Goal: Task Accomplishment & Management: Complete application form

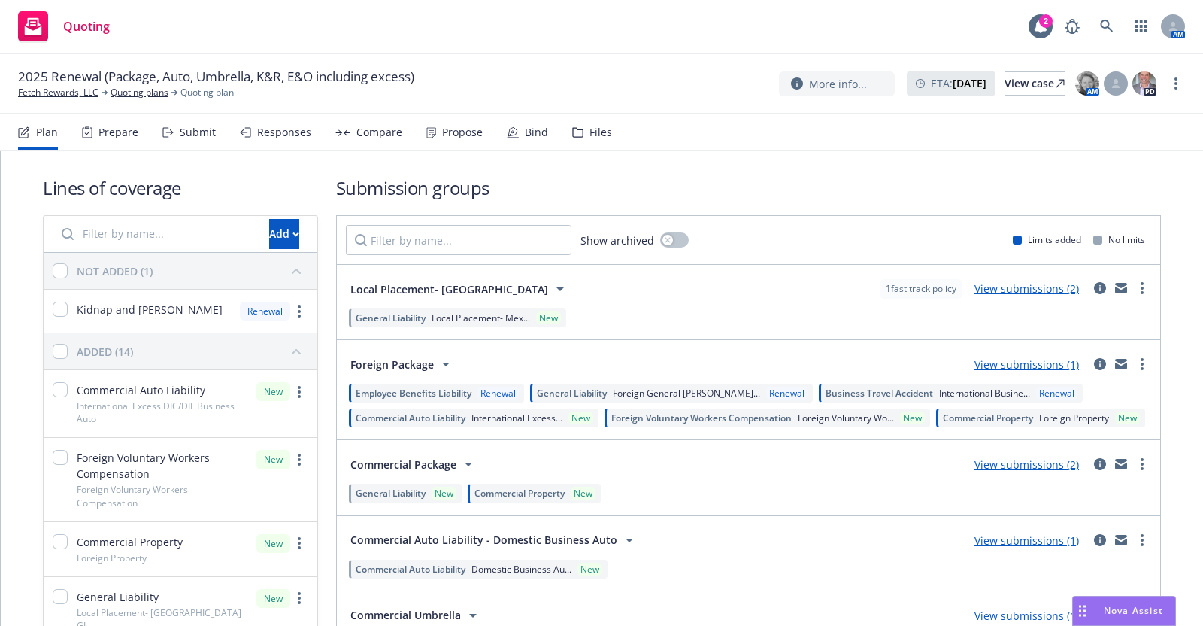
click at [193, 132] on div "Submit" at bounding box center [198, 132] width 36 height 12
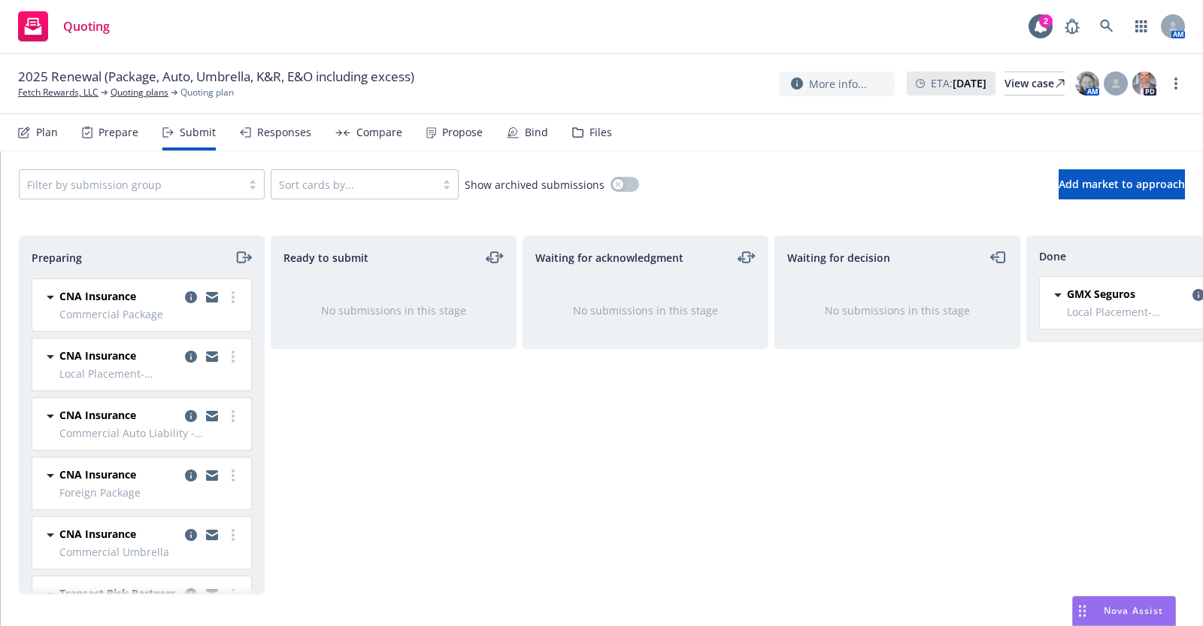
click at [115, 295] on span "CNA Insurance" at bounding box center [97, 296] width 77 height 16
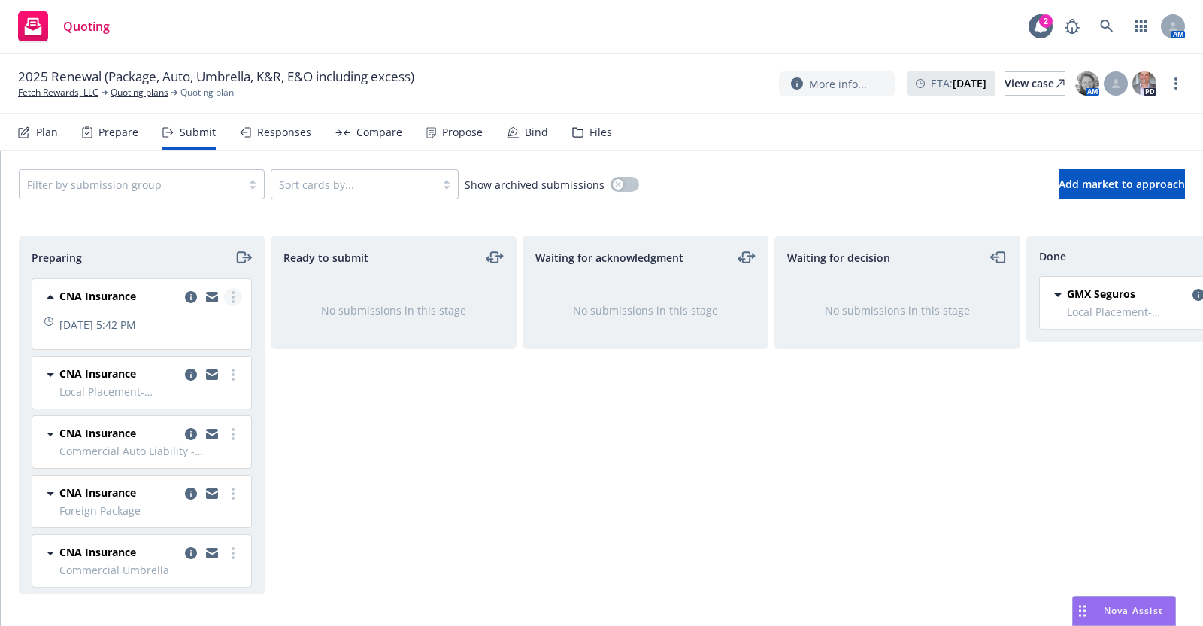
click at [232, 293] on icon "more" at bounding box center [233, 297] width 3 height 12
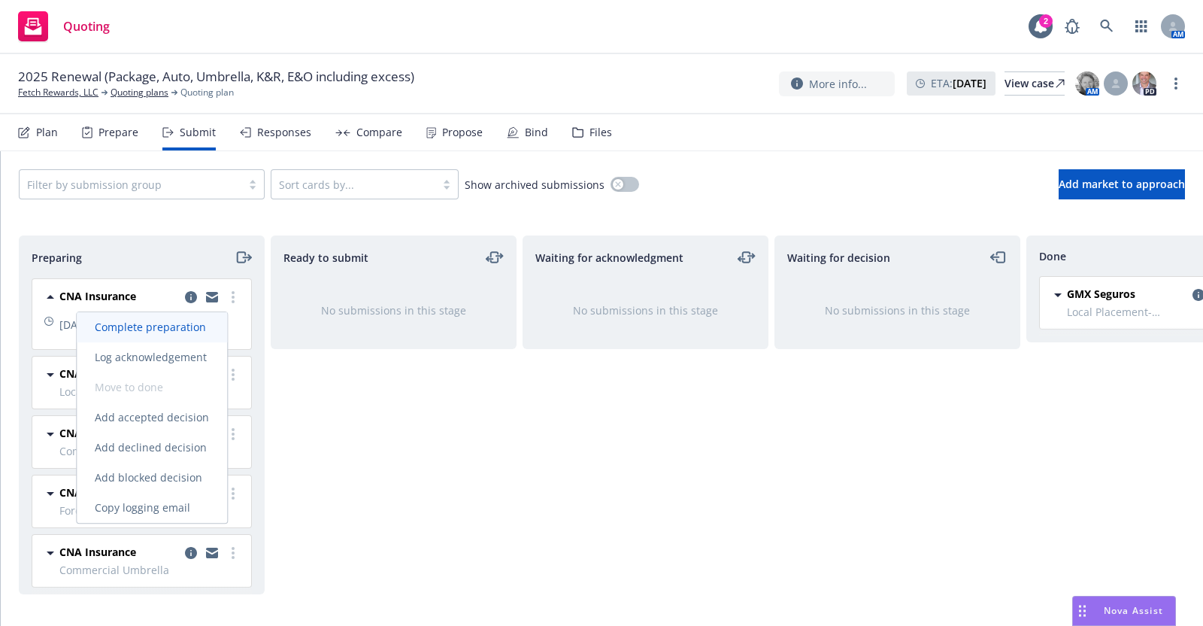
click at [188, 320] on span "Complete preparation" at bounding box center [150, 327] width 147 height 14
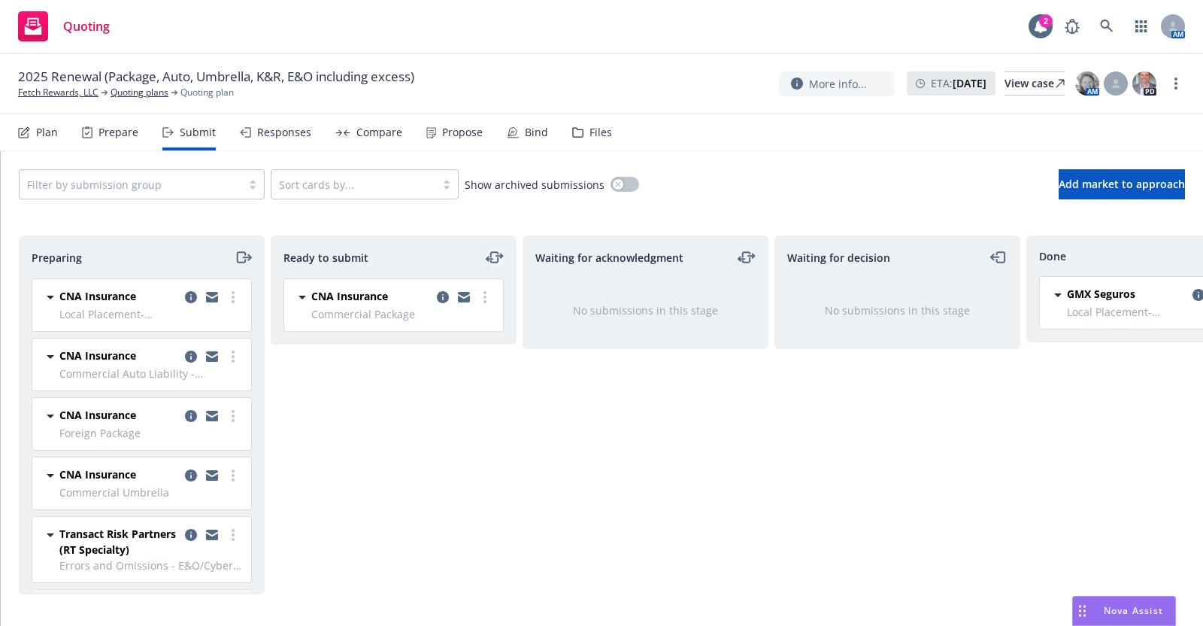
click at [492, 253] on icon "moveLeftRight" at bounding box center [495, 257] width 18 height 18
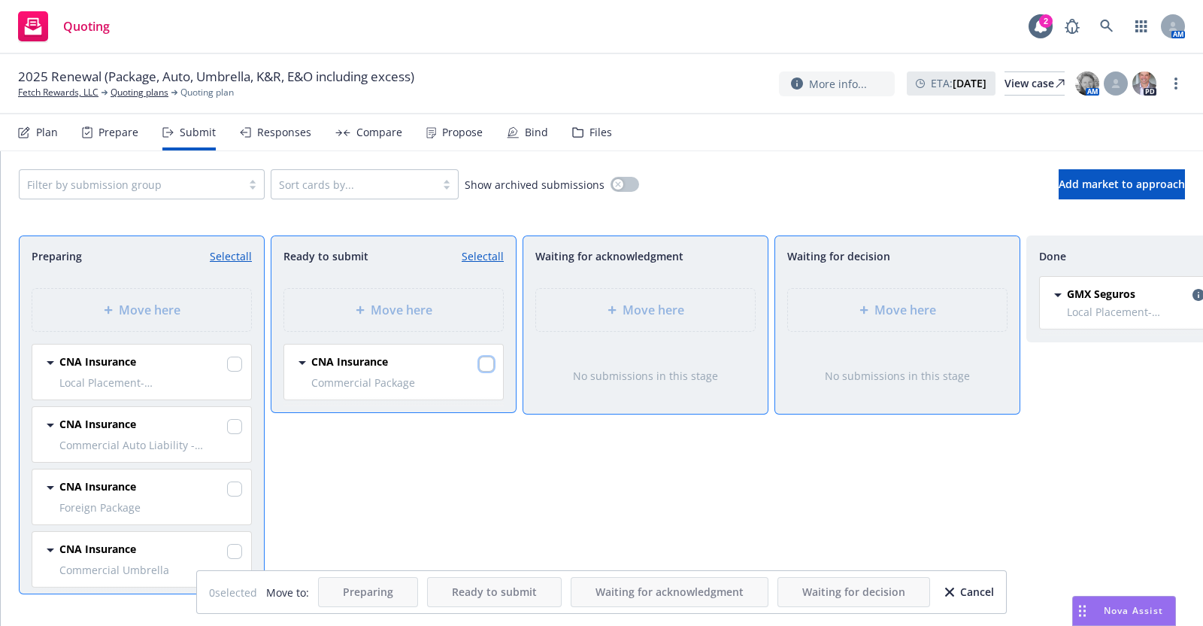
click at [480, 362] on input "checkbox" at bounding box center [486, 363] width 15 height 15
checkbox input "true"
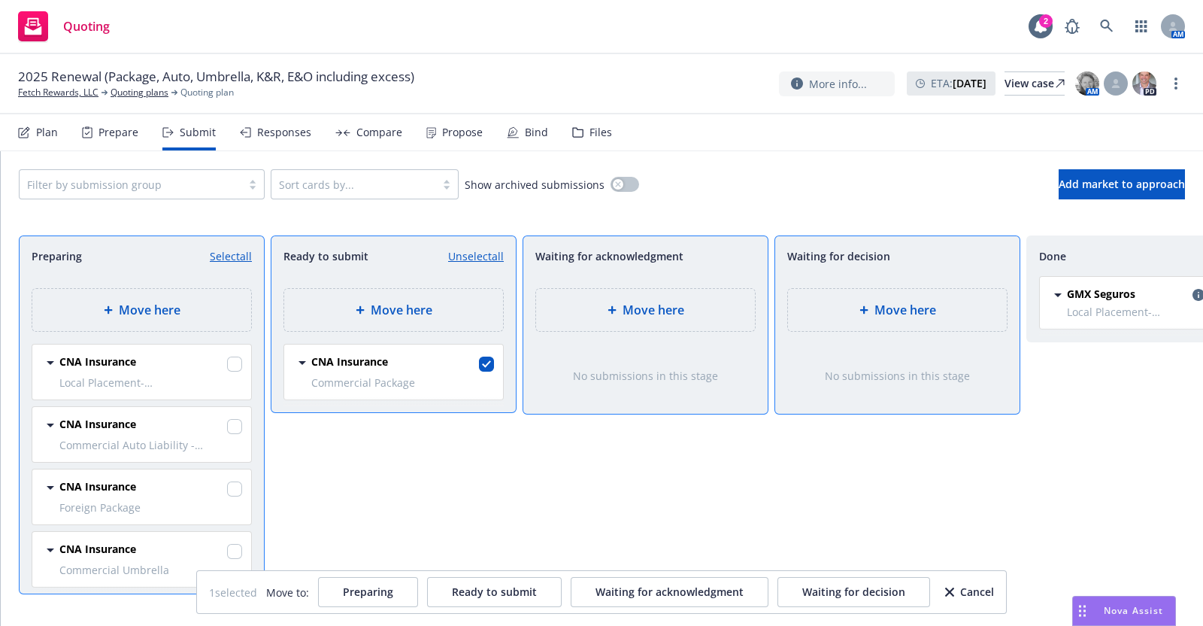
click at [120, 307] on span "Move here" at bounding box center [150, 310] width 62 height 18
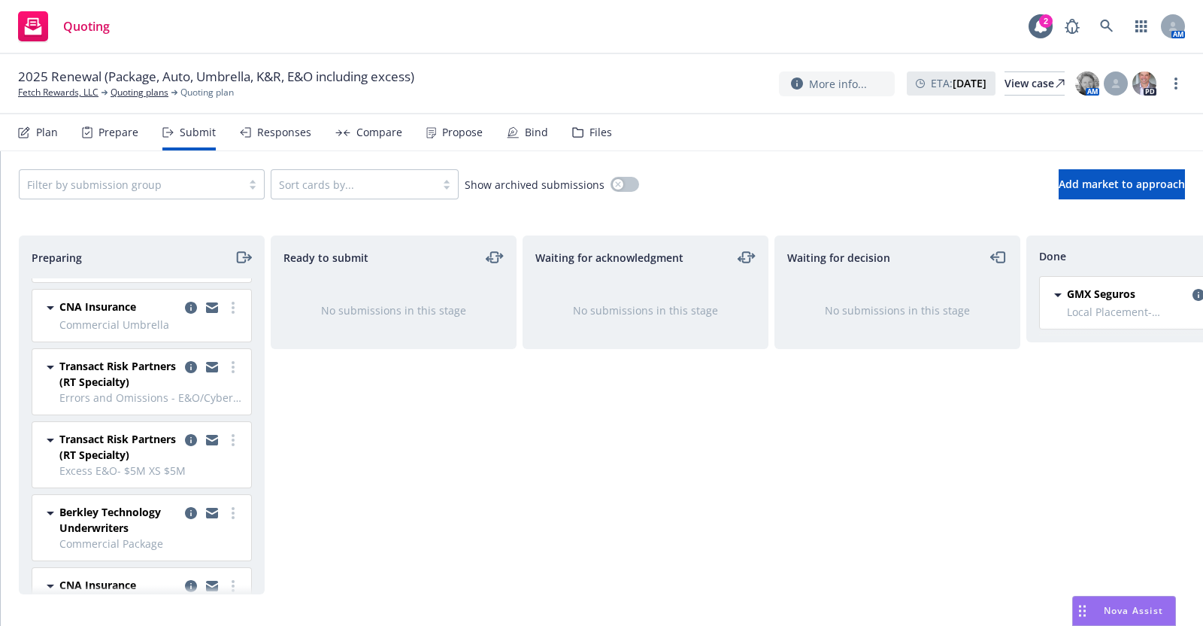
scroll to position [218, 0]
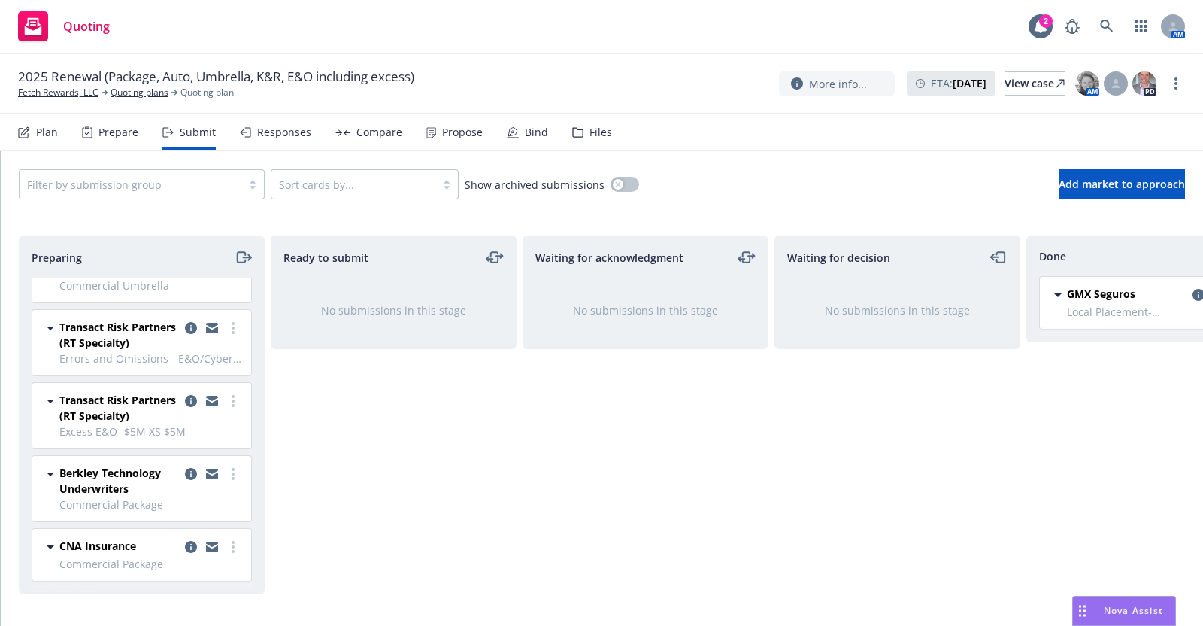
click at [105, 538] on span "CNA Insurance" at bounding box center [97, 546] width 77 height 16
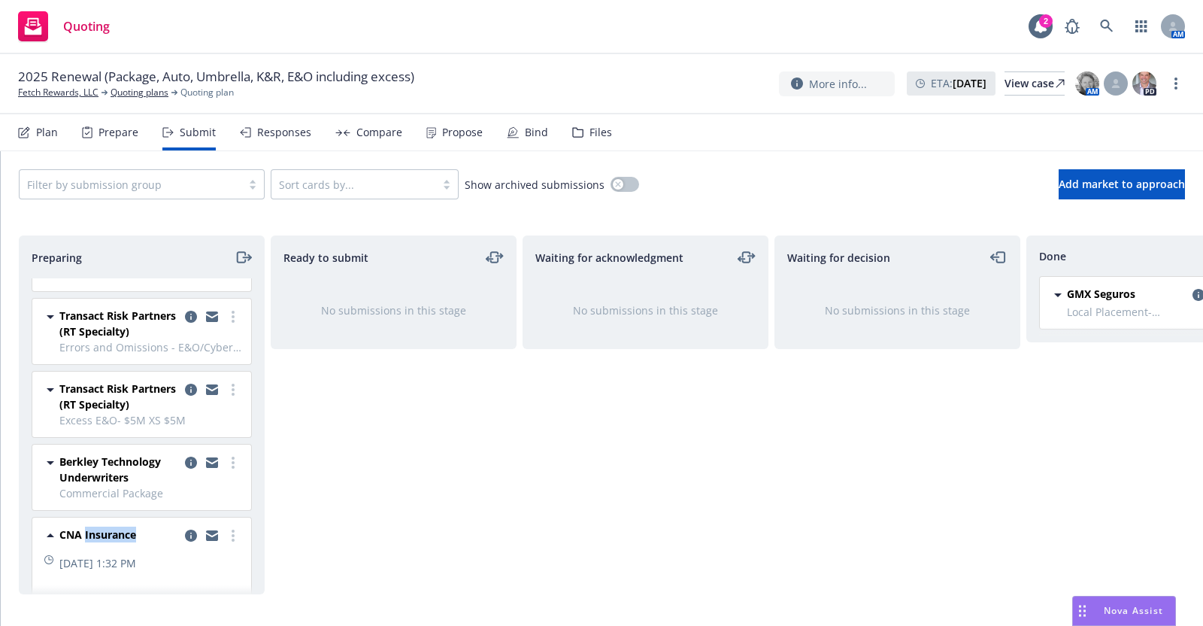
click at [105, 533] on span "CNA Insurance" at bounding box center [97, 534] width 77 height 16
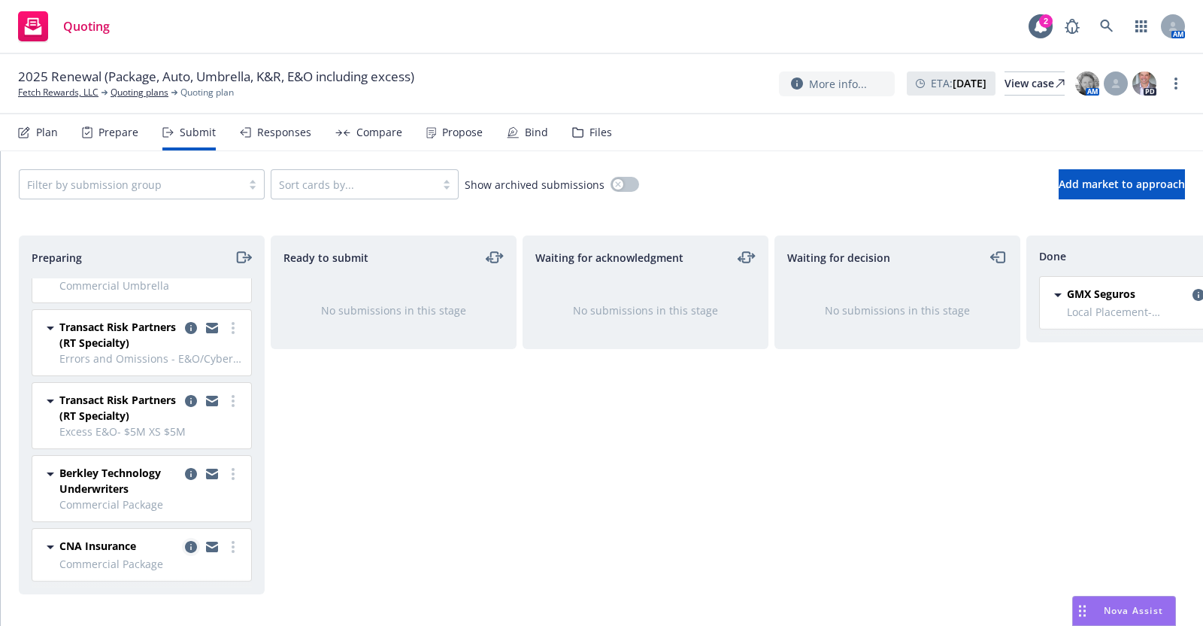
click at [185, 541] on icon "copy logging email" at bounding box center [191, 547] width 12 height 12
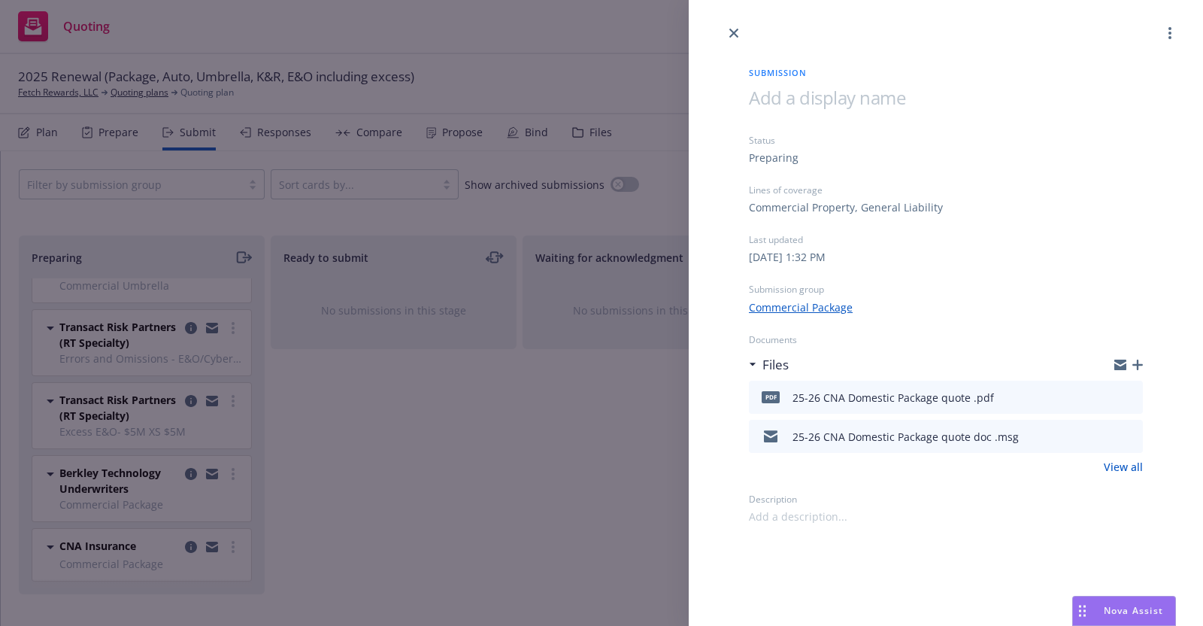
click at [829, 305] on link "Commercial Package" at bounding box center [801, 307] width 104 height 16
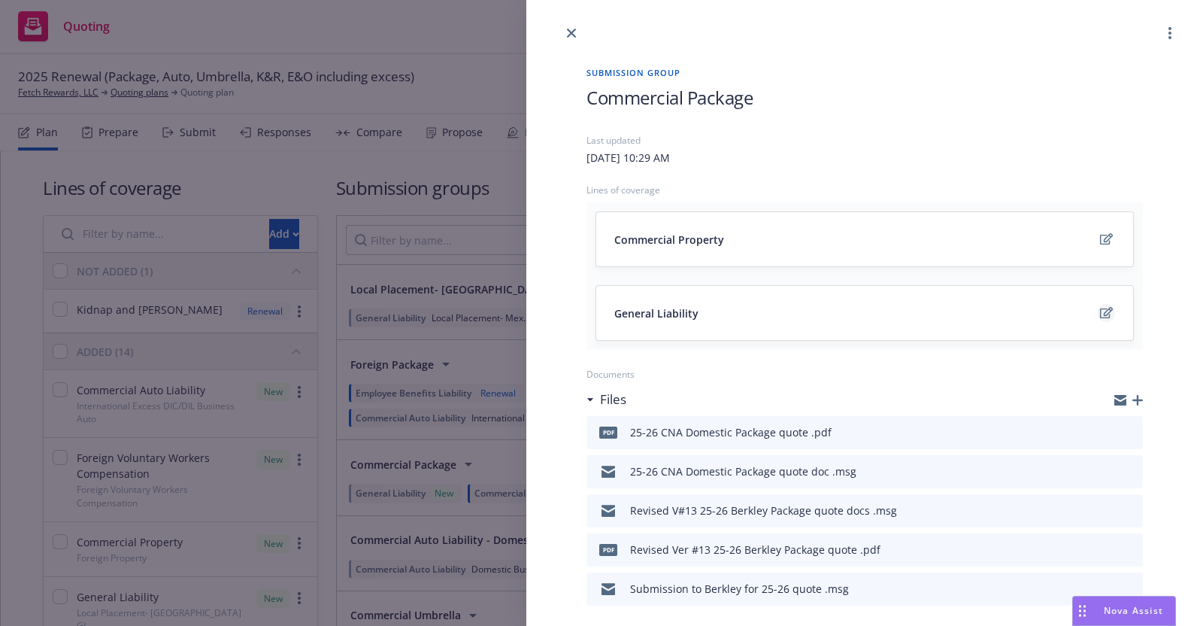
click at [1100, 307] on icon "edit" at bounding box center [1106, 313] width 13 height 12
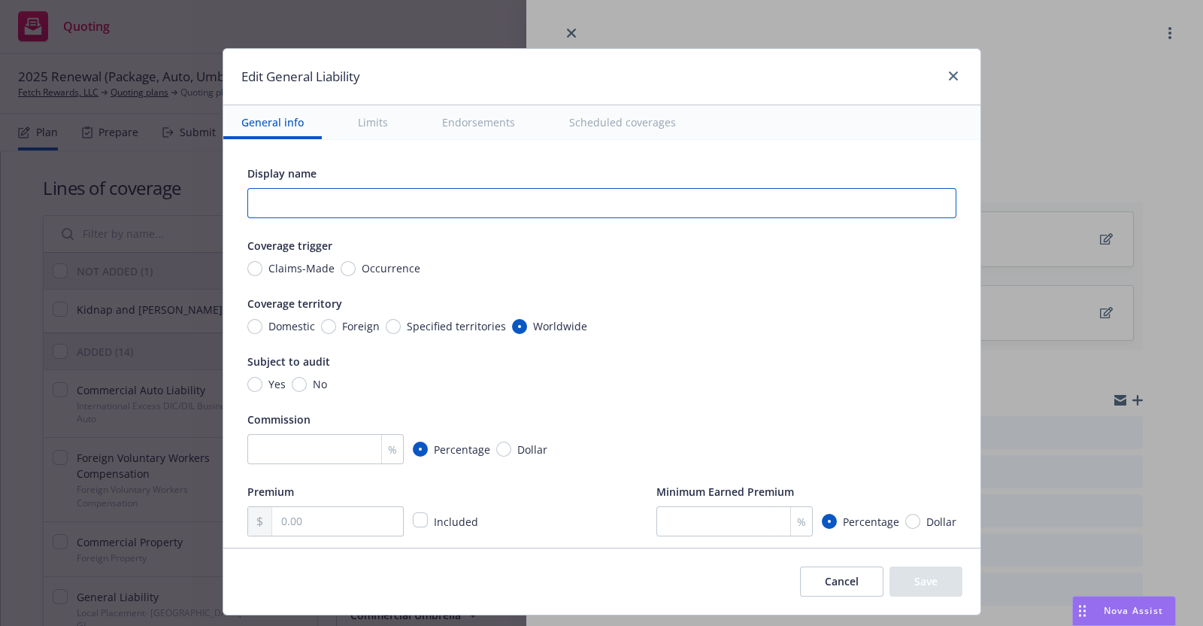
click at [261, 200] on input "text" at bounding box center [601, 203] width 709 height 30
type input "g"
type input "General Liability - Domestic"
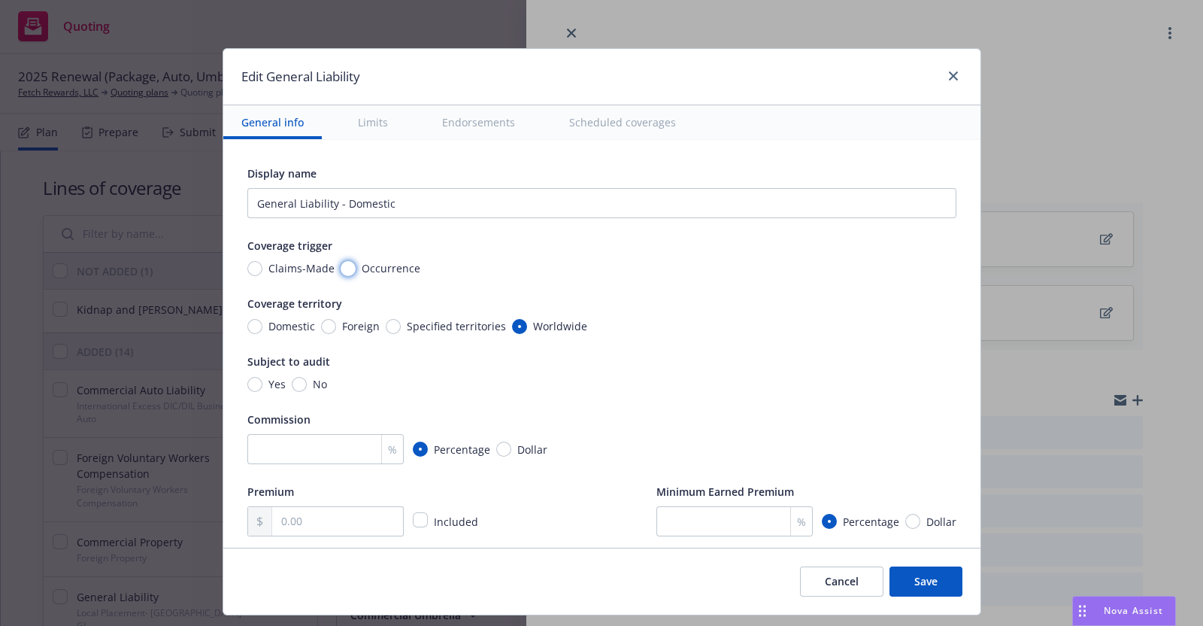
drag, startPoint x: 331, startPoint y: 264, endPoint x: 345, endPoint y: 275, distance: 18.2
click at [341, 264] on input "Occurrence" at bounding box center [348, 268] width 15 height 15
radio input "true"
click at [247, 324] on input "Domestic" at bounding box center [254, 326] width 15 height 15
radio input "true"
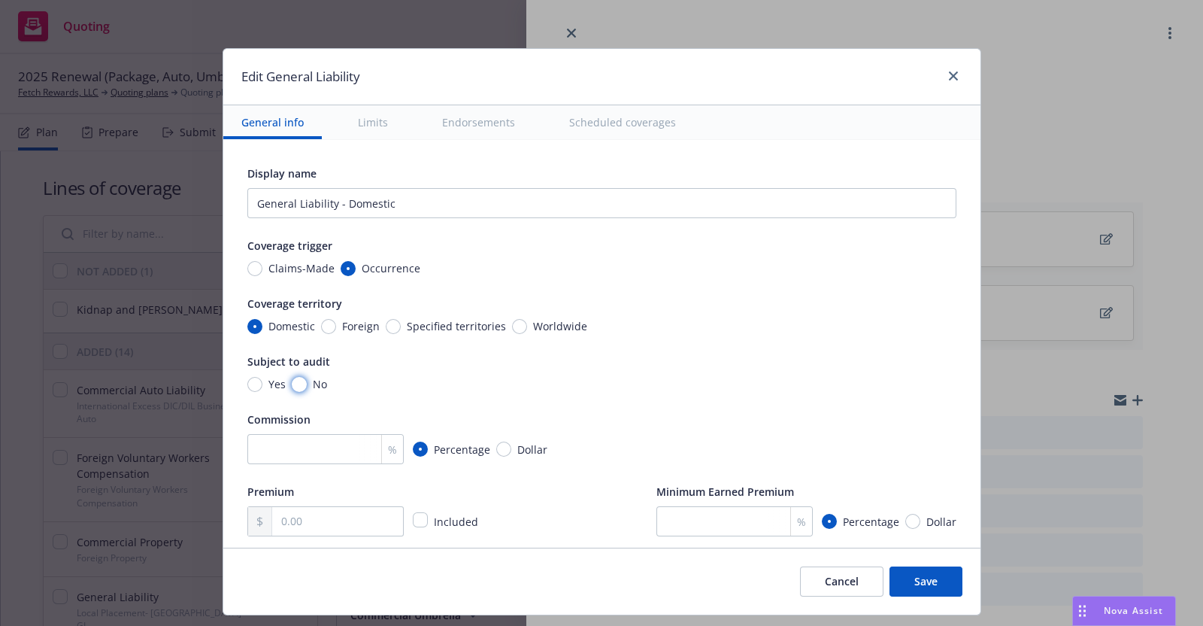
click at [292, 381] on input "No" at bounding box center [299, 384] width 15 height 15
radio input "true"
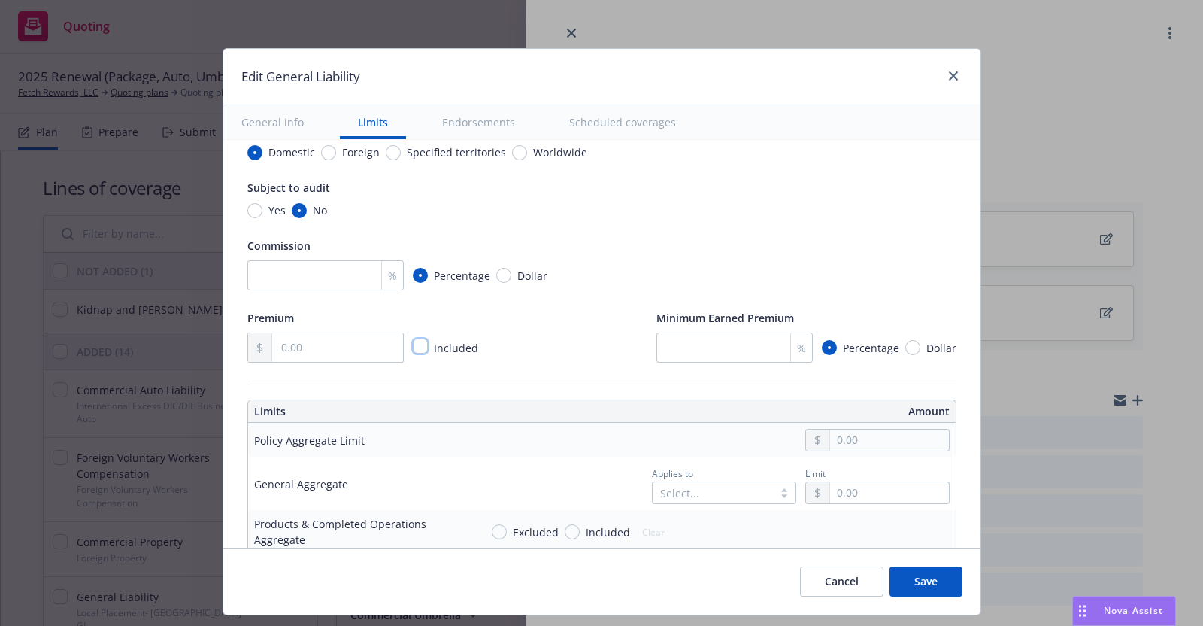
click at [413, 342] on input "checkbox" at bounding box center [420, 345] width 15 height 15
checkbox input "true"
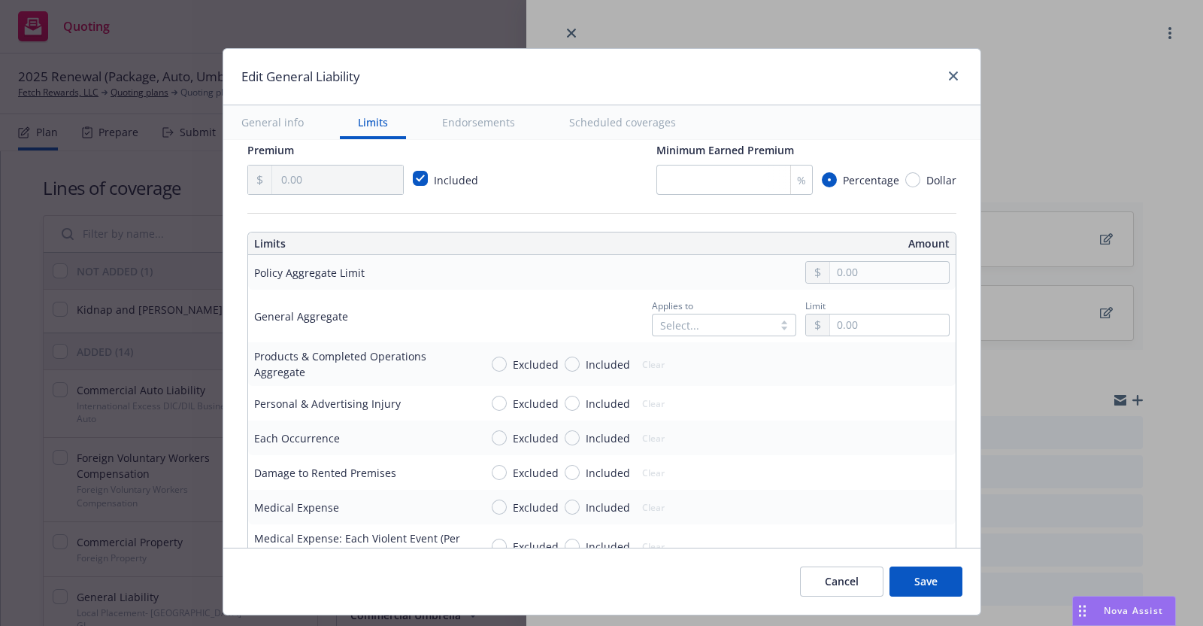
scroll to position [347, 0]
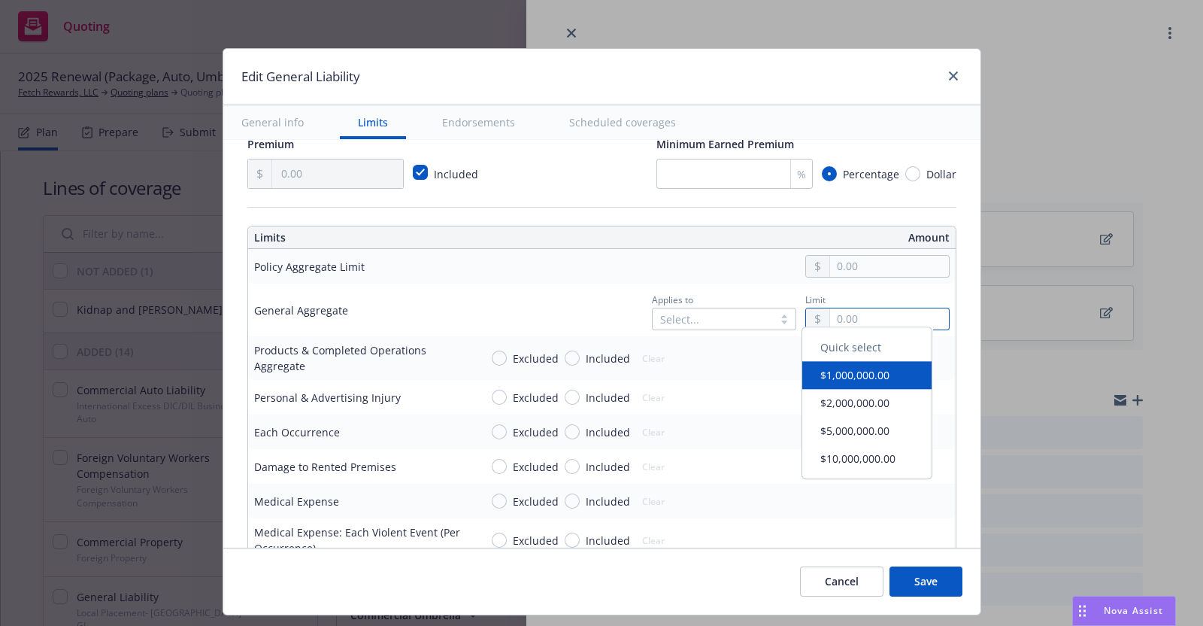
click at [831, 320] on input "text" at bounding box center [889, 318] width 118 height 21
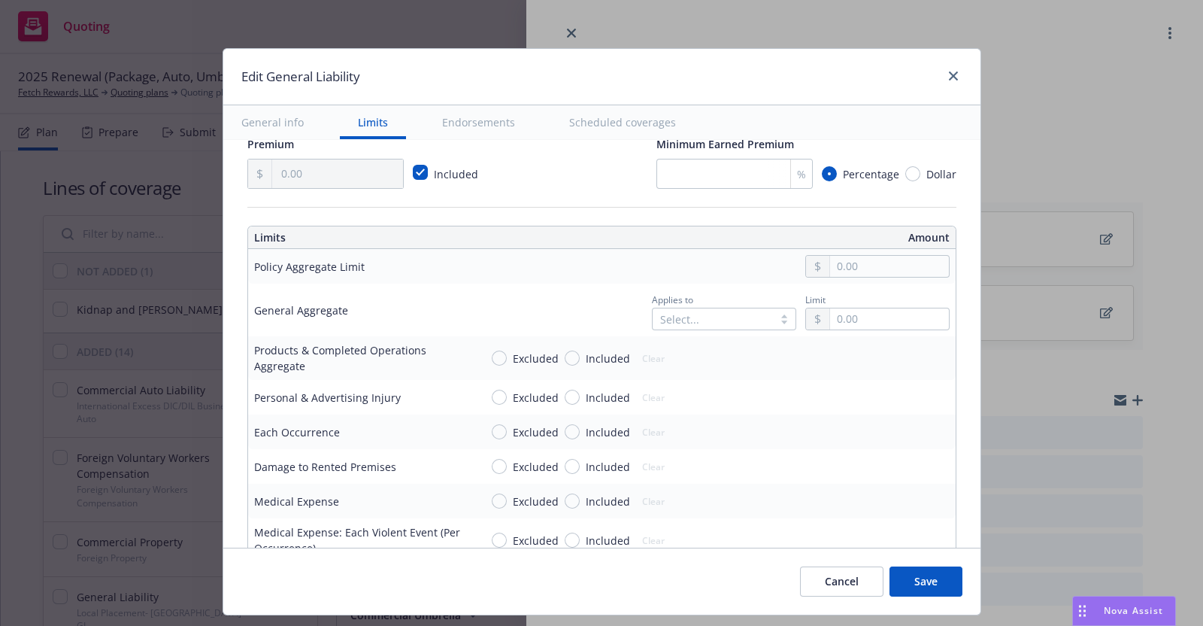
click at [845, 408] on button "$2,000,000.00" at bounding box center [866, 410] width 129 height 28
type input "2,000,000.00"
click at [565, 350] on input "Included" at bounding box center [572, 357] width 15 height 15
radio input "true"
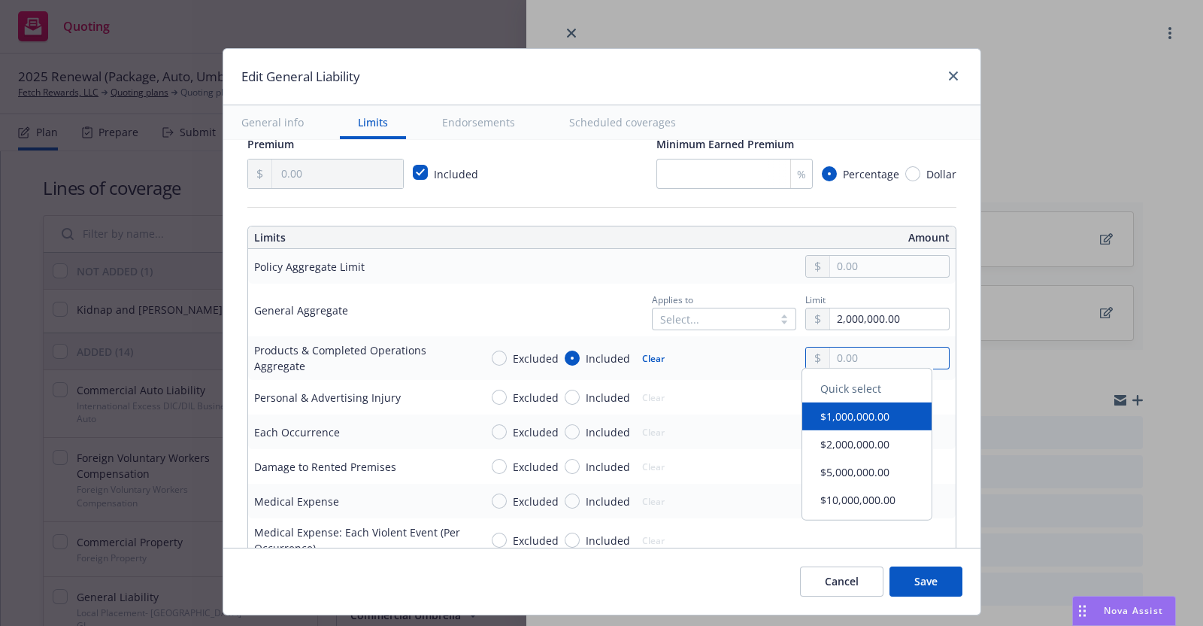
click at [838, 362] on input "text" at bounding box center [889, 357] width 118 height 21
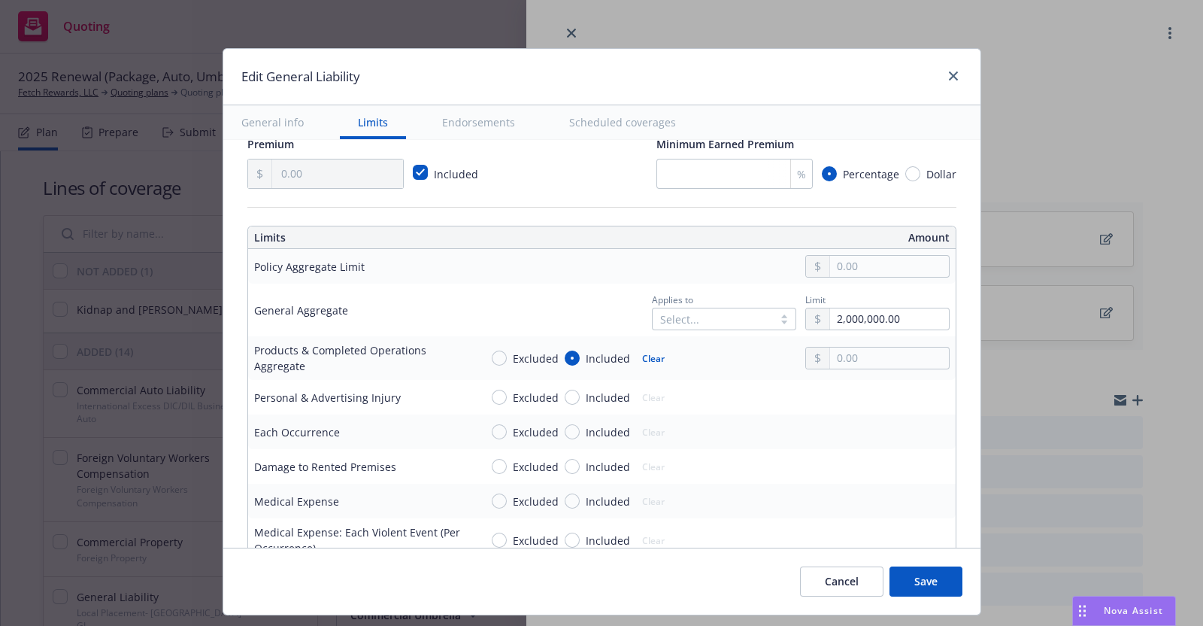
type input "2,000,000.00"
click at [846, 444] on button "$2,000,000.00" at bounding box center [866, 449] width 129 height 28
click at [565, 394] on input "Included" at bounding box center [572, 397] width 15 height 15
radio input "true"
click at [565, 430] on input "Included" at bounding box center [572, 431] width 15 height 15
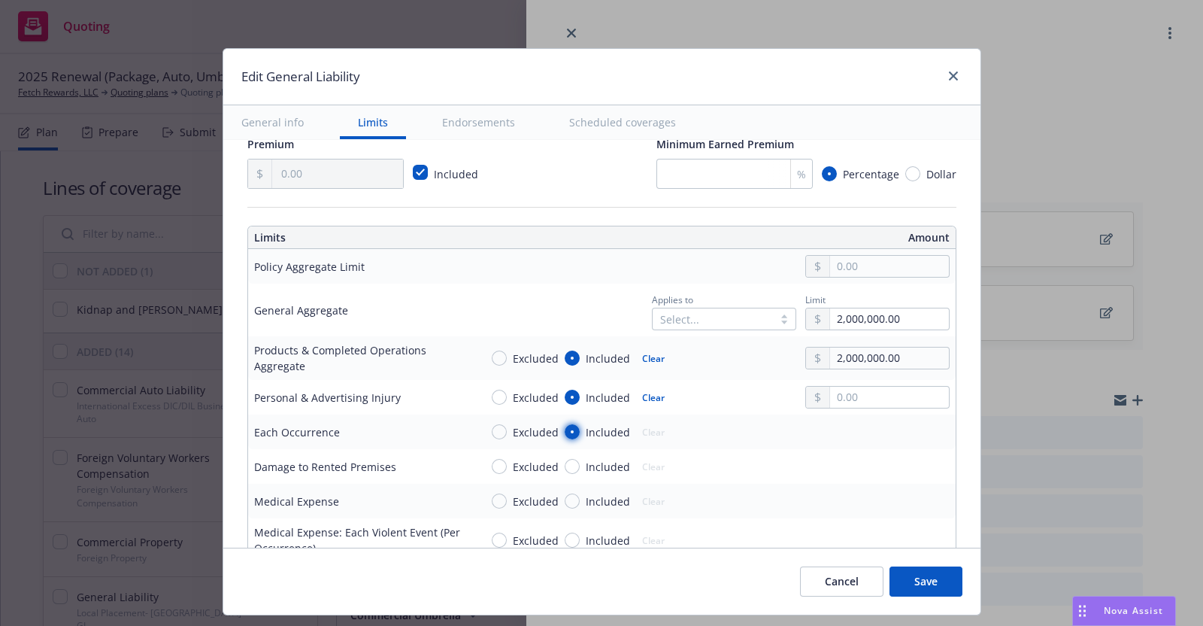
radio input "true"
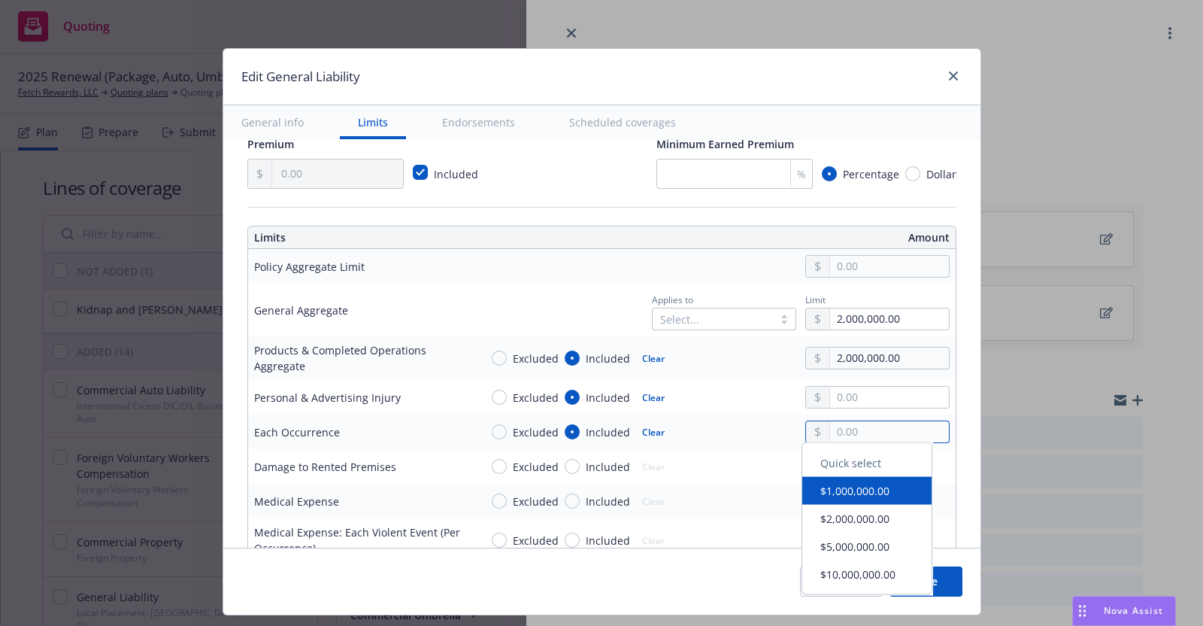
click at [830, 423] on input "text" at bounding box center [889, 431] width 118 height 21
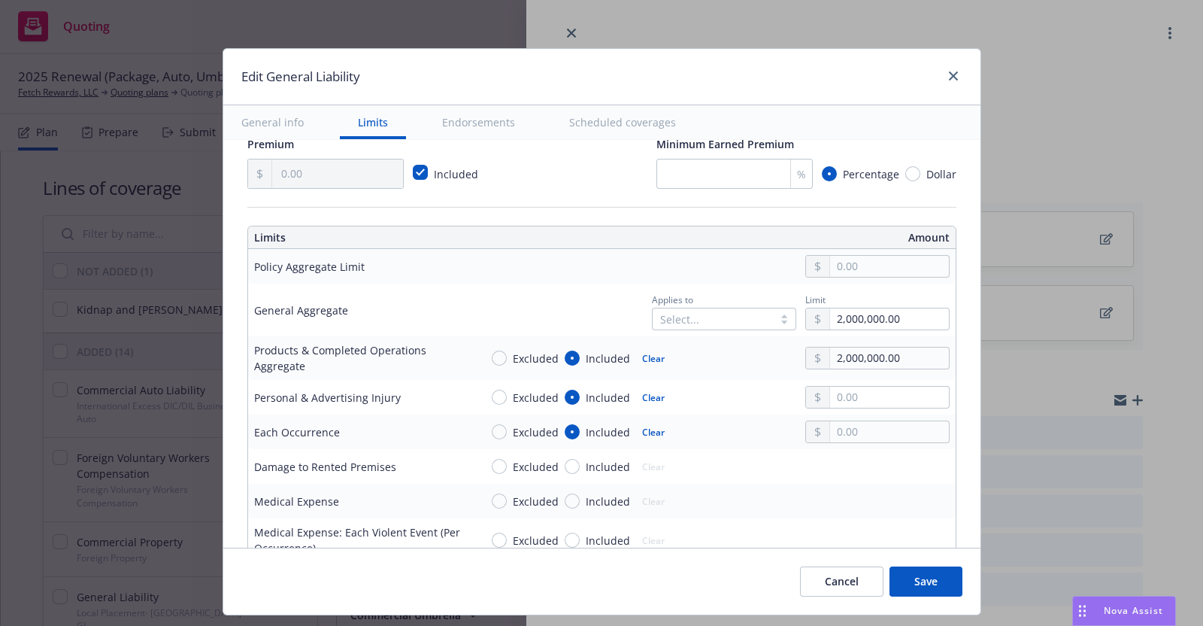
click at [846, 495] on button "$1,000,000.00" at bounding box center [866, 495] width 129 height 28
type input "1,000,000.00"
click at [565, 464] on input "Included" at bounding box center [572, 466] width 15 height 15
radio input "true"
click at [835, 465] on input "text" at bounding box center [889, 466] width 118 height 21
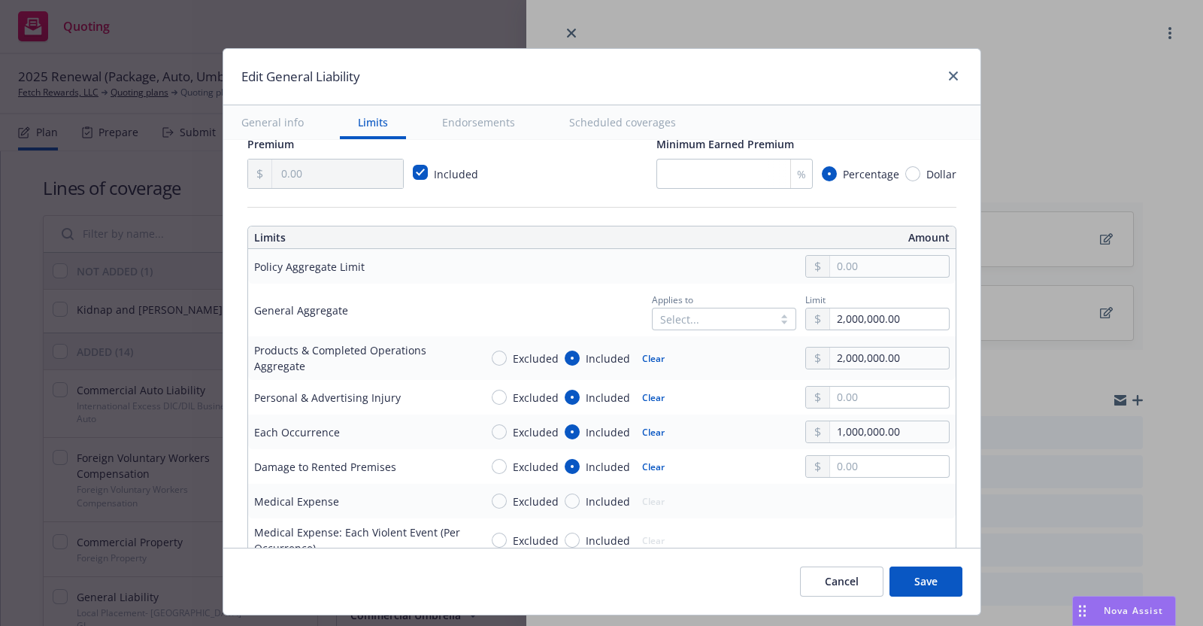
type input "1,000,000.00"
click at [854, 348] on button "$1,000,000.00" at bounding box center [866, 343] width 129 height 28
click at [565, 496] on input "Included" at bounding box center [572, 500] width 15 height 15
radio input "true"
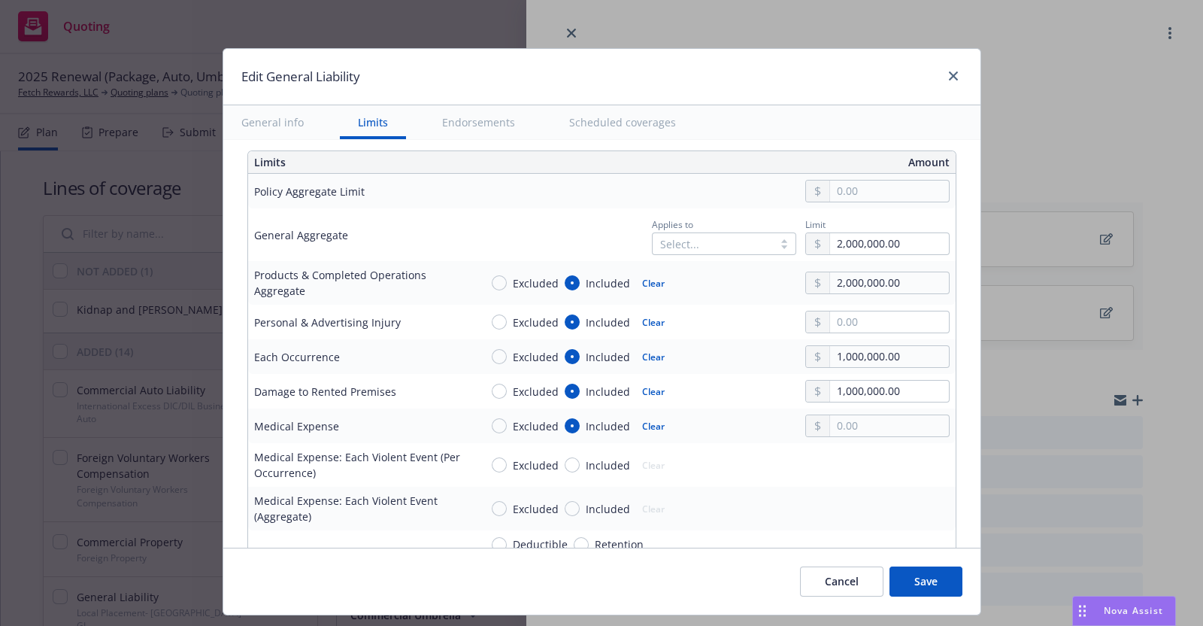
scroll to position [460, 0]
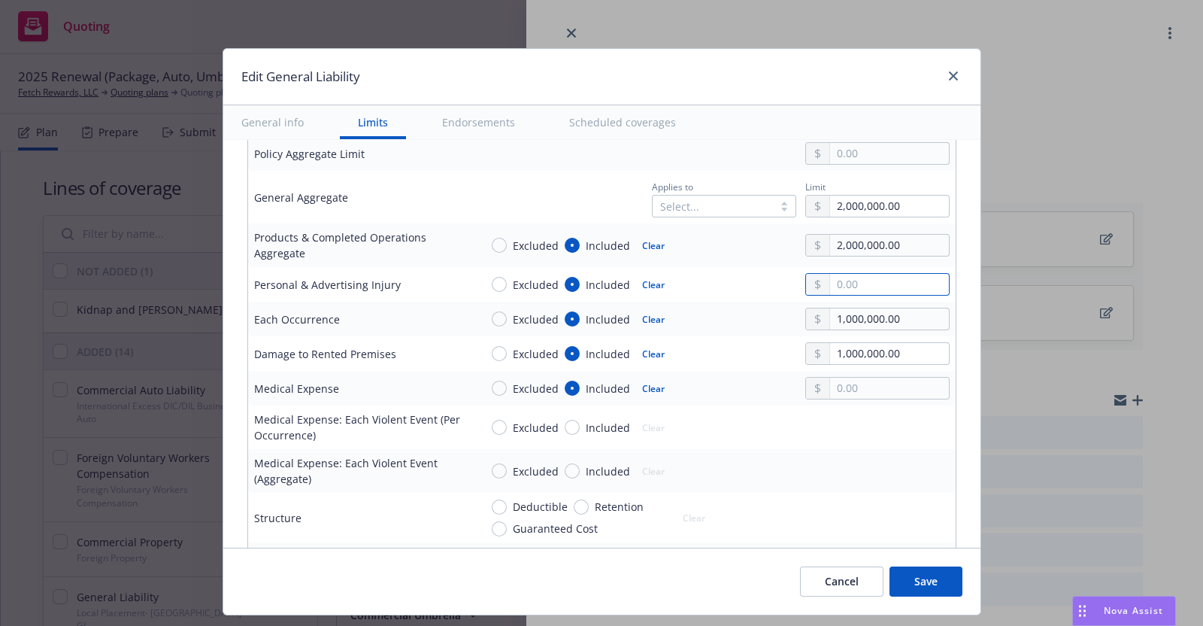
click at [874, 282] on input "text" at bounding box center [889, 284] width 118 height 21
type input "1,000,000.00"
click at [878, 347] on button "$1,000,000.00" at bounding box center [866, 348] width 129 height 28
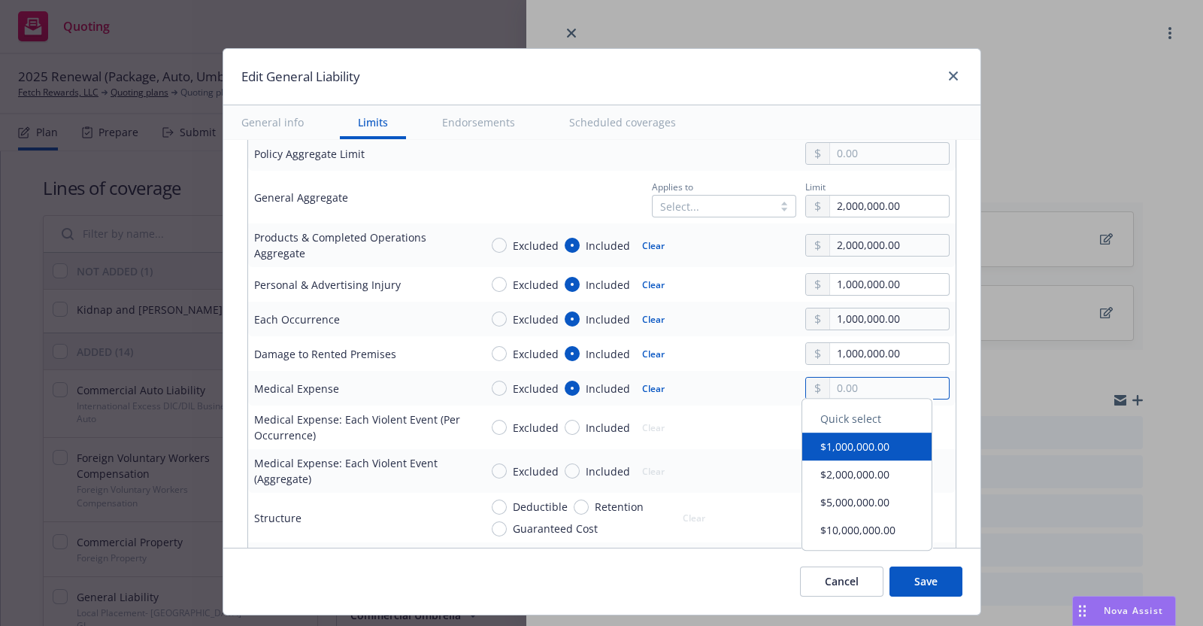
click at [842, 381] on input "text" at bounding box center [889, 388] width 118 height 21
type input "15,000.00"
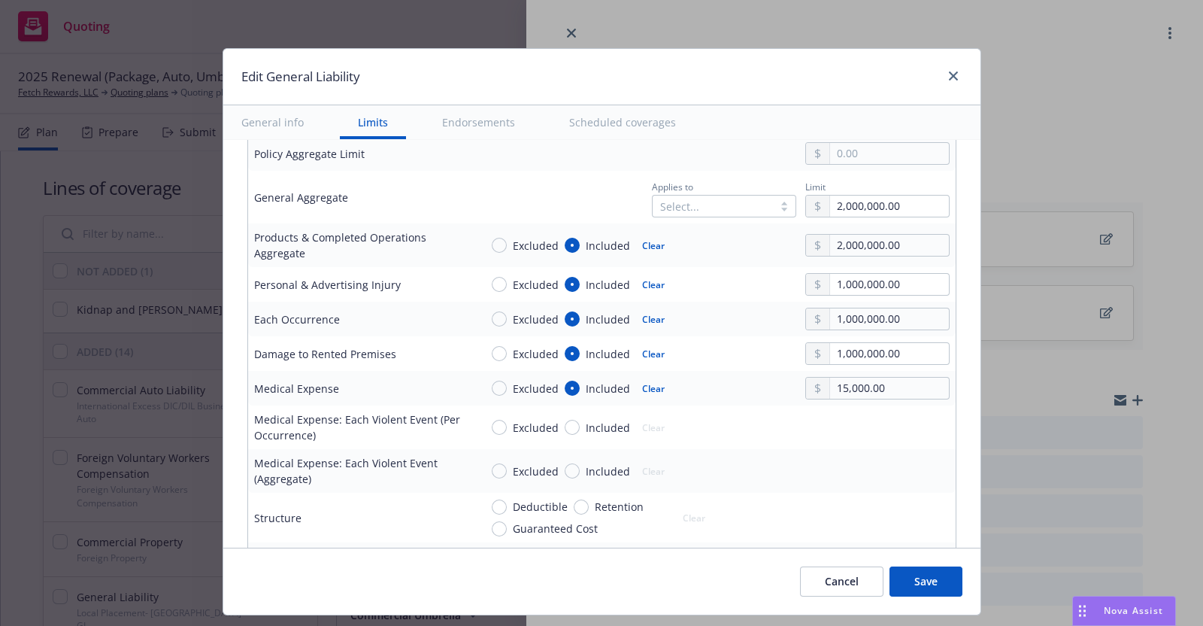
click at [550, 177] on div "Applies to Select... Limit 2,000,000.00" at bounding box center [715, 197] width 470 height 41
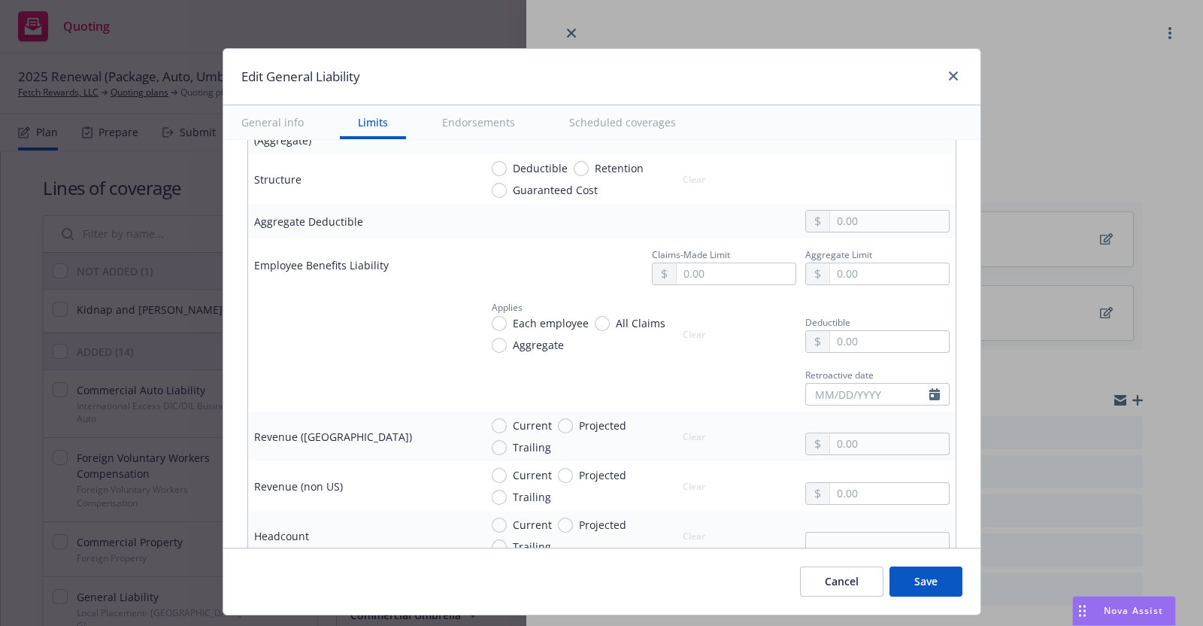
scroll to position [836, 0]
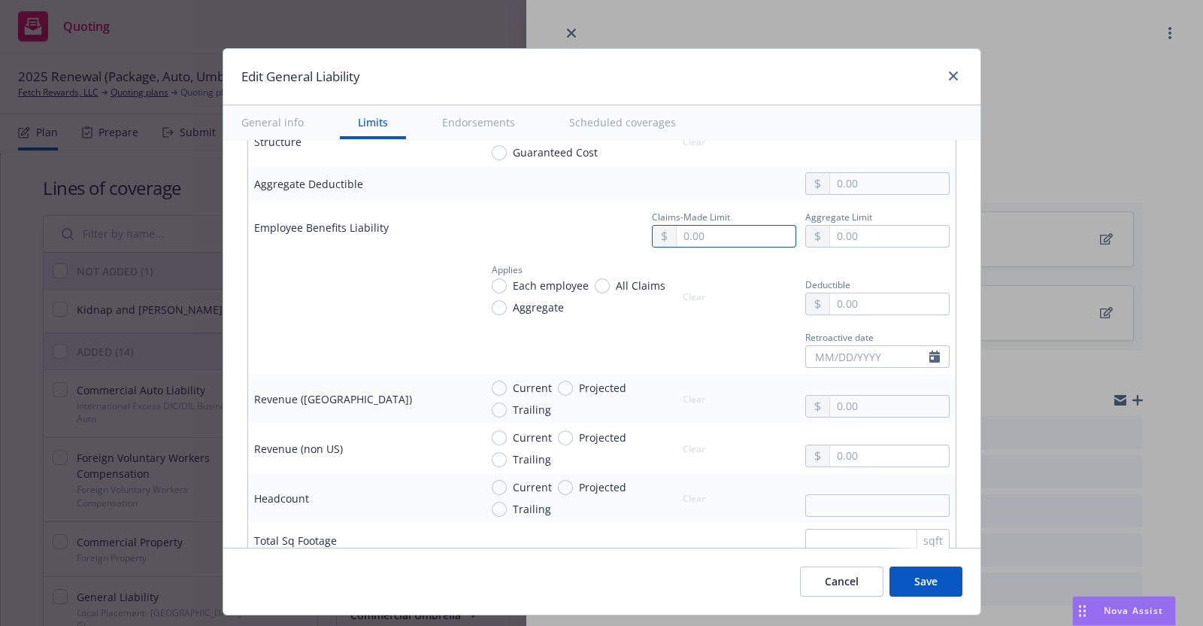
click at [695, 229] on input "text" at bounding box center [736, 236] width 118 height 21
type input "1,000,000.00"
click at [710, 301] on button "$1,000,000.00" at bounding box center [713, 299] width 129 height 28
click at [840, 232] on input "text" at bounding box center [889, 236] width 118 height 21
type input "1,000,000.00"
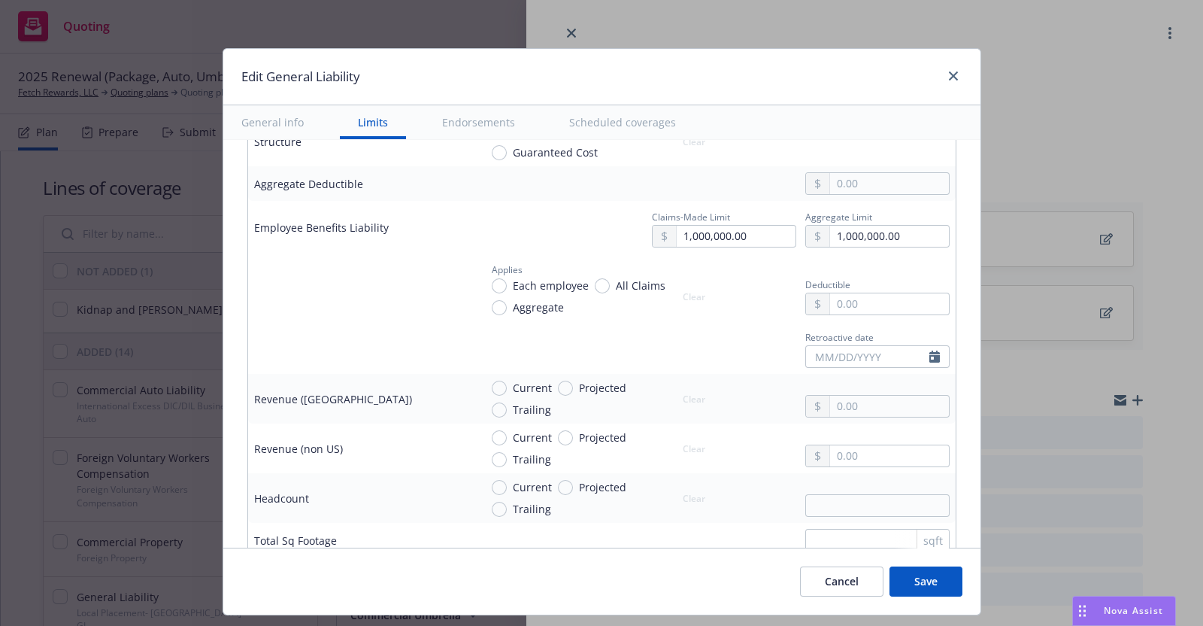
click at [833, 294] on button "$1,000,000.00" at bounding box center [866, 299] width 129 height 28
click at [845, 299] on input "text" at bounding box center [889, 303] width 118 height 21
type input "1,000.00"
click at [558, 381] on input "Projected" at bounding box center [565, 388] width 15 height 15
radio input "true"
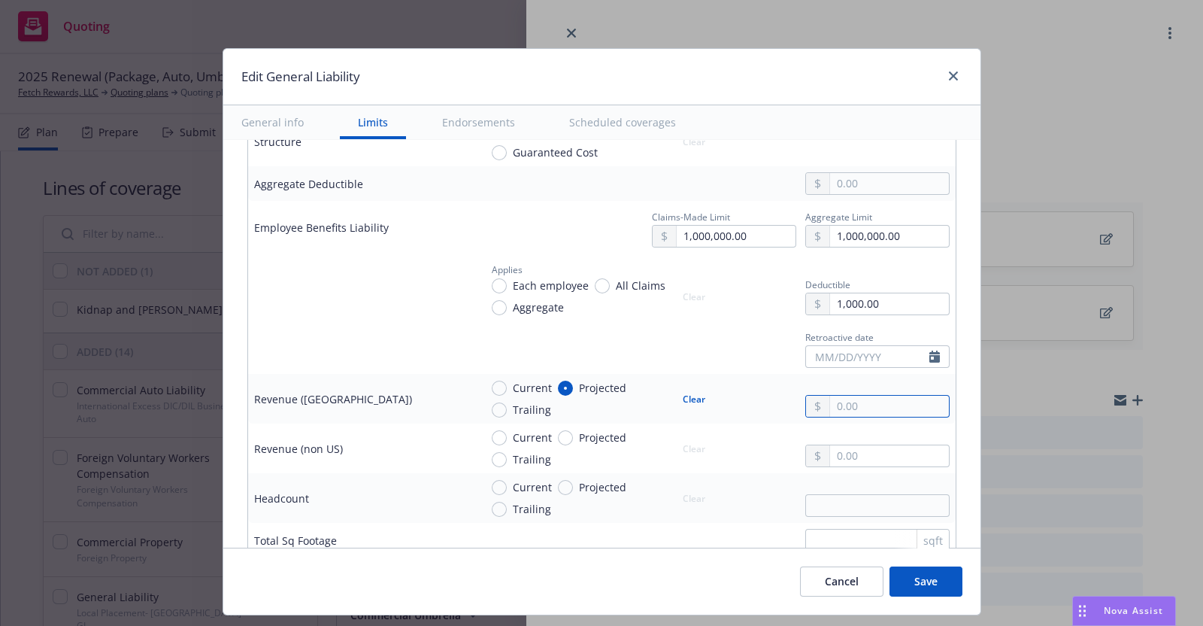
click at [844, 404] on input "text" at bounding box center [889, 406] width 118 height 21
type input "529,500,000.00"
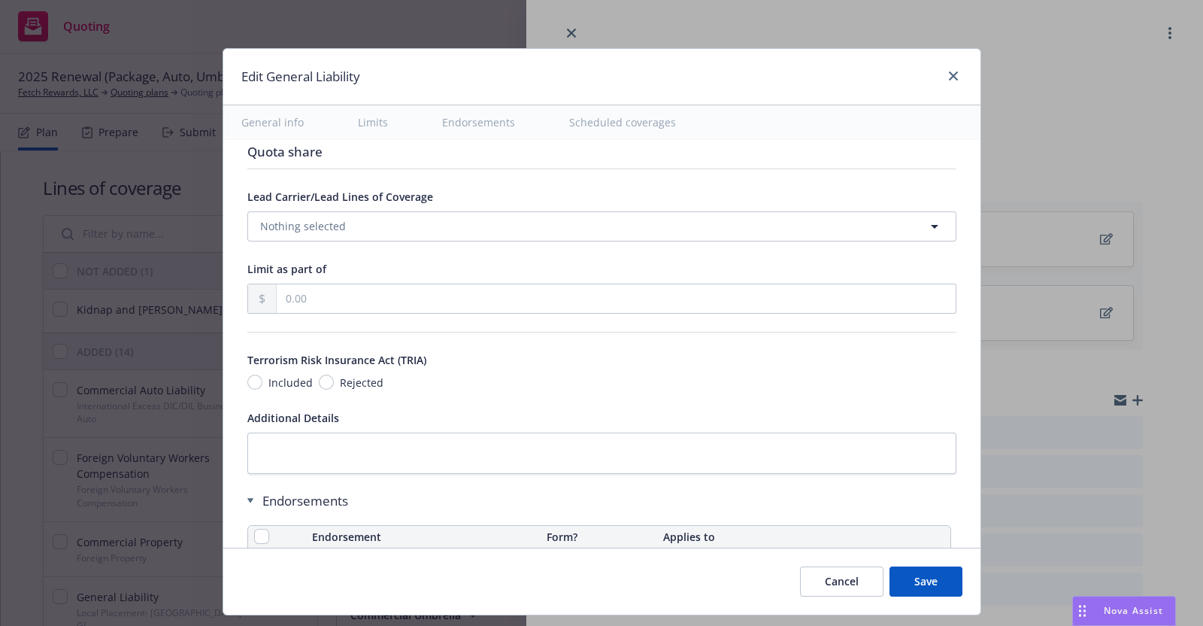
scroll to position [1626, 0]
click at [247, 374] on input "Included" at bounding box center [254, 381] width 15 height 15
radio input "true"
click at [275, 435] on textarea at bounding box center [601, 452] width 709 height 41
paste textarea "Stop Gap Coverage ([GEOGRAPHIC_DATA], [GEOGRAPHIC_DATA], WY)"
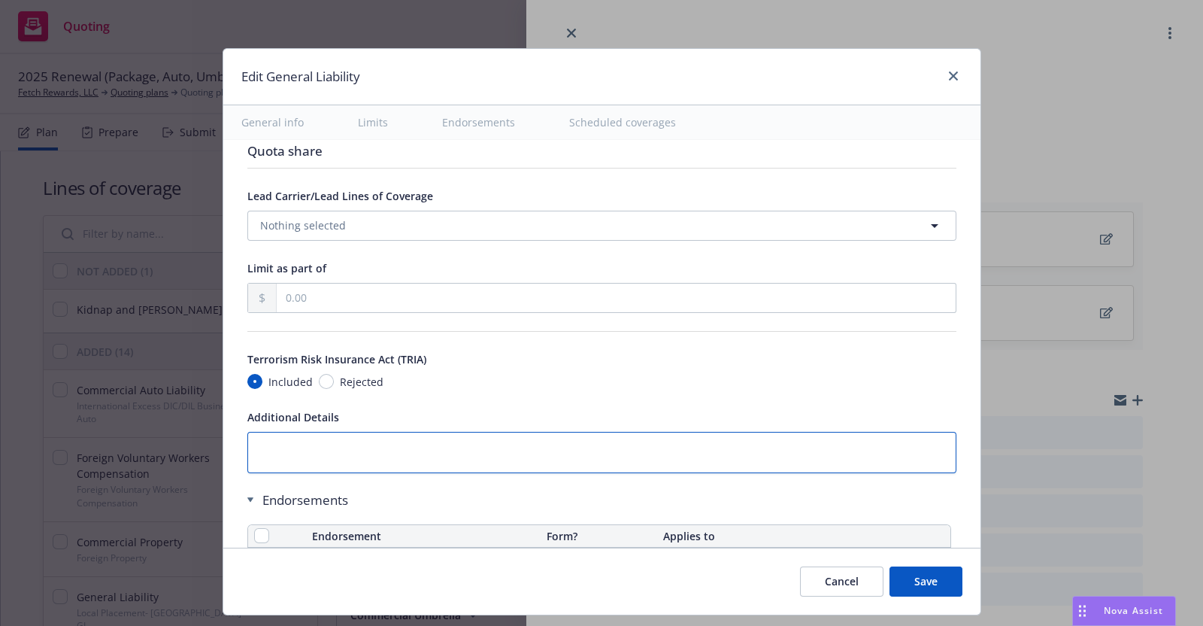
type textarea "x"
type textarea "Stop Gap Coverage ([GEOGRAPHIC_DATA], [GEOGRAPHIC_DATA], WY)"
type textarea "x"
type textarea "Stop Gap Coverage ([GEOGRAPHIC_DATA], [GEOGRAPHIC_DATA], WY);"
type textarea "x"
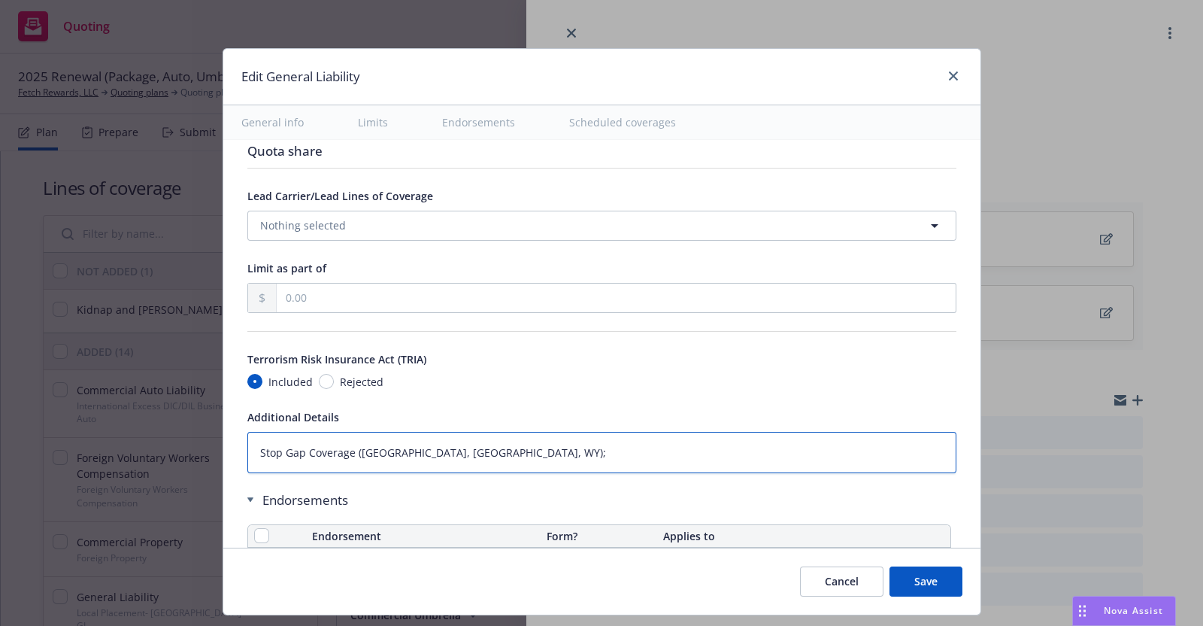
type textarea "Stop Gap Coverage ([GEOGRAPHIC_DATA], [GEOGRAPHIC_DATA], WY);"
type textarea "x"
type textarea "Stop Gap Coverage ([GEOGRAPHIC_DATA], [GEOGRAPHIC_DATA], WY);"
type textarea "x"
type textarea "Stop Gap Coverage ([GEOGRAPHIC_DATA], [GEOGRAPHIC_DATA], WY)"
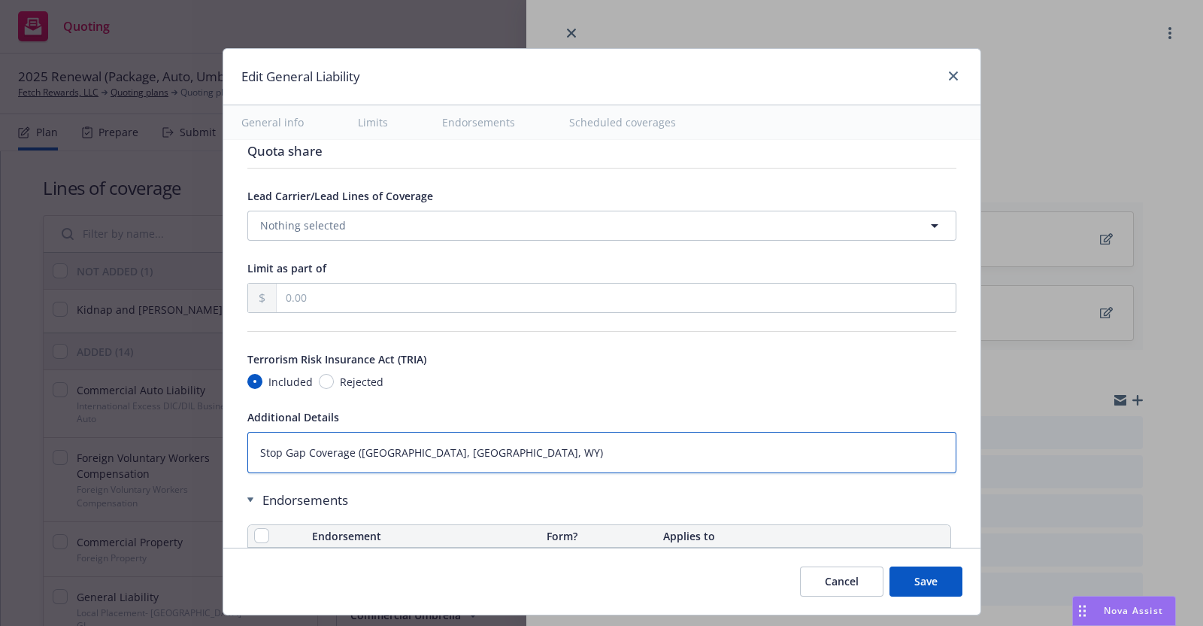
type textarea "x"
type textarea "Stop Gap Coverage ([GEOGRAPHIC_DATA], [GEOGRAPHIC_DATA], WY):"
type textarea "x"
type textarea "Stop Gap Coverage ([GEOGRAPHIC_DATA], [GEOGRAPHIC_DATA], WY):"
type textarea "x"
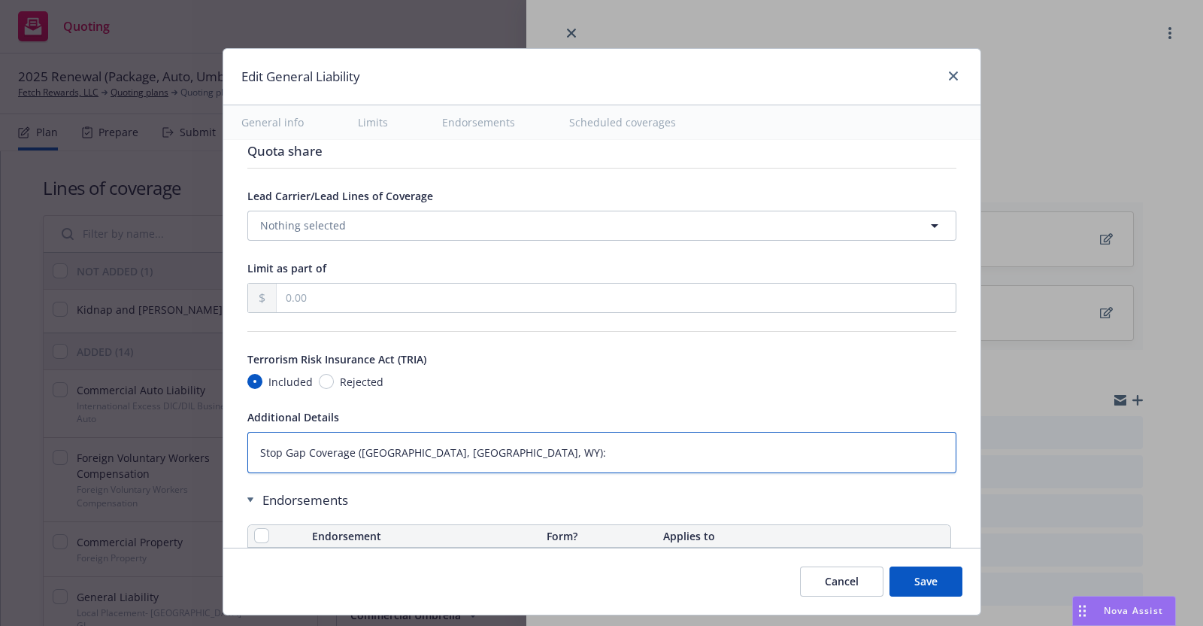
type textarea "Stop Gap Coverage ([GEOGRAPHIC_DATA], [GEOGRAPHIC_DATA], WY): $"
type textarea "x"
type textarea "Stop Gap Coverage ([GEOGRAPHIC_DATA], [GEOGRAPHIC_DATA], WY): $1"
type textarea "x"
type textarea "Stop Gap Coverage ([GEOGRAPHIC_DATA], [GEOGRAPHIC_DATA], WY): $1,"
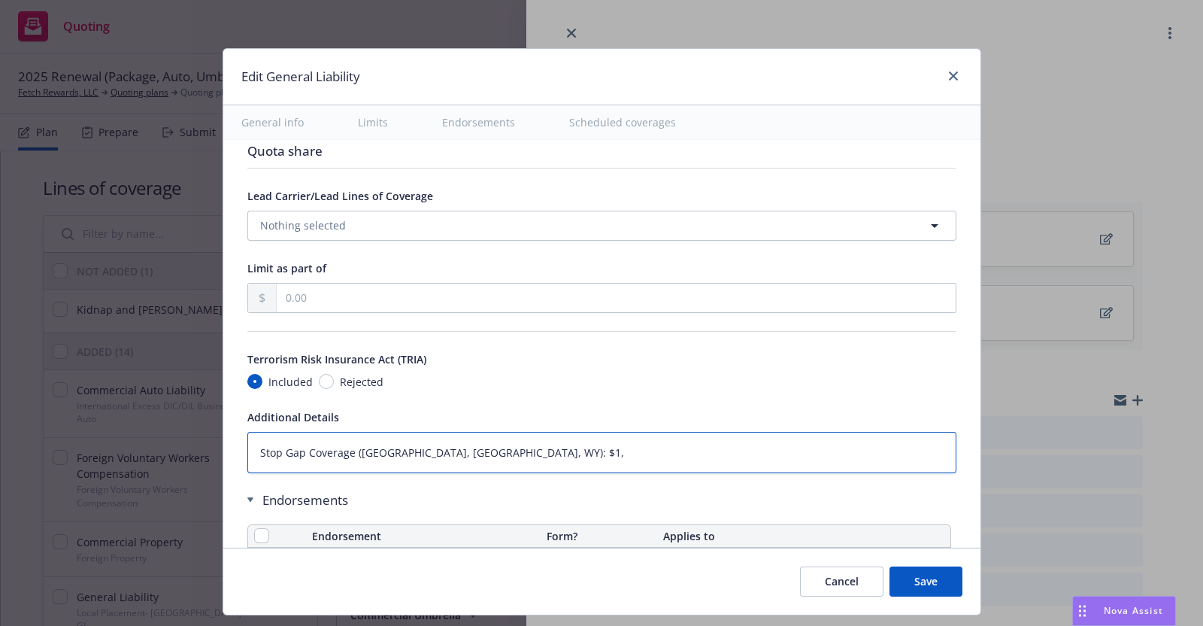
type textarea "x"
type textarea "Stop Gap Coverage ([GEOGRAPHIC_DATA], [GEOGRAPHIC_DATA], WY): $1,0"
type textarea "x"
type textarea "Stop Gap Coverage ([GEOGRAPHIC_DATA], [GEOGRAPHIC_DATA], WY): $1,00"
type textarea "x"
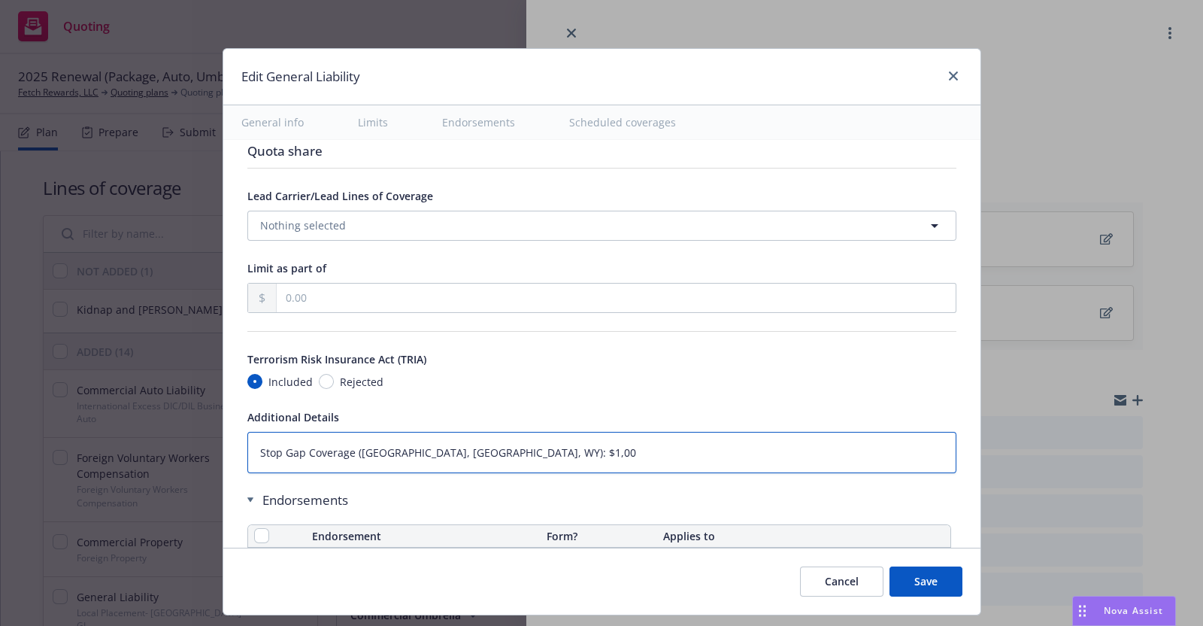
type textarea "Stop Gap Coverage ([GEOGRAPHIC_DATA], [GEOGRAPHIC_DATA], WY): $1,000"
type textarea "x"
type textarea "Stop Gap Coverage ([GEOGRAPHIC_DATA], [GEOGRAPHIC_DATA], WY): $1,000,"
type textarea "x"
type textarea "Stop Gap Coverage ([GEOGRAPHIC_DATA], [GEOGRAPHIC_DATA], WY): $1,000,0"
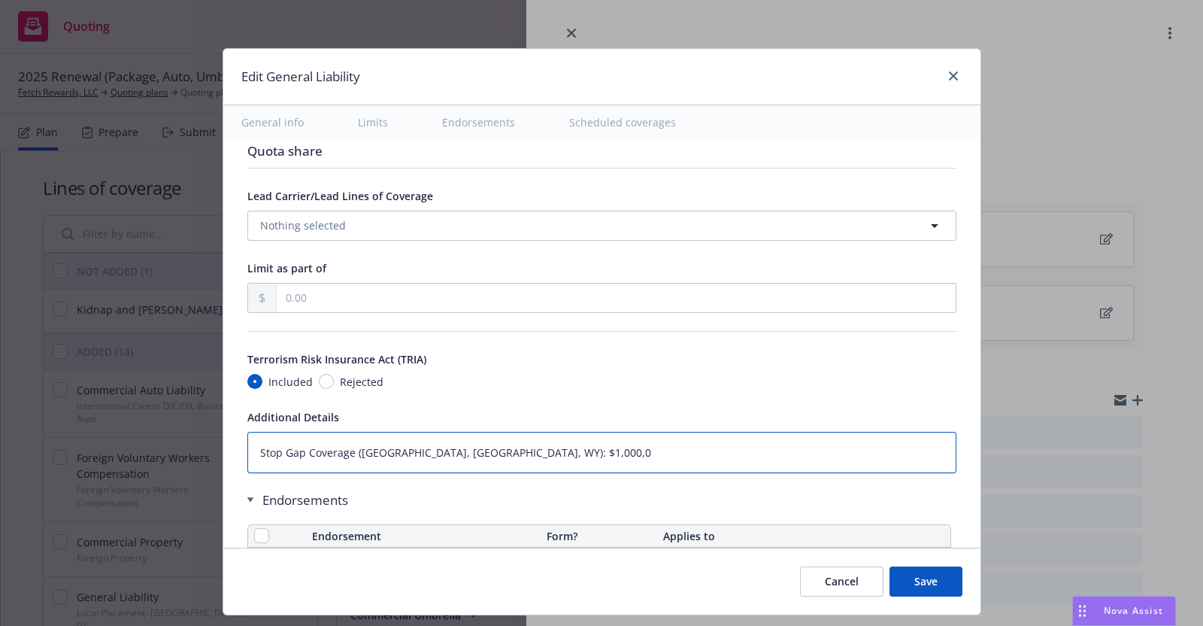
type textarea "x"
type textarea "Stop Gap Coverage ([GEOGRAPHIC_DATA], [GEOGRAPHIC_DATA], WY): $1,000,00"
type textarea "x"
type textarea "Stop Gap Coverage ([GEOGRAPHIC_DATA], [GEOGRAPHIC_DATA], WY): $1,000,000"
type textarea "x"
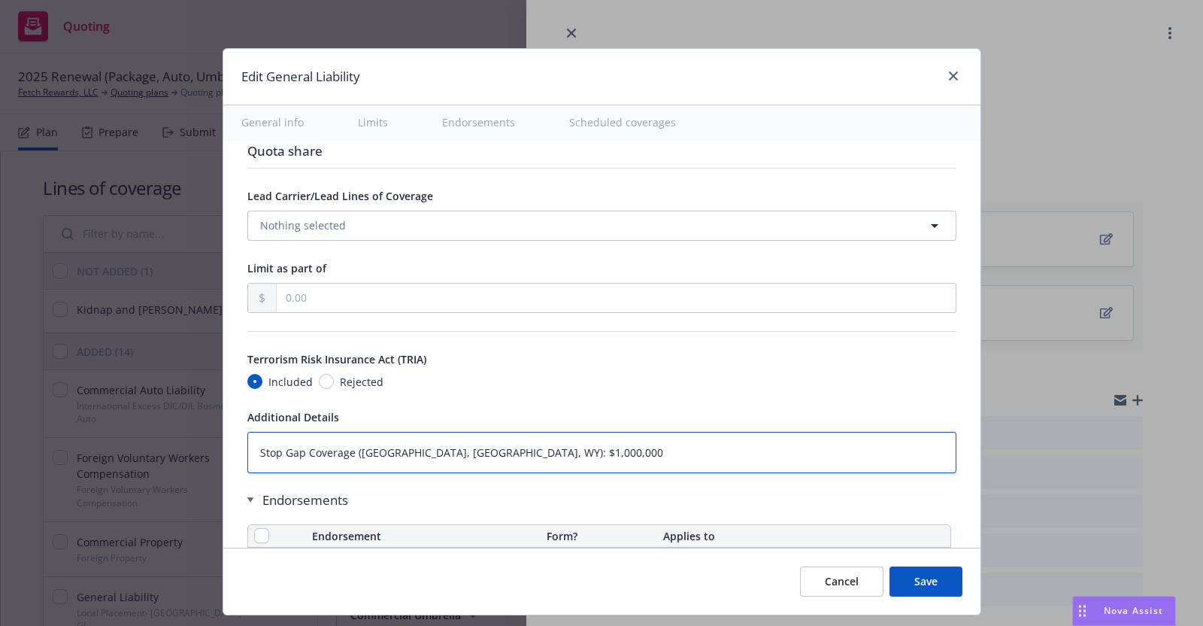
type textarea "Stop Gap Coverage ([GEOGRAPHIC_DATA], [GEOGRAPHIC_DATA], WY): $1,000,000"
type textarea "x"
type textarea "Stop Gap Coverage ([GEOGRAPHIC_DATA], [GEOGRAPHIC_DATA], WY): $1,000,000 L"
type textarea "x"
type textarea "Stop Gap Coverage ([GEOGRAPHIC_DATA], [GEOGRAPHIC_DATA], [GEOGRAPHIC_DATA]): $1…"
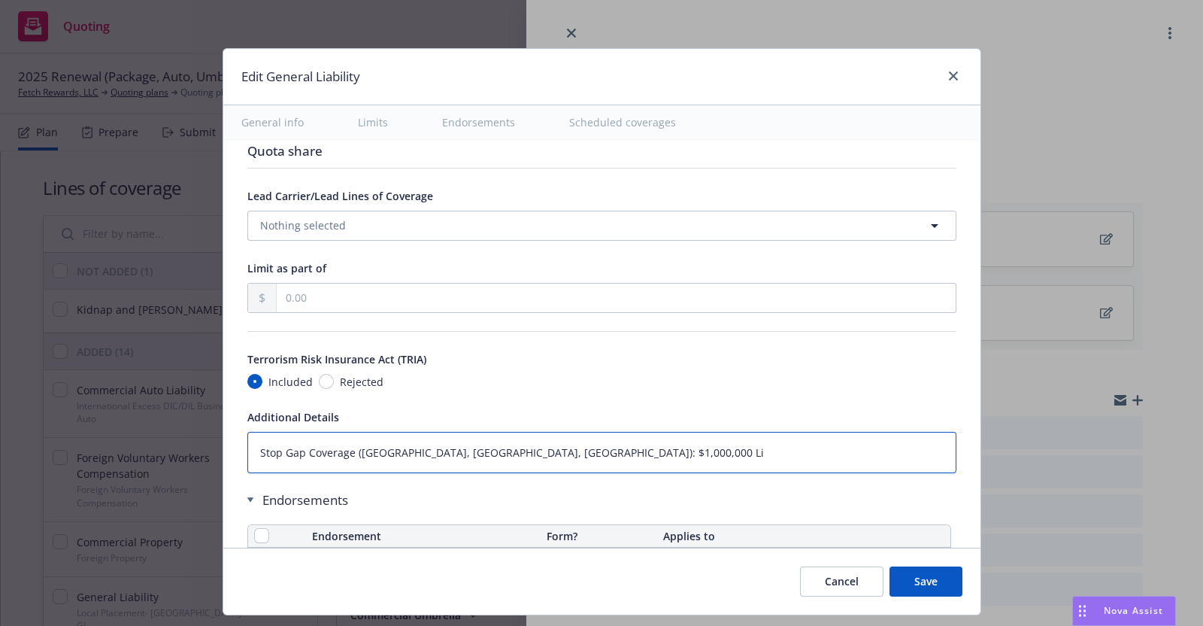
type textarea "x"
type textarea "Stop Gap Coverage ([GEOGRAPHIC_DATA], [GEOGRAPHIC_DATA], WY): $1,000,000 Lim"
type textarea "x"
type textarea "Stop Gap Coverage ([GEOGRAPHIC_DATA], [GEOGRAPHIC_DATA], WY): $1,000,000 Limi"
type textarea "x"
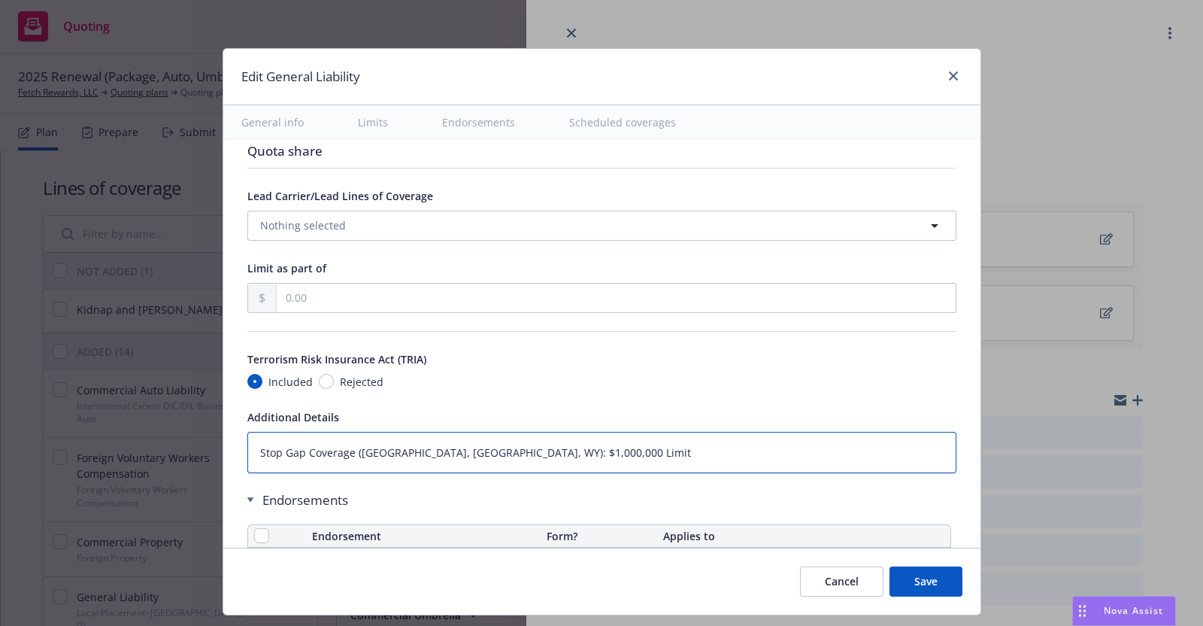
type textarea "Stop Gap Coverage ([GEOGRAPHIC_DATA], [GEOGRAPHIC_DATA], WY): $1,000,000 Limit"
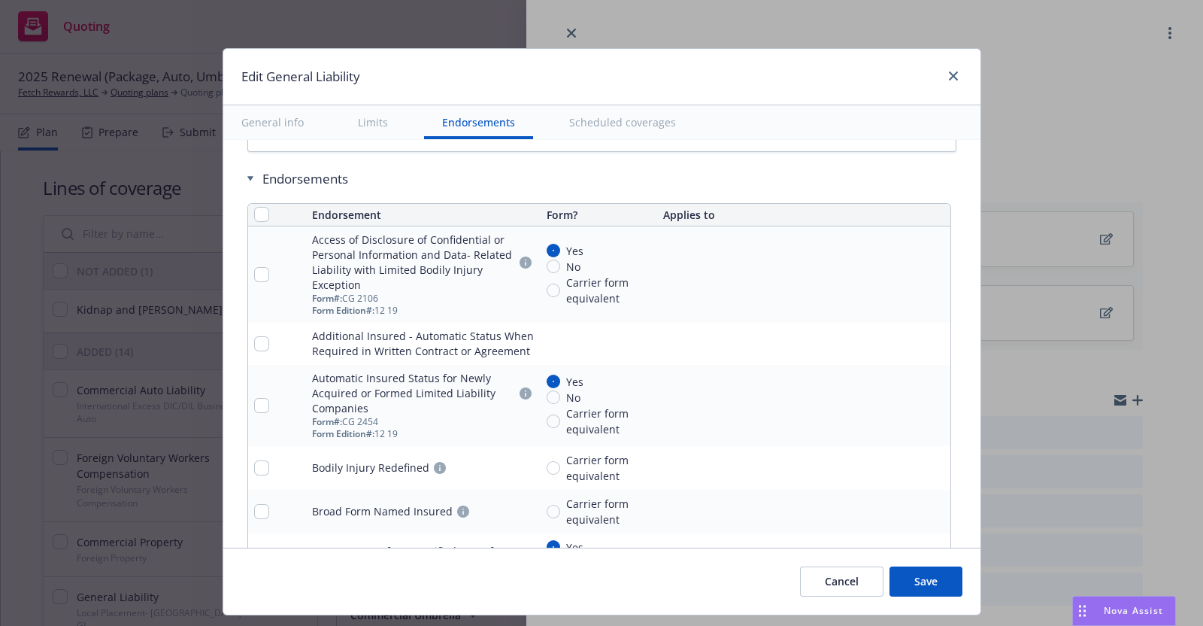
scroll to position [1964, 0]
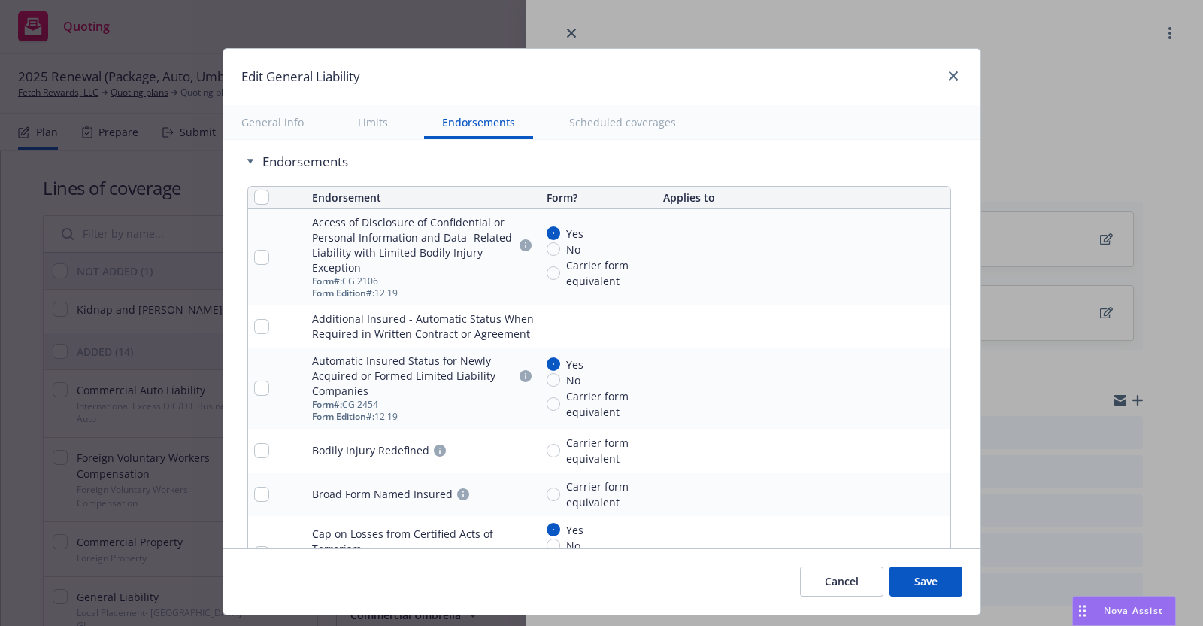
click at [930, 251] on icon "remove" at bounding box center [935, 257] width 11 height 12
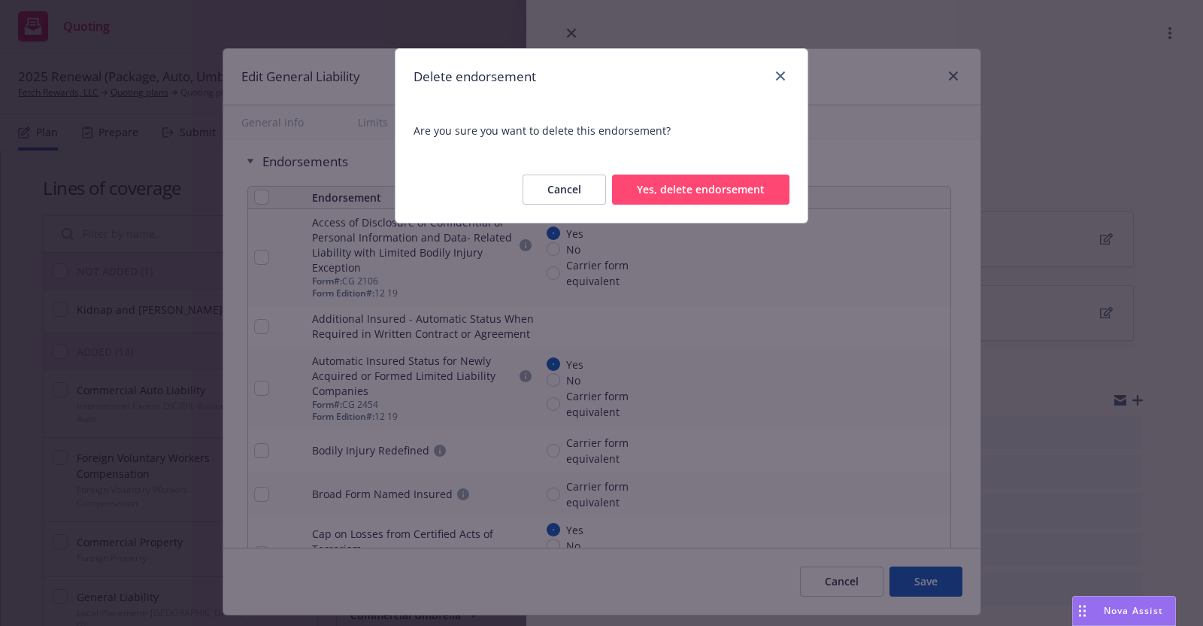
click at [693, 189] on button "Yes, delete endorsement" at bounding box center [700, 189] width 177 height 30
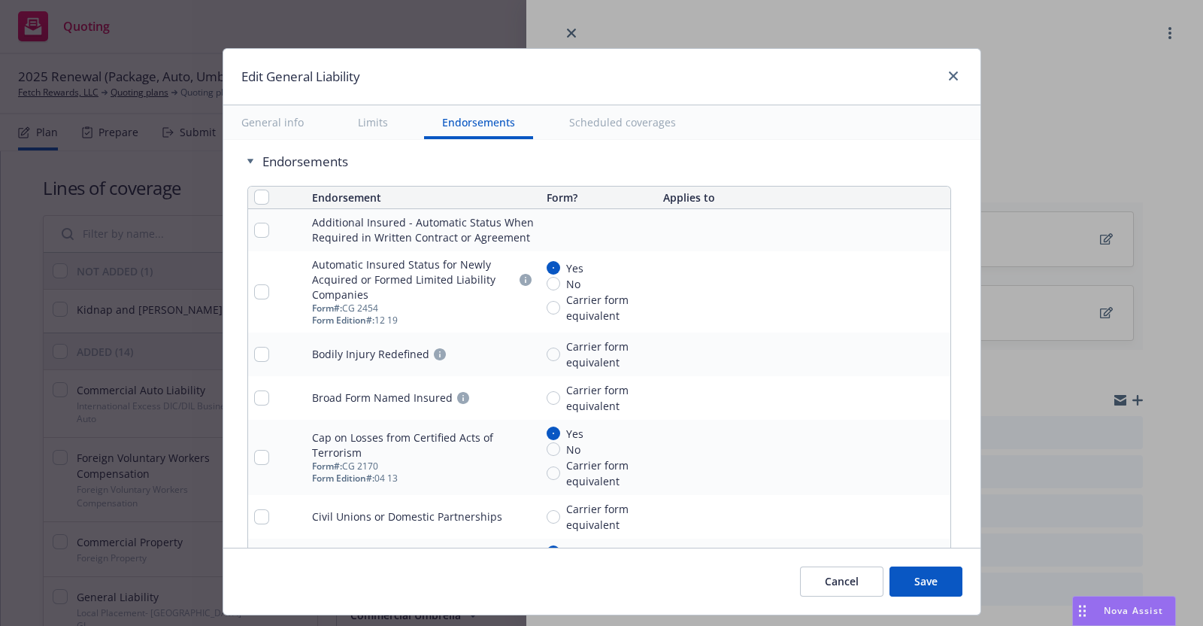
click at [930, 286] on icon "remove" at bounding box center [935, 292] width 11 height 12
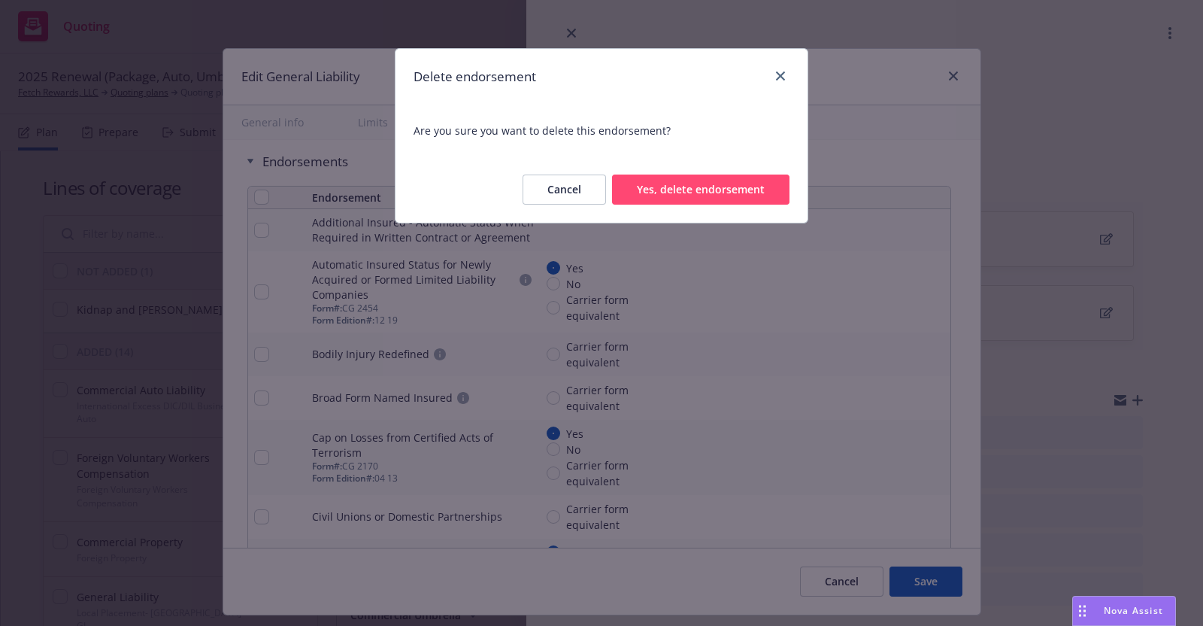
click at [765, 188] on button "Yes, delete endorsement" at bounding box center [700, 189] width 177 height 30
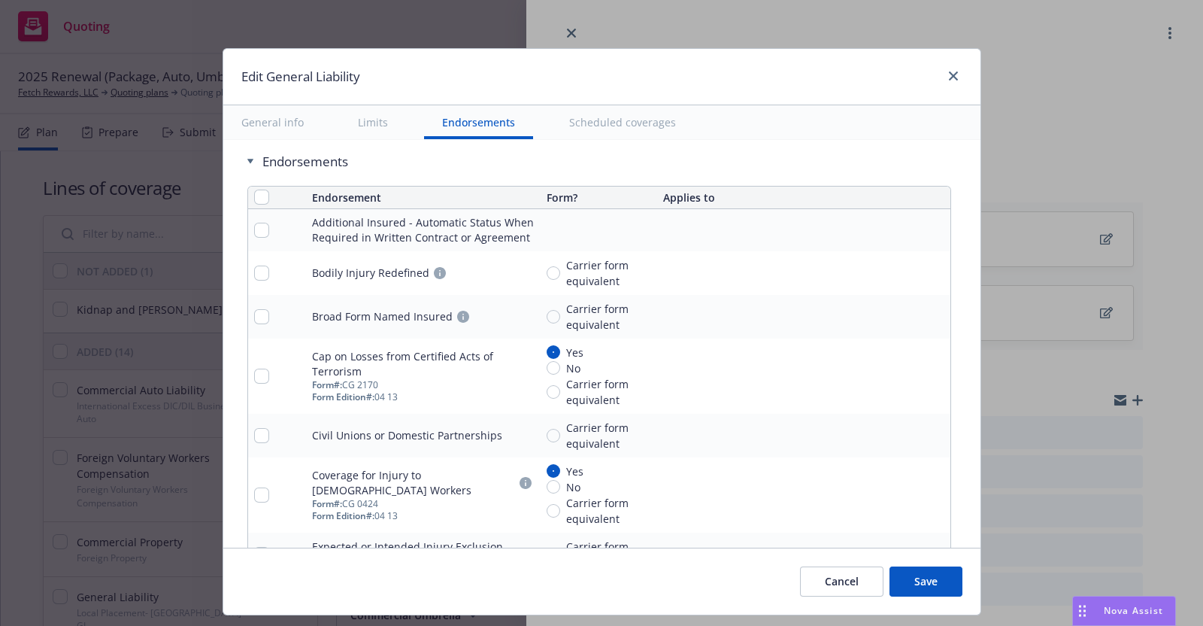
click at [930, 267] on icon "remove" at bounding box center [935, 273] width 11 height 12
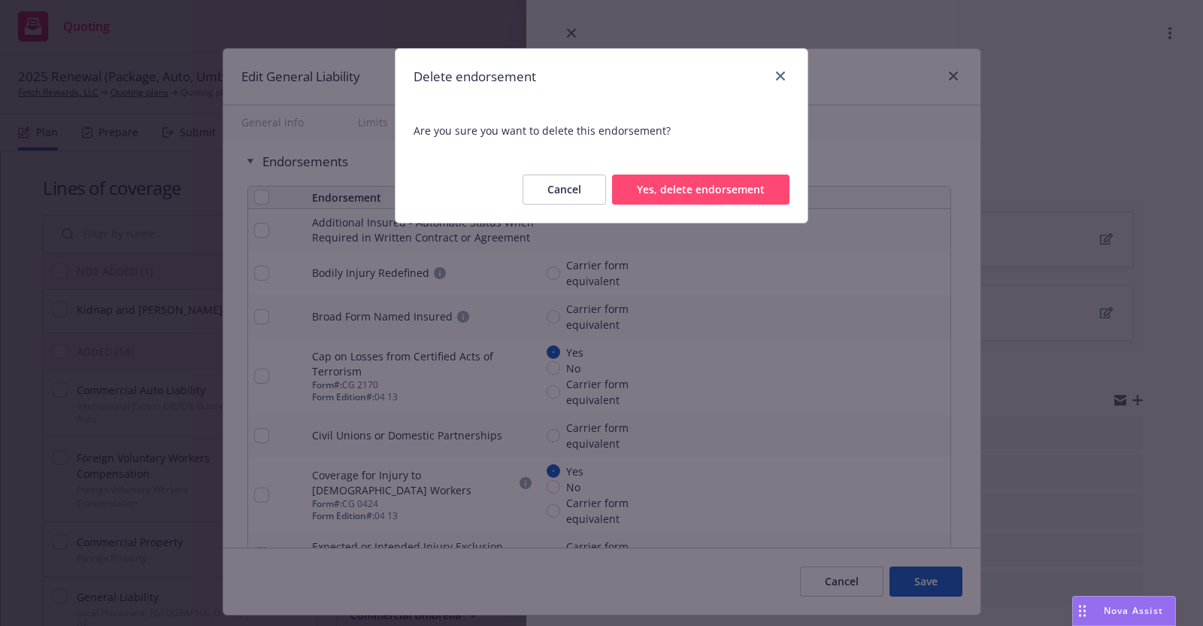
click at [723, 191] on button "Yes, delete endorsement" at bounding box center [700, 189] width 177 height 30
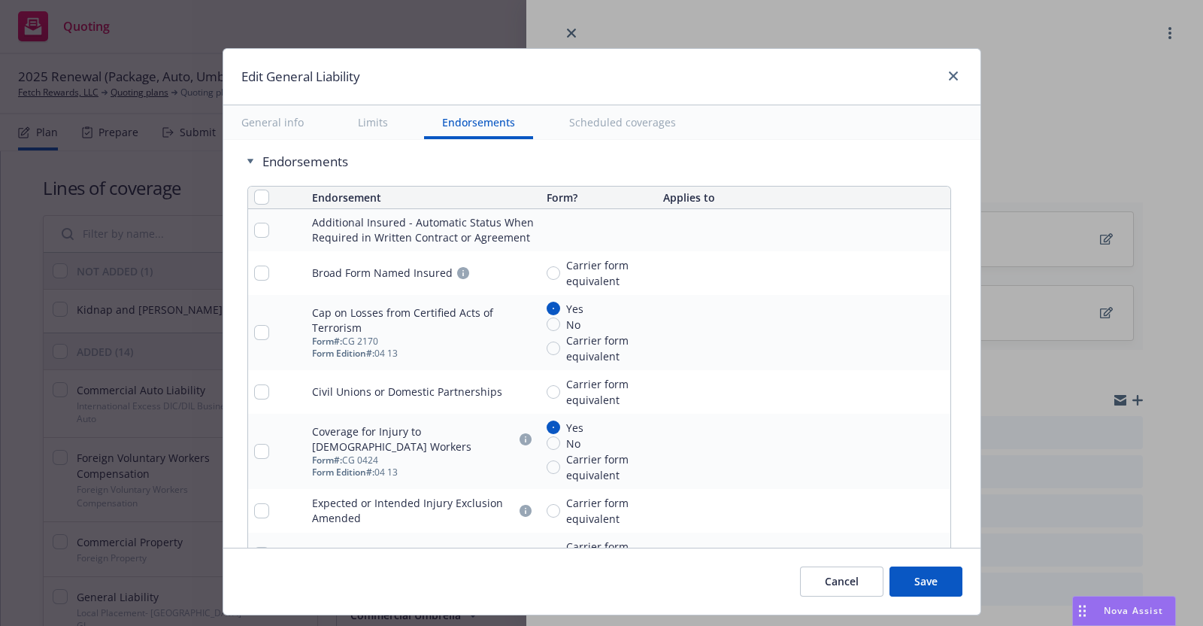
click at [930, 267] on icon "remove" at bounding box center [935, 273] width 11 height 12
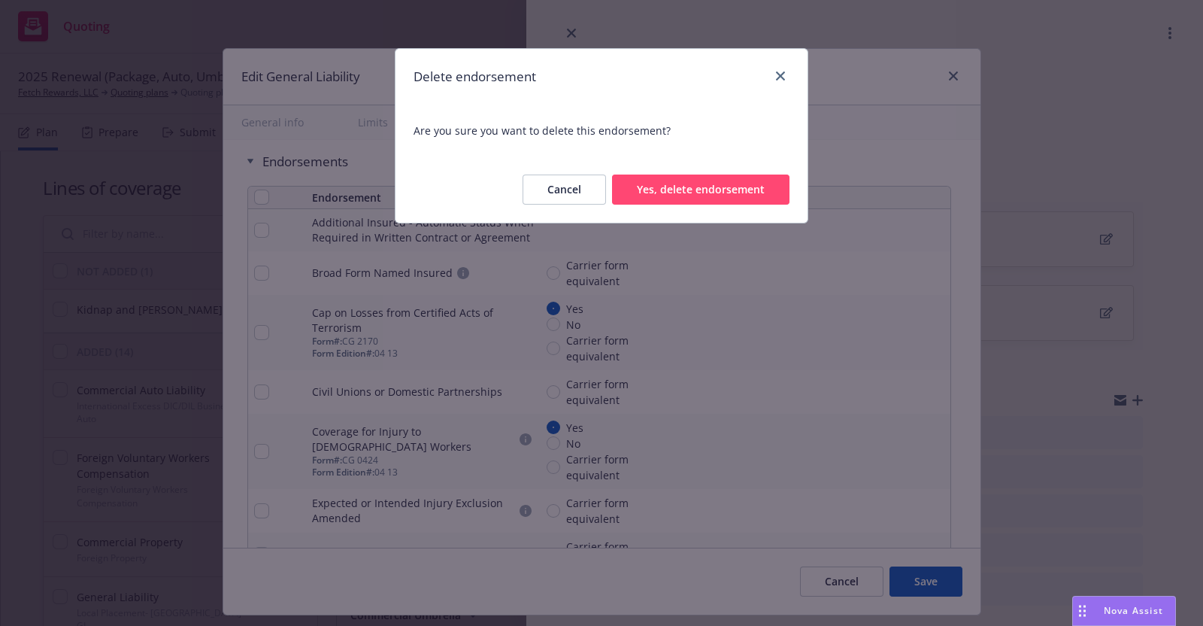
click at [720, 187] on button "Yes, delete endorsement" at bounding box center [700, 189] width 177 height 30
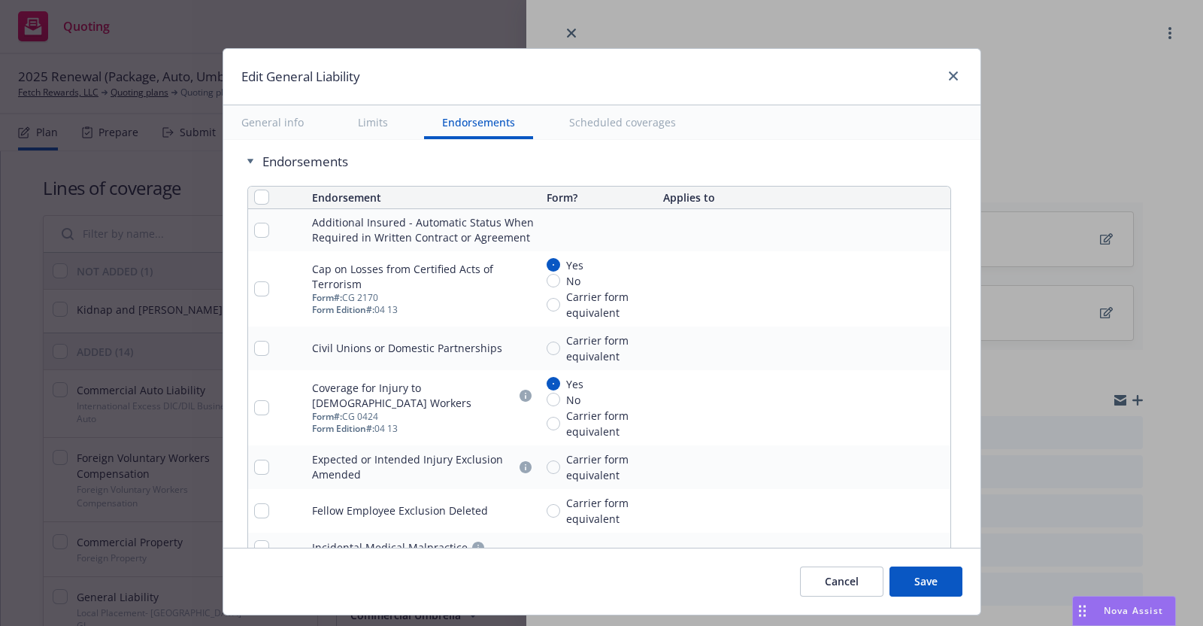
click at [930, 283] on icon "remove" at bounding box center [935, 289] width 11 height 12
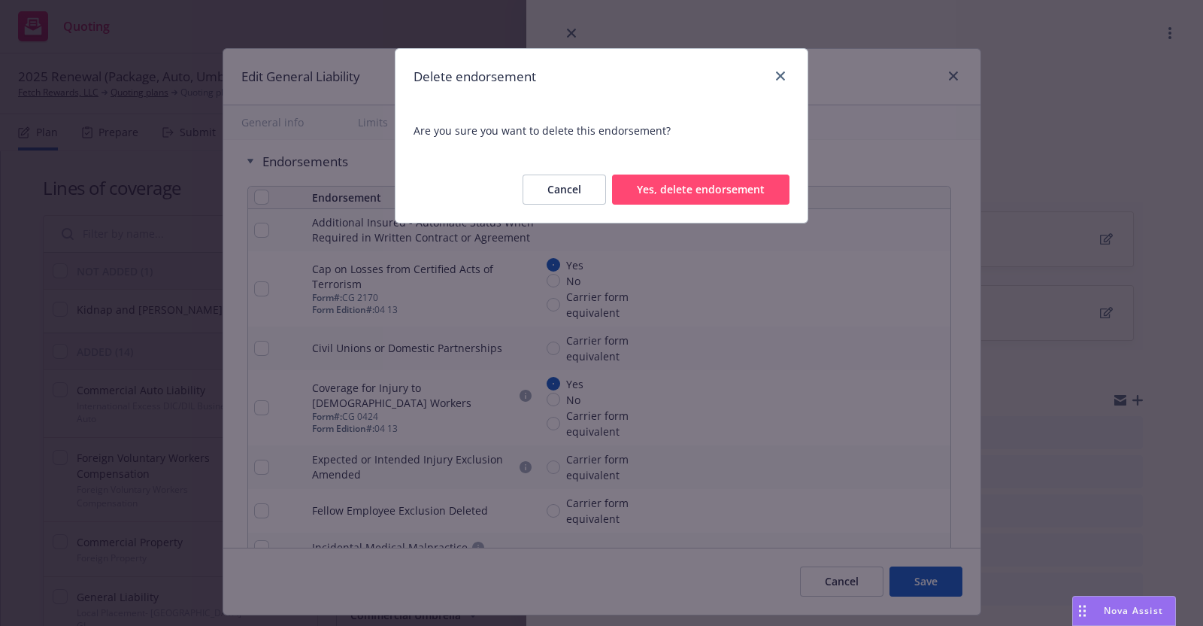
click at [720, 185] on button "Yes, delete endorsement" at bounding box center [700, 189] width 177 height 30
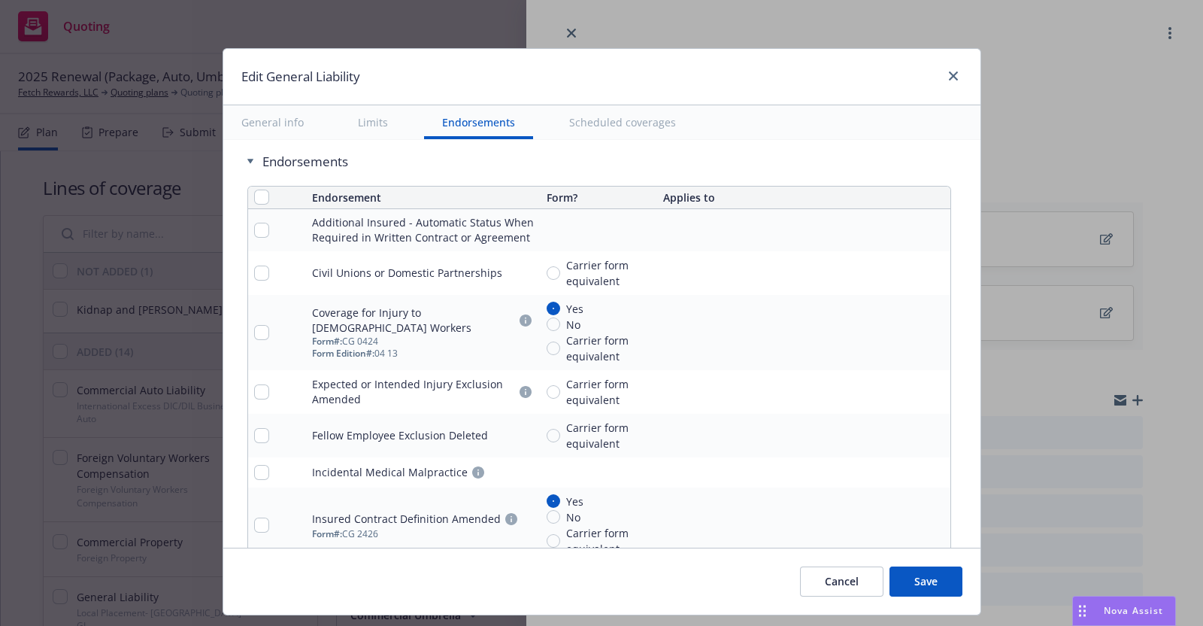
click at [930, 267] on icon "remove" at bounding box center [935, 273] width 11 height 12
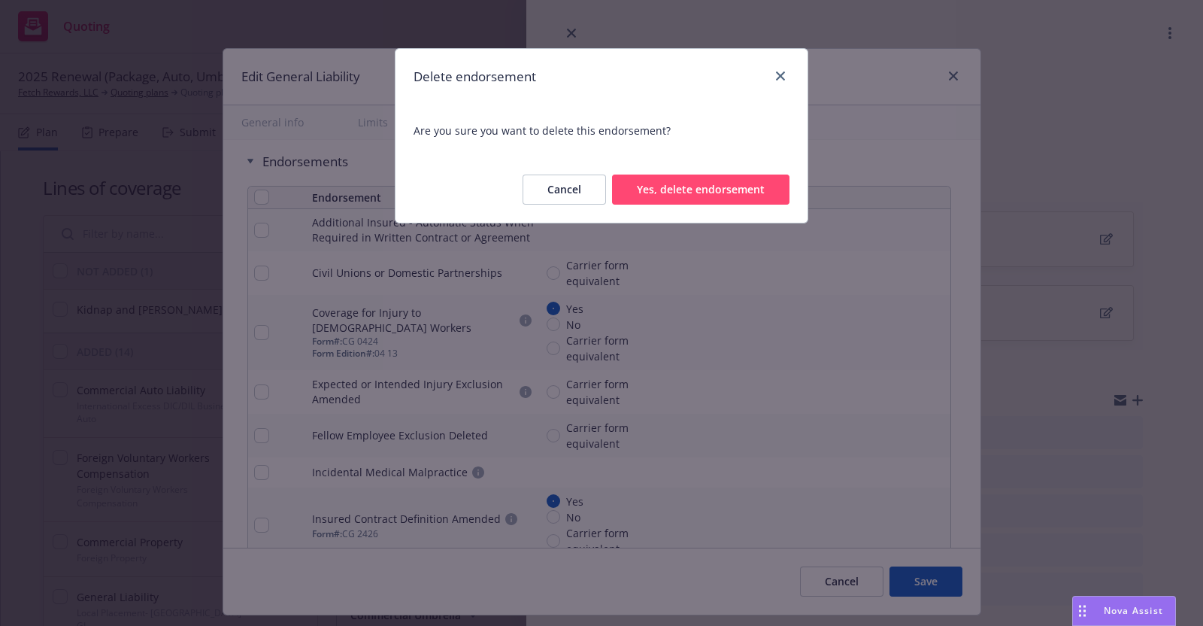
click at [726, 193] on button "Yes, delete endorsement" at bounding box center [700, 189] width 177 height 30
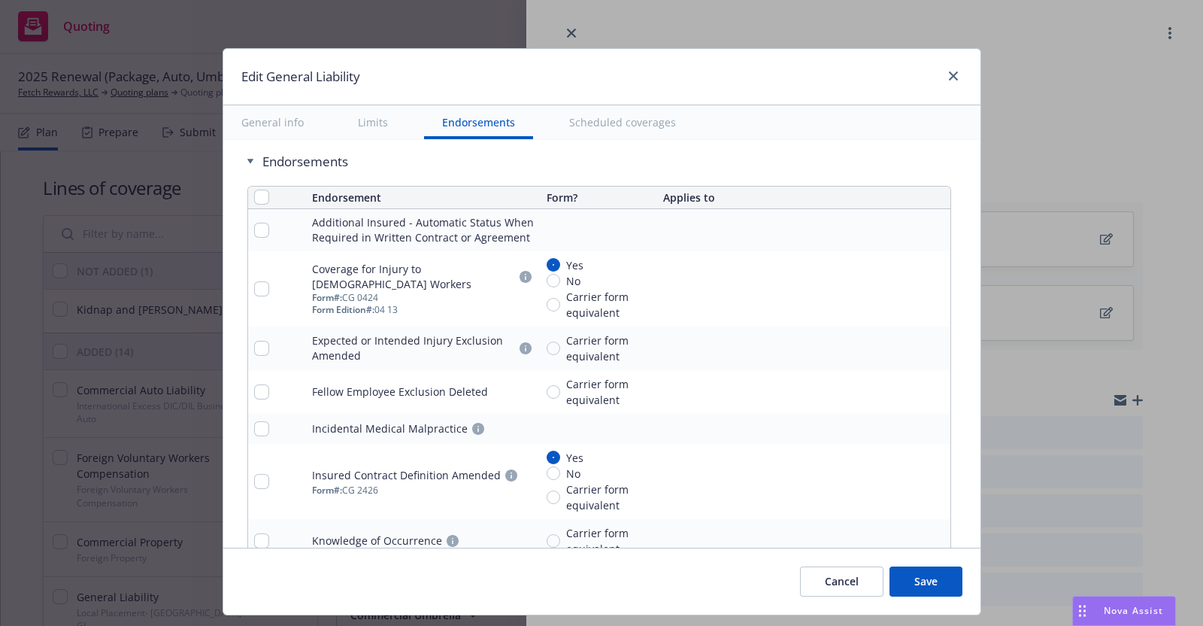
click at [930, 283] on icon "remove" at bounding box center [935, 289] width 11 height 12
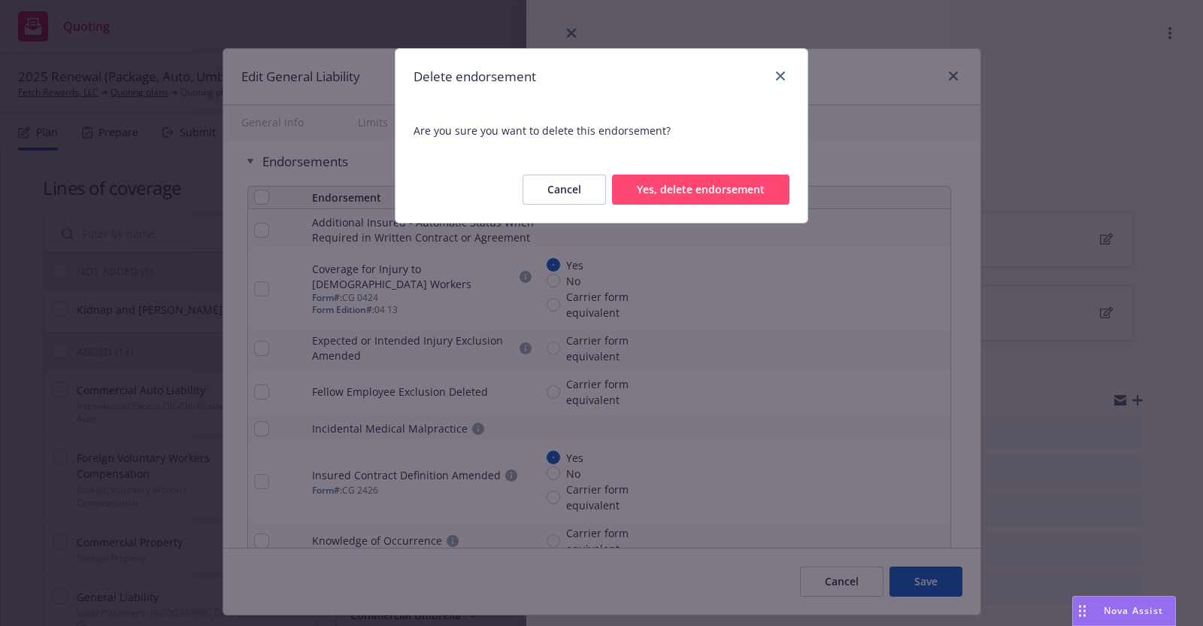
click at [692, 185] on button "Yes, delete endorsement" at bounding box center [700, 189] width 177 height 30
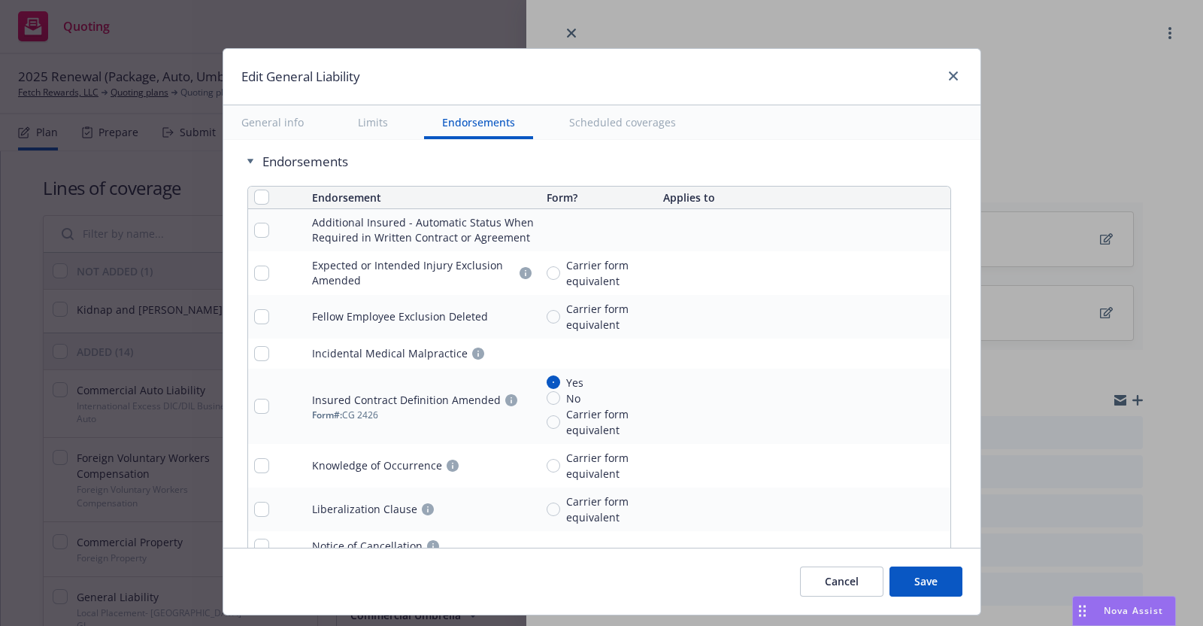
click at [929, 267] on icon "remove" at bounding box center [935, 273] width 12 height 12
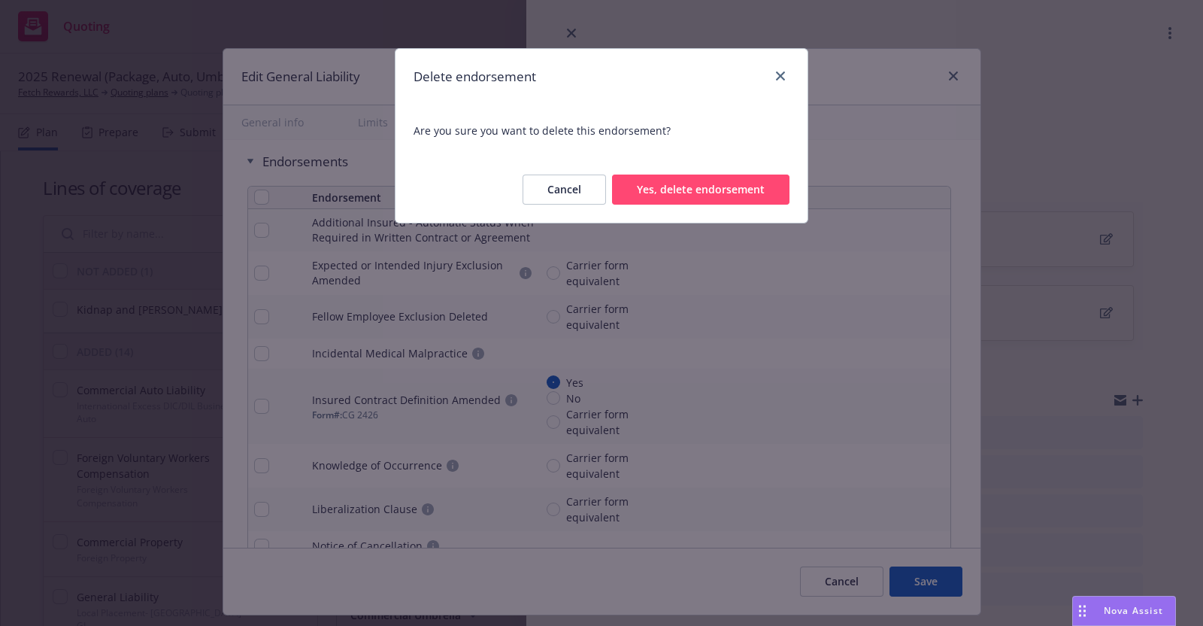
click at [741, 190] on button "Yes, delete endorsement" at bounding box center [700, 189] width 177 height 30
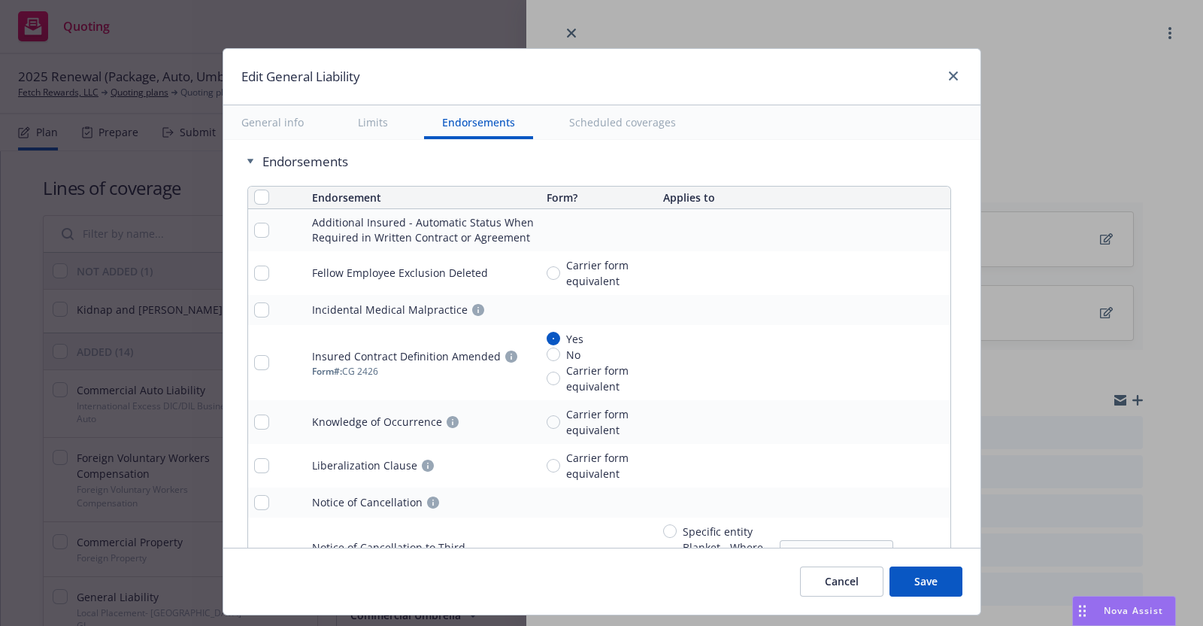
click at [930, 267] on icon "remove" at bounding box center [935, 273] width 11 height 12
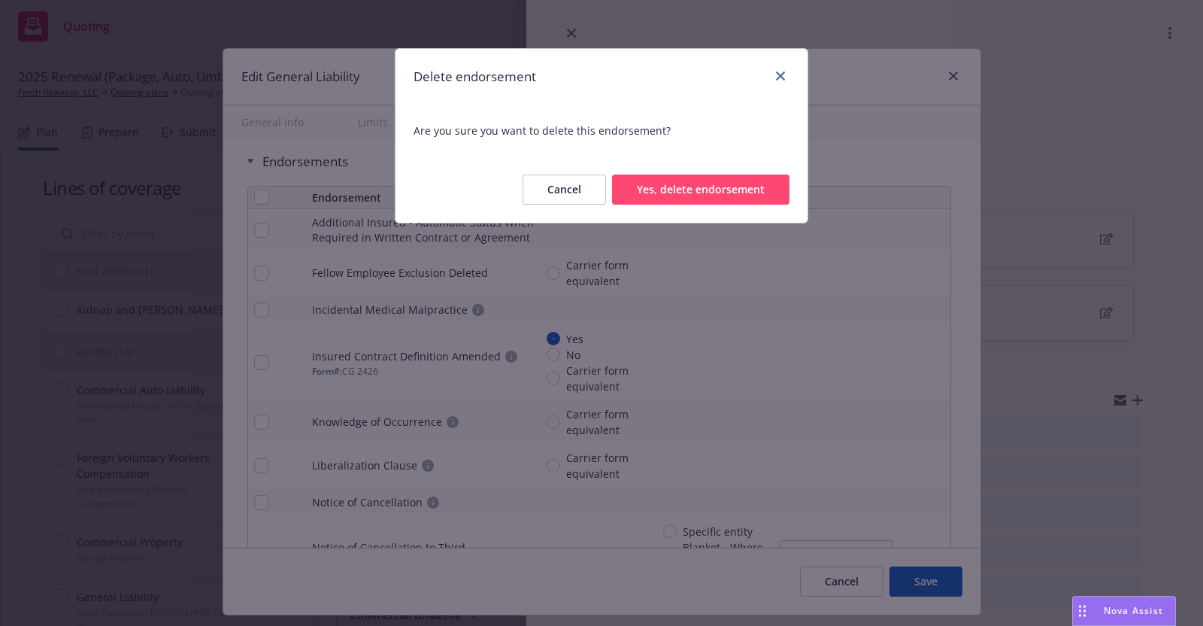
click at [729, 187] on button "Yes, delete endorsement" at bounding box center [700, 189] width 177 height 30
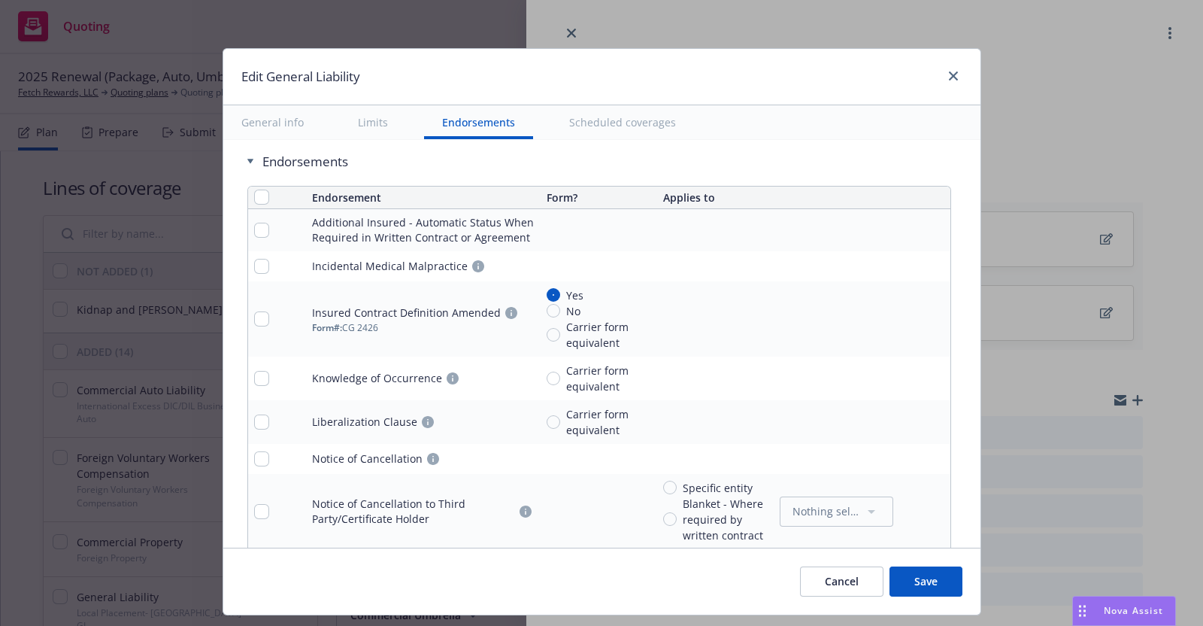
click at [930, 260] on icon "remove" at bounding box center [935, 266] width 11 height 12
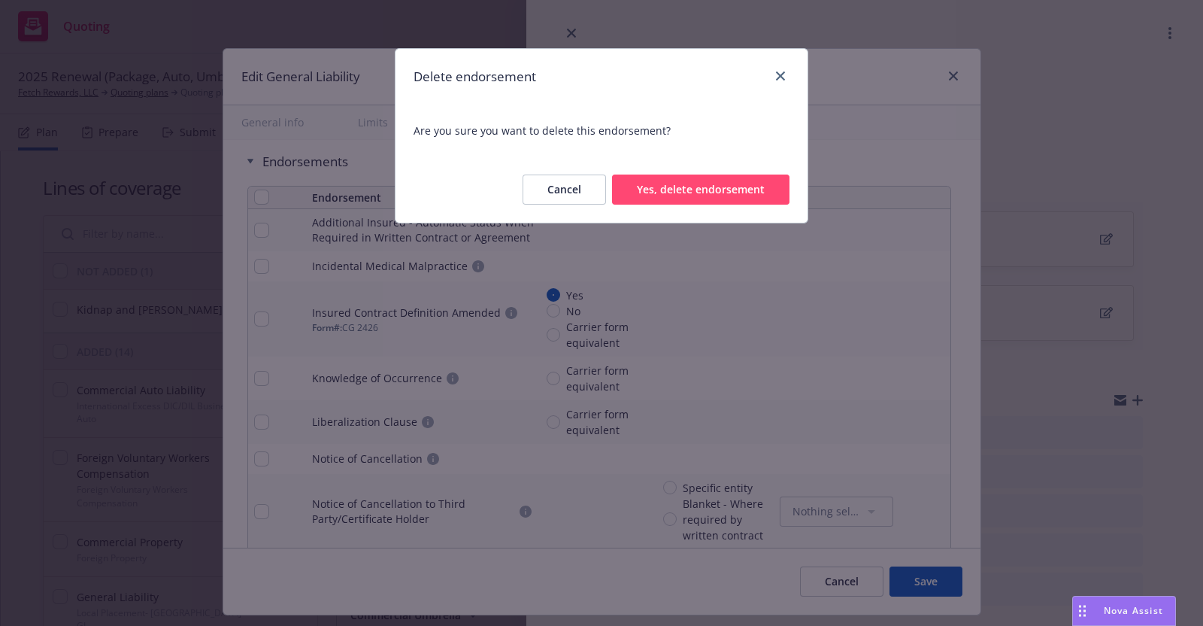
click at [711, 183] on button "Yes, delete endorsement" at bounding box center [700, 189] width 177 height 30
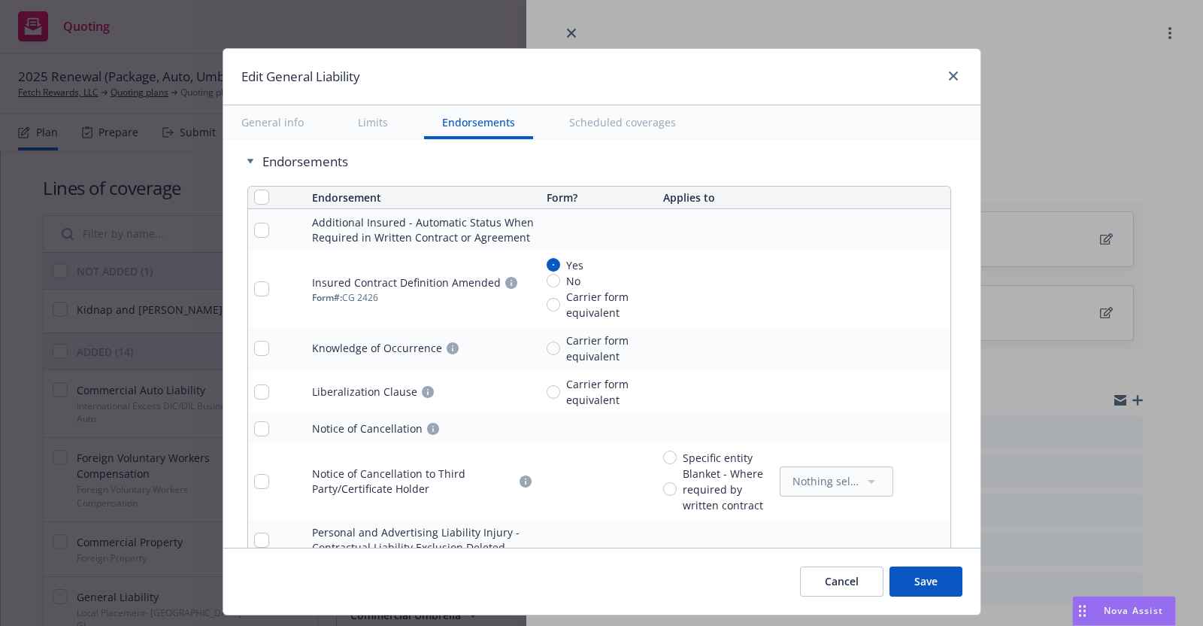
click at [930, 283] on icon "remove" at bounding box center [935, 289] width 11 height 12
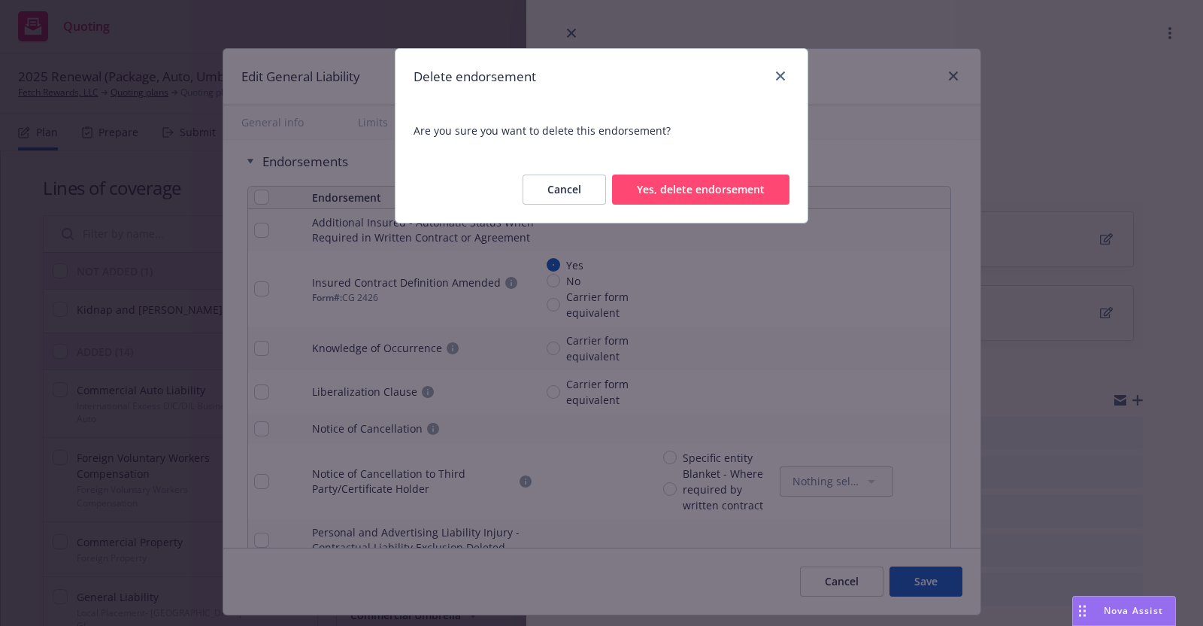
click at [708, 186] on button "Yes, delete endorsement" at bounding box center [700, 189] width 177 height 30
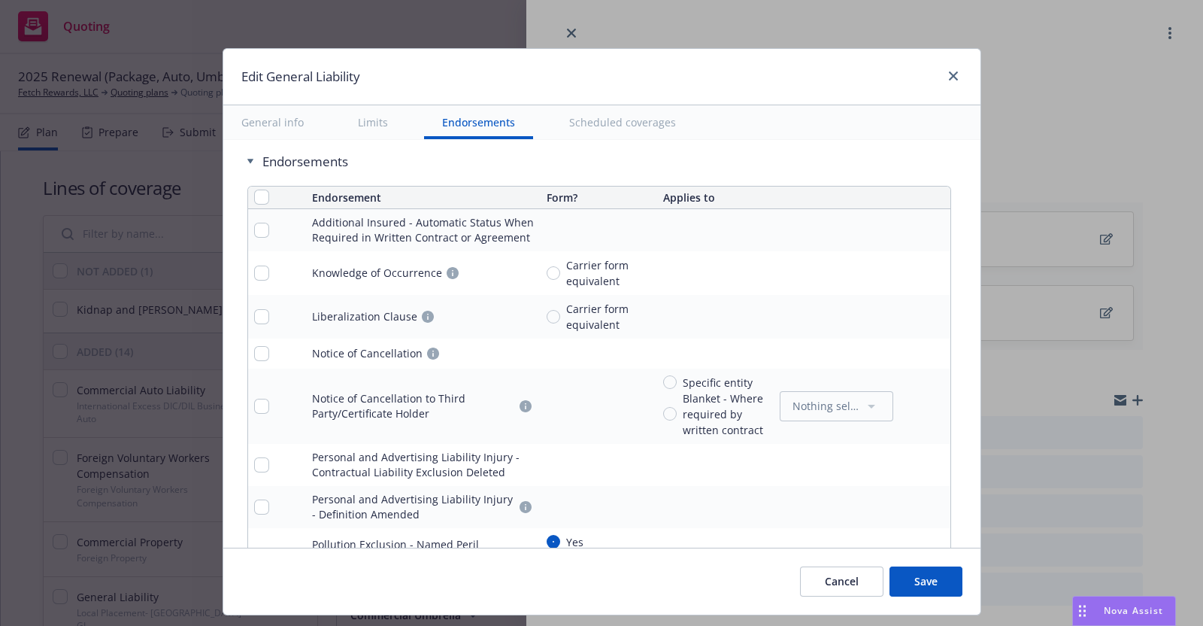
click at [930, 267] on icon "remove" at bounding box center [935, 273] width 11 height 12
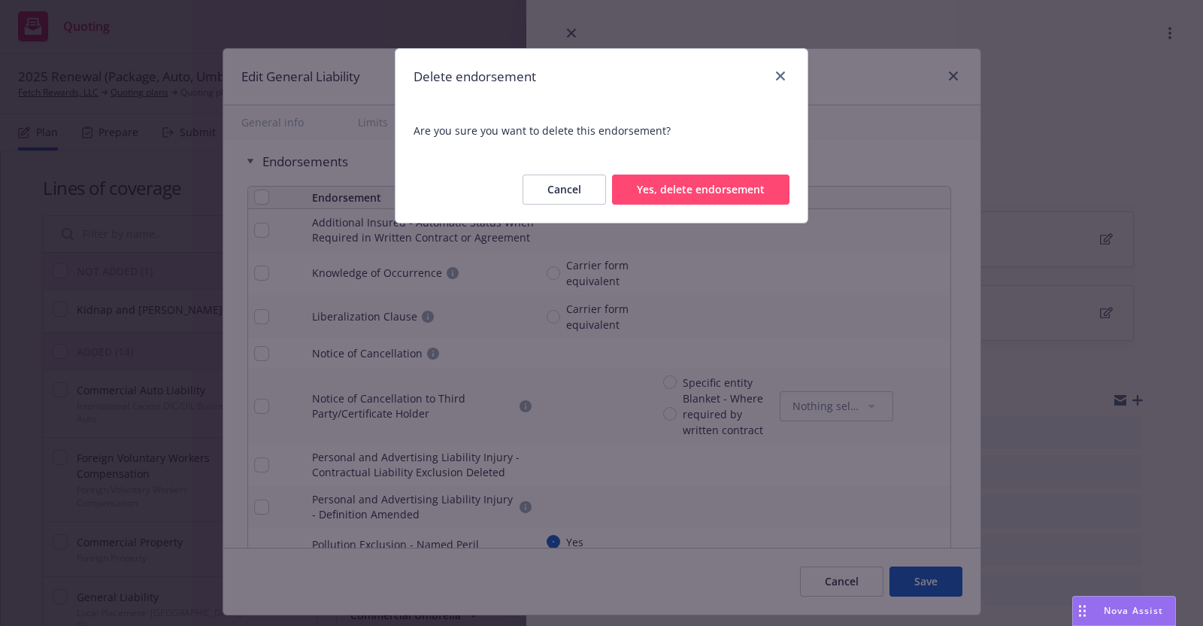
click at [688, 186] on button "Yes, delete endorsement" at bounding box center [700, 189] width 177 height 30
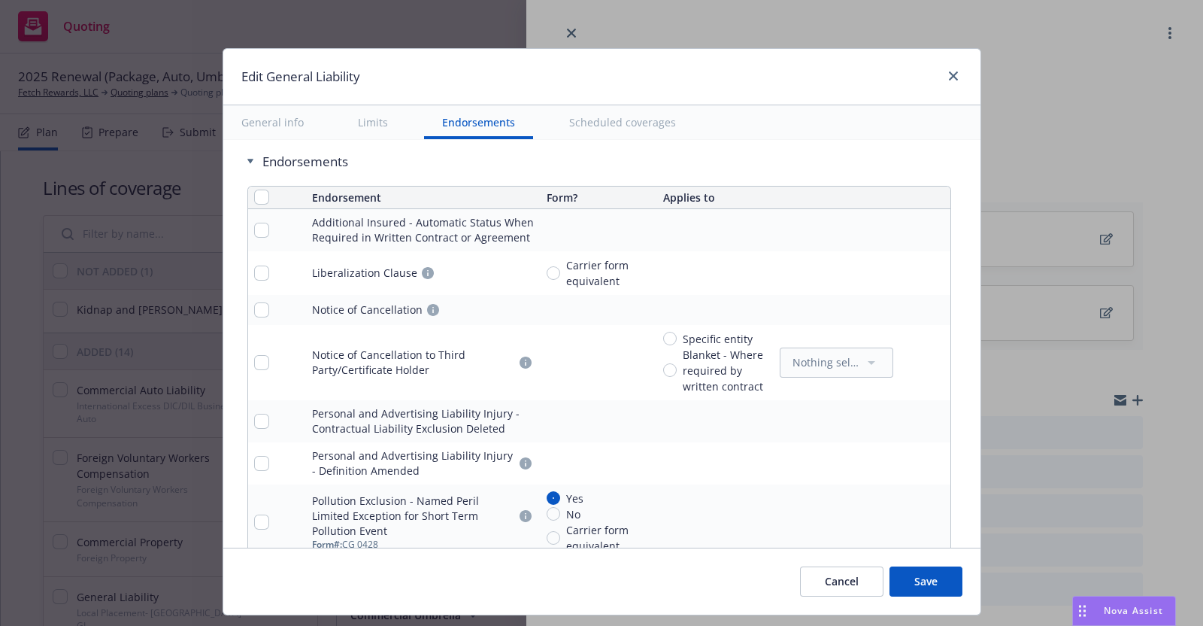
click at [930, 267] on icon "remove" at bounding box center [935, 273] width 11 height 12
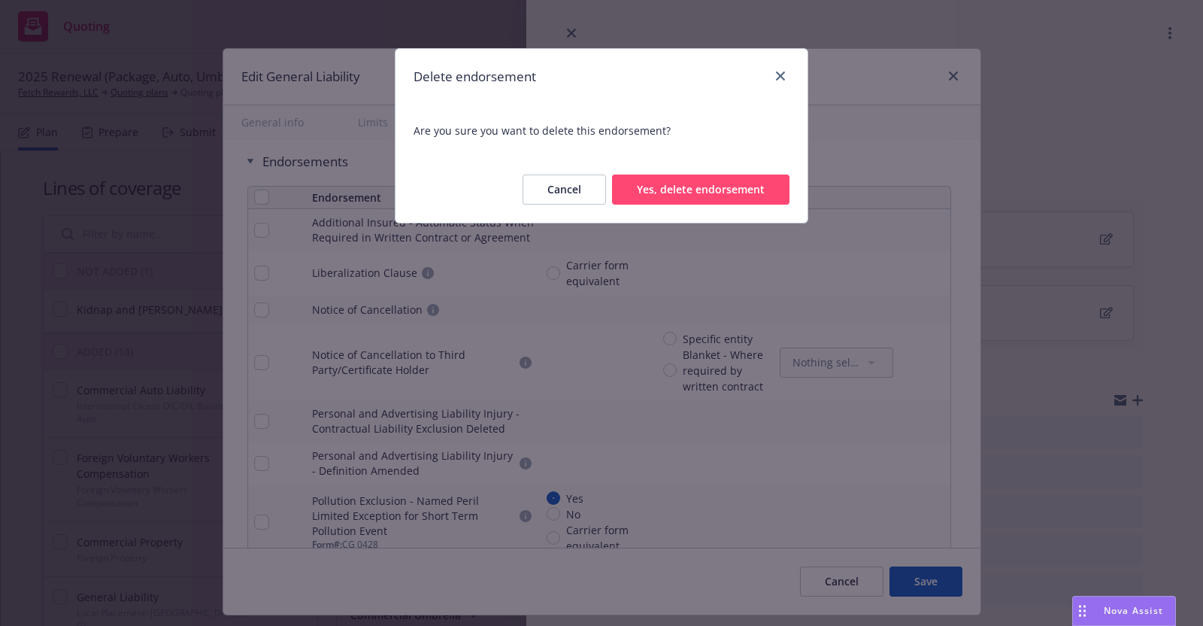
click at [739, 191] on button "Yes, delete endorsement" at bounding box center [700, 189] width 177 height 30
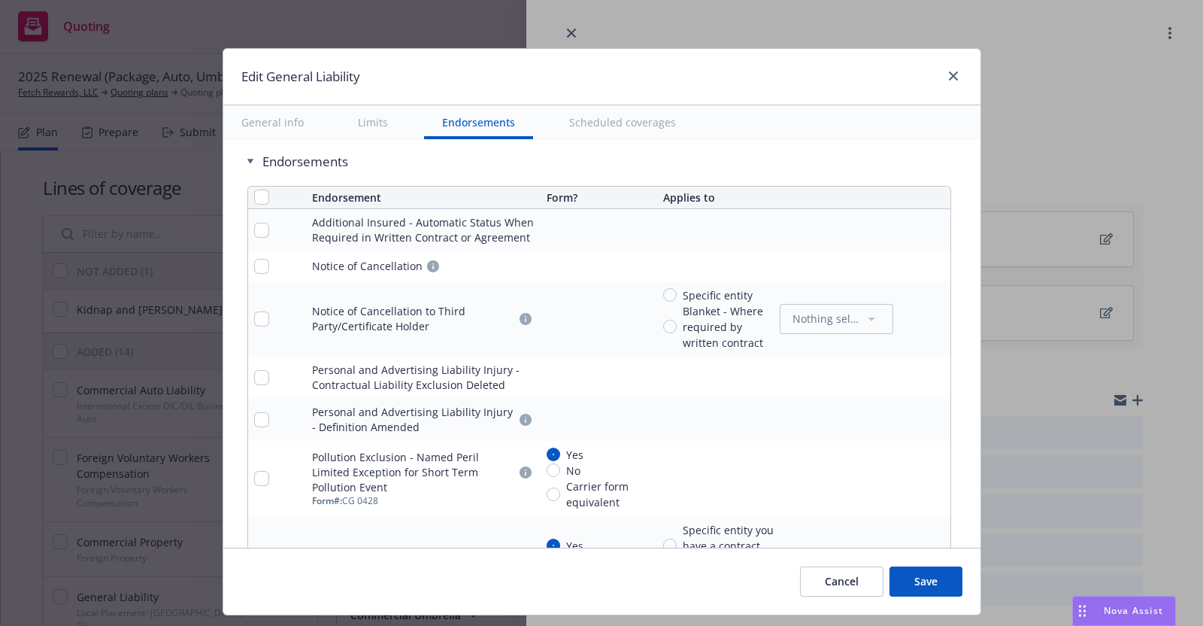
click at [930, 313] on icon "remove" at bounding box center [935, 319] width 11 height 12
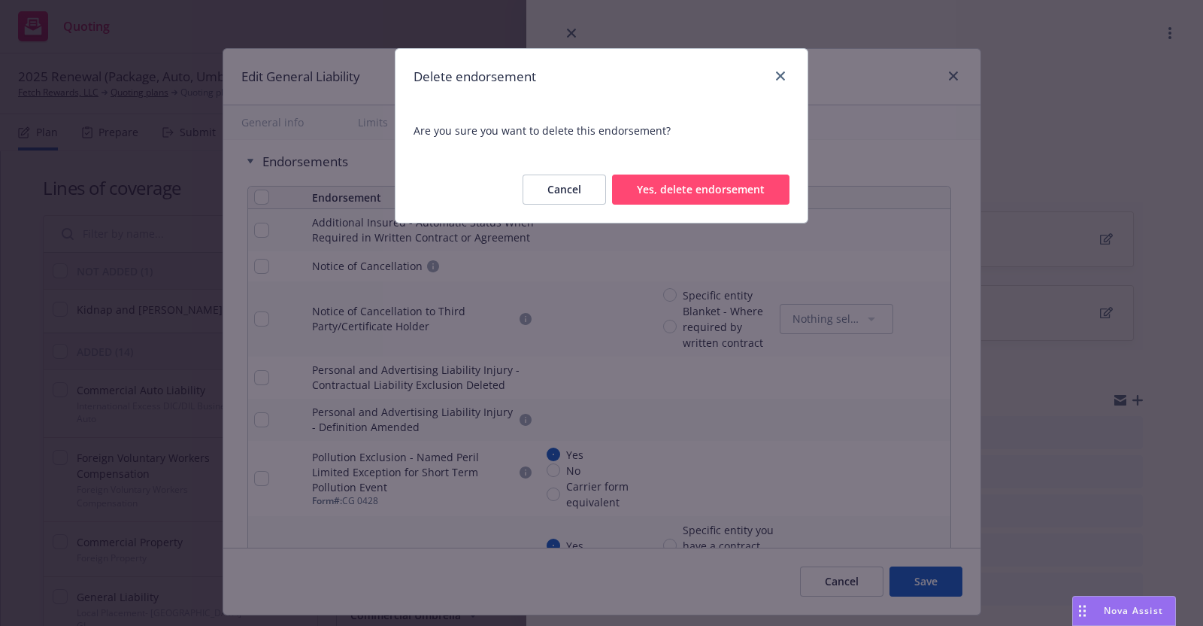
click at [746, 190] on button "Yes, delete endorsement" at bounding box center [700, 189] width 177 height 30
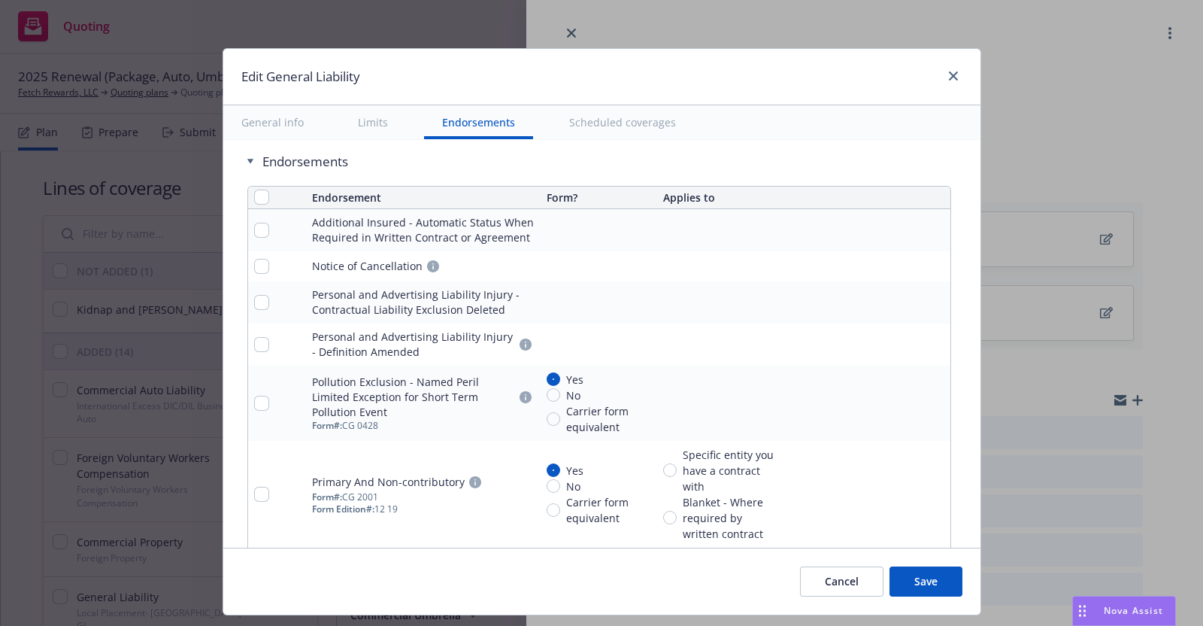
click at [930, 296] on icon "remove" at bounding box center [935, 302] width 11 height 12
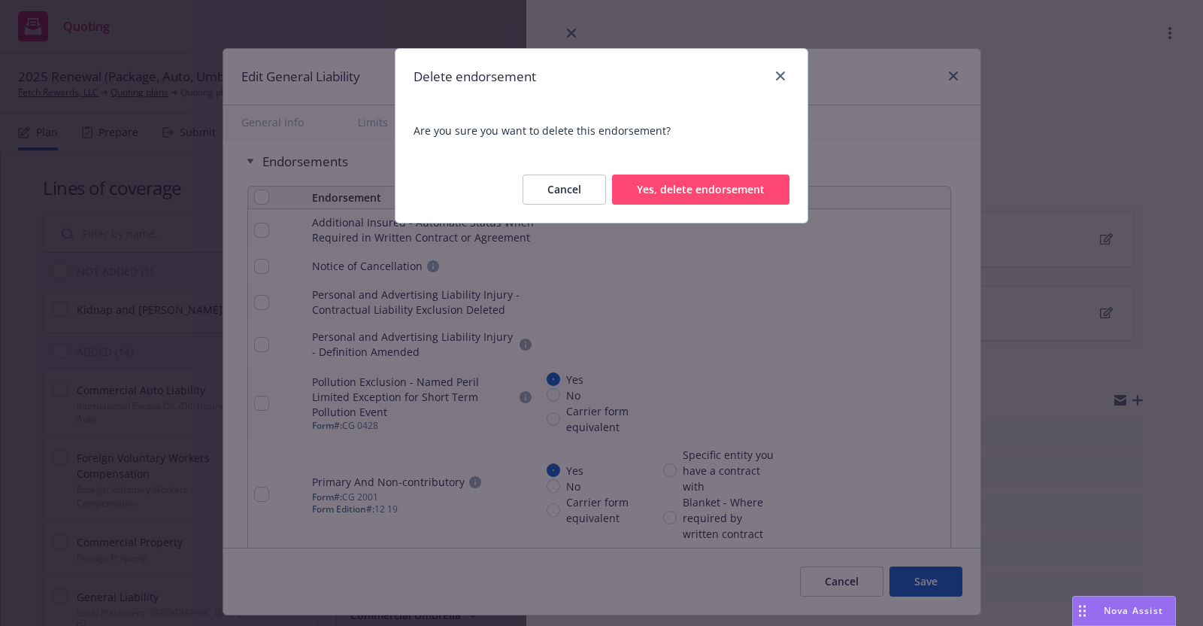
click at [675, 186] on button "Yes, delete endorsement" at bounding box center [700, 189] width 177 height 30
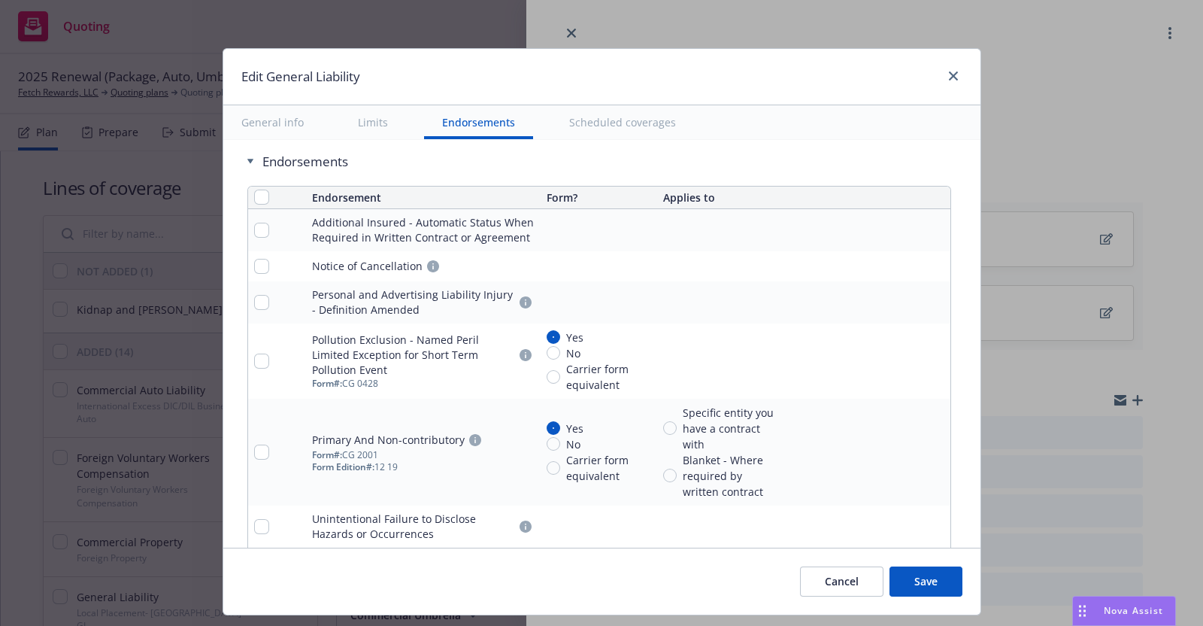
click at [930, 355] on icon "remove" at bounding box center [935, 361] width 11 height 12
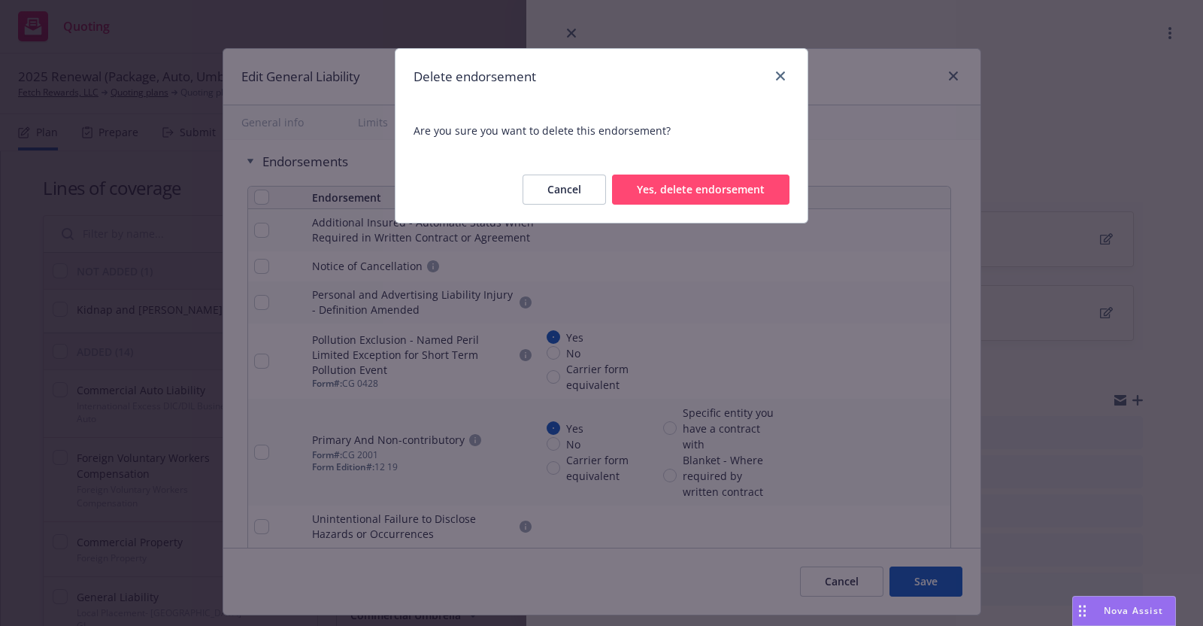
click at [735, 180] on button "Yes, delete endorsement" at bounding box center [700, 189] width 177 height 30
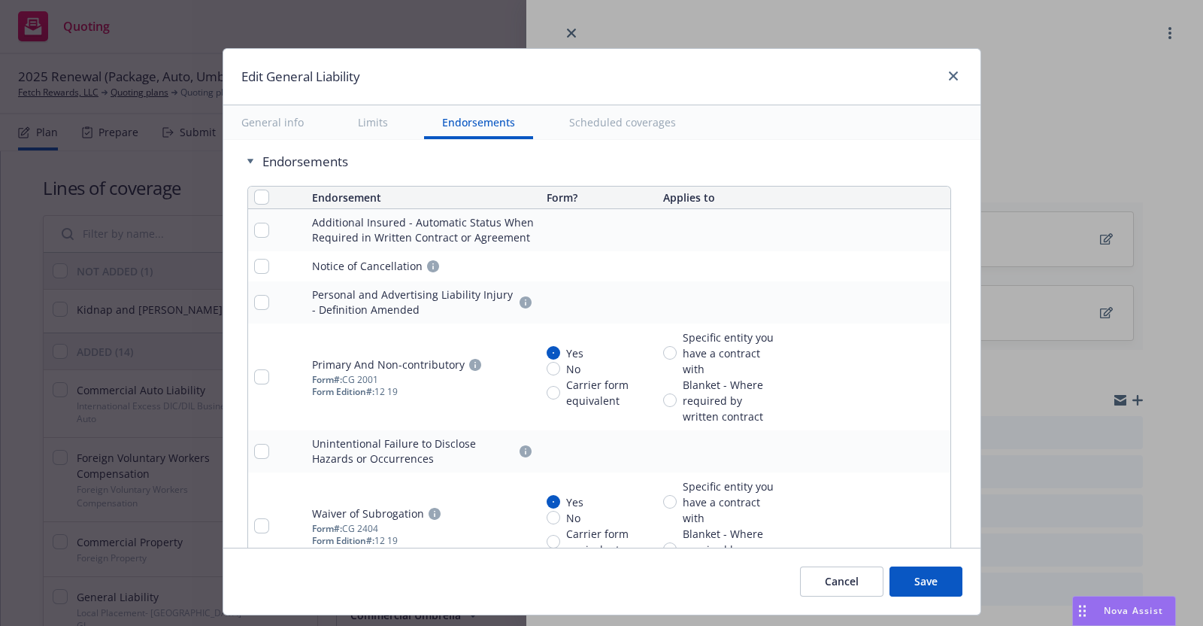
type textarea "x"
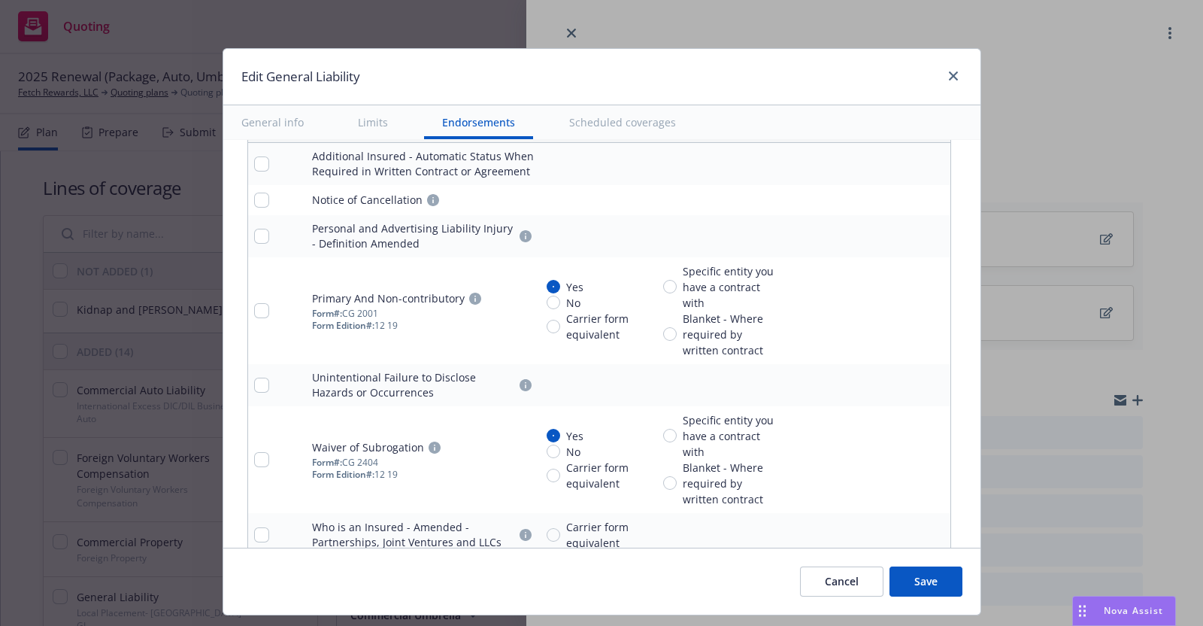
scroll to position [2035, 0]
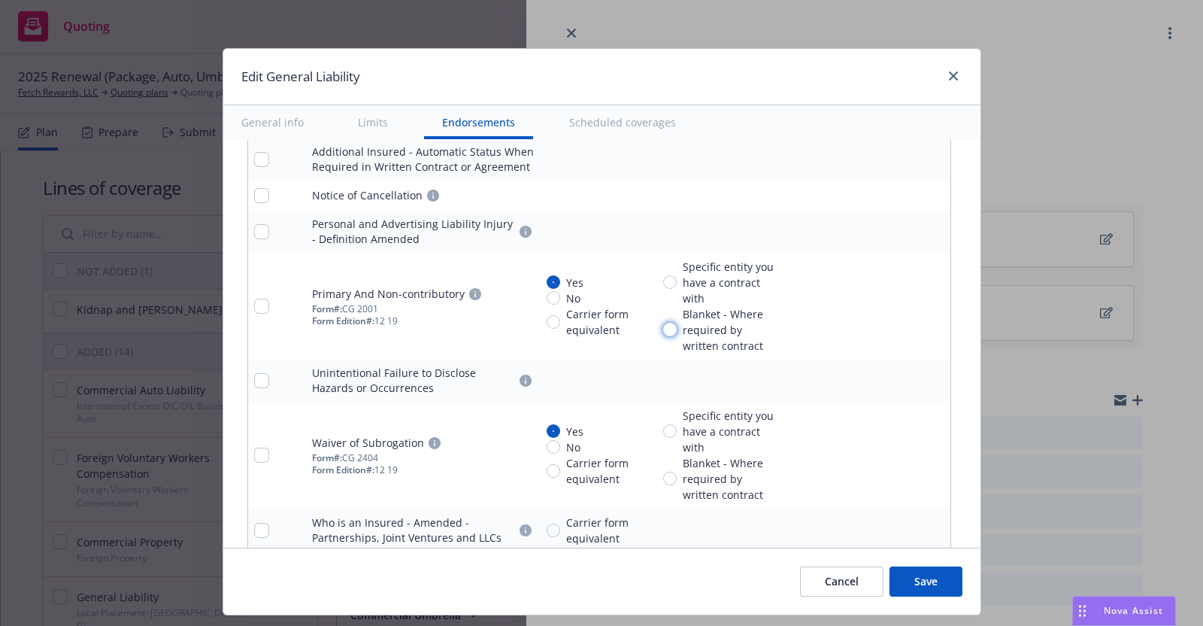
click at [663, 323] on input "Blanket - Where required by written contract" at bounding box center [670, 330] width 14 height 14
radio input "true"
click at [930, 375] on icon "remove" at bounding box center [935, 380] width 11 height 12
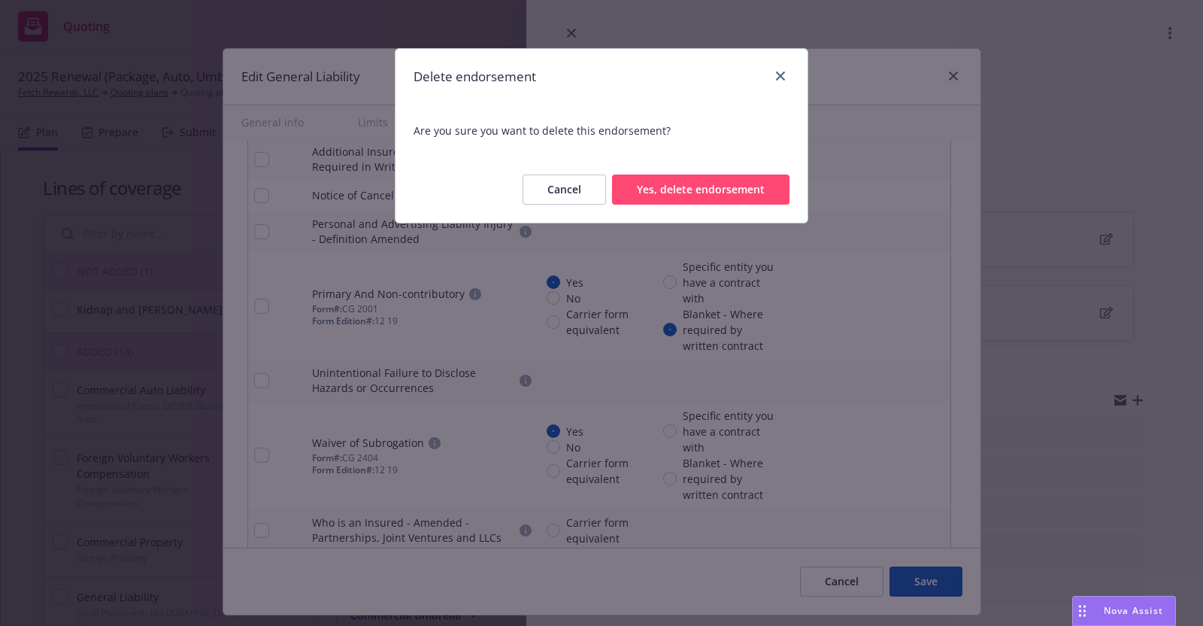
click at [748, 183] on button "Yes, delete endorsement" at bounding box center [700, 189] width 177 height 30
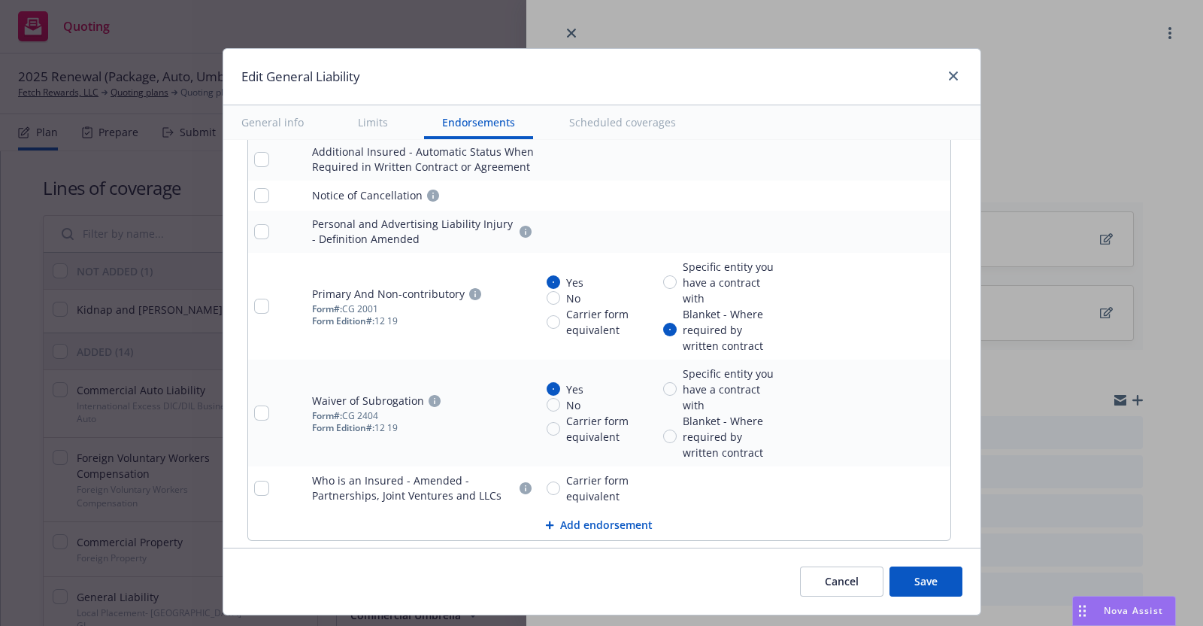
type textarea "x"
click at [663, 429] on input "Blanket - Where required by written contract" at bounding box center [670, 436] width 14 height 14
radio input "true"
click at [930, 482] on icon "remove" at bounding box center [935, 488] width 11 height 12
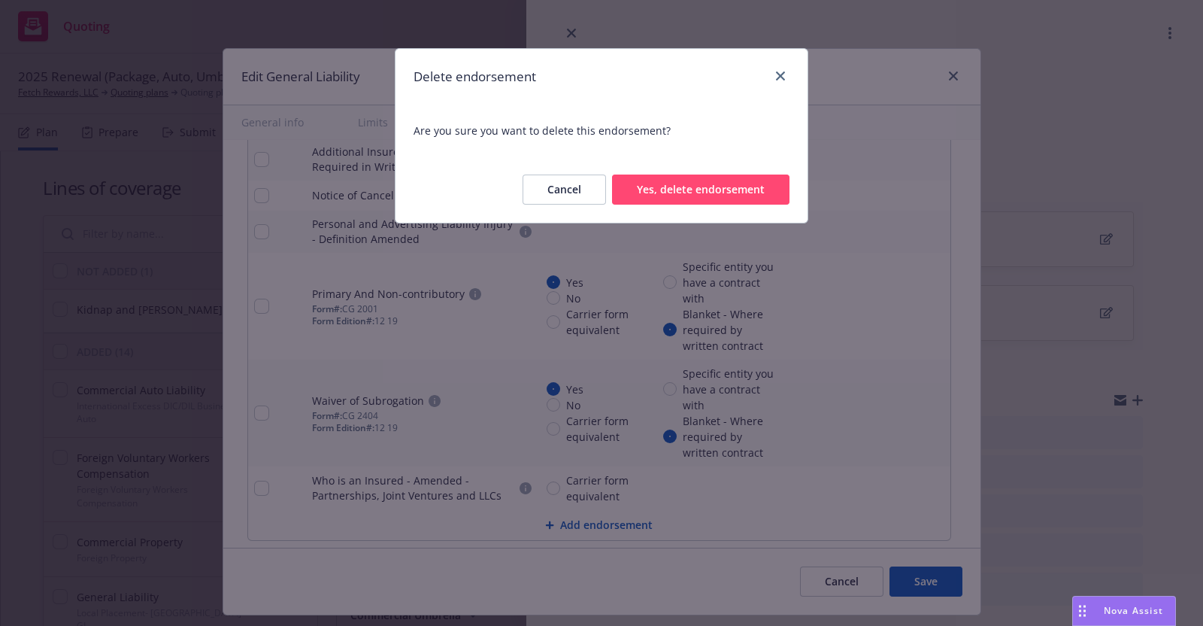
click at [723, 189] on button "Yes, delete endorsement" at bounding box center [700, 189] width 177 height 30
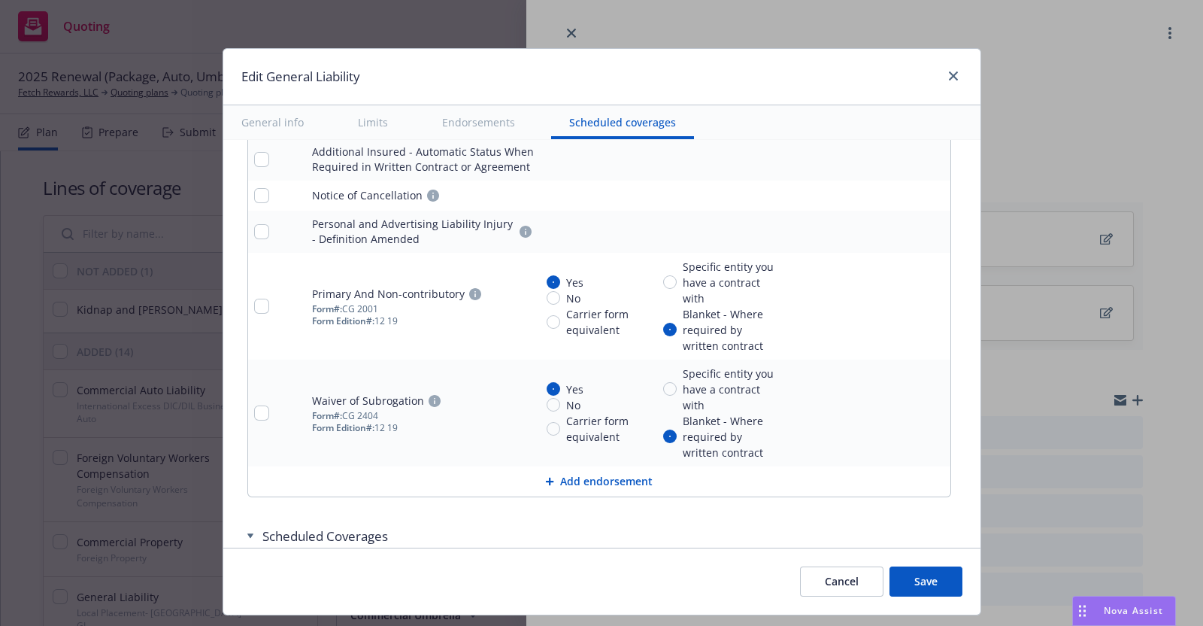
click at [933, 581] on button "Save" at bounding box center [926, 581] width 73 height 30
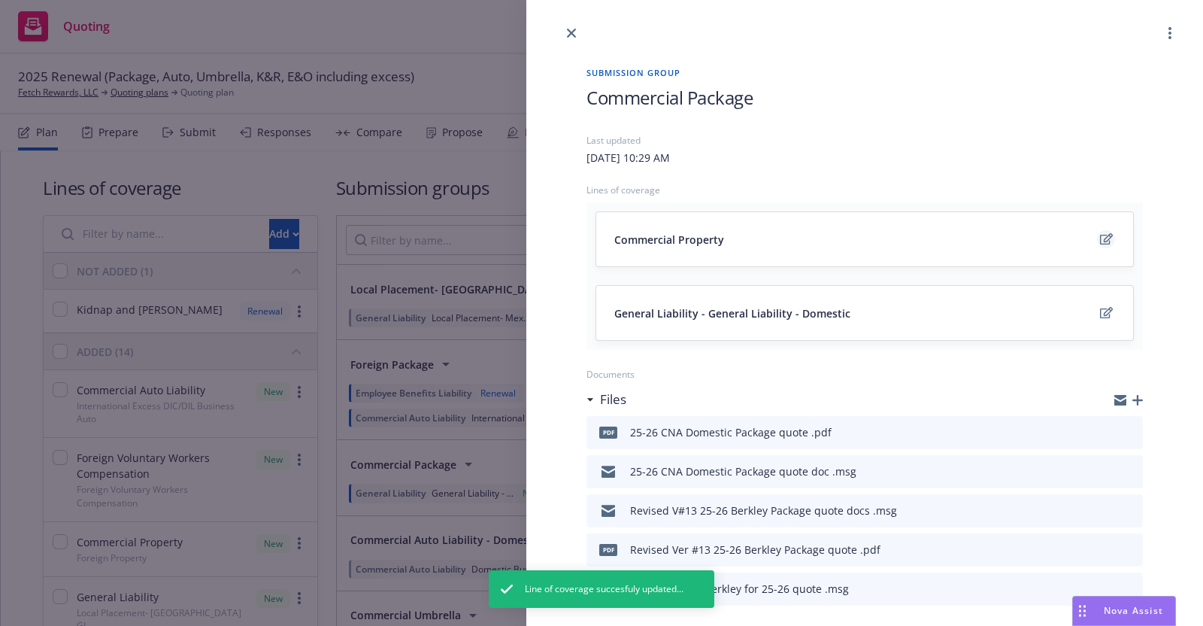
click at [1100, 234] on icon "edit" at bounding box center [1106, 239] width 13 height 12
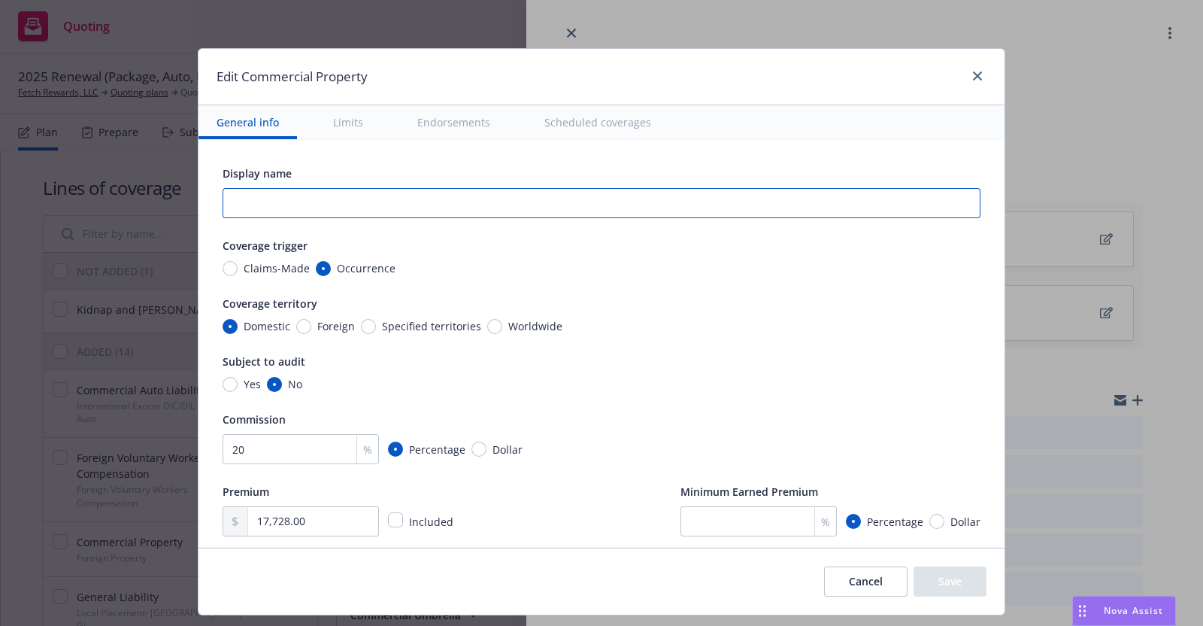
click at [274, 196] on input "text" at bounding box center [602, 203] width 758 height 30
type textarea "x"
type input "Pr"
type textarea "x"
type input "Pro"
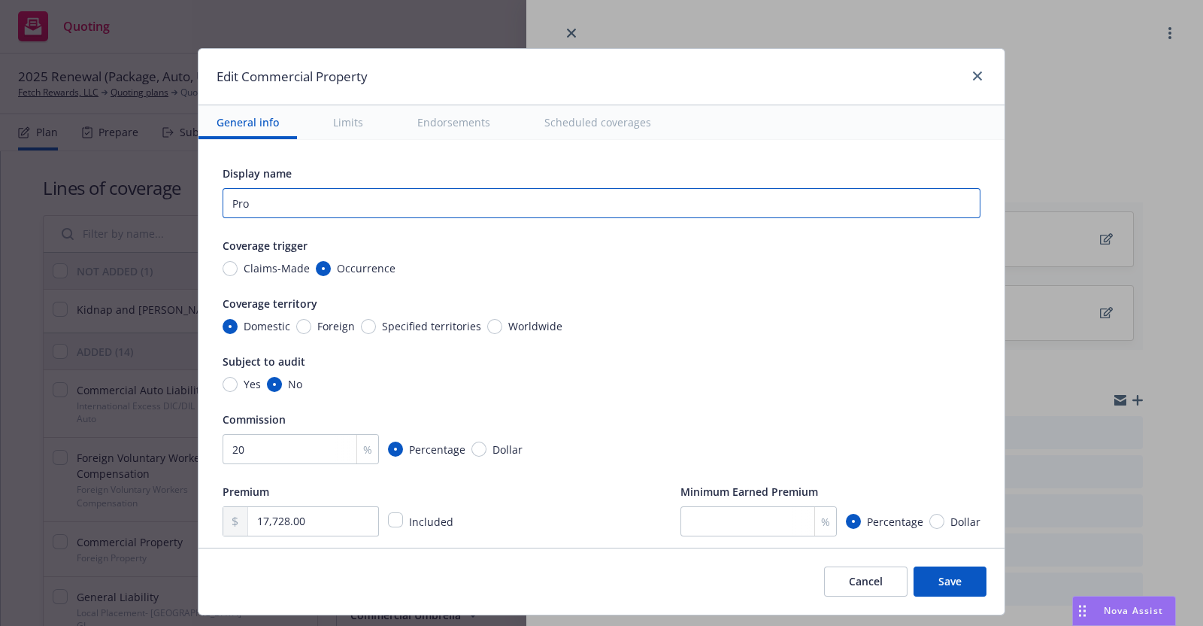
type textarea "x"
type input "Prop"
type textarea "x"
type input "Prope"
type textarea "x"
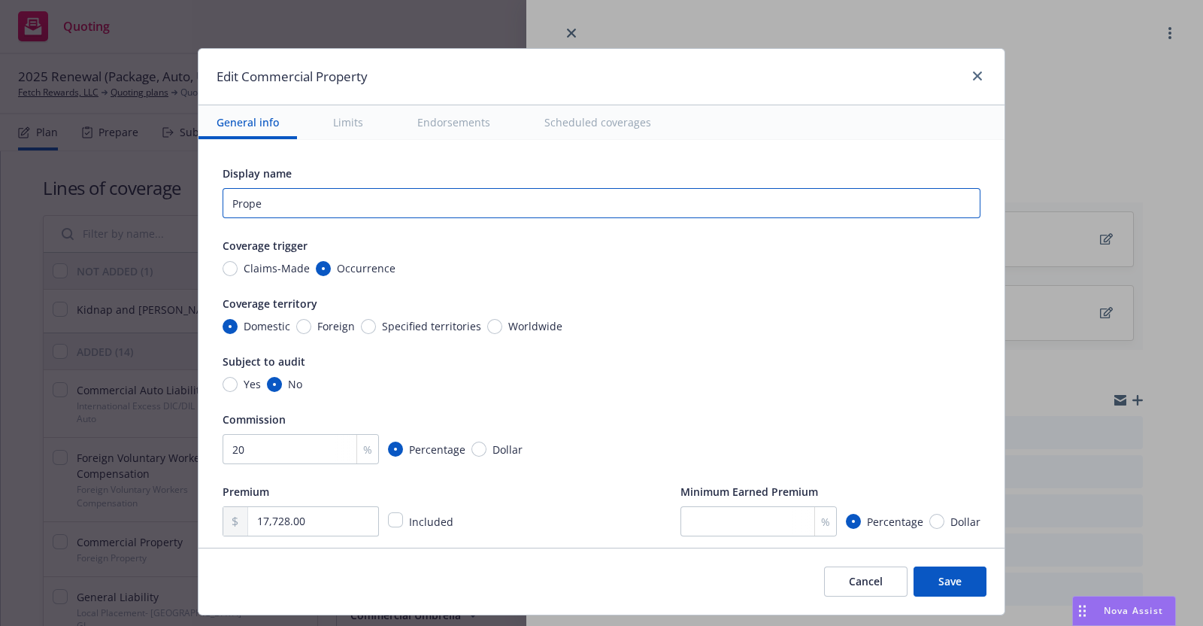
type input "Proper"
type textarea "x"
type input "Propert"
type textarea "x"
type input "Property"
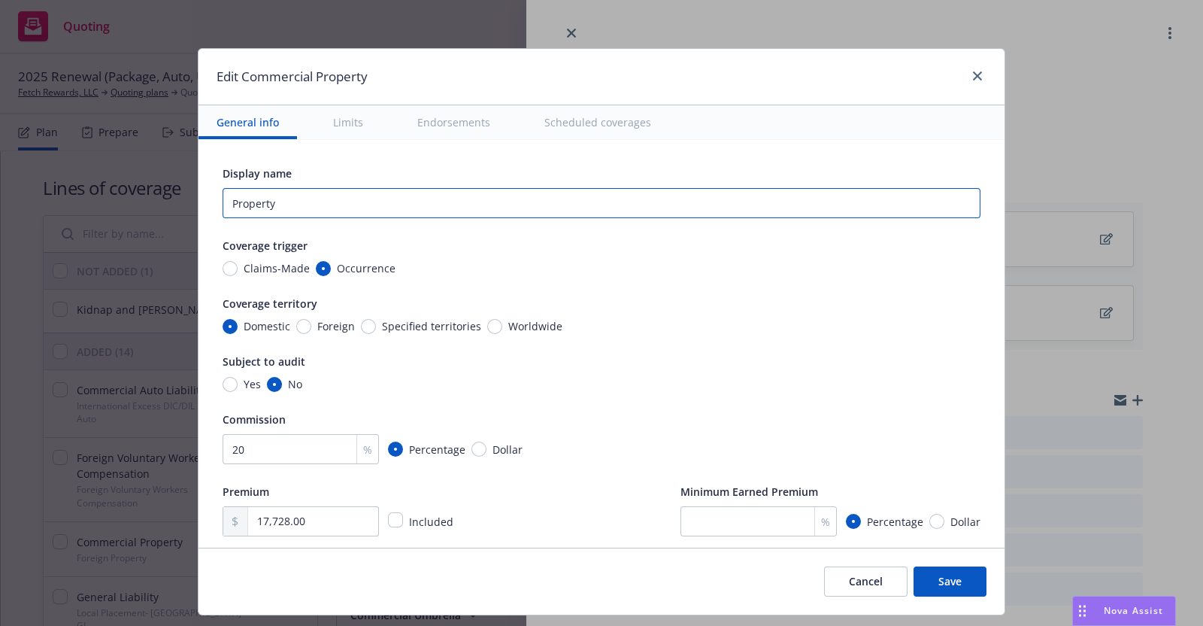
type textarea "x"
type input "P"
type textarea "x"
type input "D"
type textarea "x"
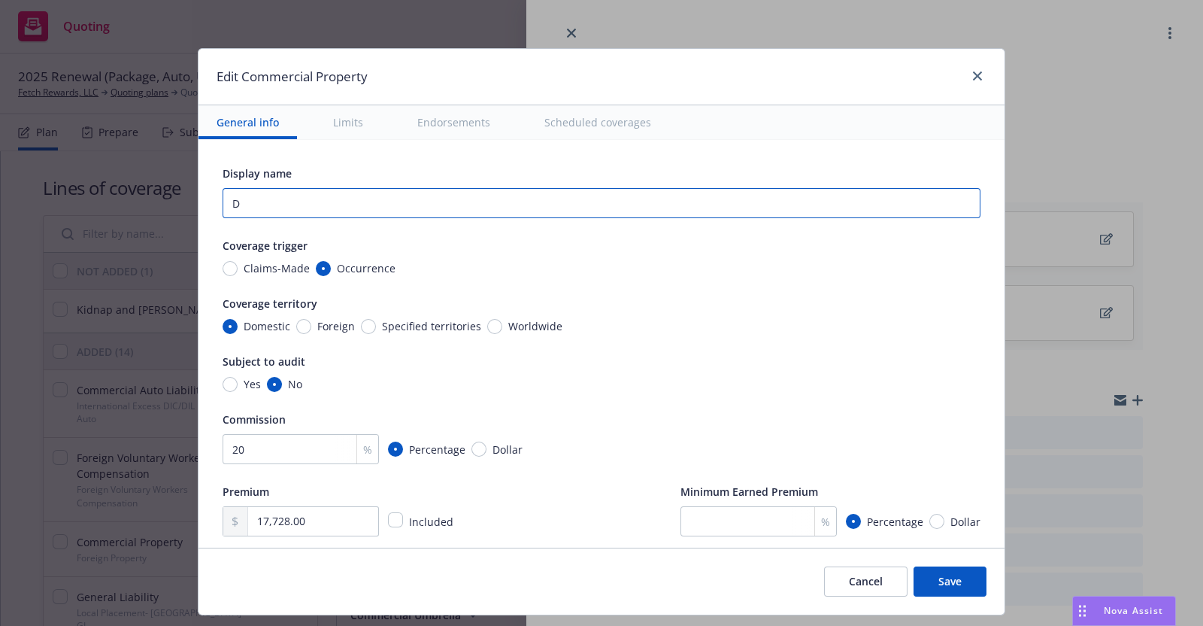
type input "Do"
type textarea "x"
type input "Dom"
type textarea "x"
type input "Dome"
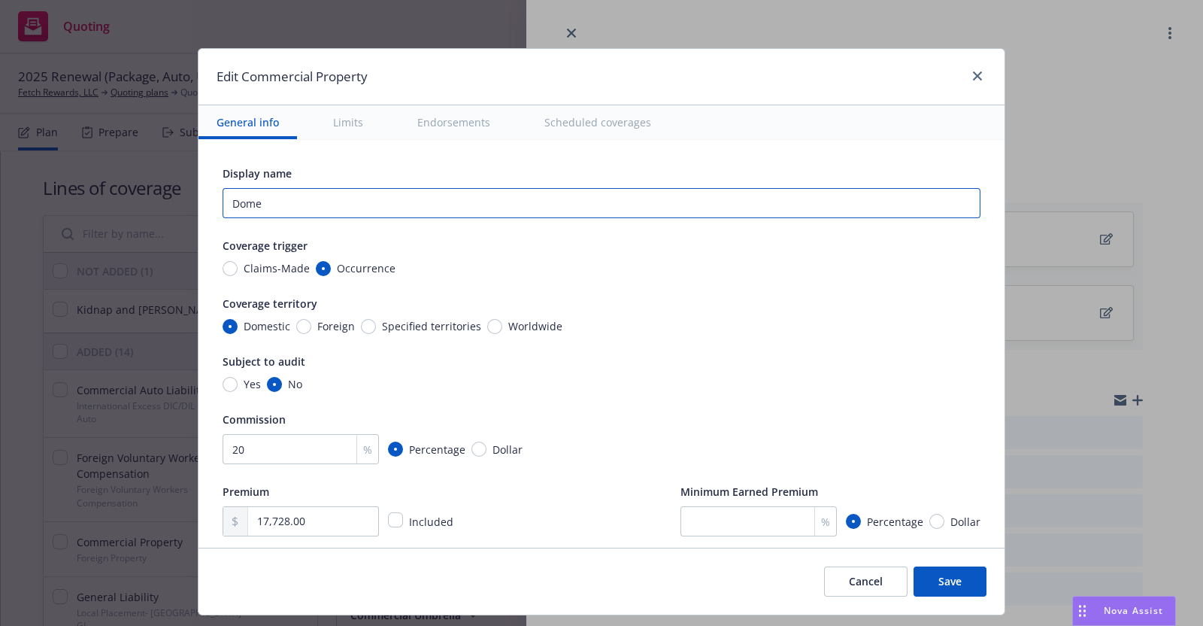
type textarea "x"
type input "Domest"
type textarea "x"
type input "Domesti"
type textarea "x"
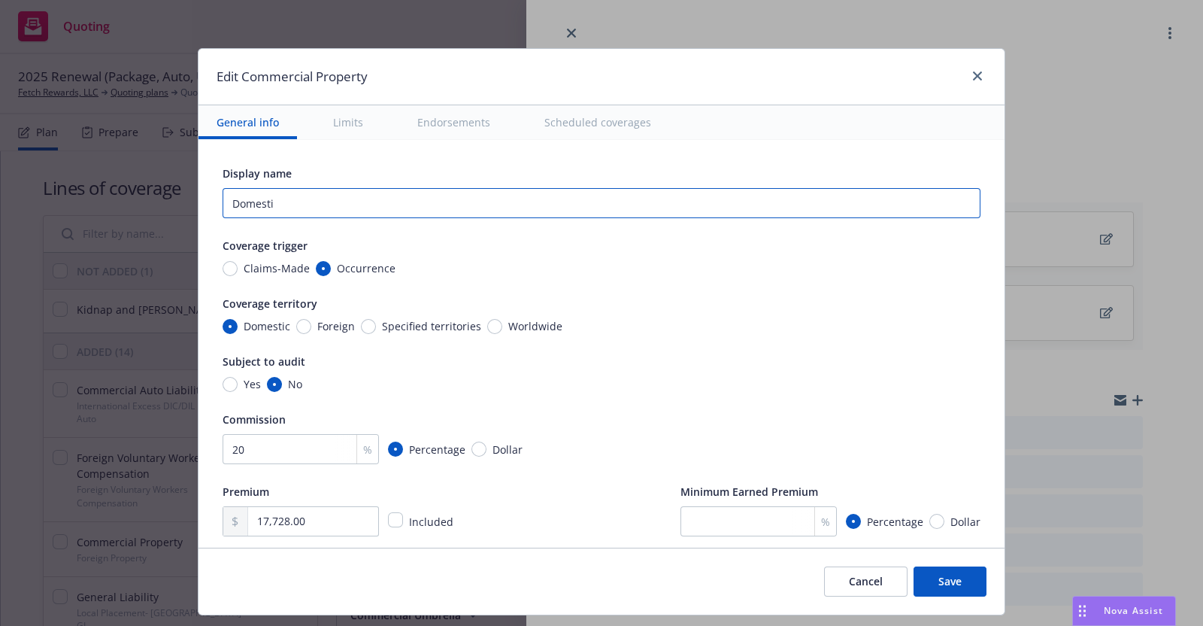
type input "Domestic"
type textarea "x"
type input "Domestic"
type textarea "x"
type input "Domestic Pr"
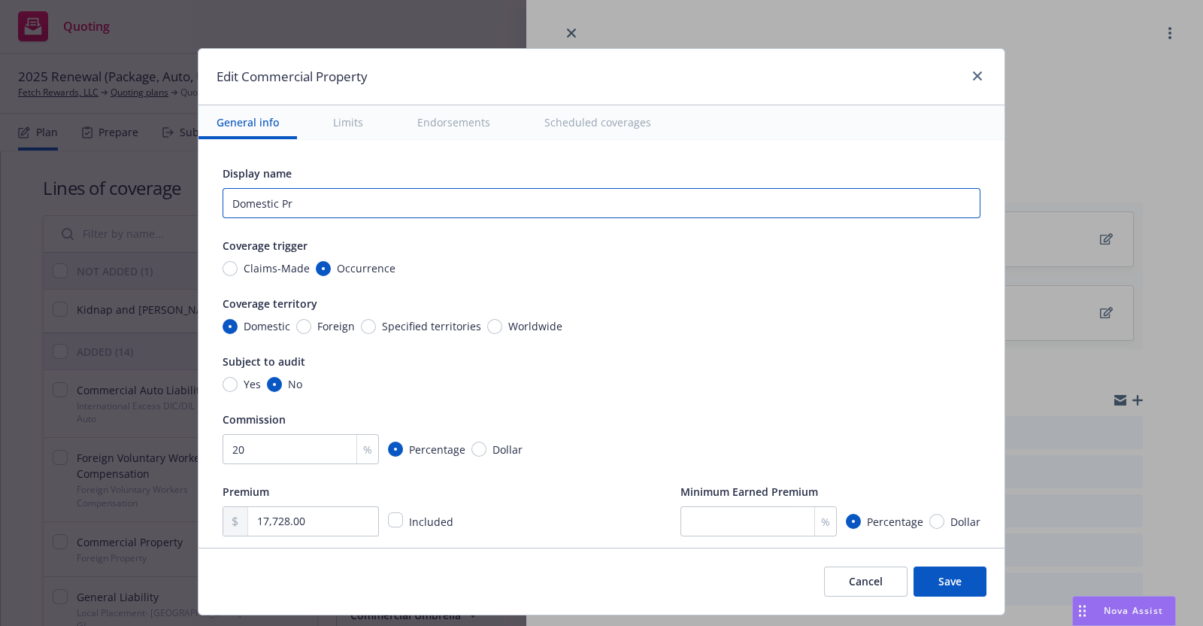
type textarea "x"
type input "Domestic Pro"
type textarea "x"
type input "Domestic Prop"
type textarea "x"
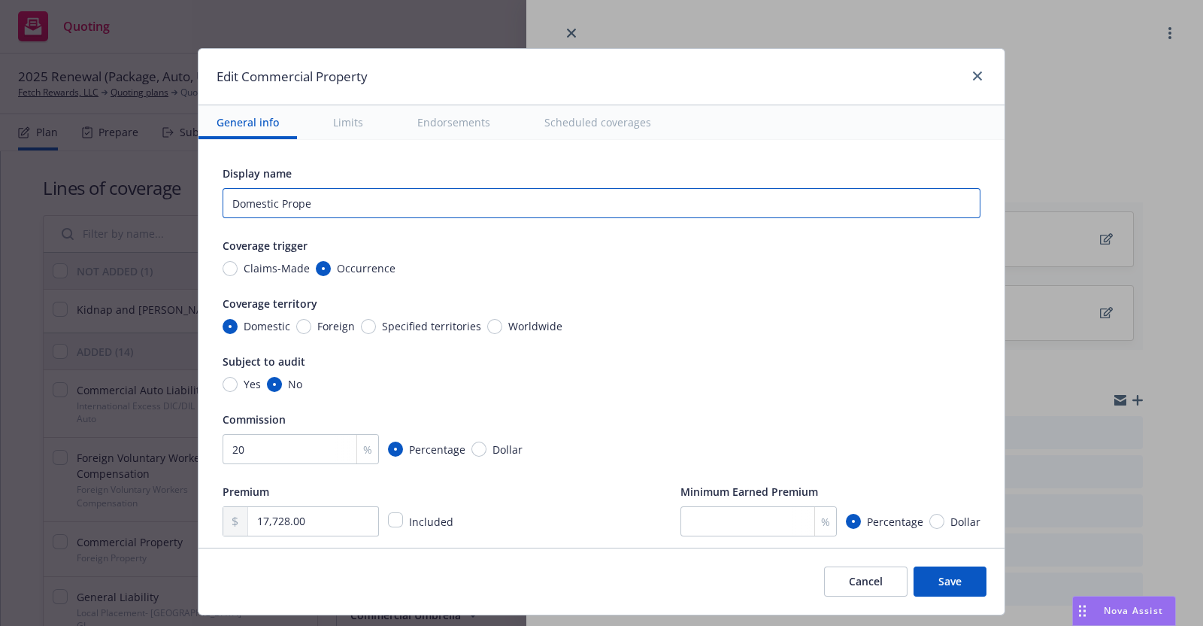
type input "Domestic Proper"
type textarea "x"
type input "Domestic Propert"
type textarea "x"
type input "Domestic Property"
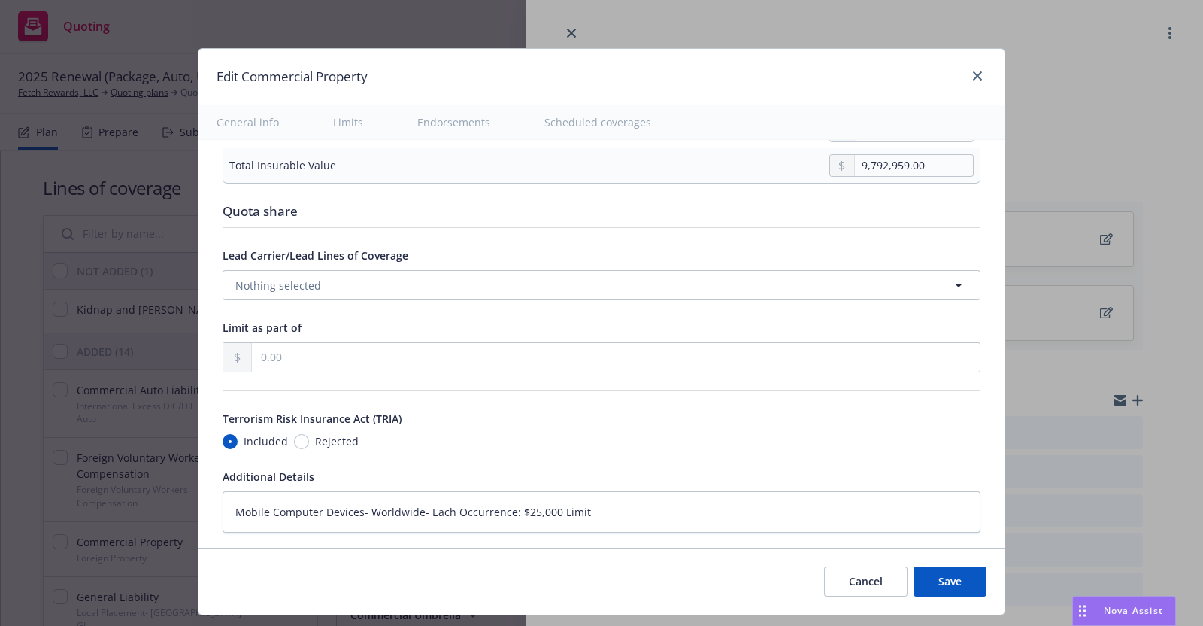
type textarea "x"
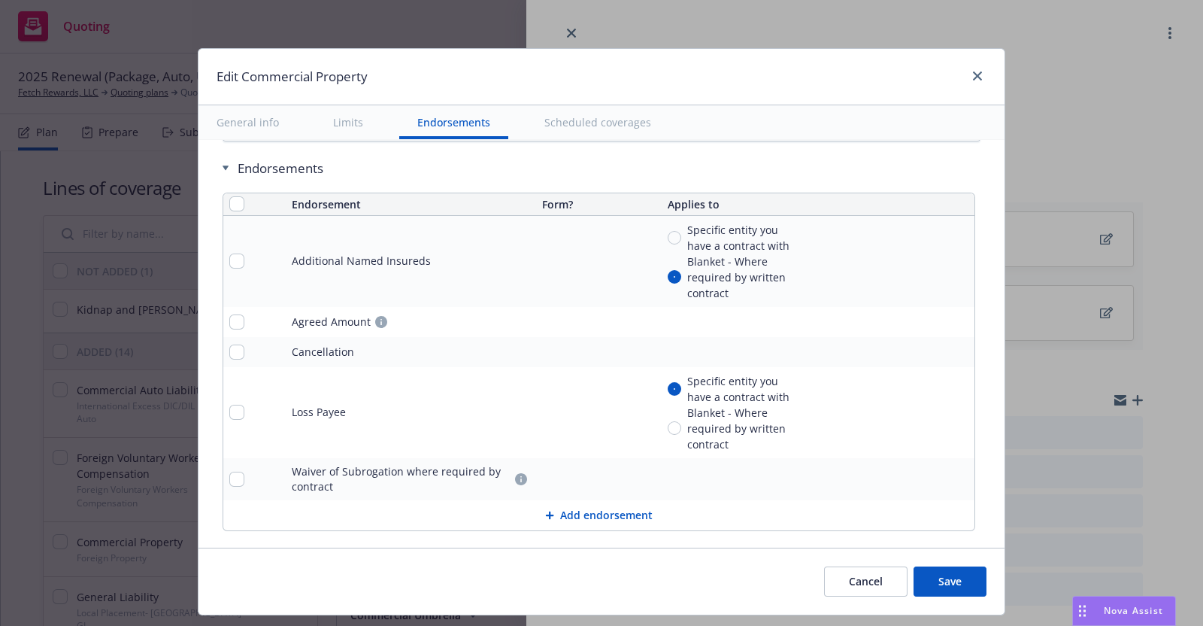
scroll to position [5430, 0]
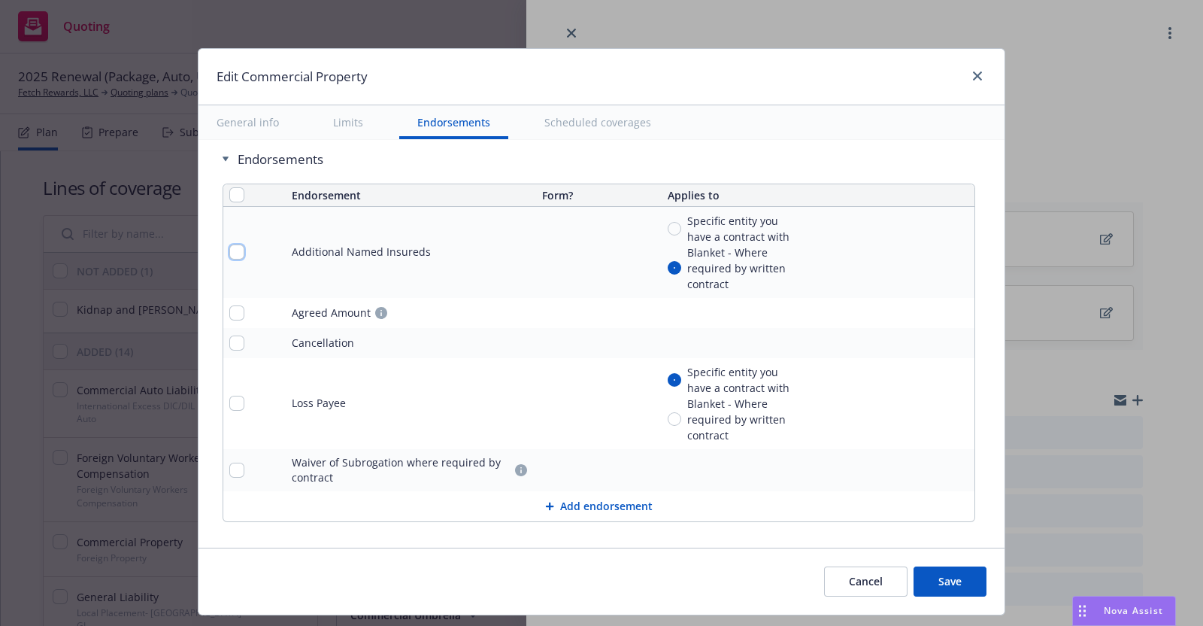
click at [229, 244] on input "checkbox" at bounding box center [236, 251] width 15 height 15
checkbox input "true"
click at [954, 246] on icon "remove" at bounding box center [959, 252] width 11 height 12
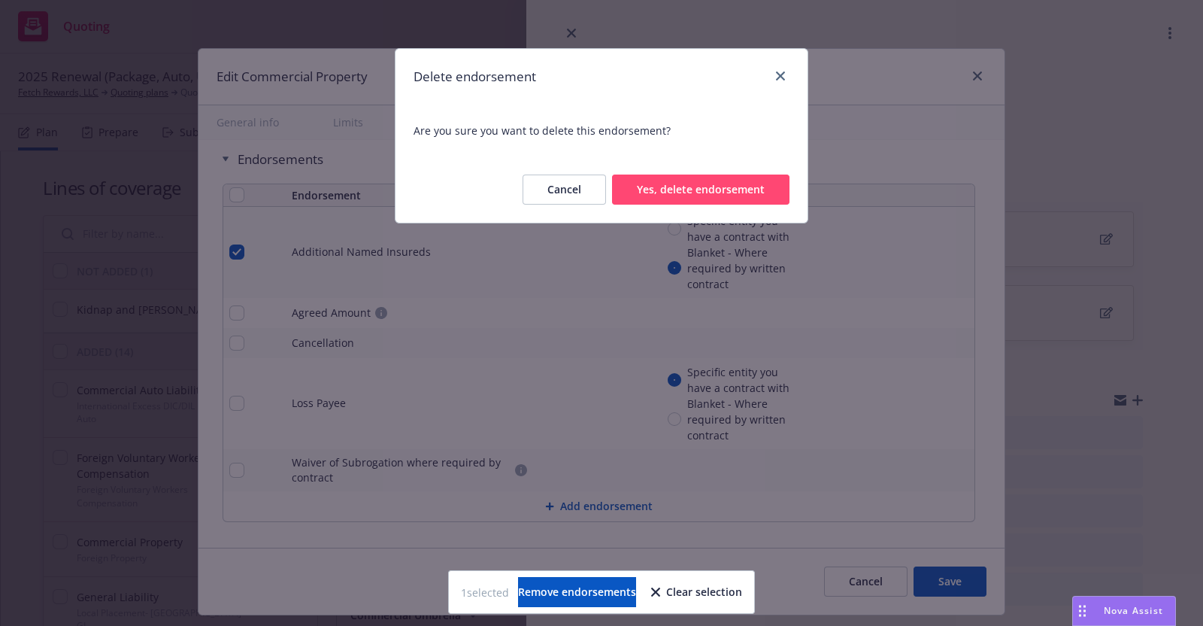
click at [745, 188] on button "Yes, delete endorsement" at bounding box center [700, 189] width 177 height 30
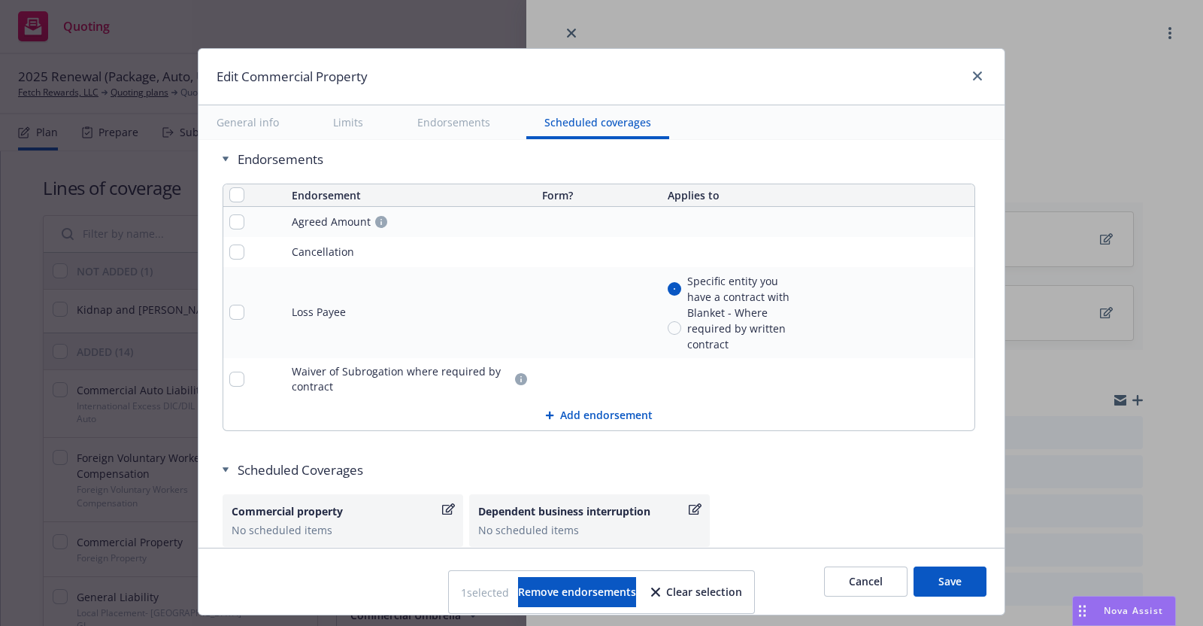
click at [954, 246] on icon "remove" at bounding box center [959, 252] width 11 height 12
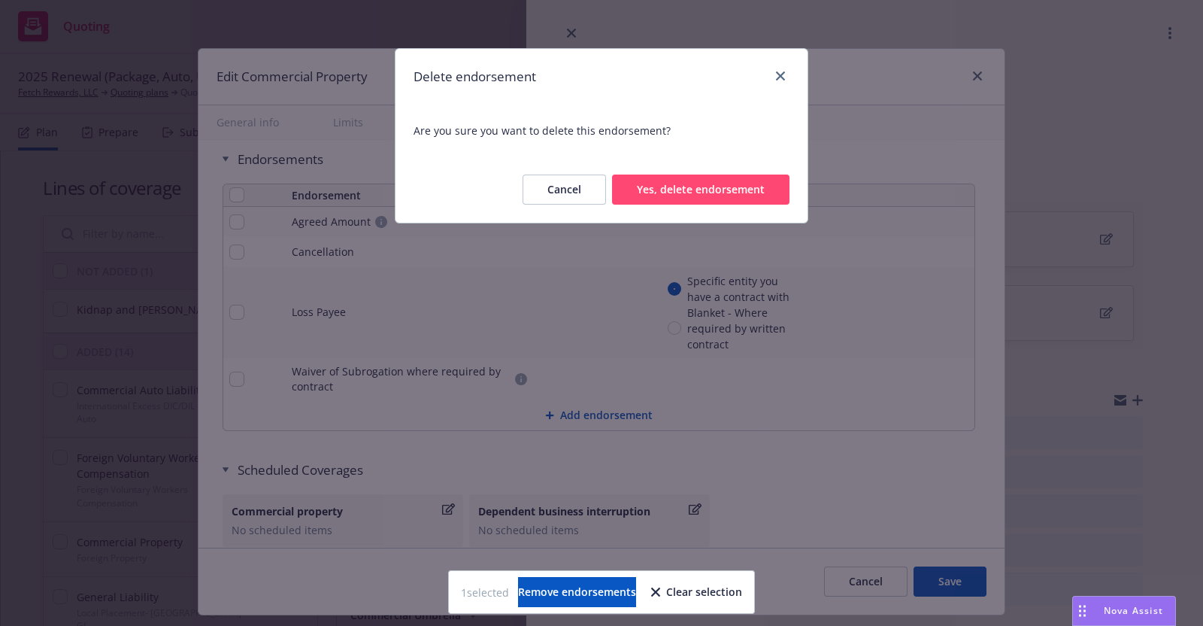
click at [696, 190] on button "Yes, delete endorsement" at bounding box center [700, 189] width 177 height 30
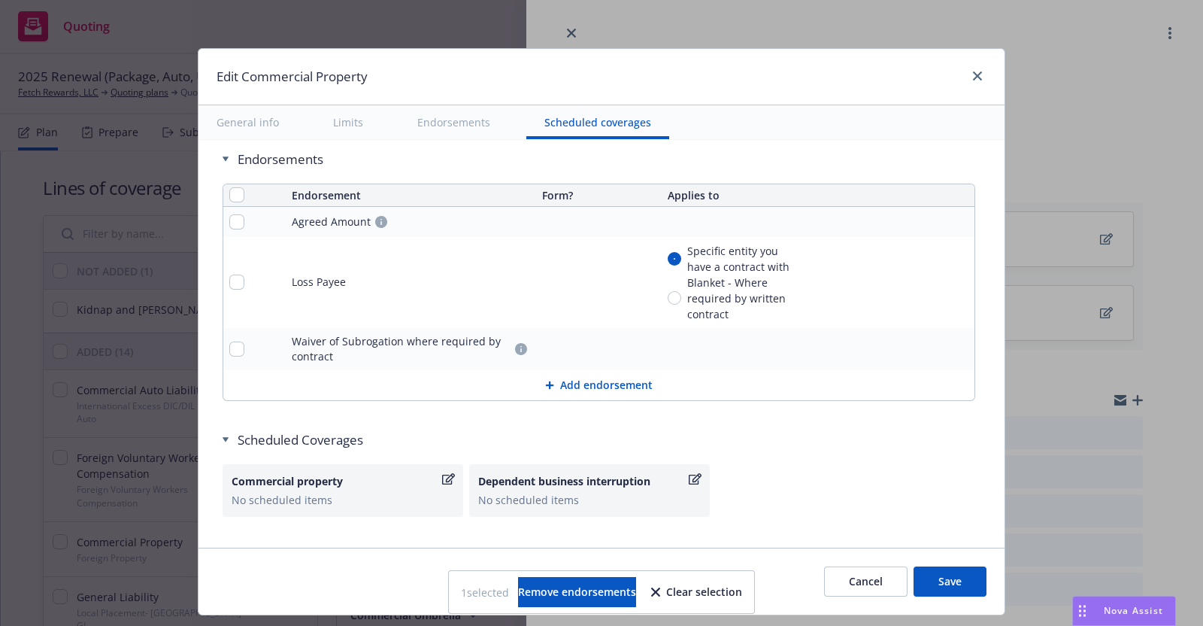
click at [951, 573] on button "Save" at bounding box center [950, 581] width 73 height 30
type textarea "x"
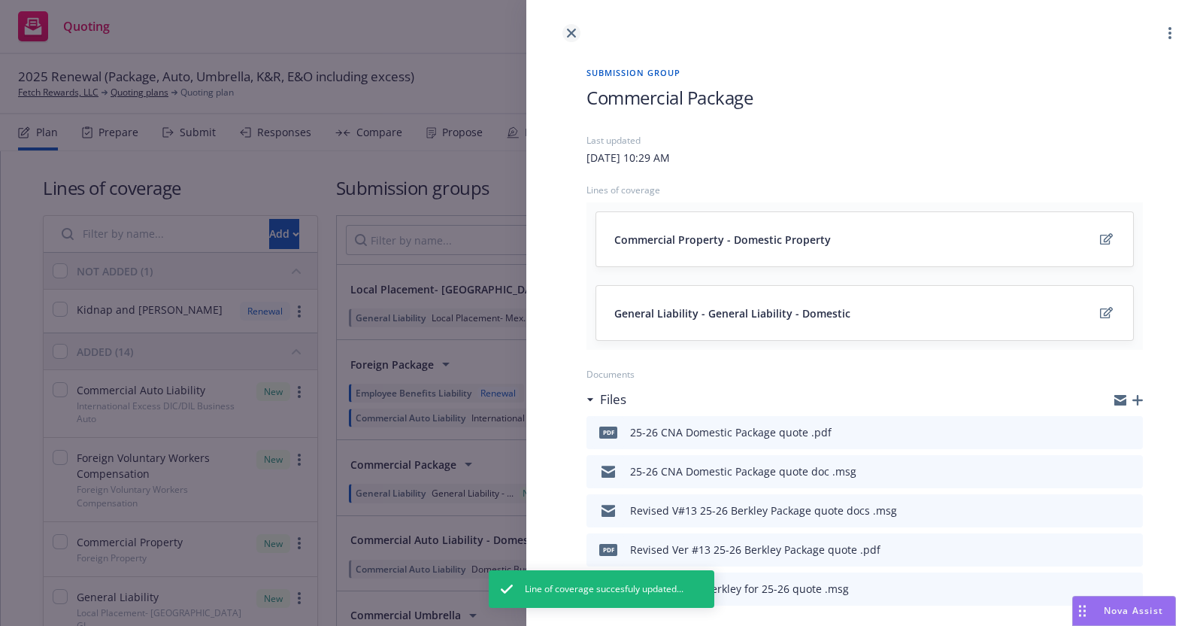
click at [573, 29] on icon "close" at bounding box center [571, 33] width 9 height 9
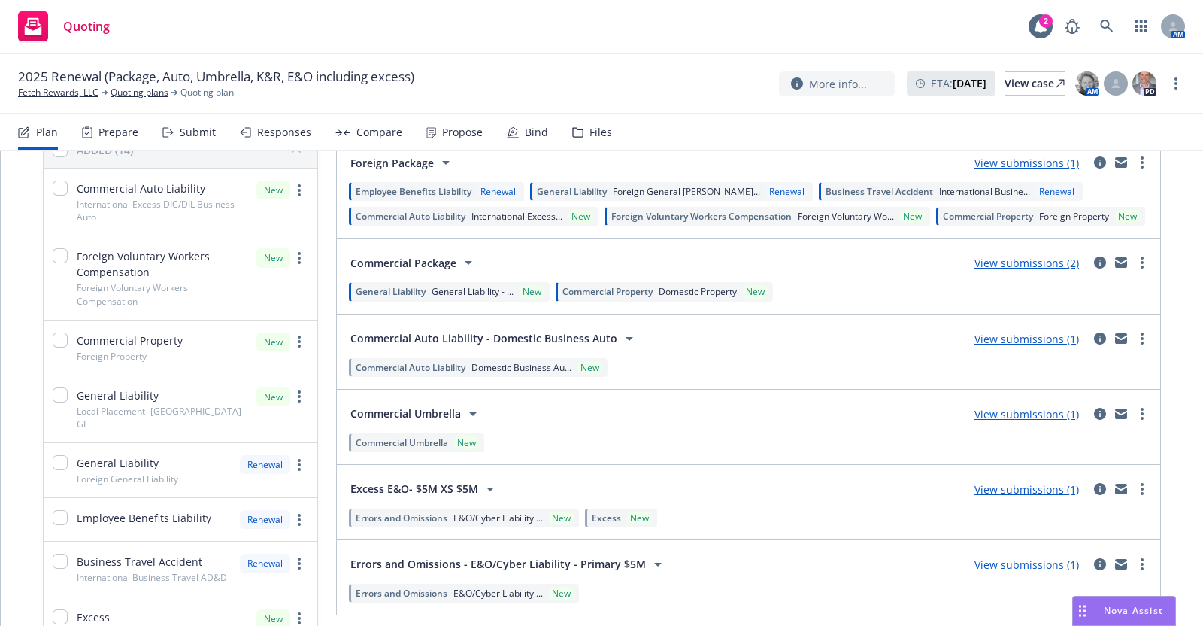
scroll to position [214, 0]
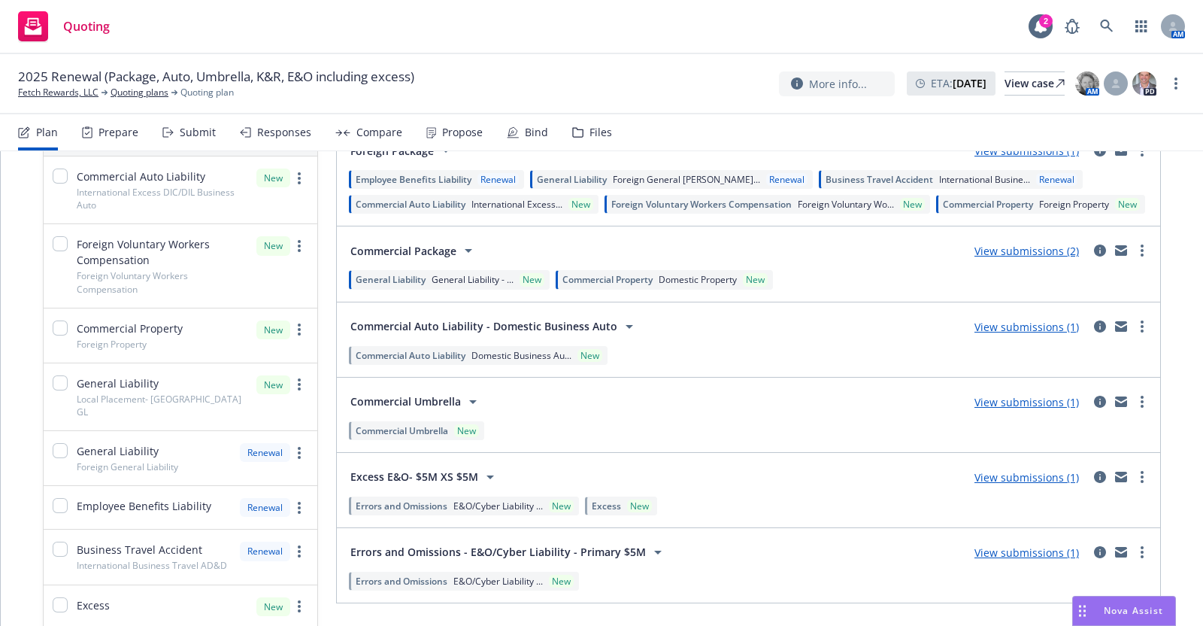
click at [196, 130] on div "Submit" at bounding box center [198, 132] width 36 height 12
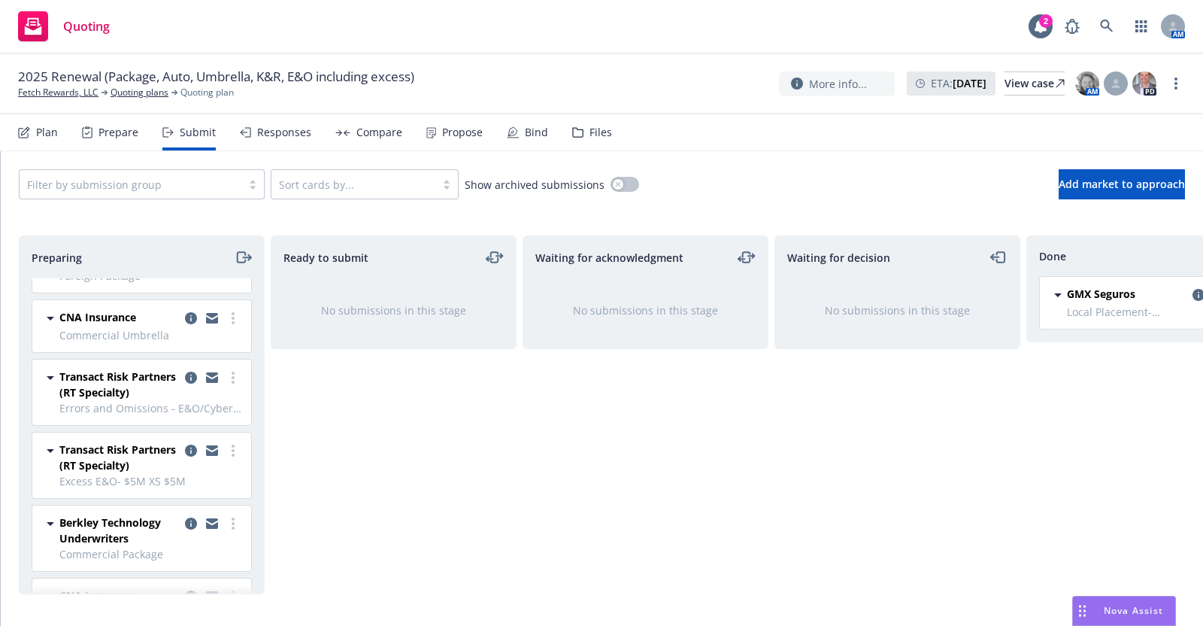
scroll to position [218, 0]
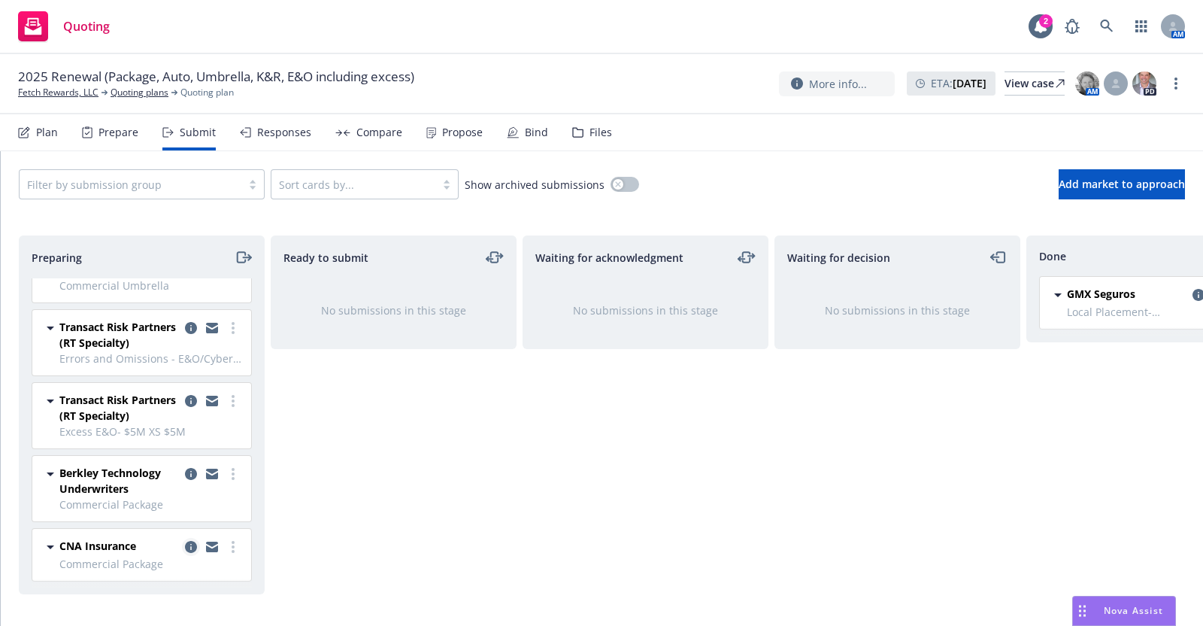
click at [185, 541] on icon "copy logging email" at bounding box center [191, 547] width 12 height 12
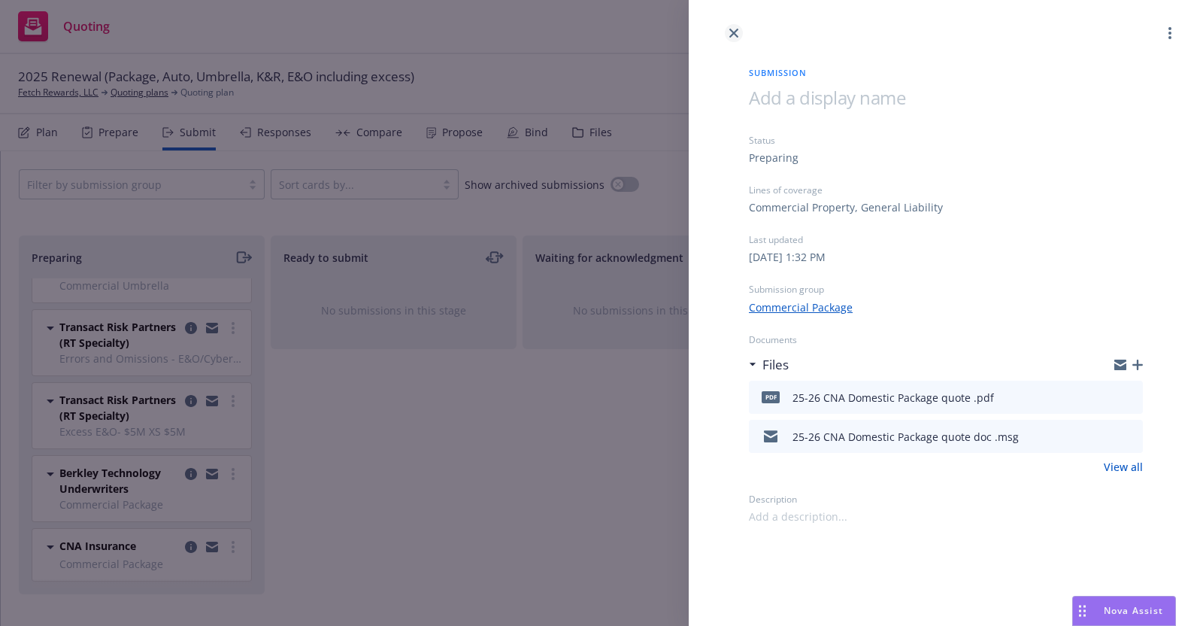
click at [733, 33] on icon "close" at bounding box center [733, 33] width 9 height 9
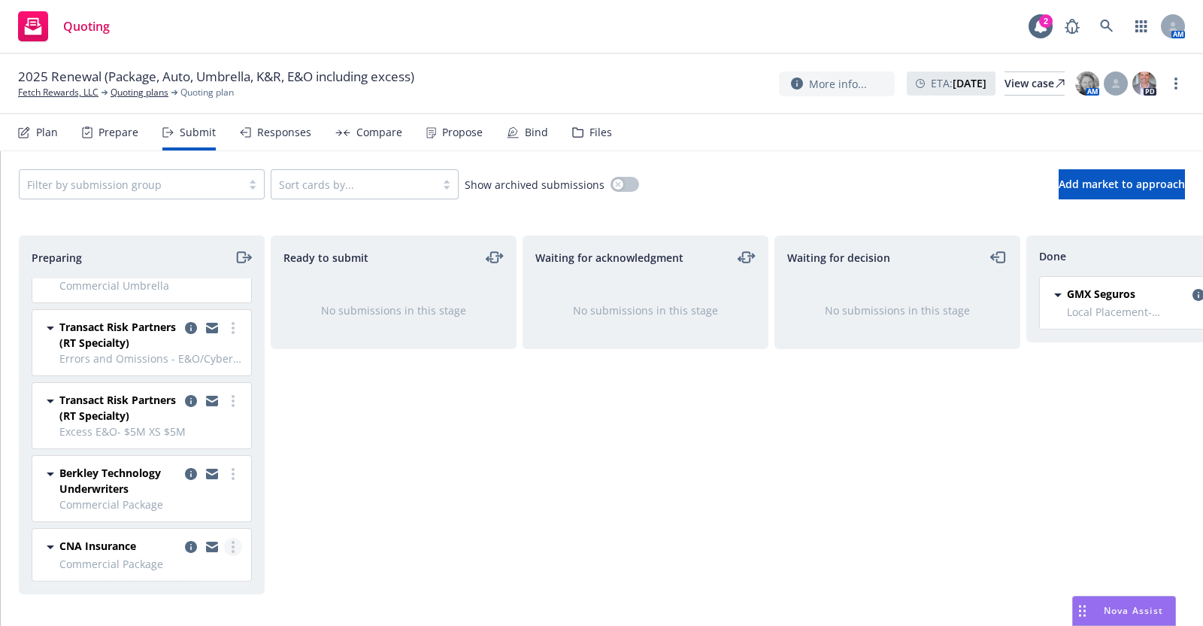
click at [224, 538] on link "more" at bounding box center [233, 547] width 18 height 18
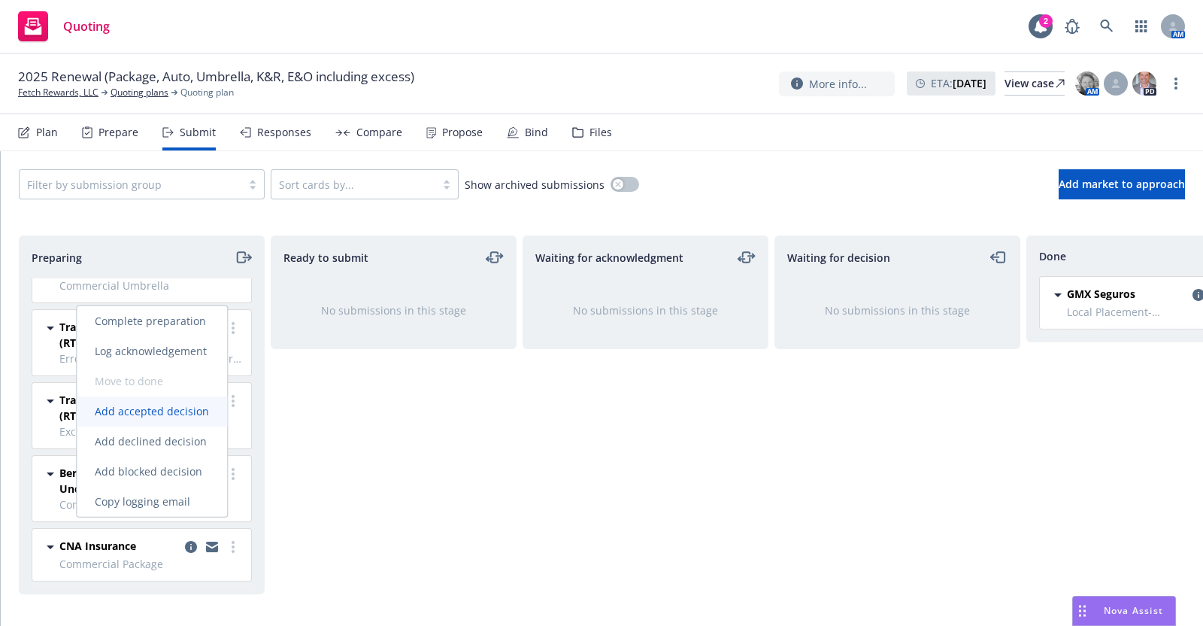
click at [177, 408] on span "Add accepted decision" at bounding box center [152, 411] width 150 height 14
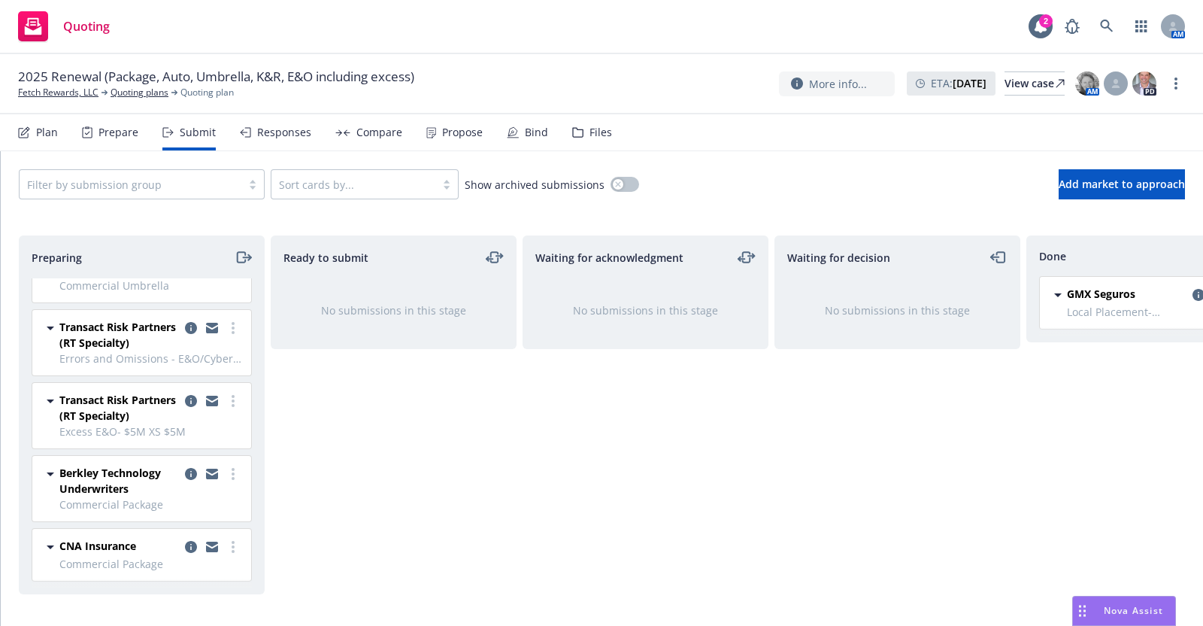
select select "12"
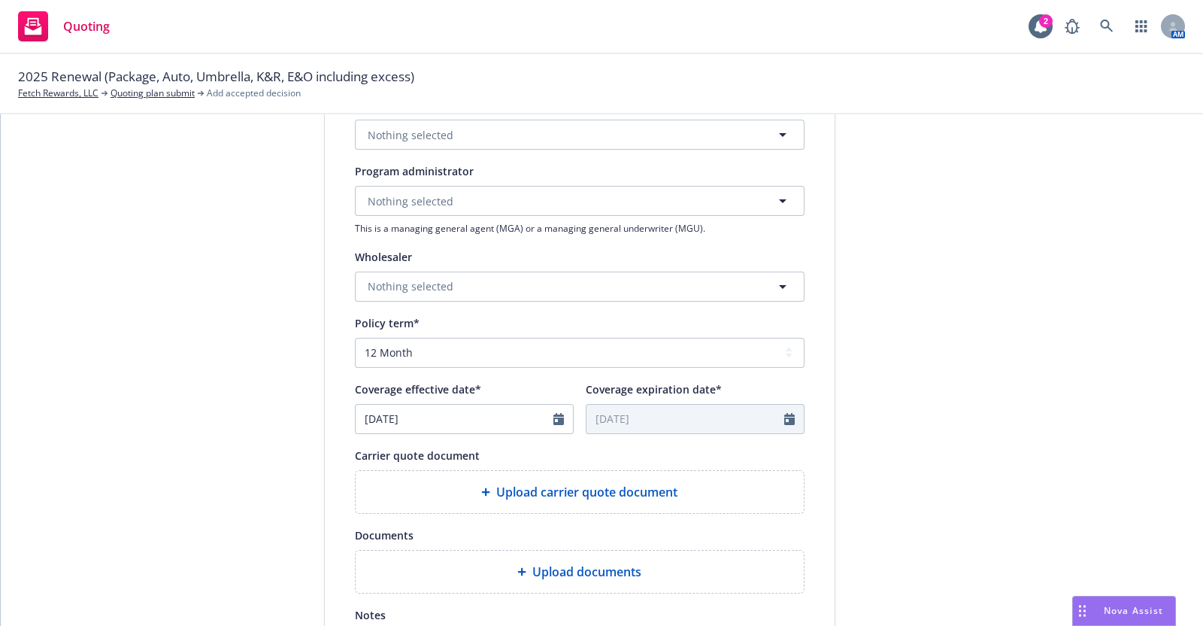
scroll to position [411, 0]
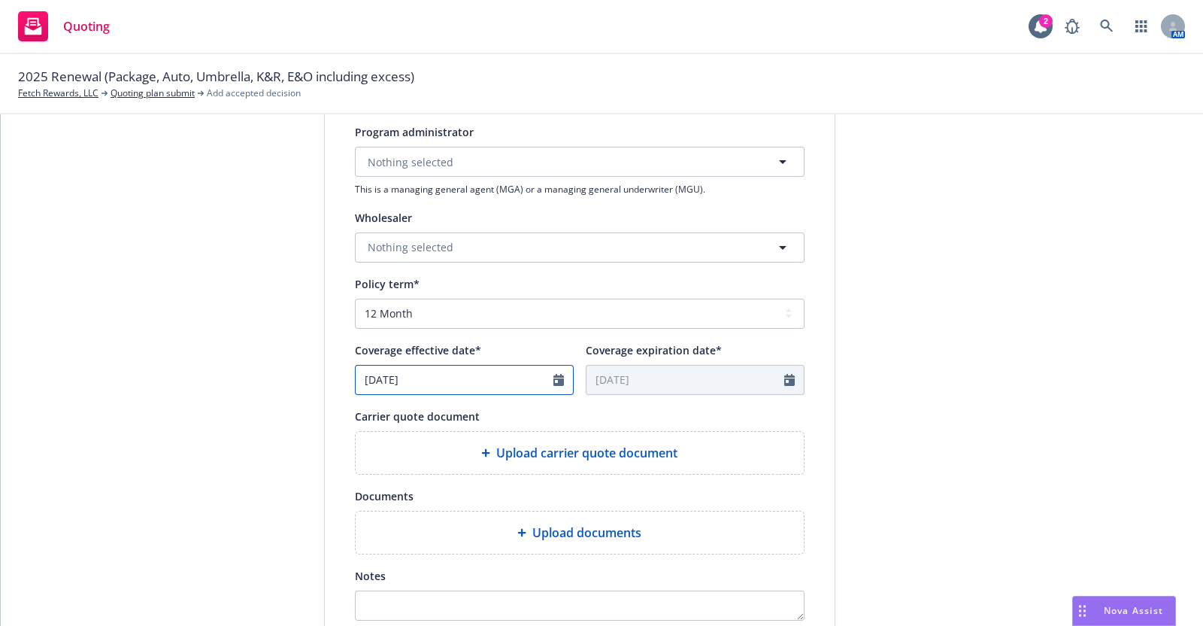
click at [553, 378] on icon "Calendar" at bounding box center [558, 380] width 11 height 12
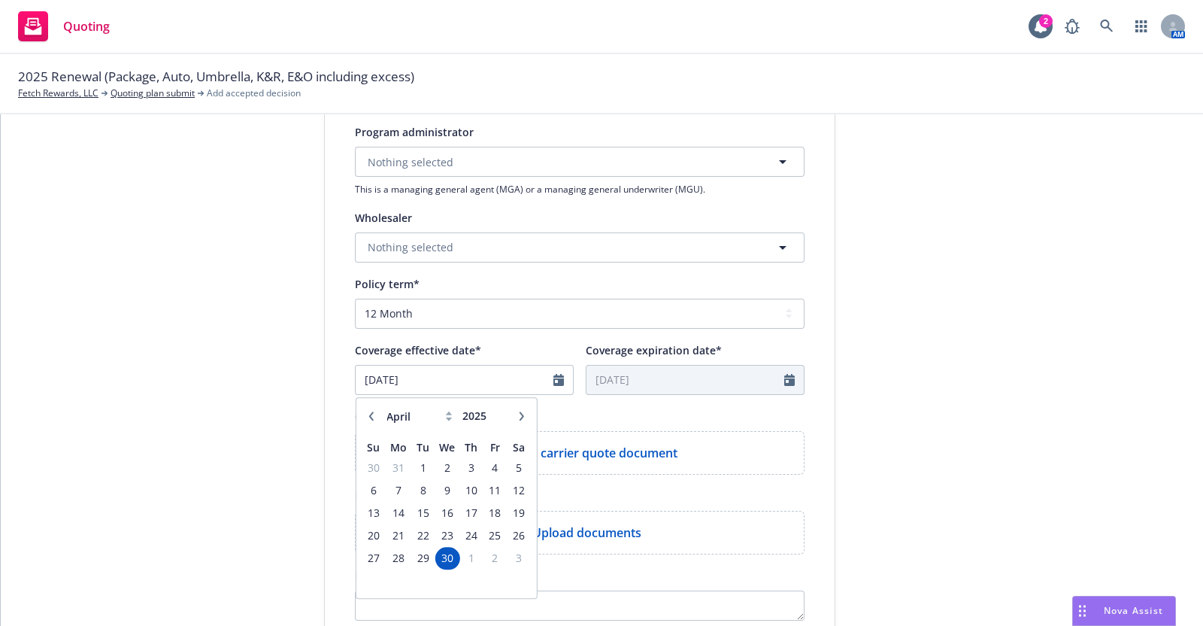
click at [517, 415] on icon "button" at bounding box center [521, 415] width 9 height 9
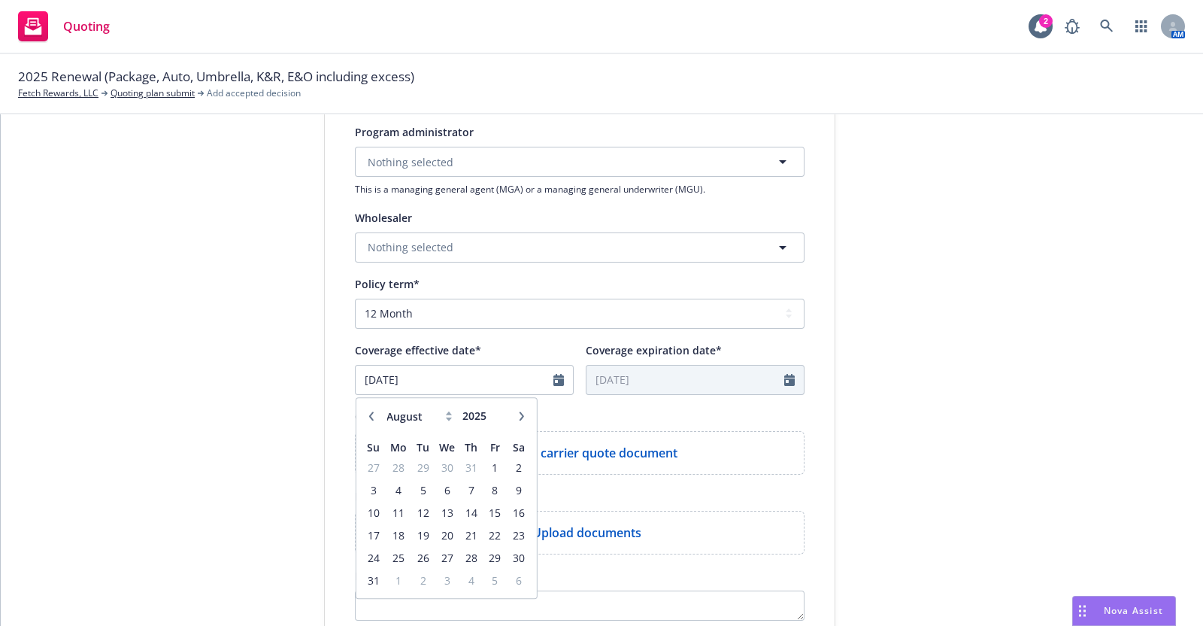
select select "9"
click at [441, 486] on span "10" at bounding box center [447, 490] width 22 height 19
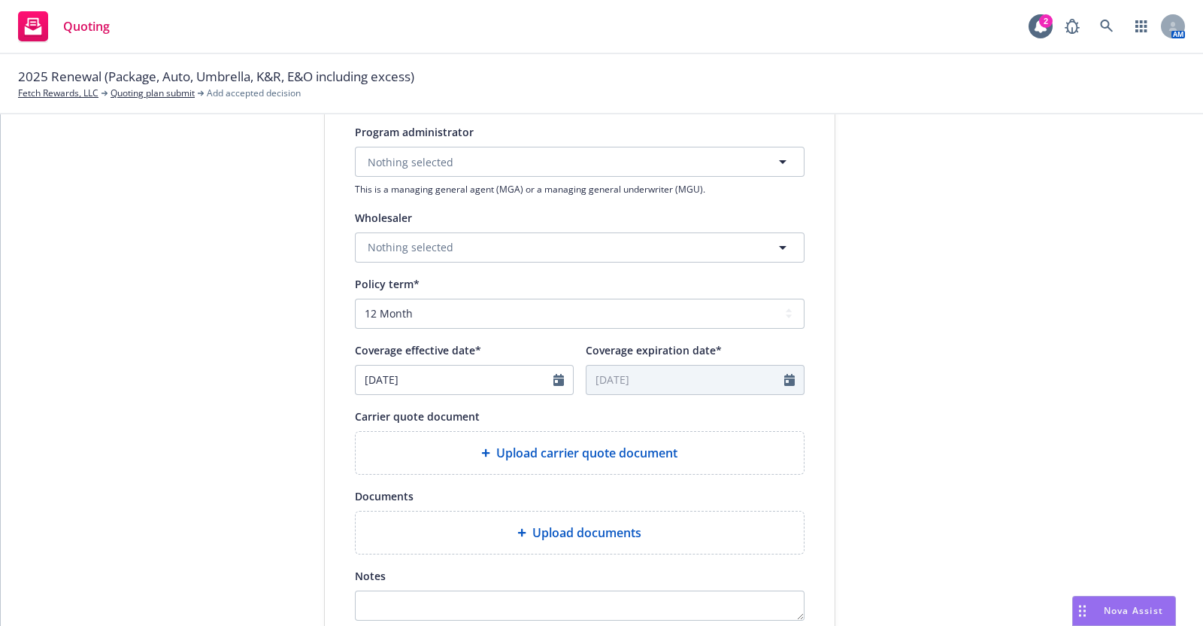
type input "[DATE]"
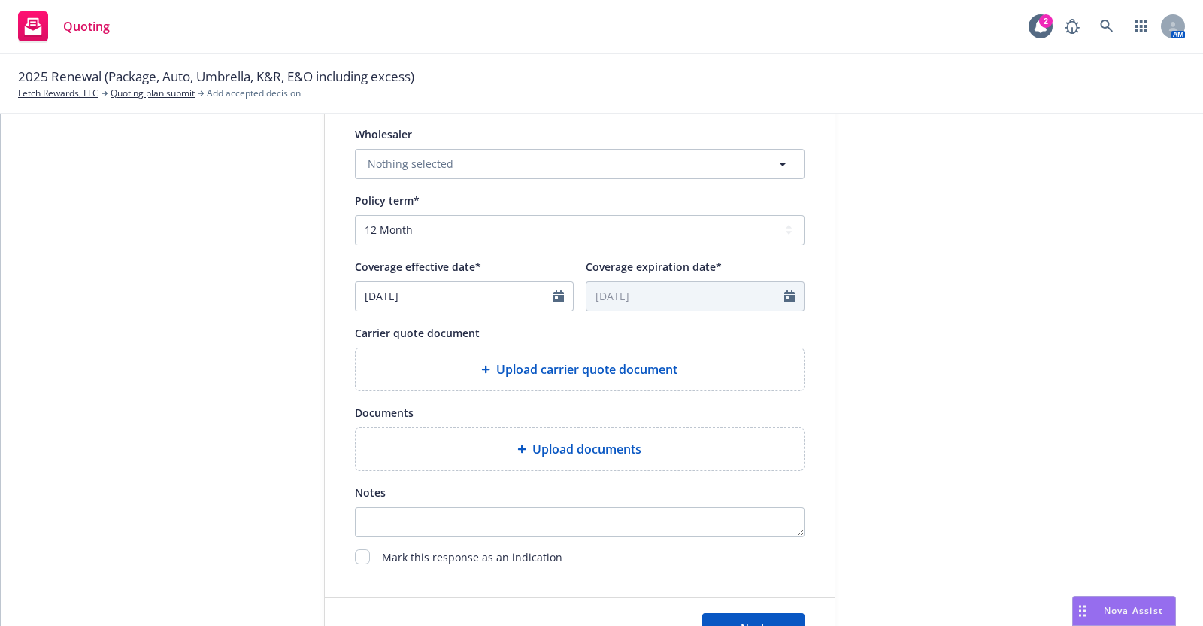
scroll to position [556, 0]
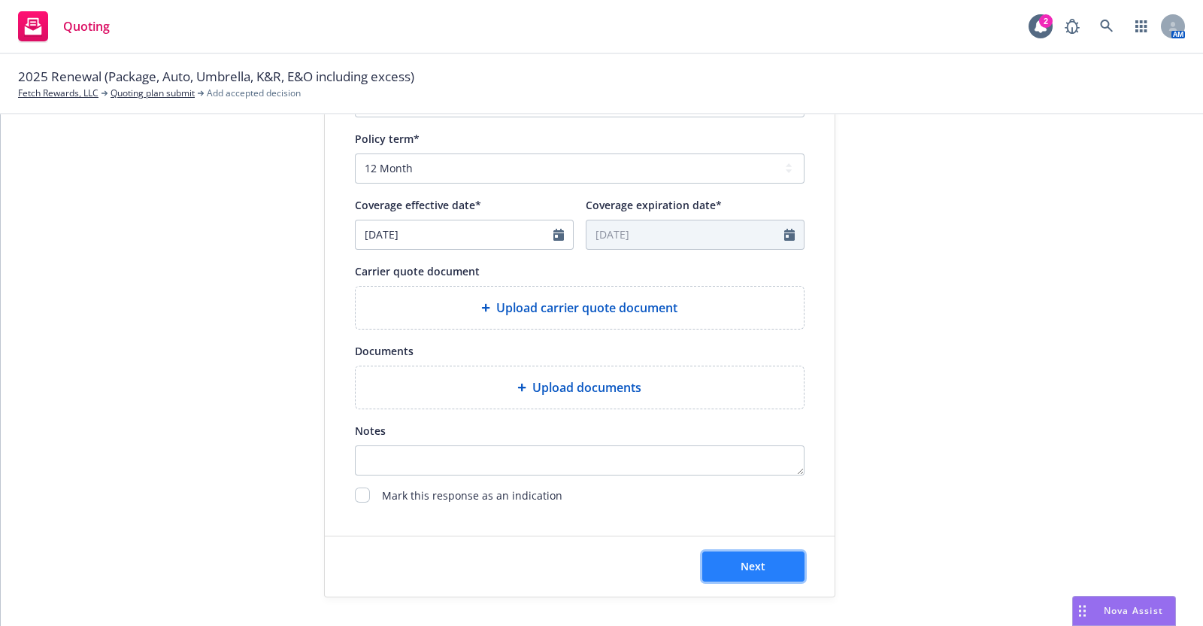
click at [753, 559] on span "Next" at bounding box center [753, 566] width 25 height 14
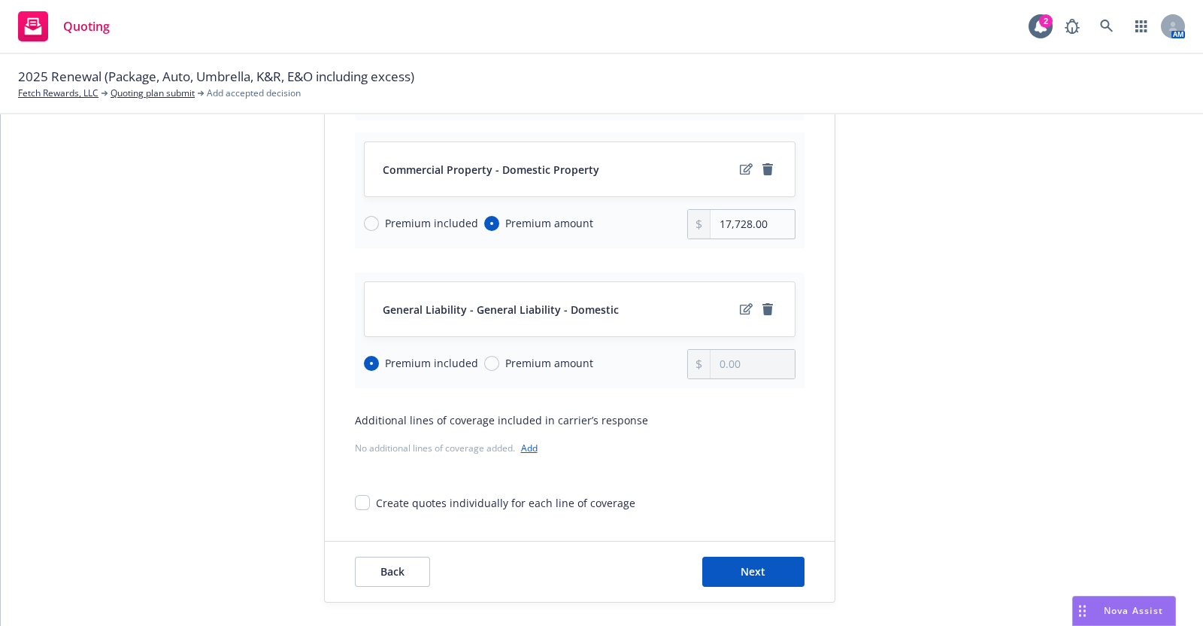
scroll to position [192, 0]
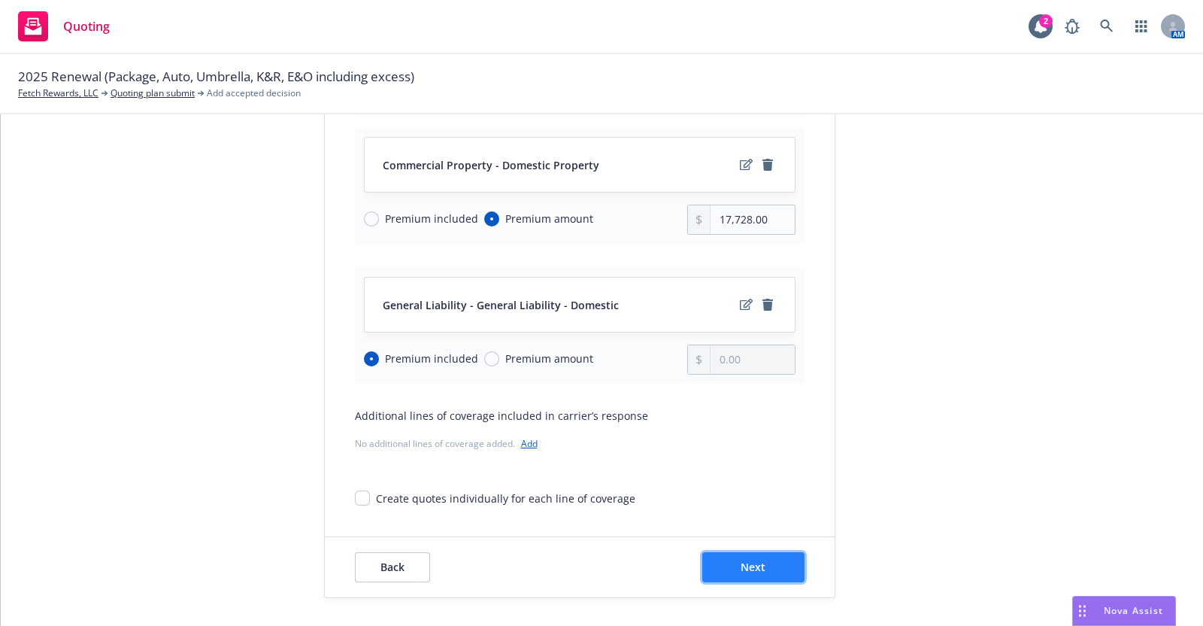
click at [754, 563] on span "Next" at bounding box center [753, 566] width 25 height 14
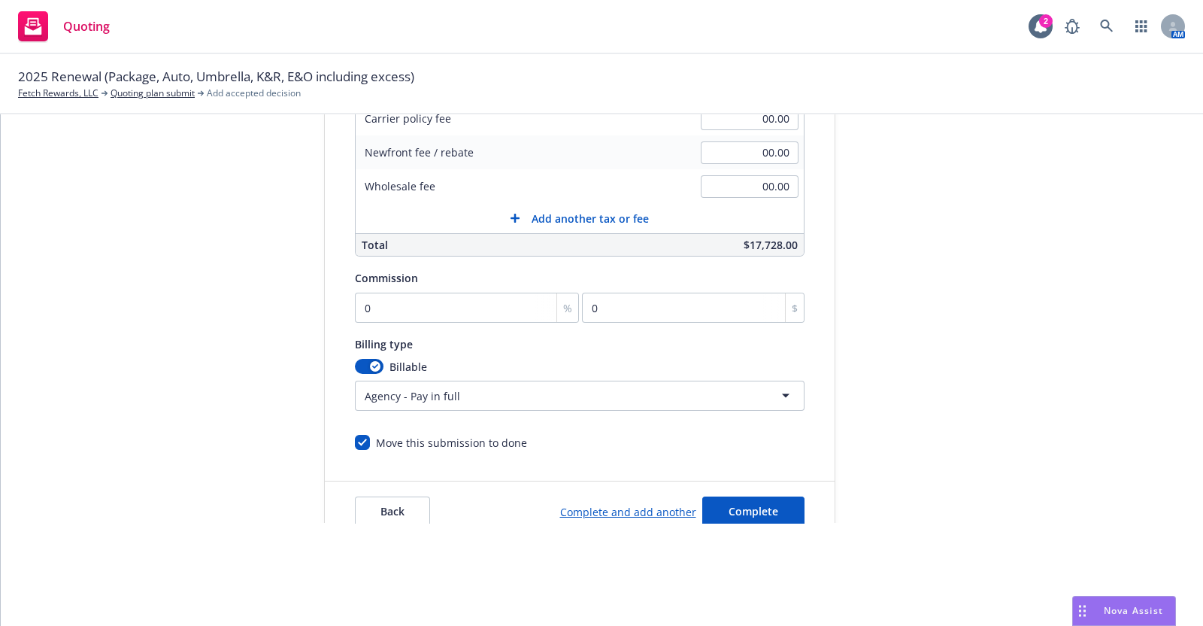
scroll to position [270, 0]
click at [506, 303] on input "0" at bounding box center [467, 306] width 225 height 30
type input "2"
type input "354.56"
type input "20"
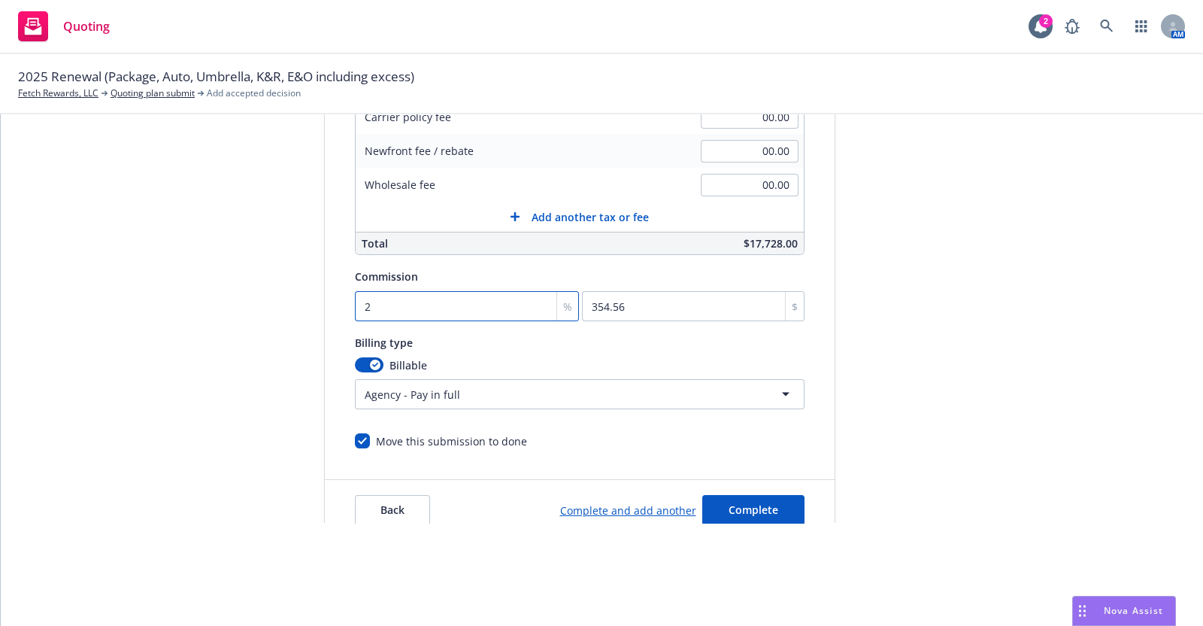
type input "3545.6"
type input "20"
click at [1000, 474] on div "submission Carrier CNA Insurance Last updated [DATE] 1:32 PM" at bounding box center [971, 155] width 211 height 769
click at [735, 505] on span "Complete" at bounding box center [754, 509] width 50 height 14
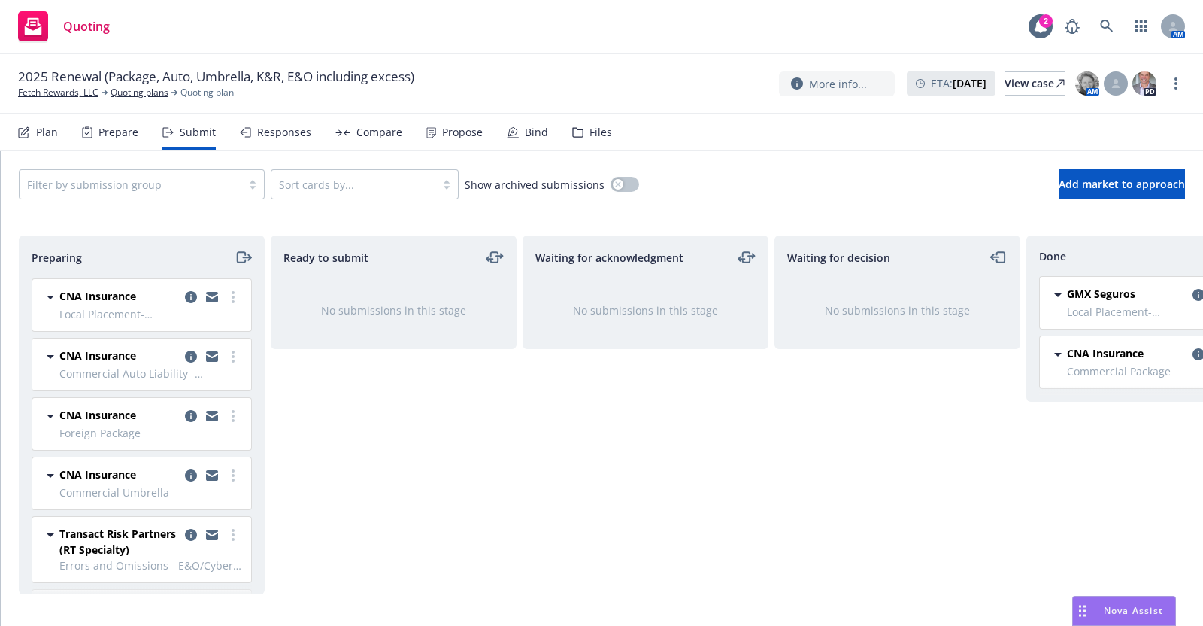
click at [277, 130] on div "Responses" at bounding box center [284, 132] width 54 height 12
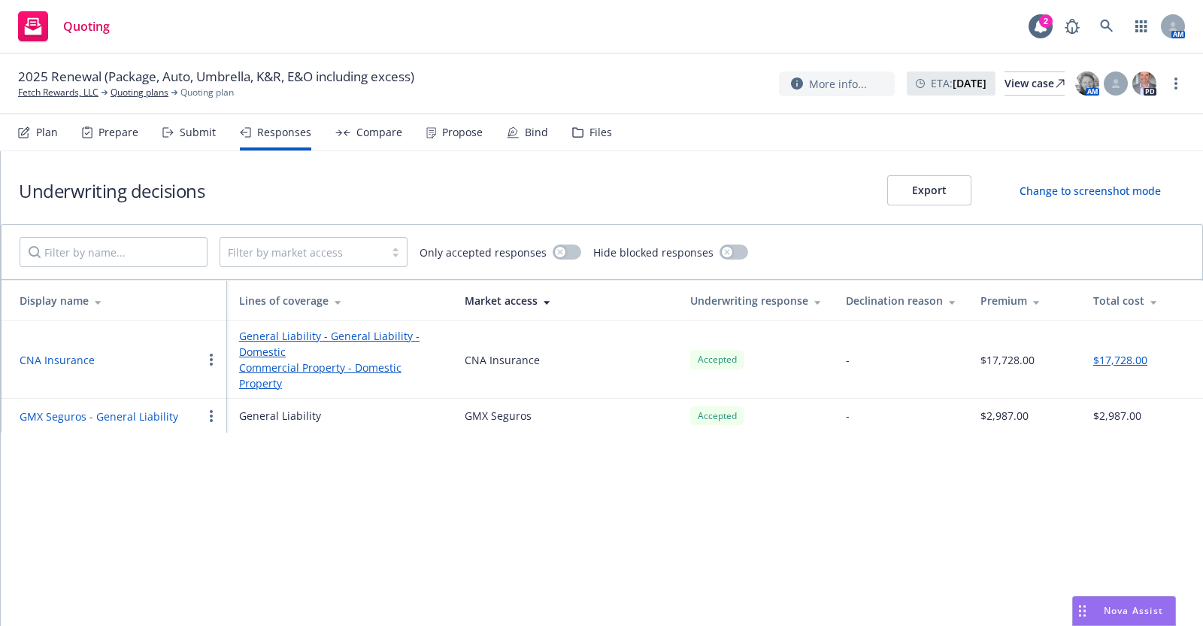
click at [102, 409] on button "GMX Seguros - General Liability" at bounding box center [99, 416] width 159 height 16
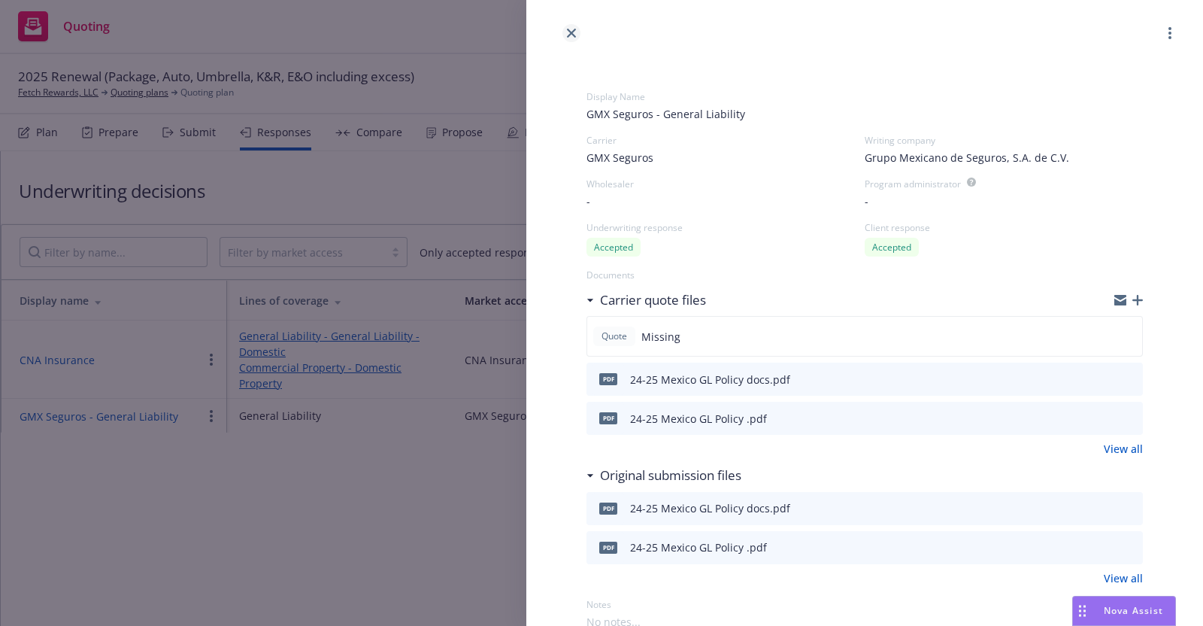
click at [572, 32] on icon "close" at bounding box center [571, 33] width 9 height 9
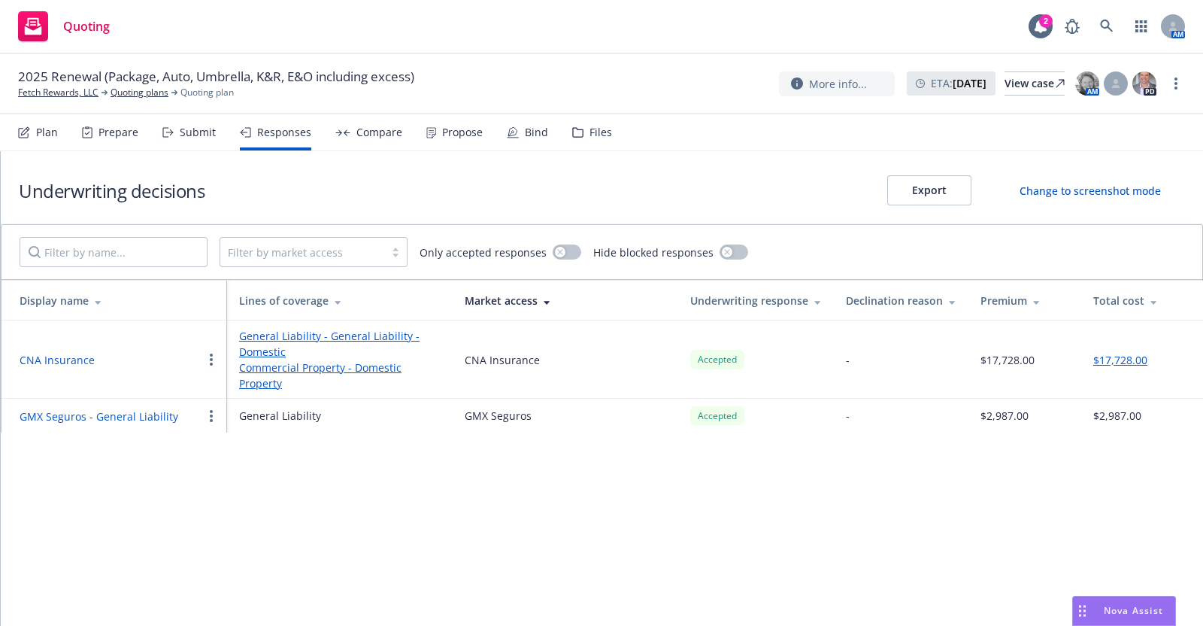
click at [174, 130] on div "Submit" at bounding box center [188, 132] width 53 height 36
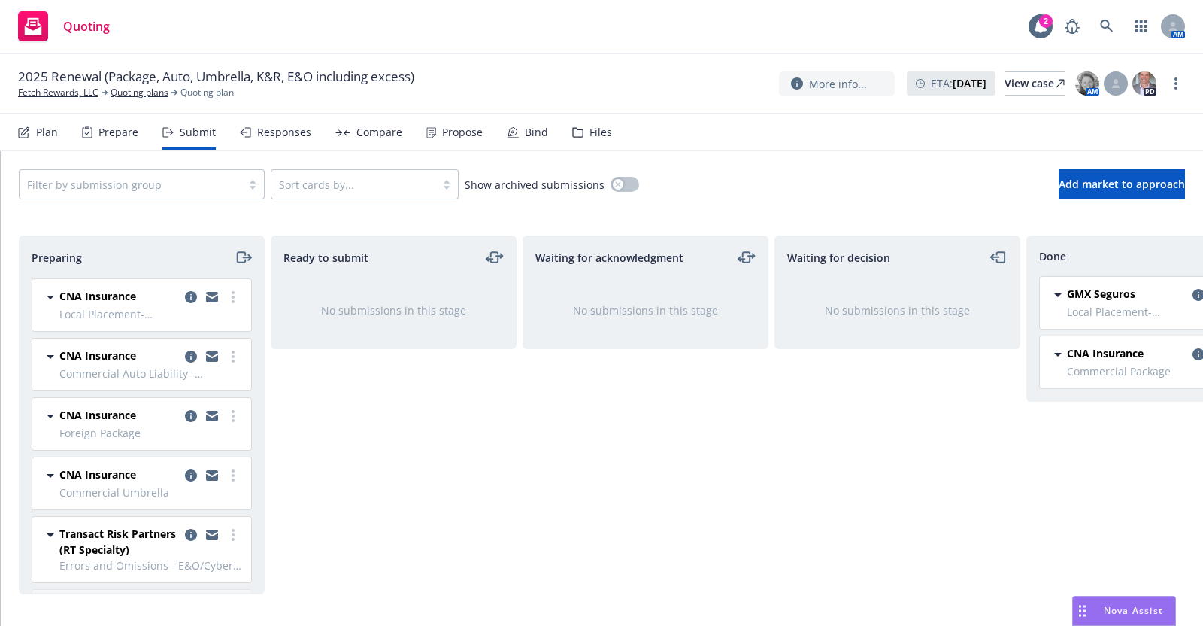
click at [105, 355] on span "CNA Insurance" at bounding box center [97, 355] width 77 height 16
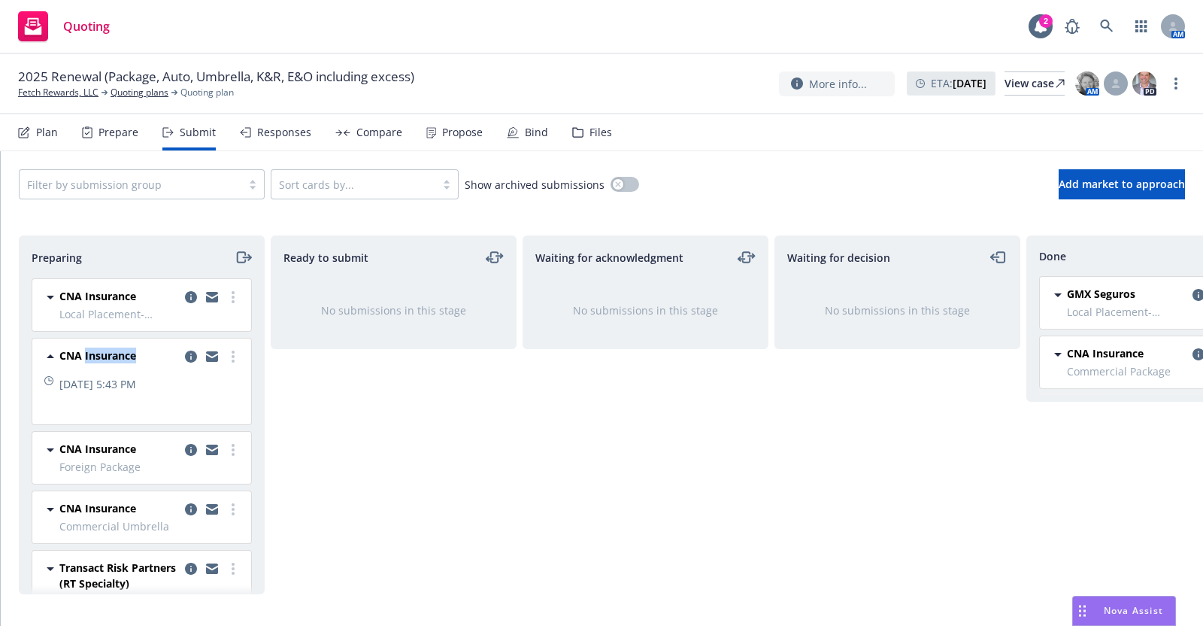
click at [105, 355] on span "CNA Insurance" at bounding box center [97, 355] width 77 height 16
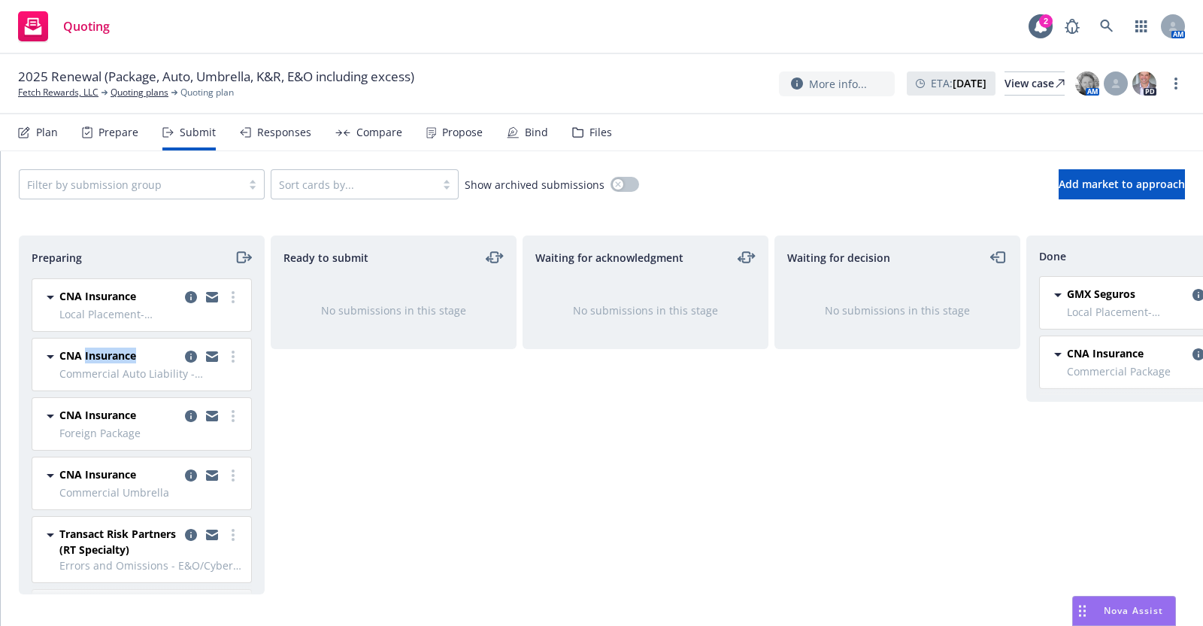
click at [105, 355] on span "CNA Insurance" at bounding box center [97, 355] width 77 height 16
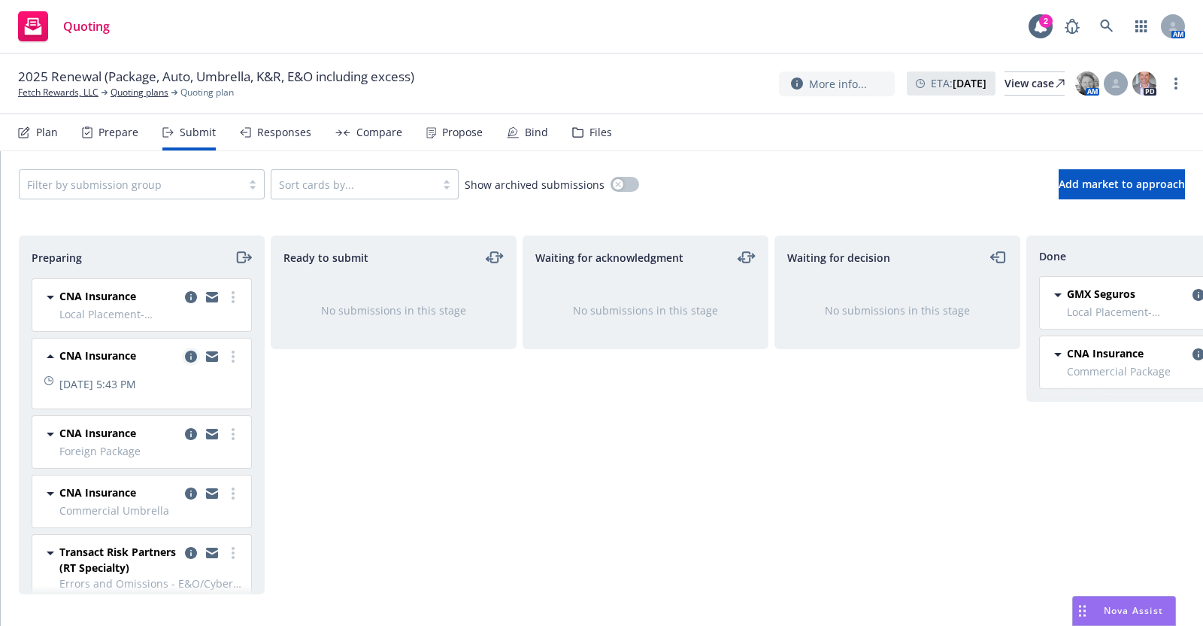
click at [185, 351] on icon "copy logging email" at bounding box center [191, 356] width 12 height 12
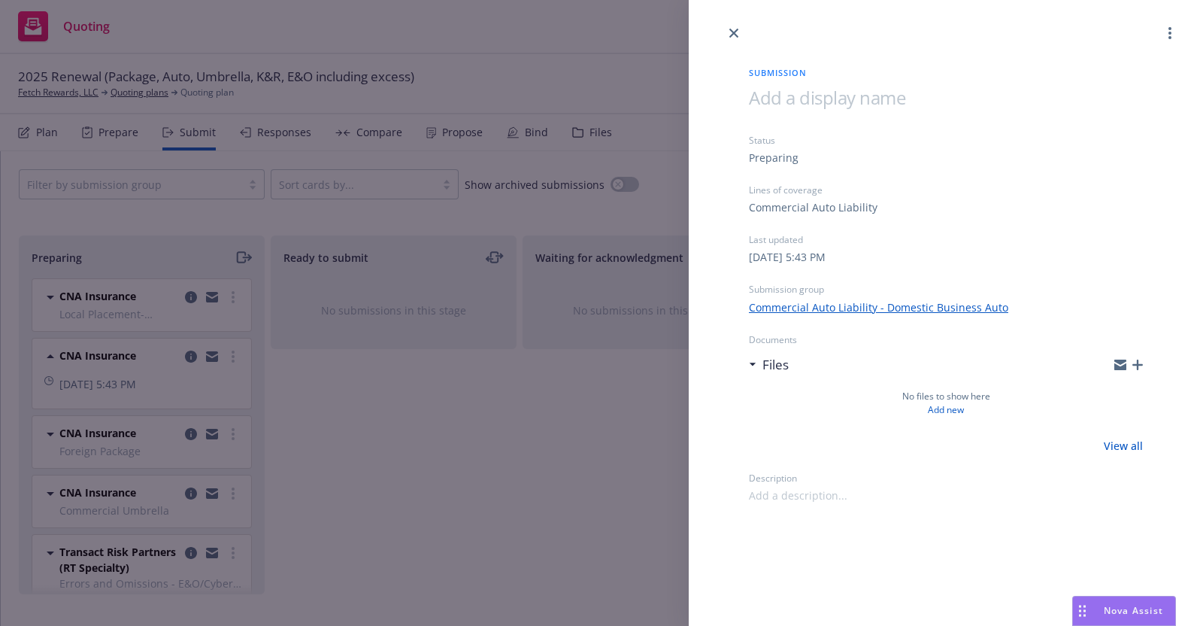
click at [854, 303] on link "Commercial Auto Liability - Domestic Business Auto" at bounding box center [878, 307] width 259 height 16
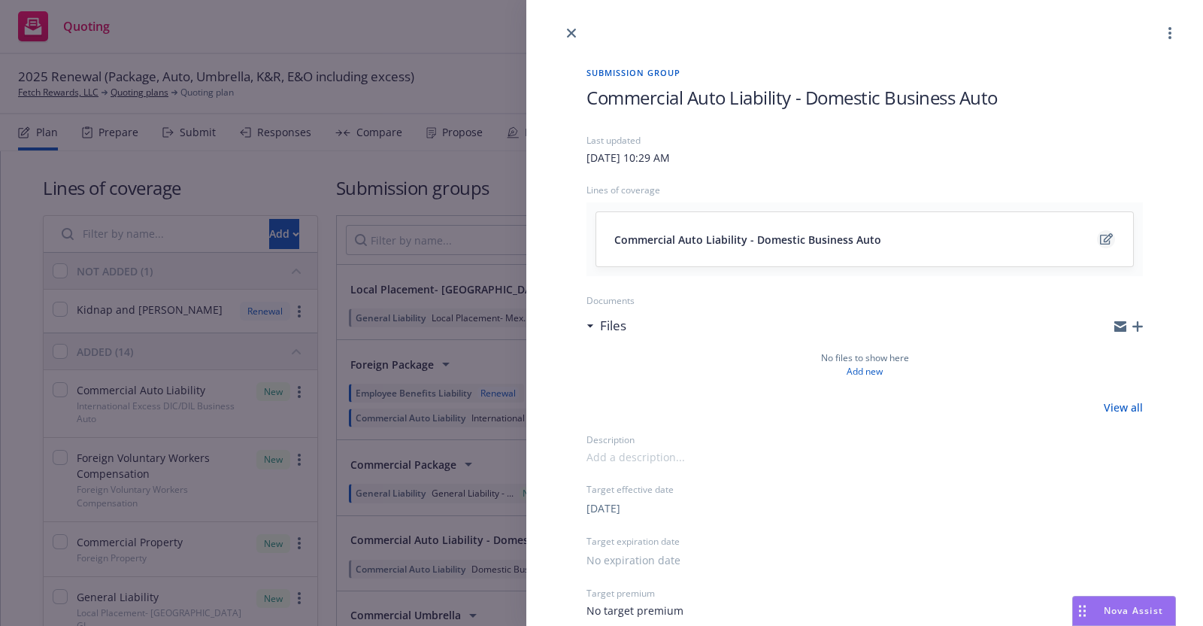
click at [1100, 235] on icon "edit" at bounding box center [1106, 238] width 13 height 11
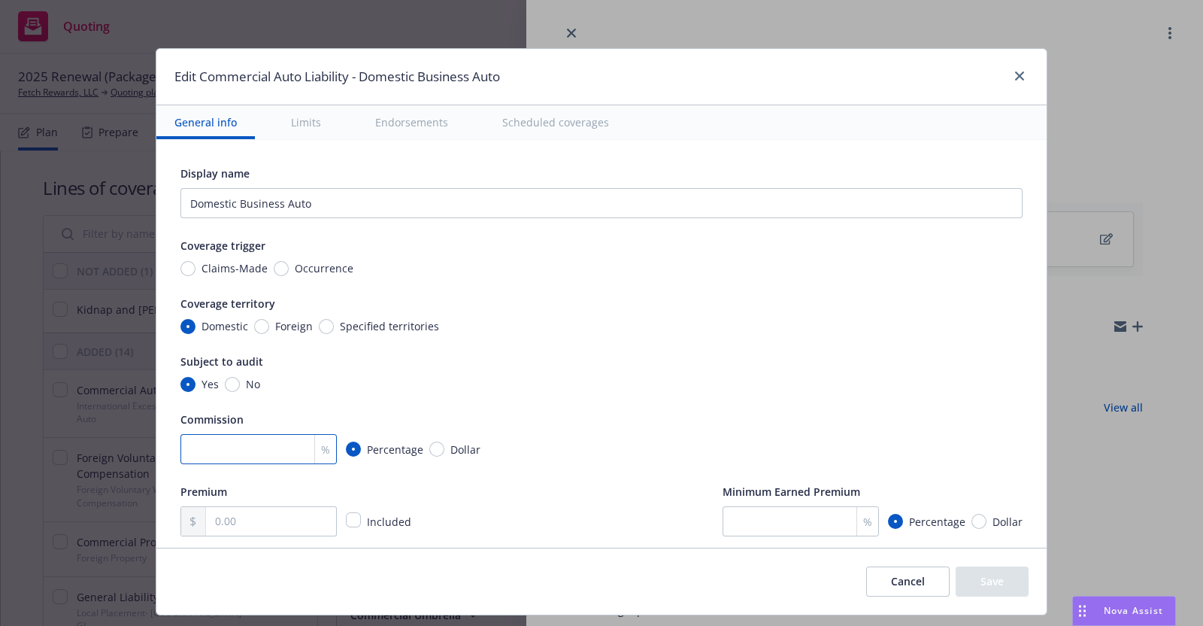
click at [259, 441] on input "number" at bounding box center [258, 449] width 156 height 30
type input "15"
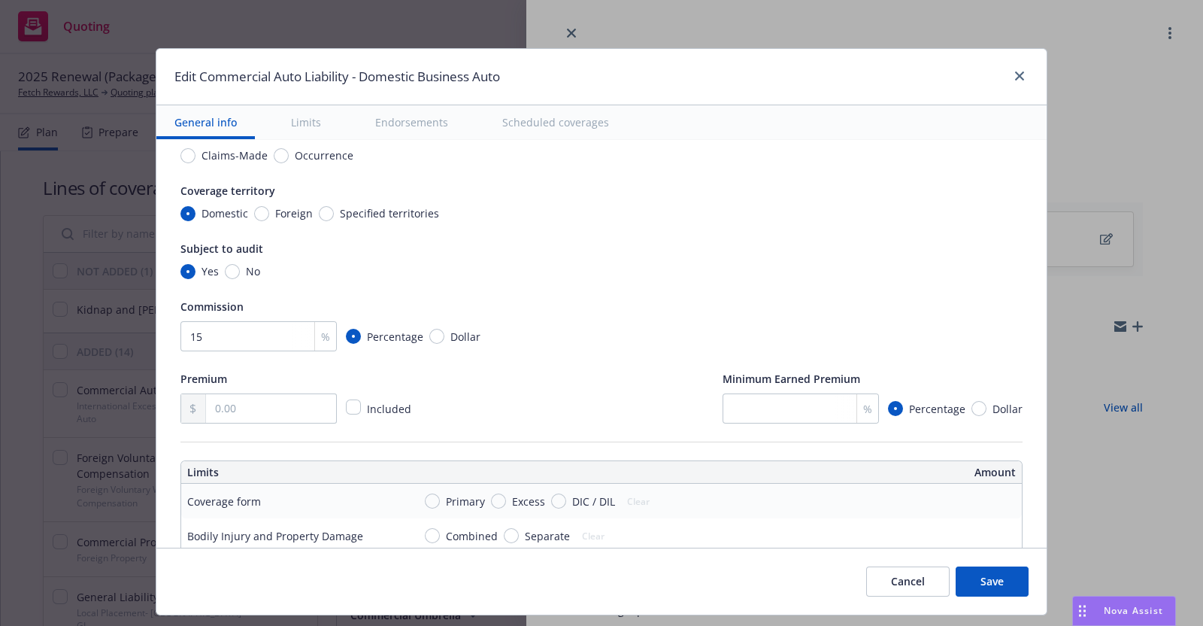
scroll to position [150, 0]
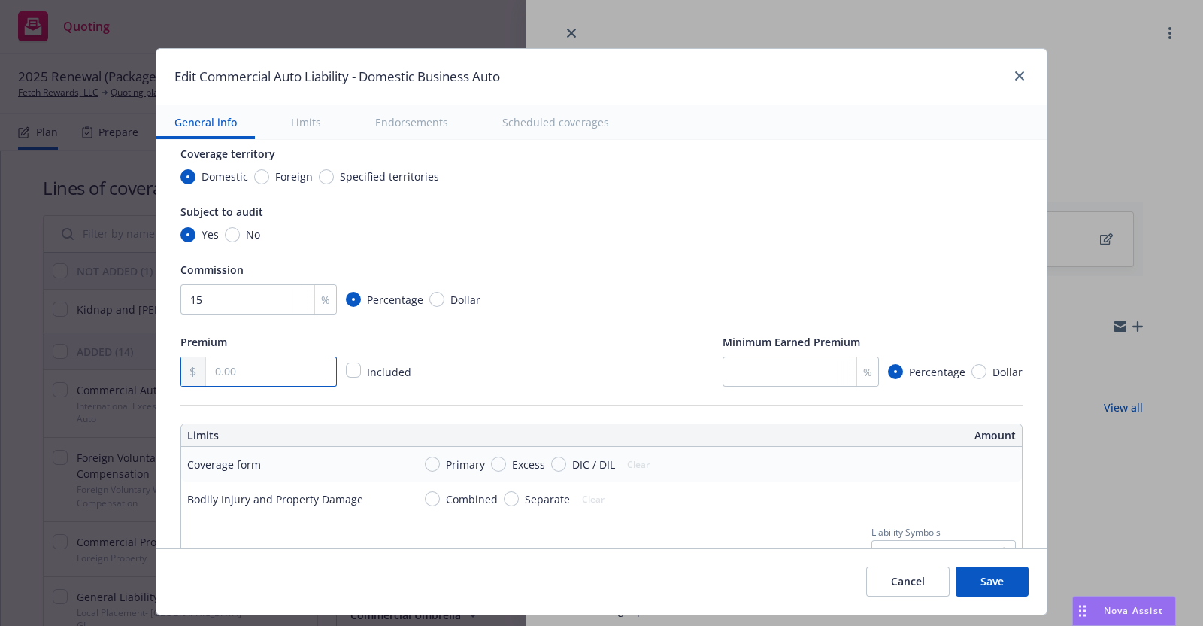
click at [214, 368] on input "text" at bounding box center [271, 371] width 130 height 29
type input "6,328.00"
click at [559, 384] on div "Premium 6,328.00 Included Minimum Earned Premium % Percentage Dollar" at bounding box center [601, 359] width 842 height 54
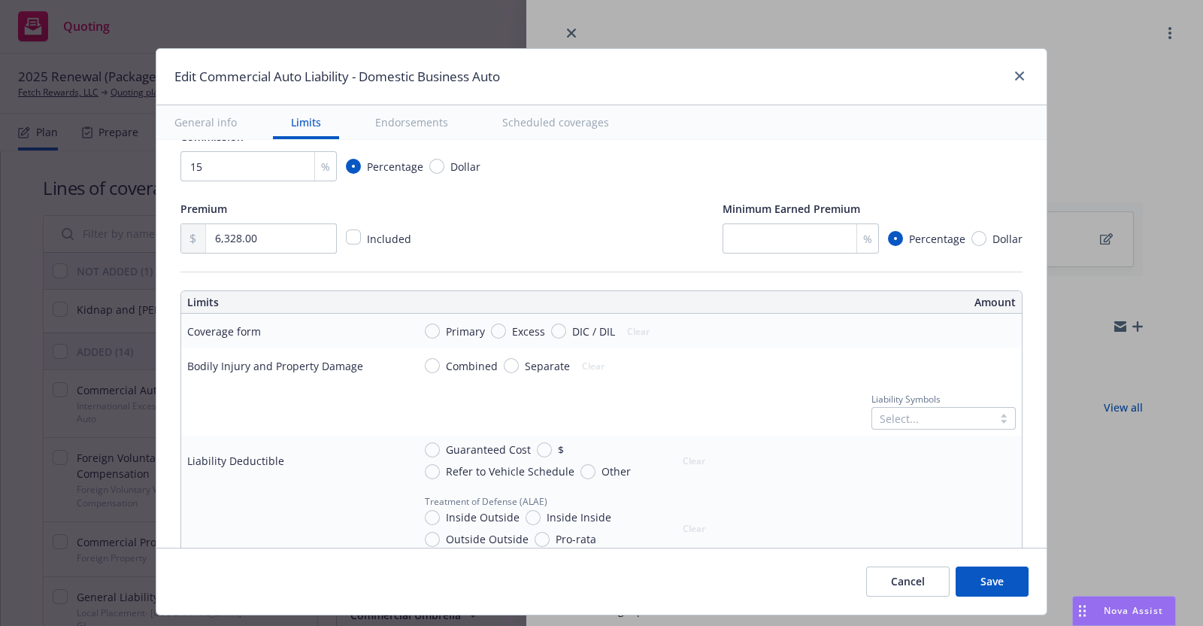
scroll to position [300, 0]
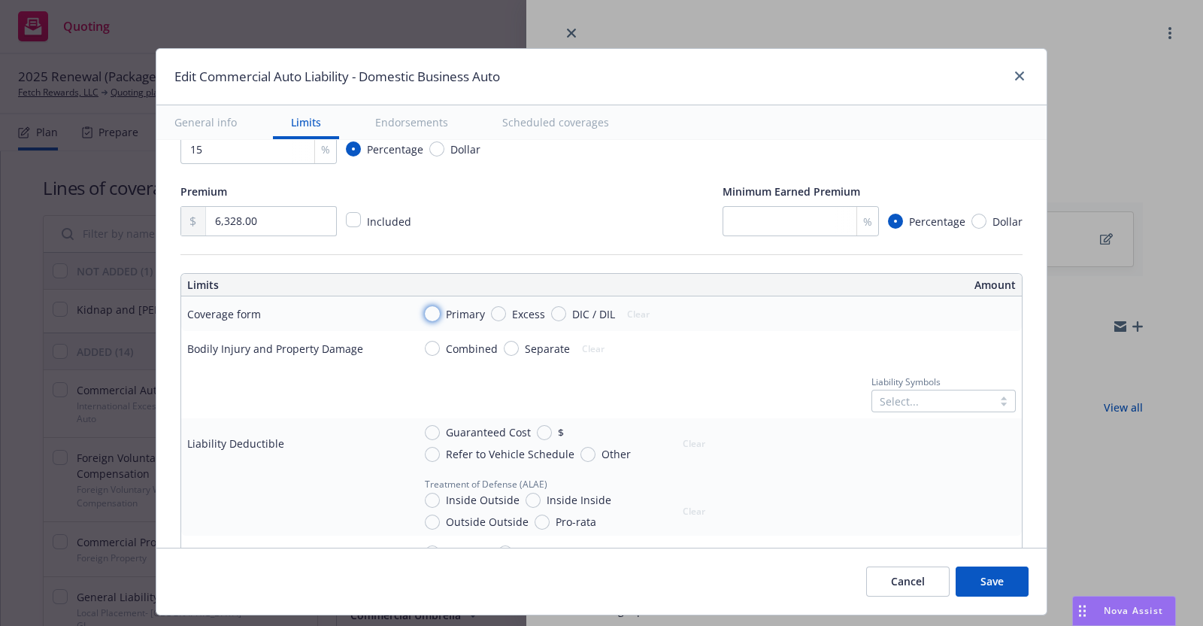
click at [425, 310] on input "Primary" at bounding box center [432, 313] width 15 height 15
radio input "true"
click at [425, 344] on input "Combined" at bounding box center [432, 348] width 15 height 15
radio input "true"
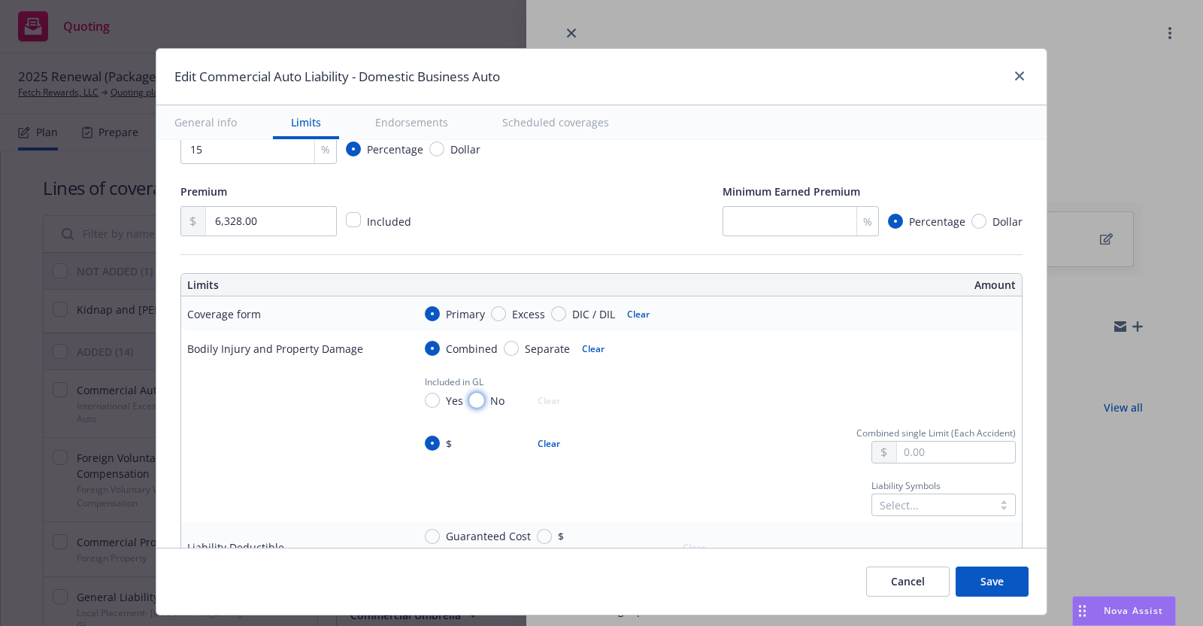
click at [469, 393] on input "No" at bounding box center [476, 400] width 15 height 15
radio input "true"
click at [911, 449] on input "text" at bounding box center [956, 451] width 118 height 21
type input "1,000,000.00"
click at [921, 509] on button "$1,000,000.00" at bounding box center [931, 516] width 129 height 28
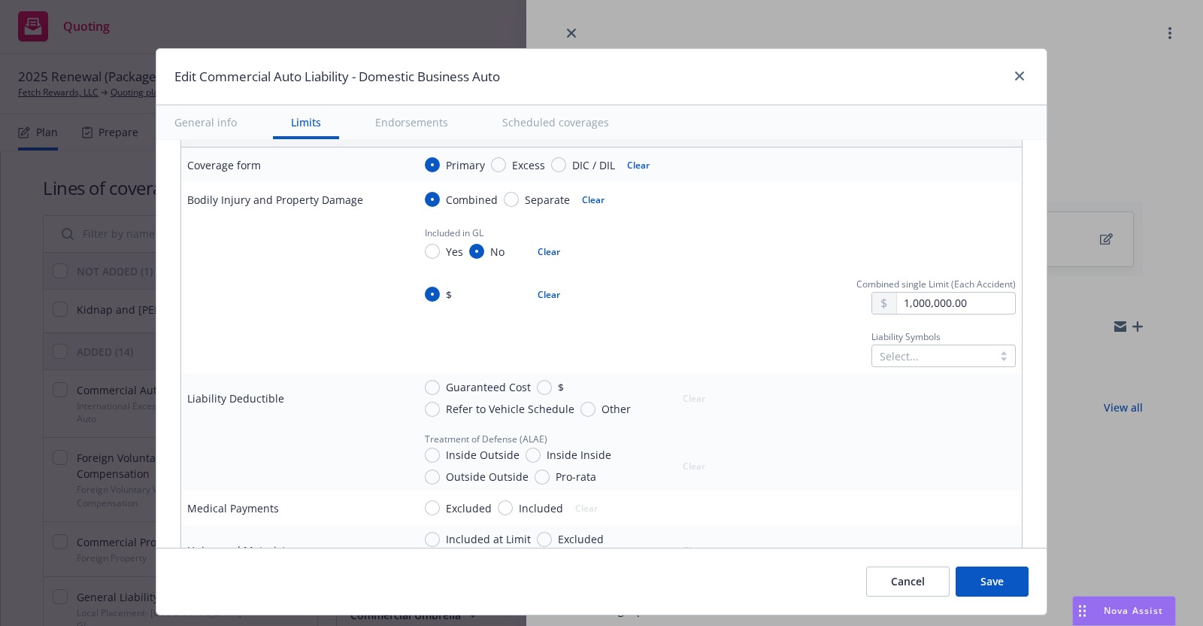
scroll to position [451, 0]
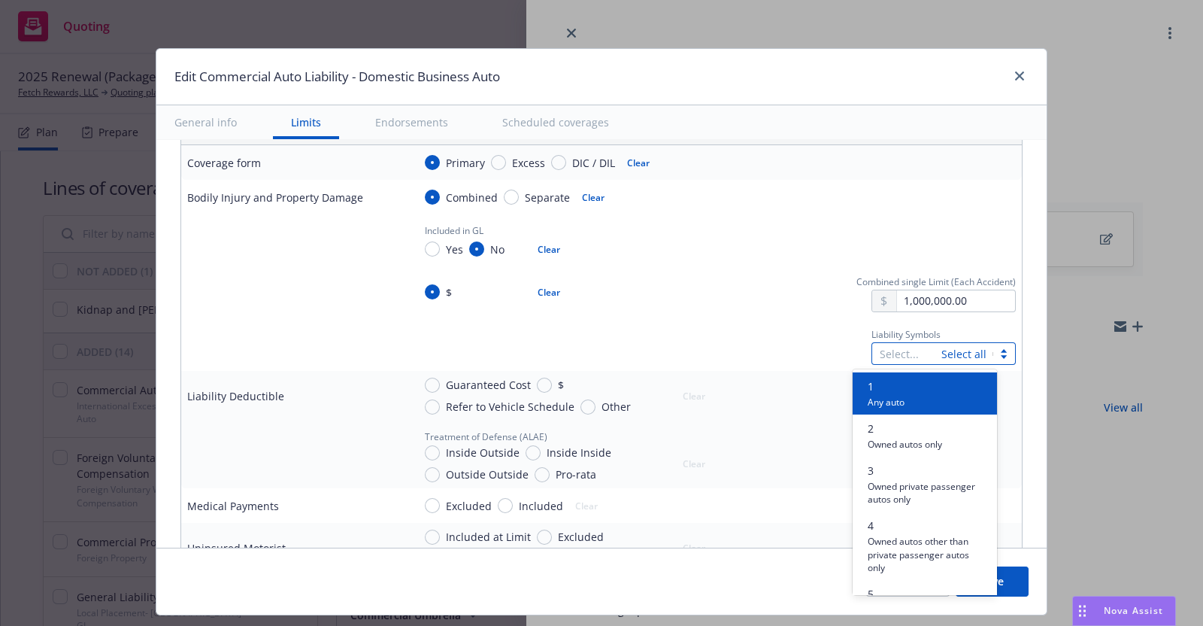
click at [993, 350] on div at bounding box center [1004, 354] width 23 height 16
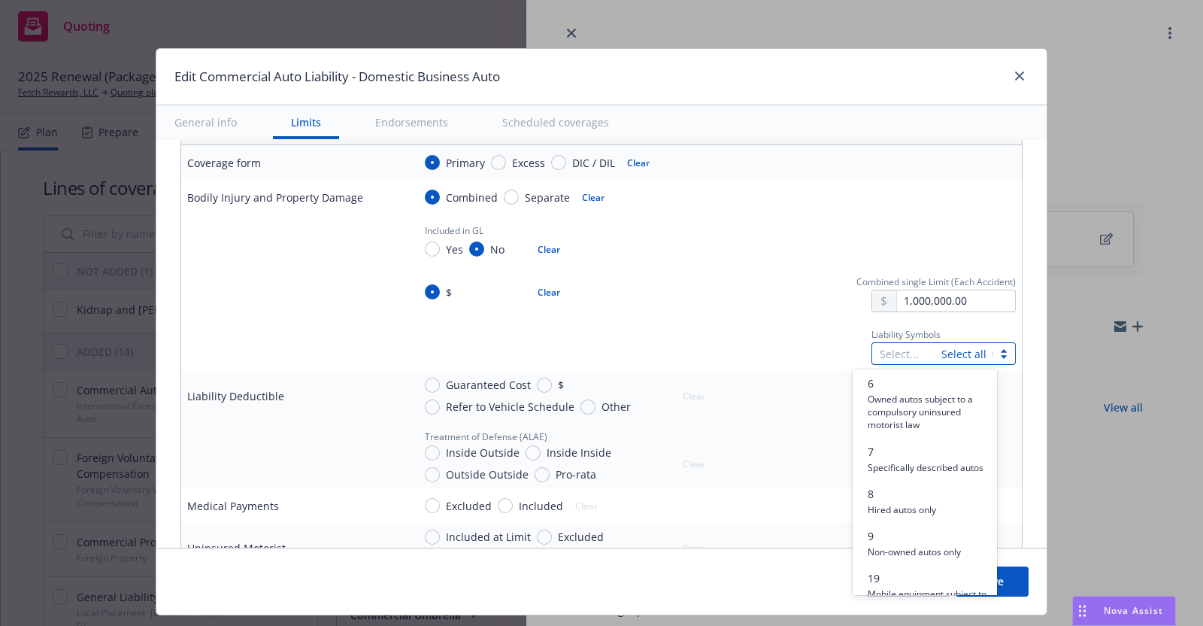
scroll to position [300, 0]
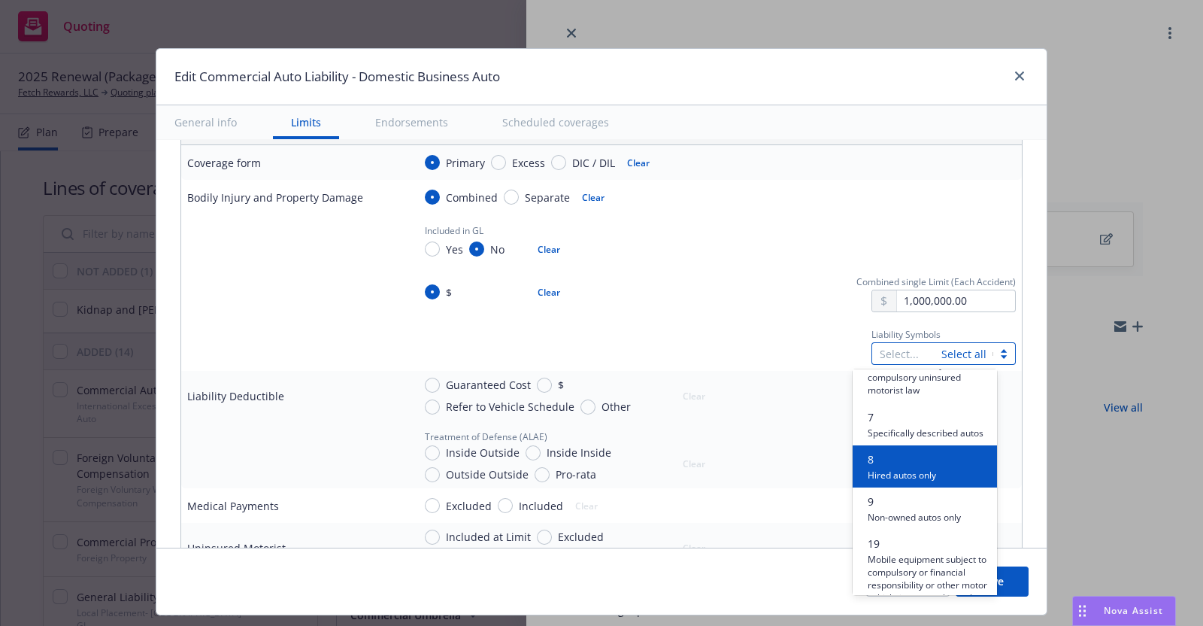
click at [944, 481] on div "8 Hired autos only" at bounding box center [925, 466] width 126 height 30
click at [925, 467] on span "9" at bounding box center [914, 459] width 93 height 16
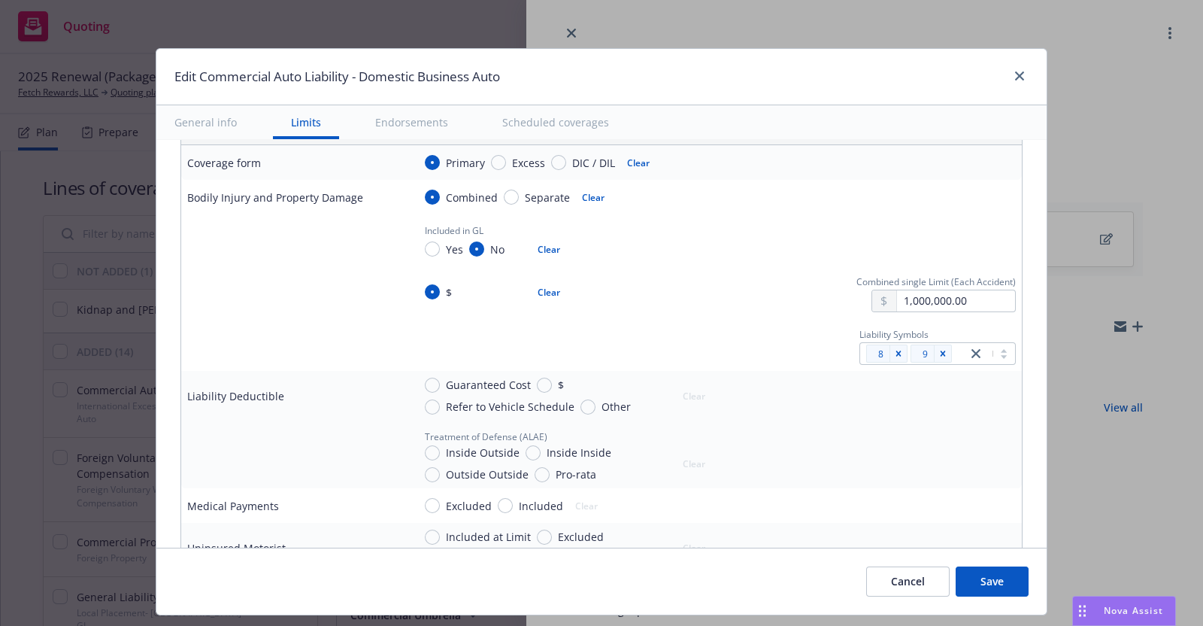
click at [386, 344] on div at bounding box center [294, 344] width 214 height 18
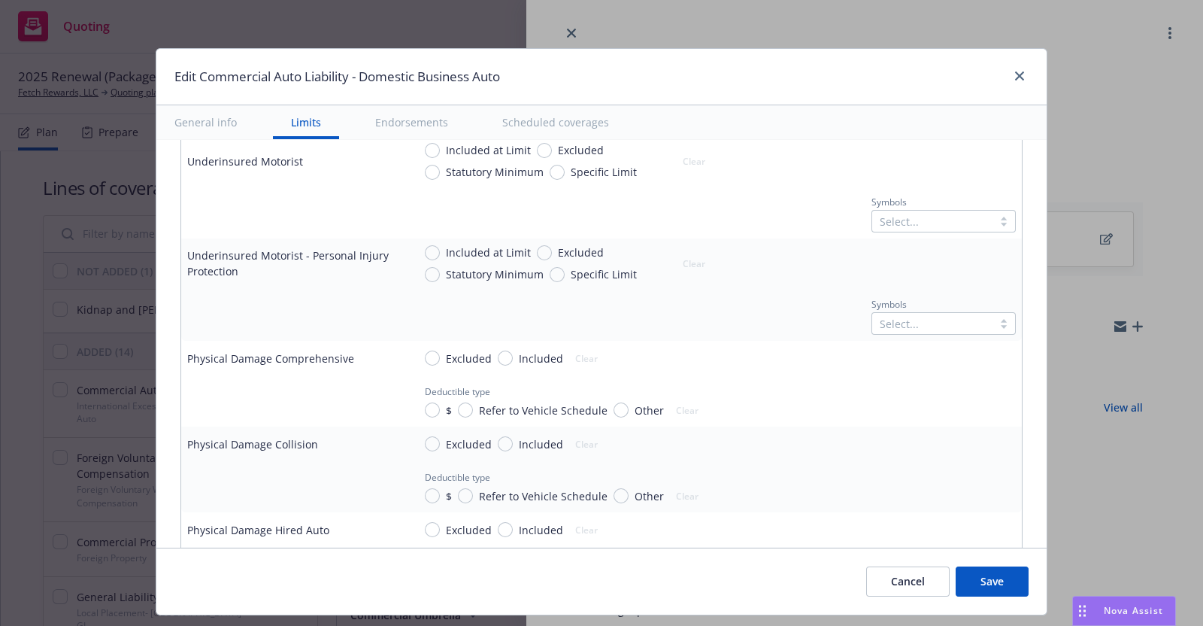
scroll to position [978, 0]
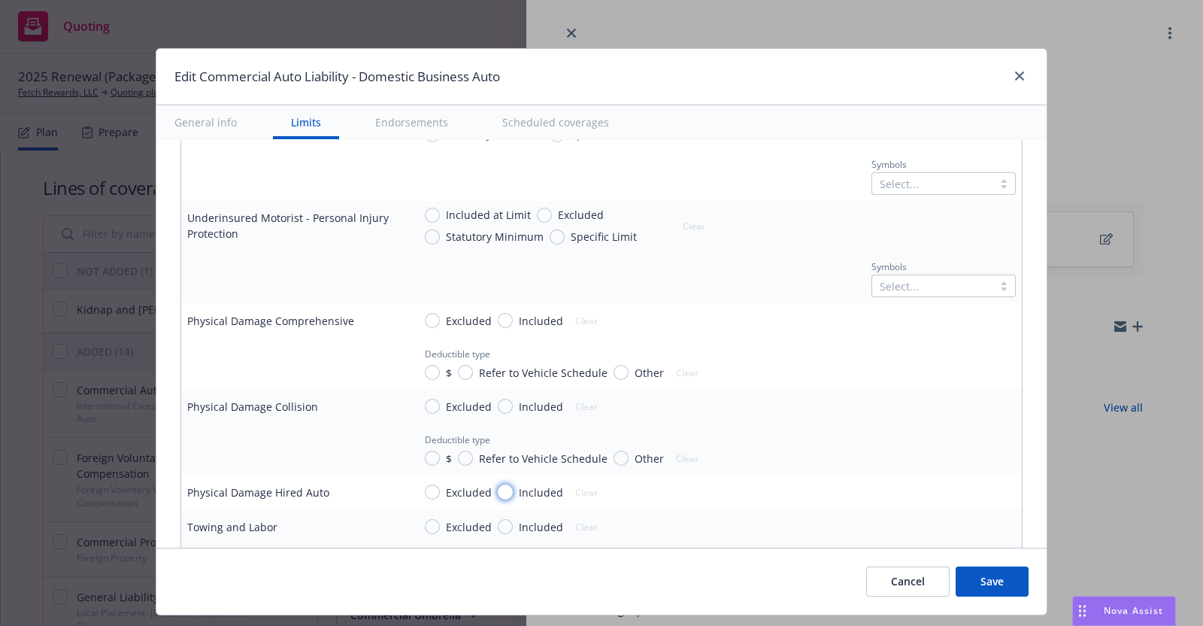
click at [498, 486] on input "Included" at bounding box center [505, 491] width 15 height 15
radio input "true"
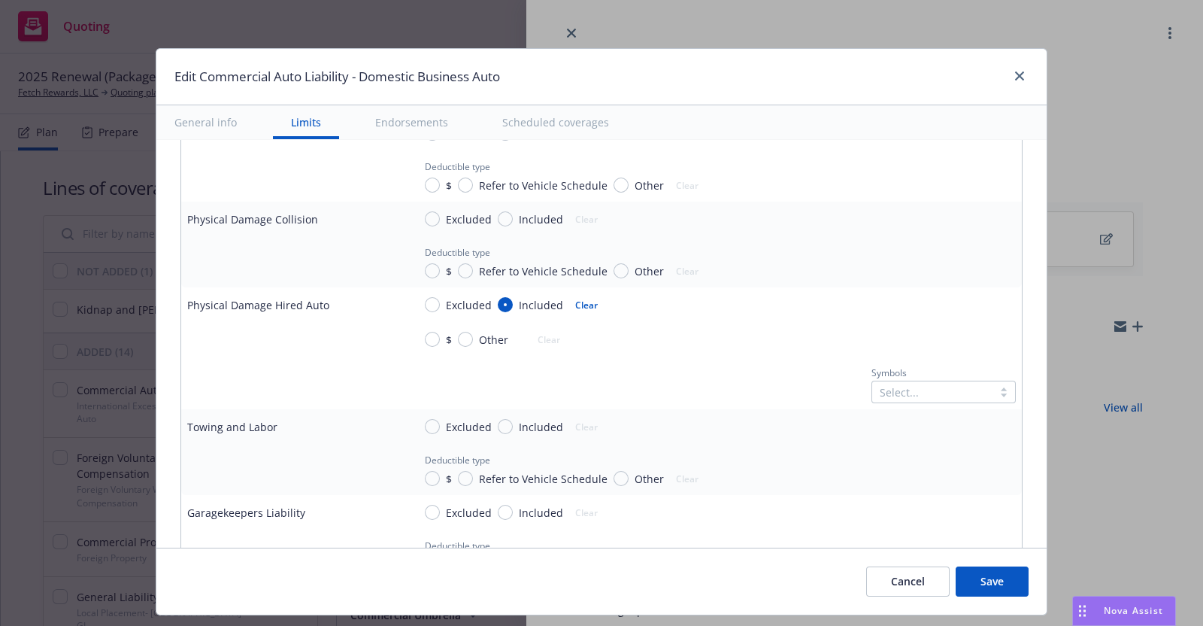
scroll to position [1165, 0]
click at [458, 336] on input "Other" at bounding box center [465, 339] width 15 height 15
radio input "true"
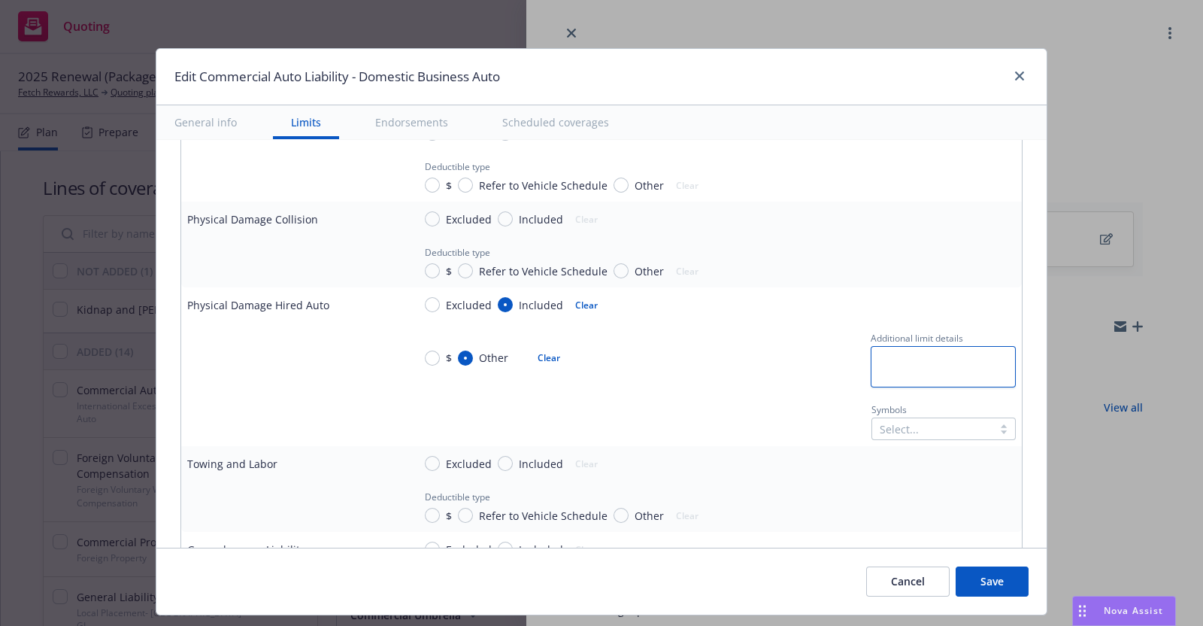
click at [871, 362] on textarea at bounding box center [943, 366] width 145 height 41
type textarea "x"
type textarea "A"
type textarea "x"
type textarea "Ac"
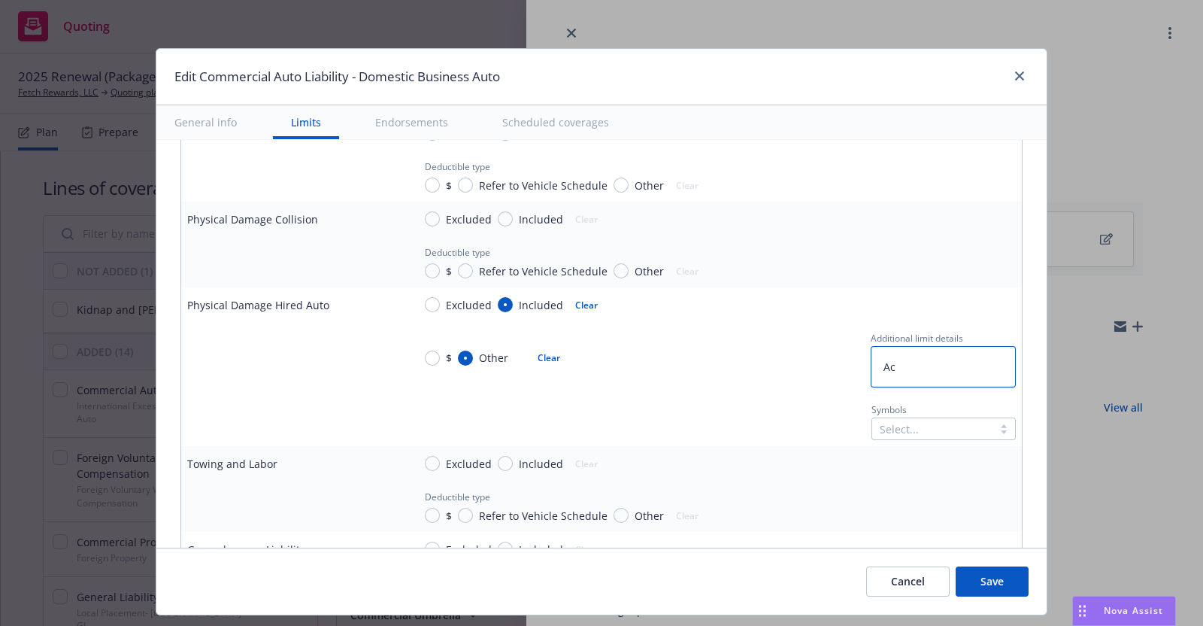
type textarea "x"
type textarea "Act"
type textarea "x"
type textarea "Actu"
type textarea "x"
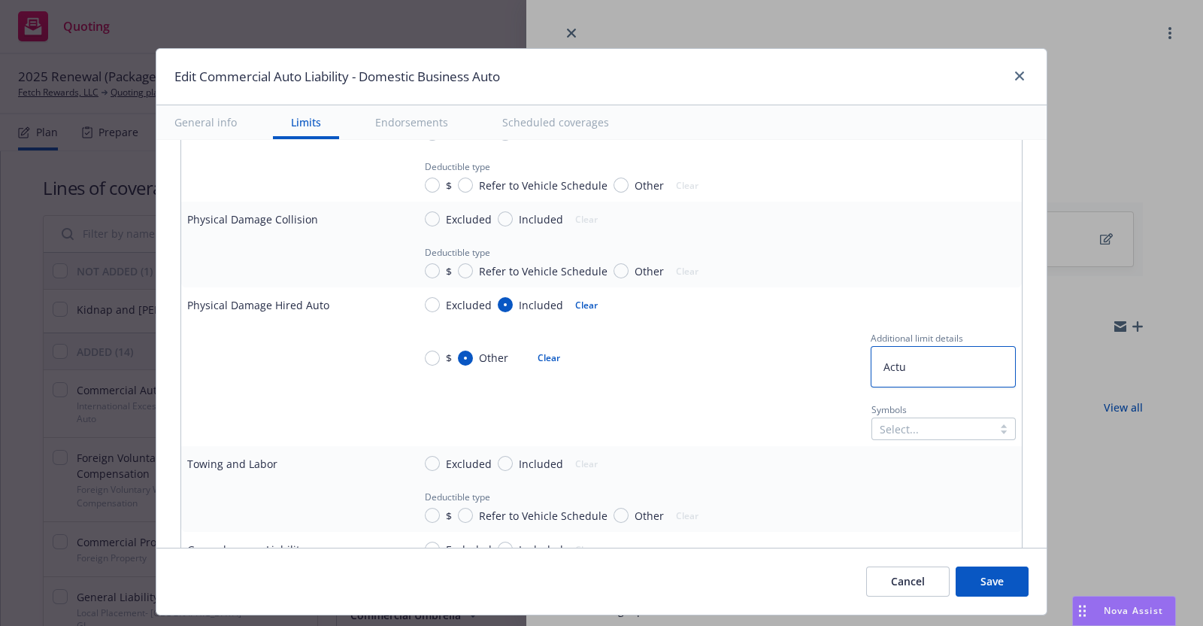
type textarea "Actua"
type textarea "x"
type textarea "Actual"
type textarea "x"
type textarea "Actual"
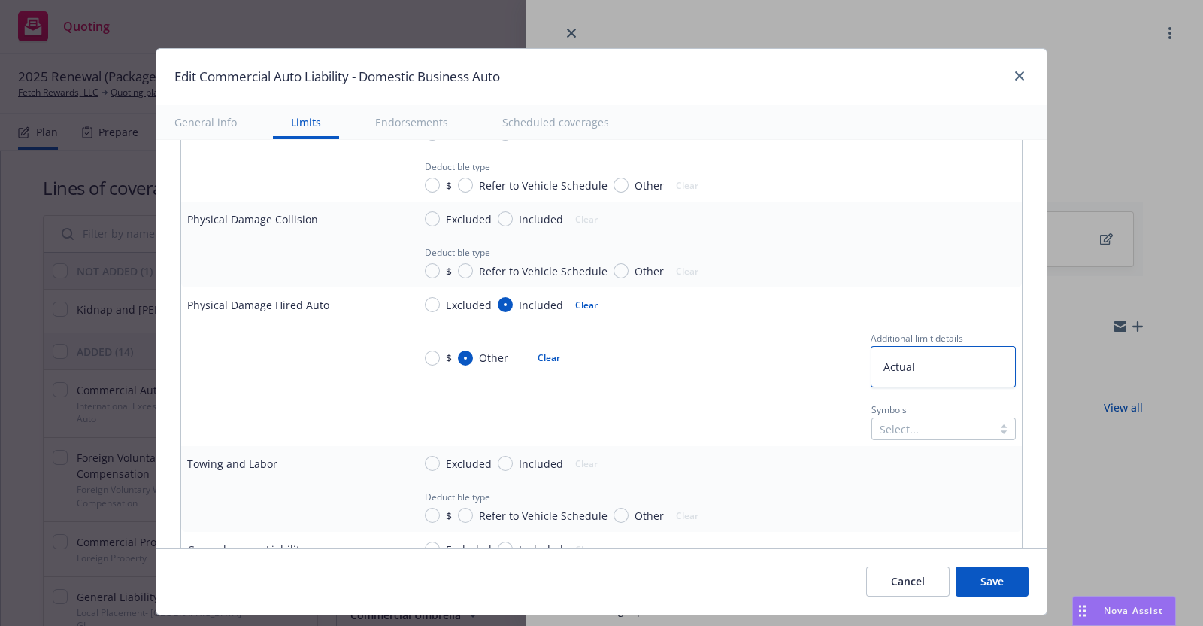
type textarea "x"
type textarea "Actual C"
type textarea "x"
type textarea "Actual Ca"
type textarea "x"
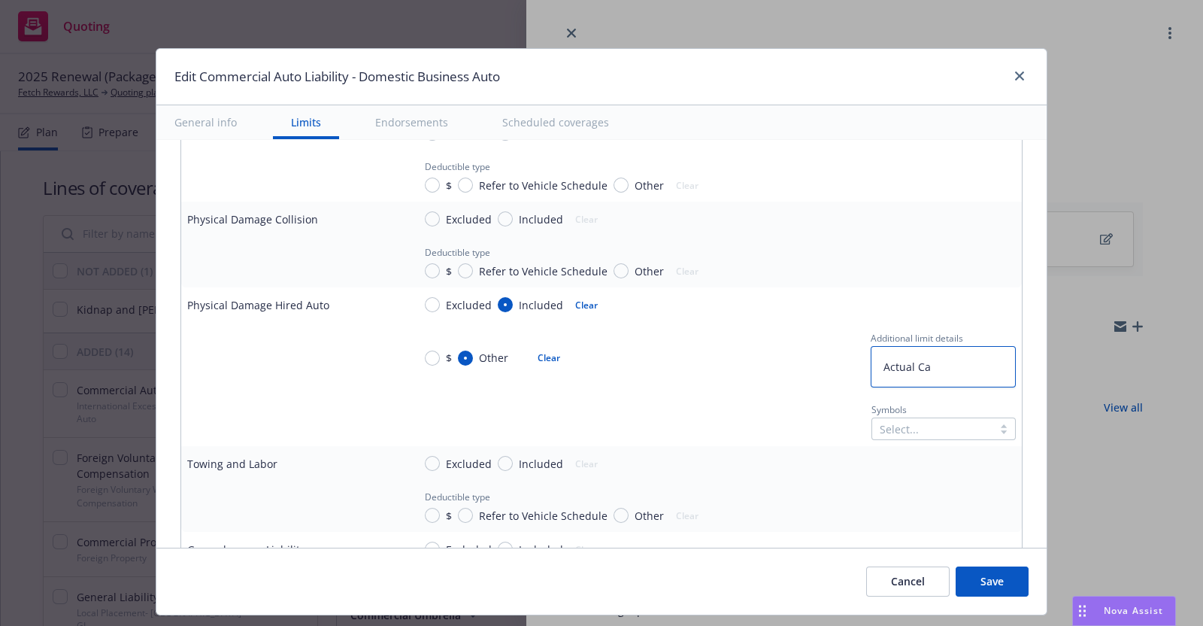
type textarea "Actual Cas"
type textarea "x"
type textarea "Actual Ca"
type textarea "x"
type textarea "Actual C"
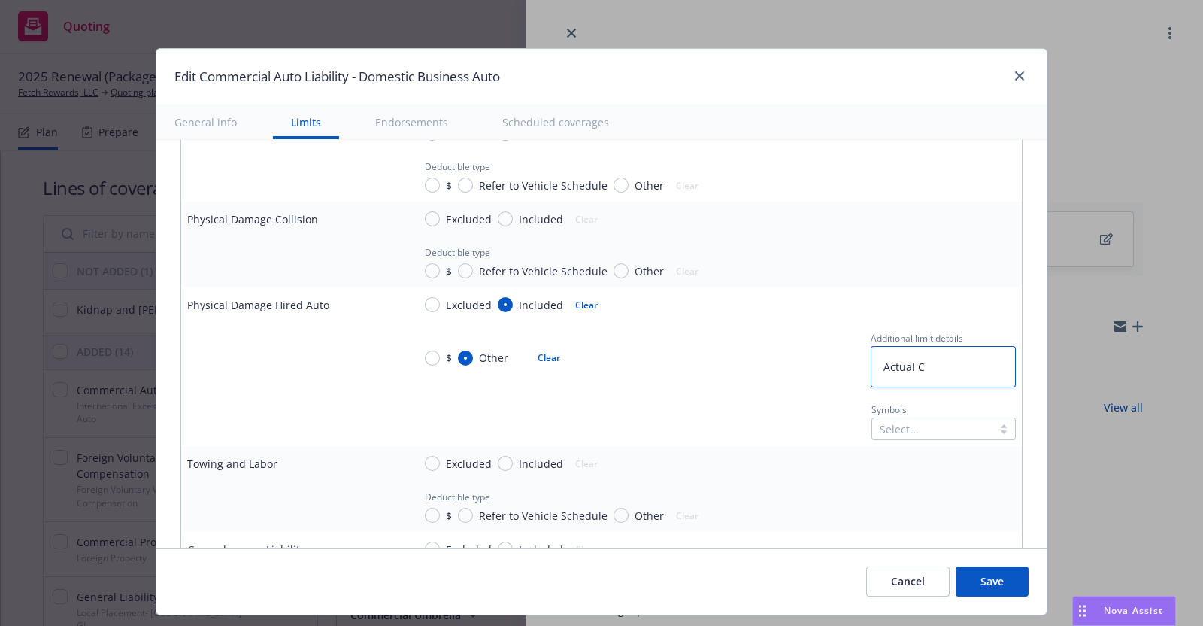
type textarea "x"
type textarea "Actual"
type textarea "x"
type textarea "Actual"
type textarea "x"
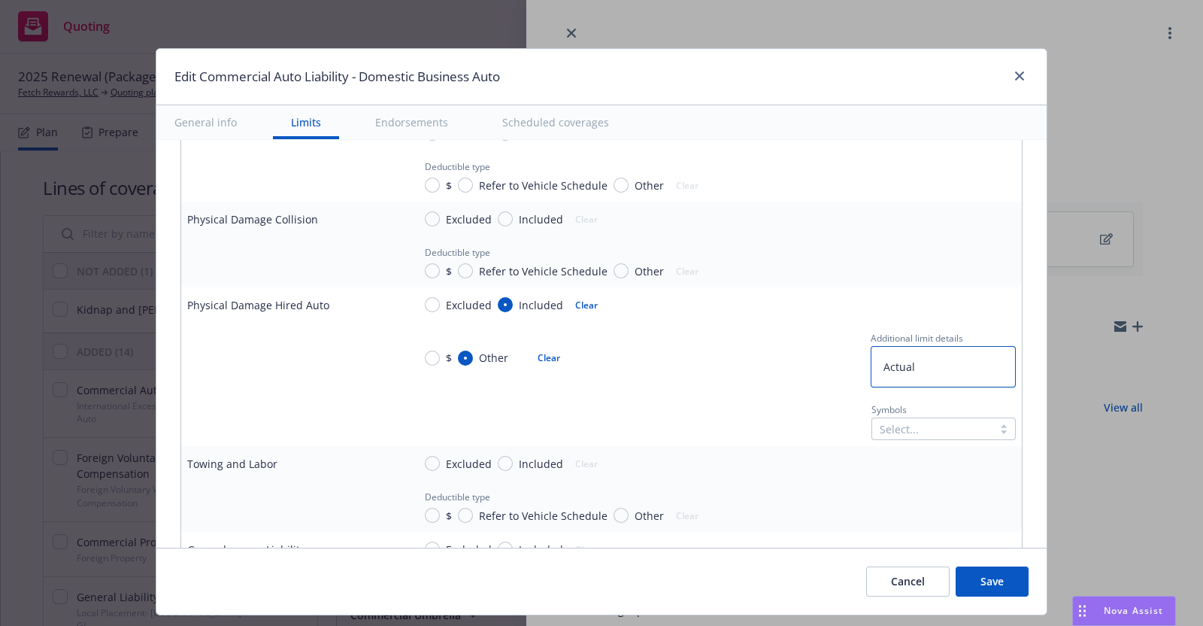
type textarea "Actua"
type textarea "x"
type textarea "Actu"
type textarea "x"
type textarea "Act"
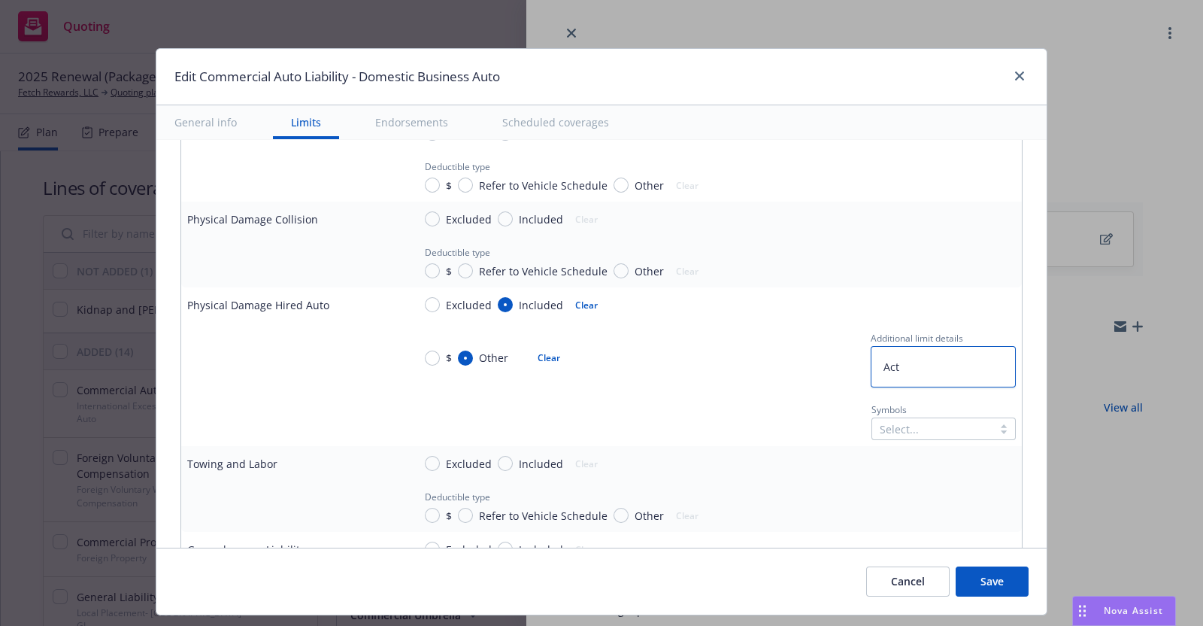
type textarea "x"
type textarea "Ac"
type textarea "x"
type textarea "A"
type textarea "x"
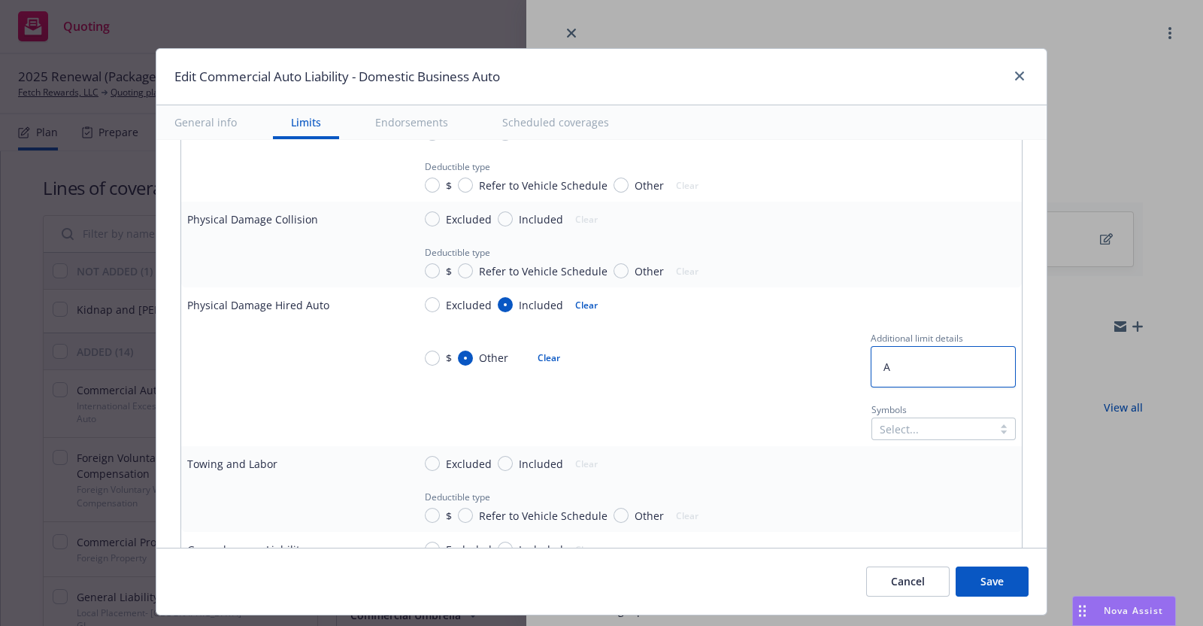
type textarea "AC"
type textarea "x"
type textarea "ACV"
type textarea "x"
type textarea "ACV"
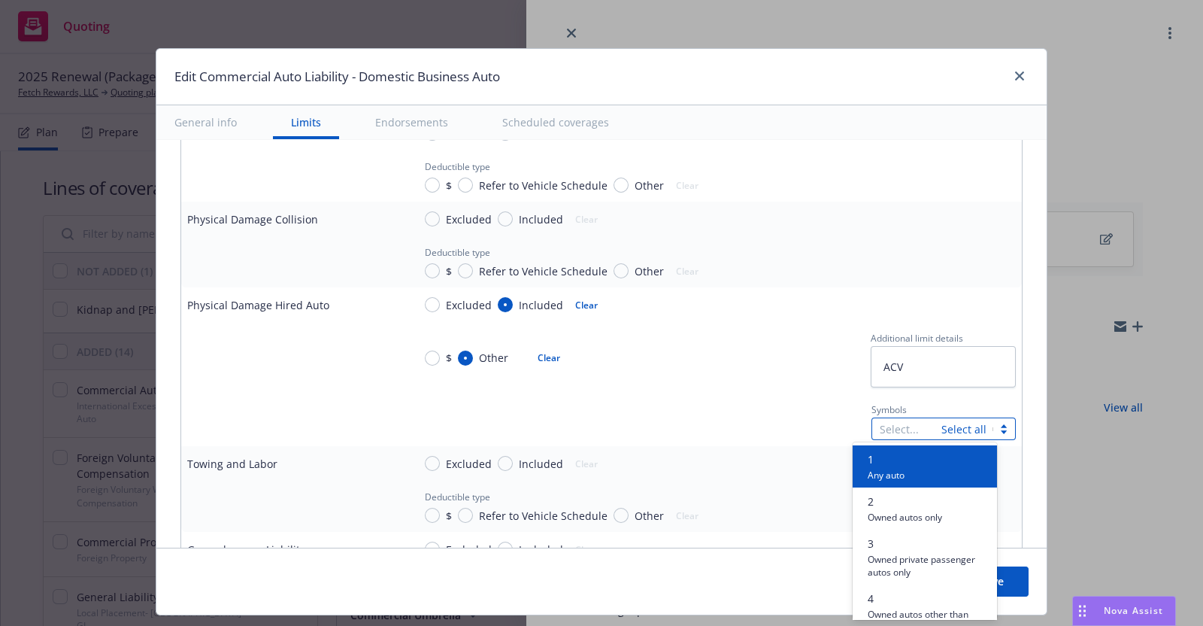
click at [993, 423] on div at bounding box center [1004, 429] width 23 height 16
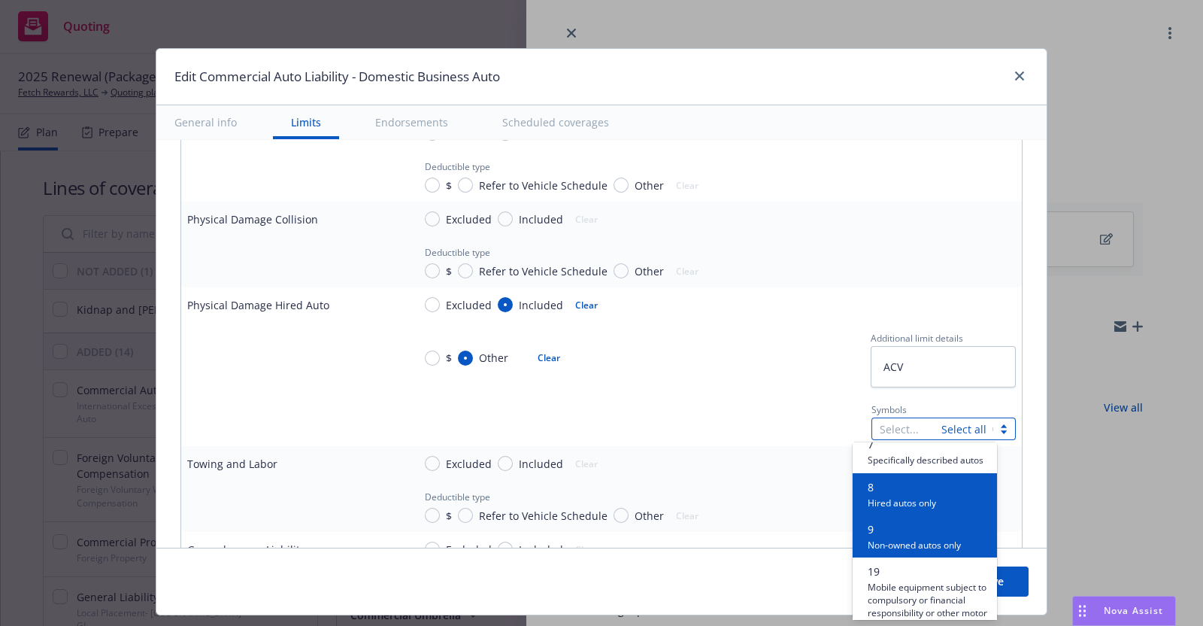
scroll to position [348, 0]
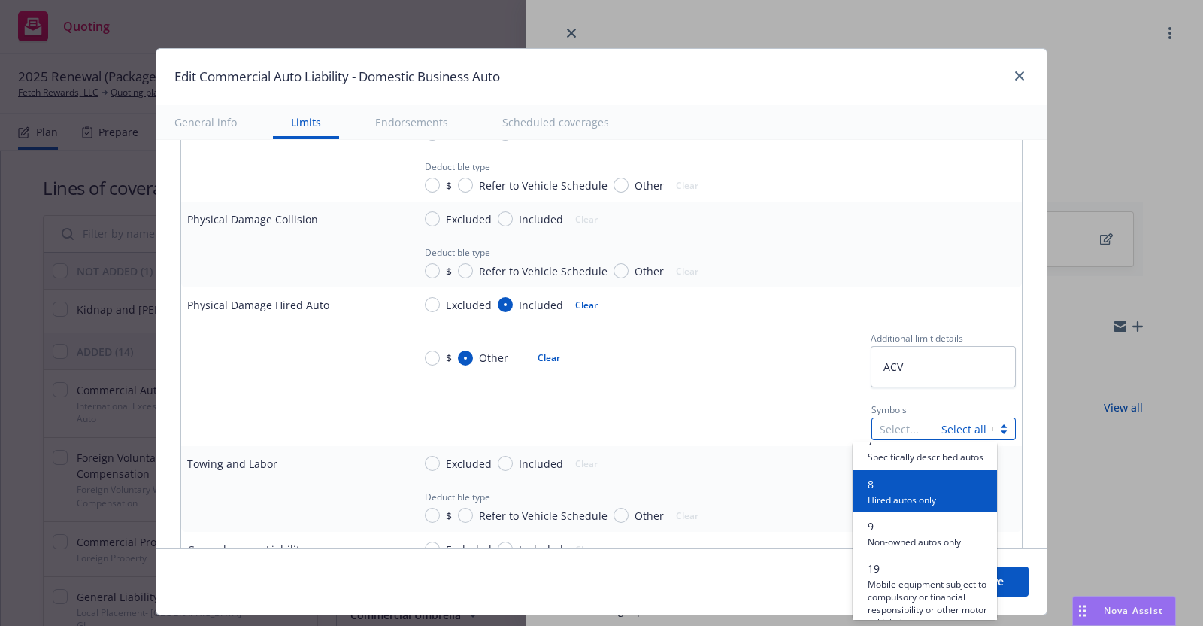
click at [912, 506] on span "Hired autos only" at bounding box center [902, 499] width 68 height 14
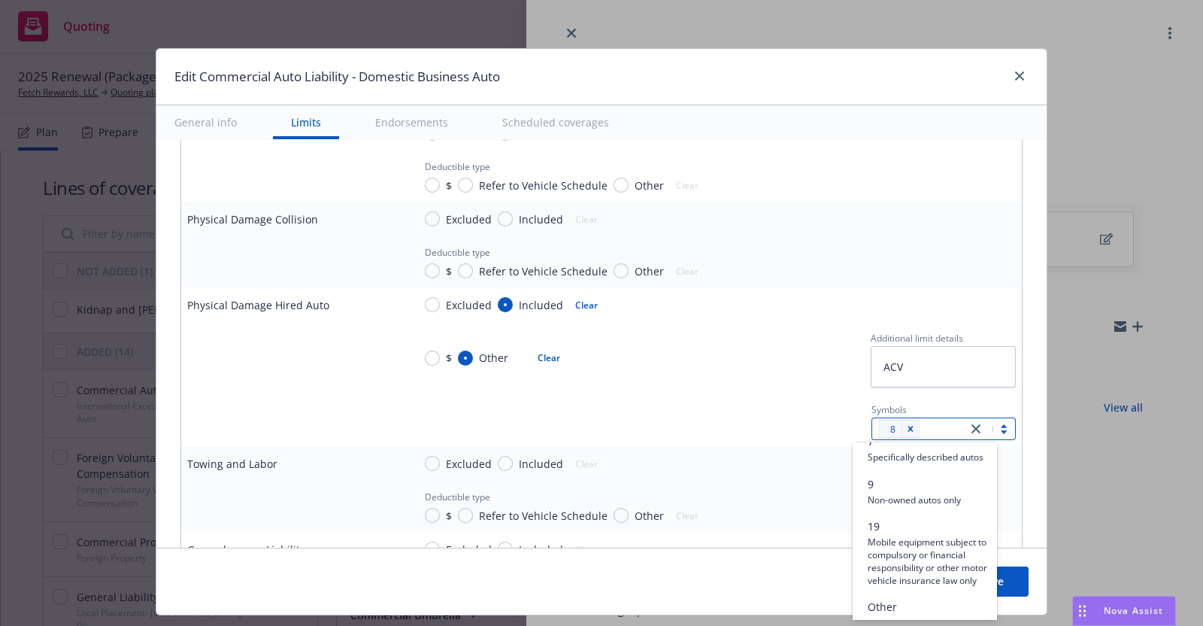
type textarea "x"
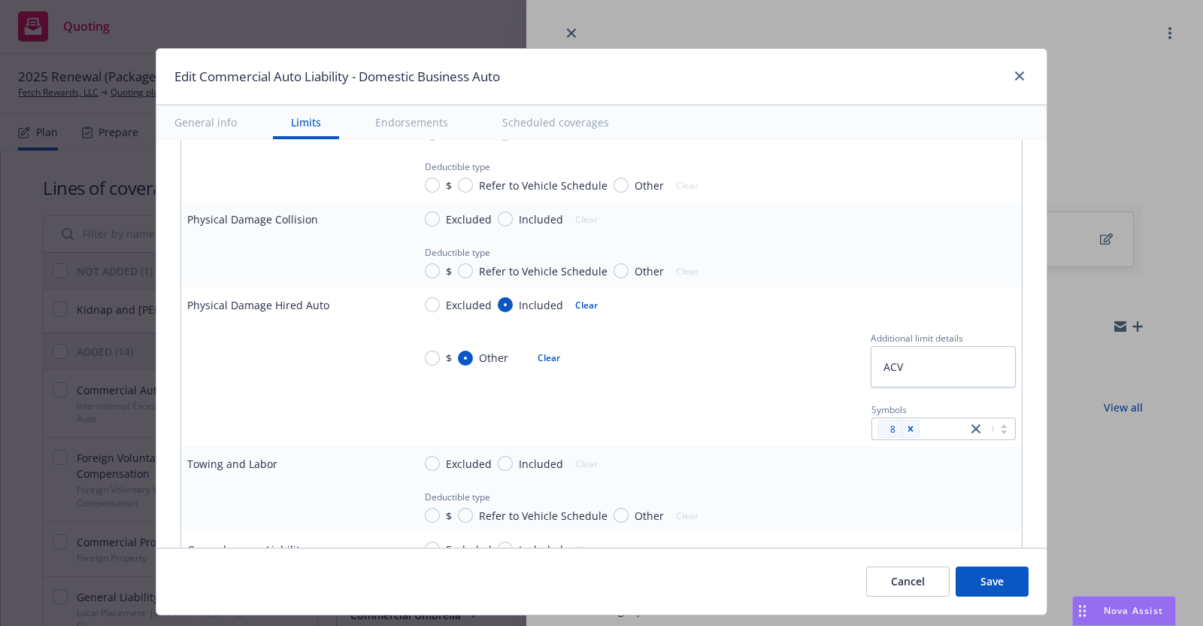
click at [436, 393] on td "Symbols 8" at bounding box center [714, 419] width 615 height 53
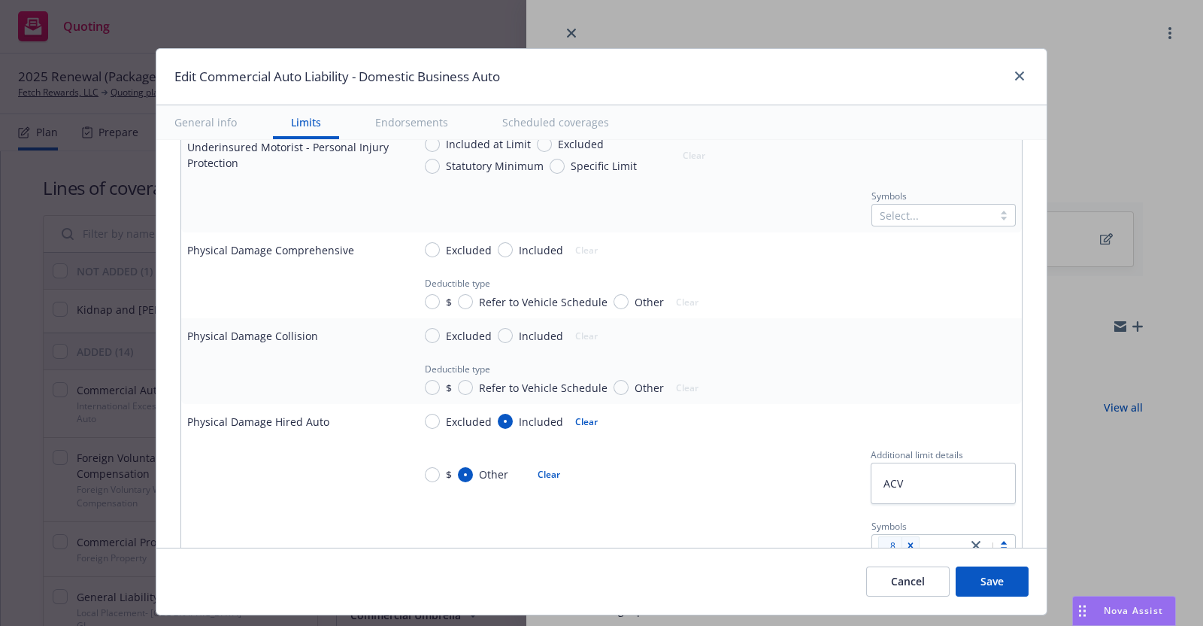
scroll to position [1087, 0]
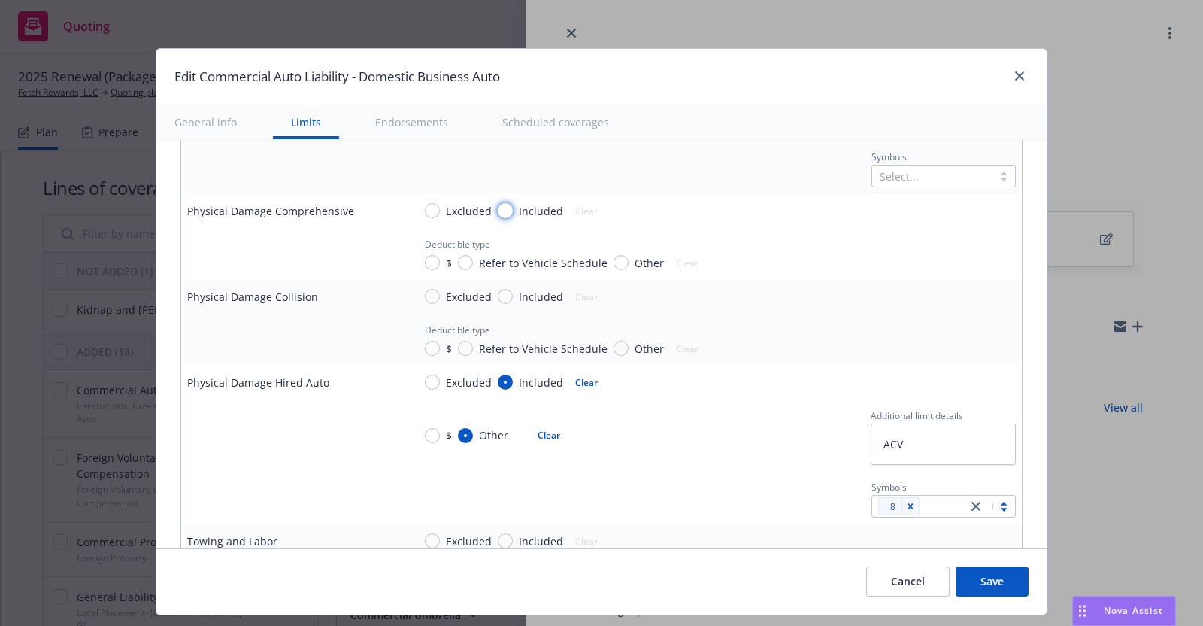
click at [498, 205] on input "Included" at bounding box center [505, 210] width 15 height 15
radio input "true"
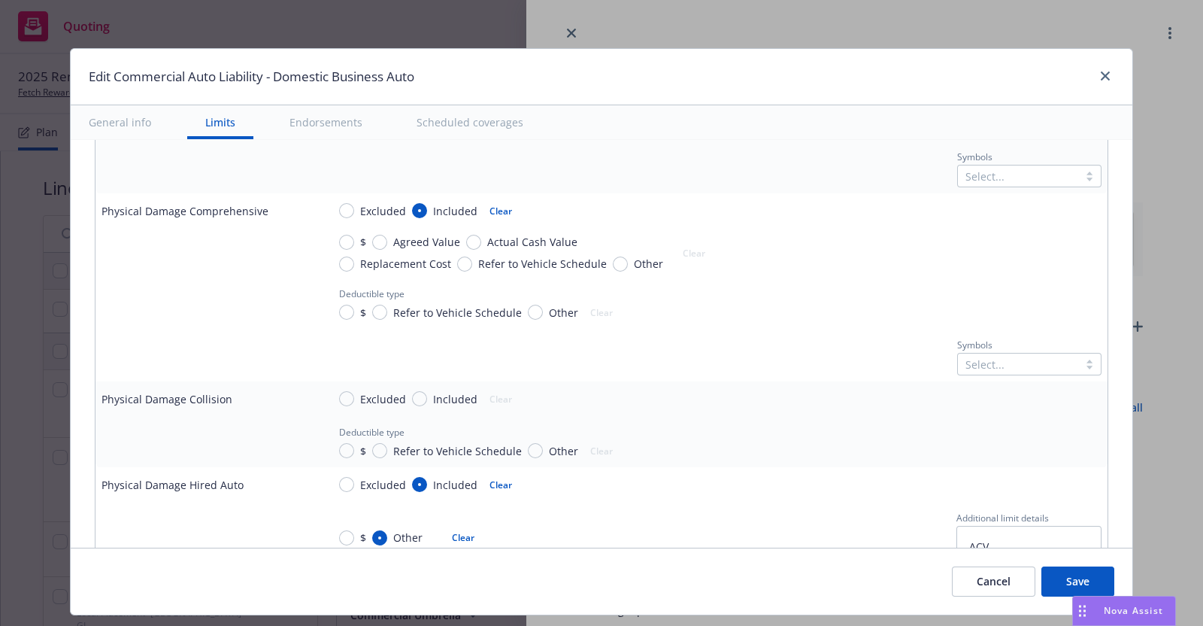
click at [493, 202] on button "Clear" at bounding box center [501, 210] width 41 height 21
type textarea "x"
radio input "false"
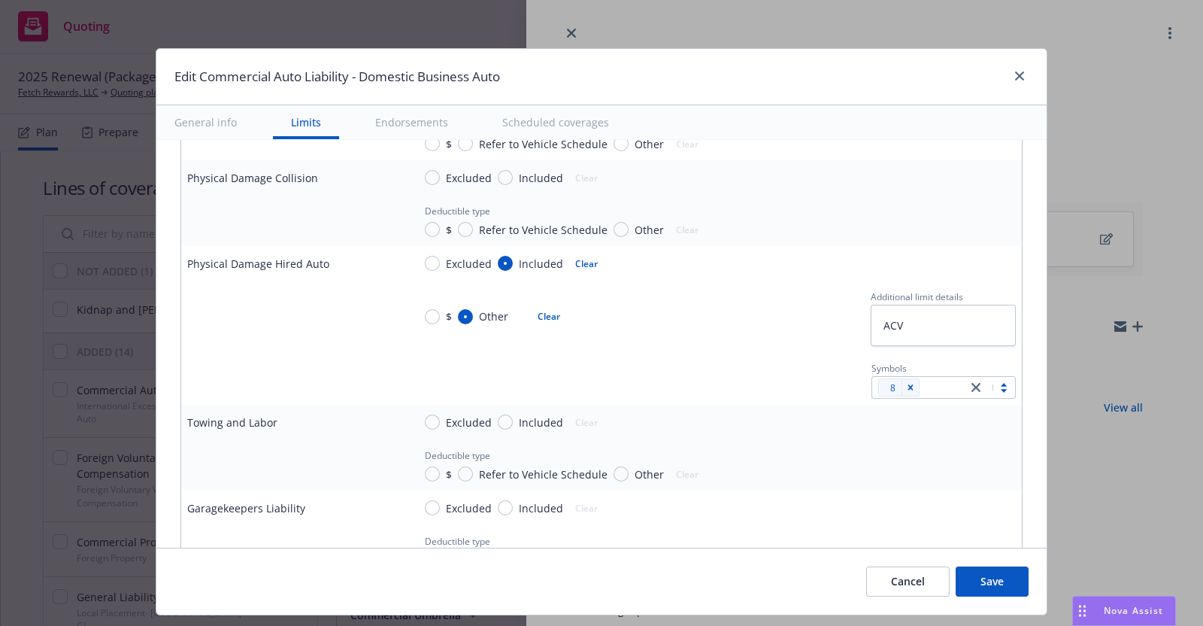
scroll to position [1207, 0]
click at [889, 322] on textarea "ACV" at bounding box center [943, 324] width 145 height 41
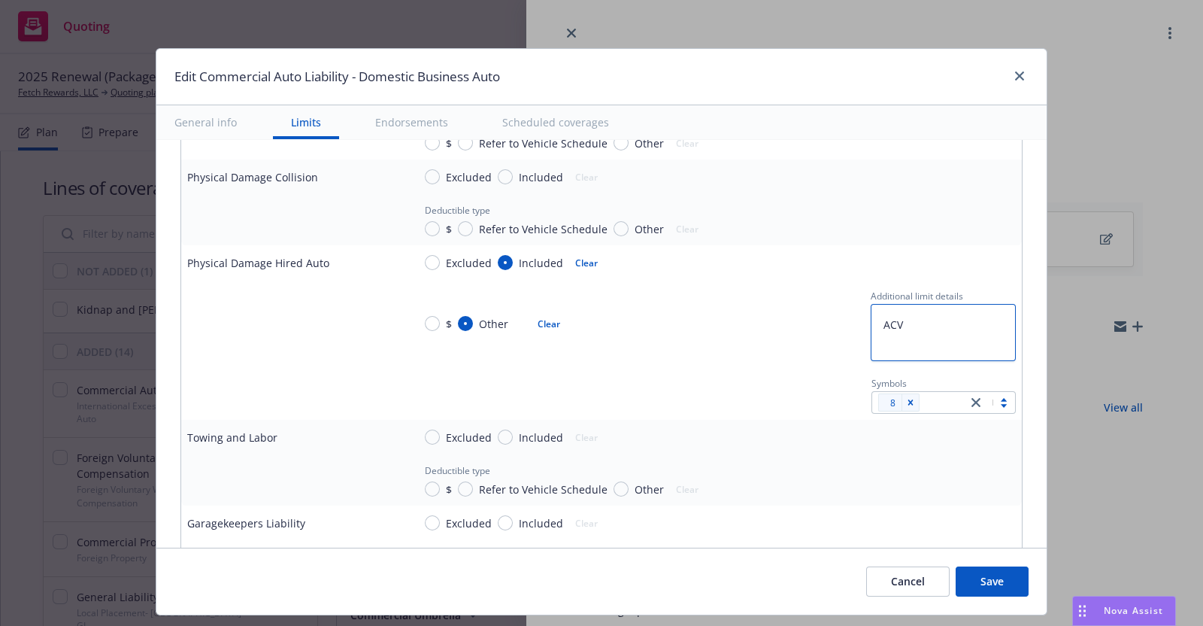
type textarea "x"
type textarea "ACV"
type textarea "x"
type textarea "ACV $"
type textarea "x"
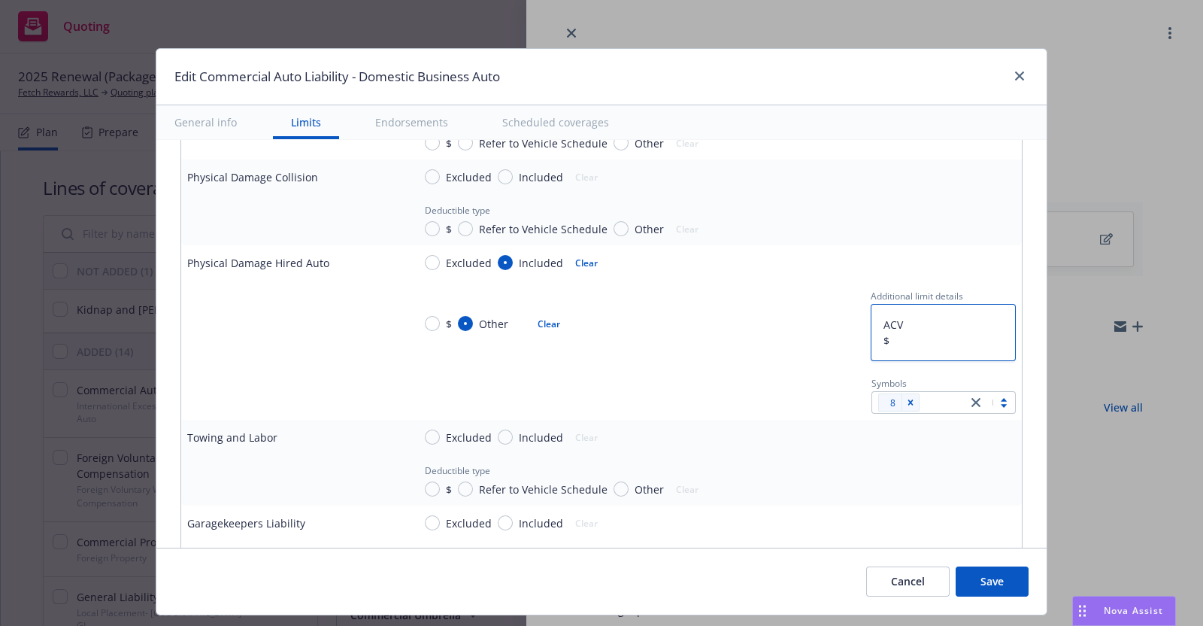
type textarea "ACV $1"
type textarea "x"
type textarea "ACV $10"
type textarea "x"
type textarea "ACV $100"
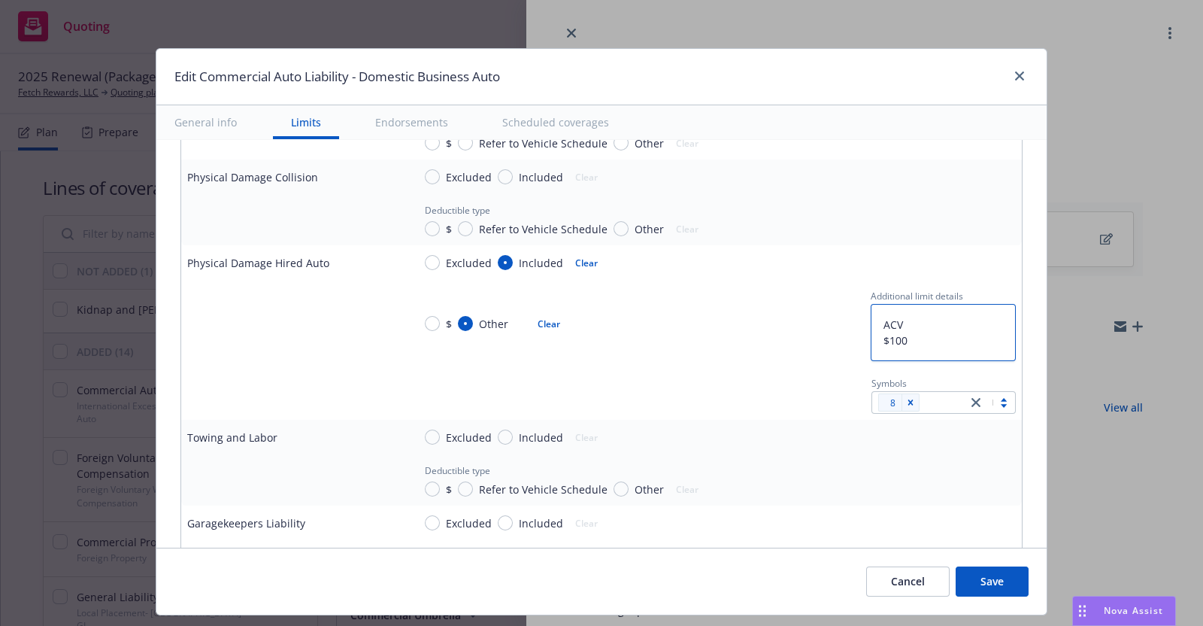
type textarea "x"
type textarea "ACV $100/"
type textarea "x"
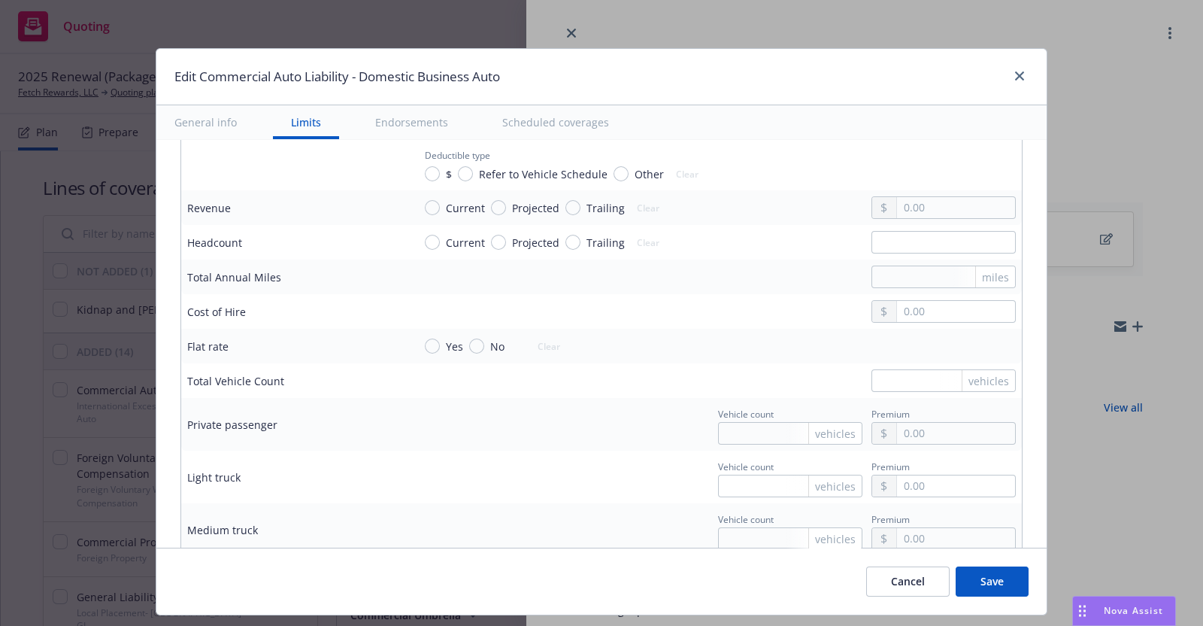
scroll to position [1654, 0]
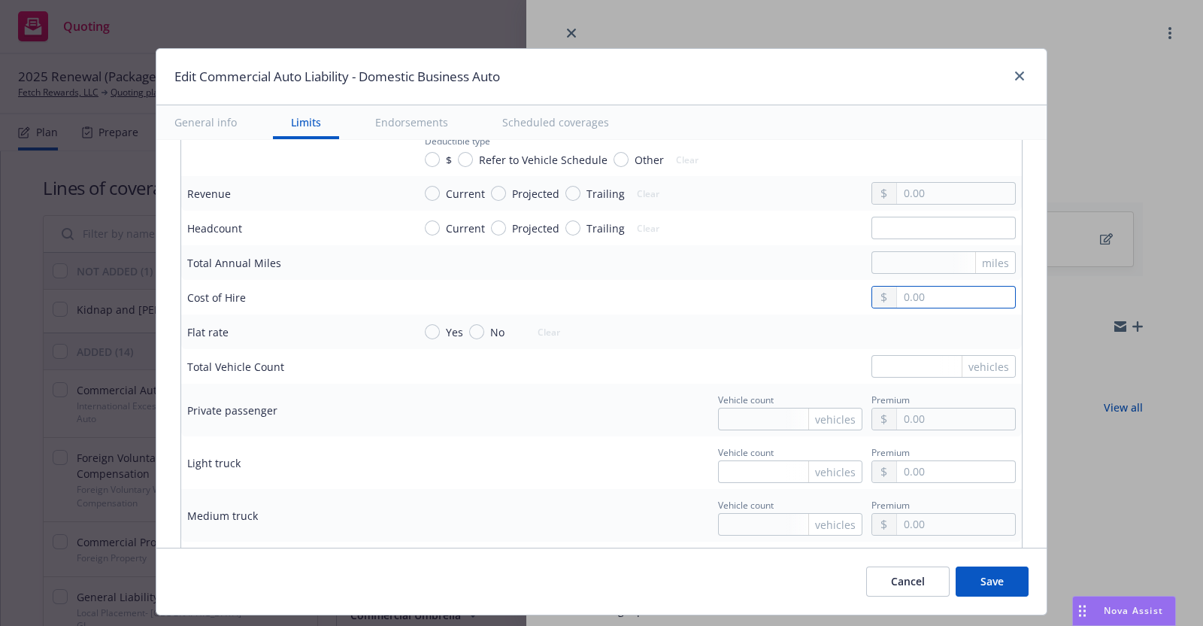
click at [906, 293] on input "text" at bounding box center [956, 297] width 118 height 21
click at [913, 223] on input "text" at bounding box center [944, 228] width 144 height 23
click at [491, 223] on input "Projected" at bounding box center [498, 227] width 15 height 15
click at [425, 221] on input "Current" at bounding box center [432, 227] width 15 height 15
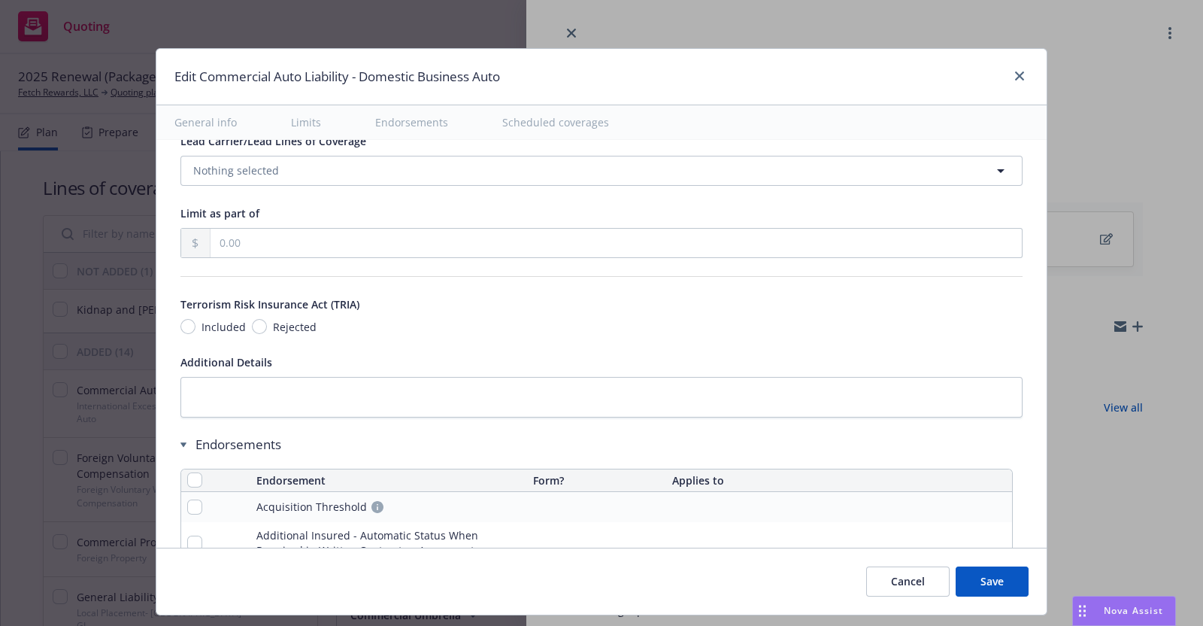
scroll to position [2305, 0]
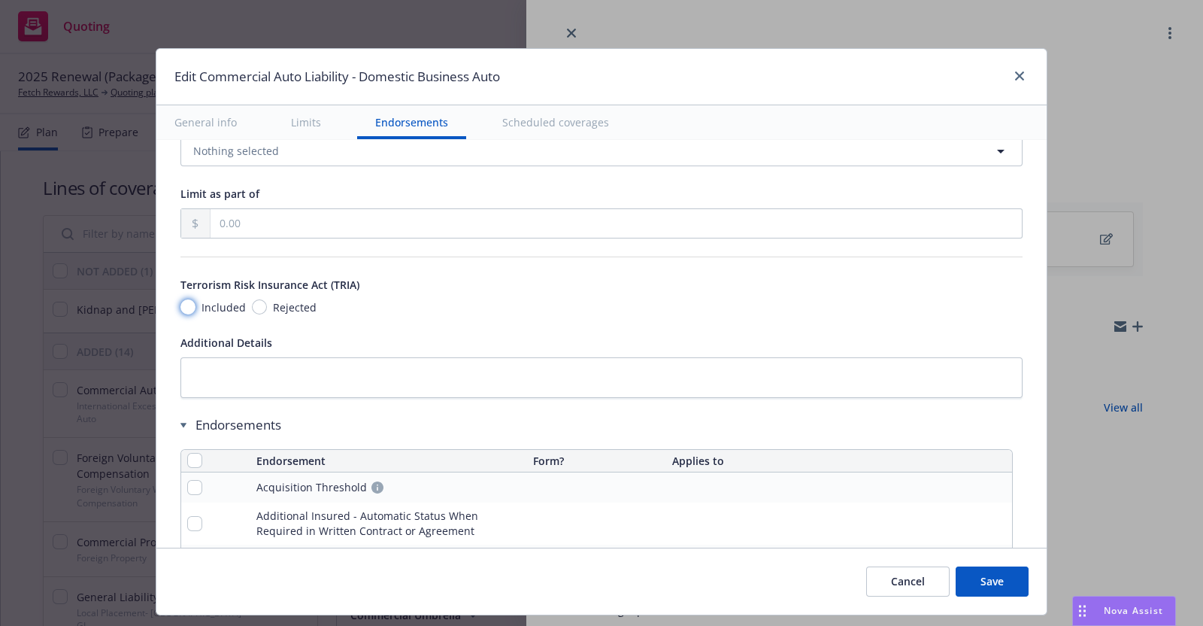
click at [180, 303] on input "Included" at bounding box center [187, 306] width 15 height 15
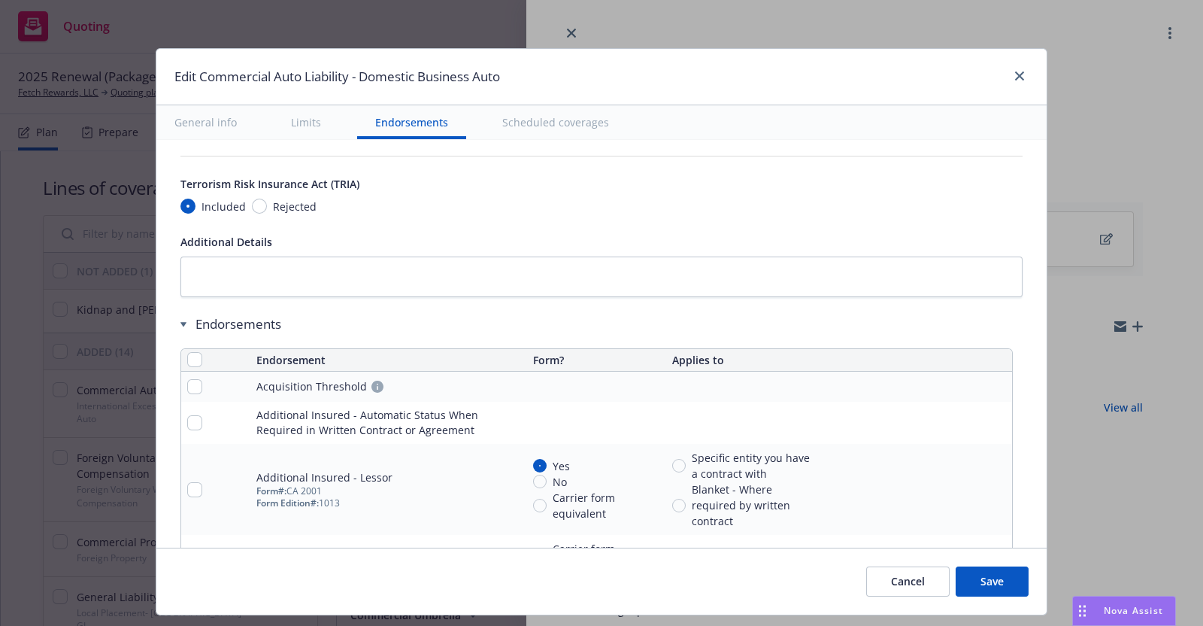
scroll to position [2440, 0]
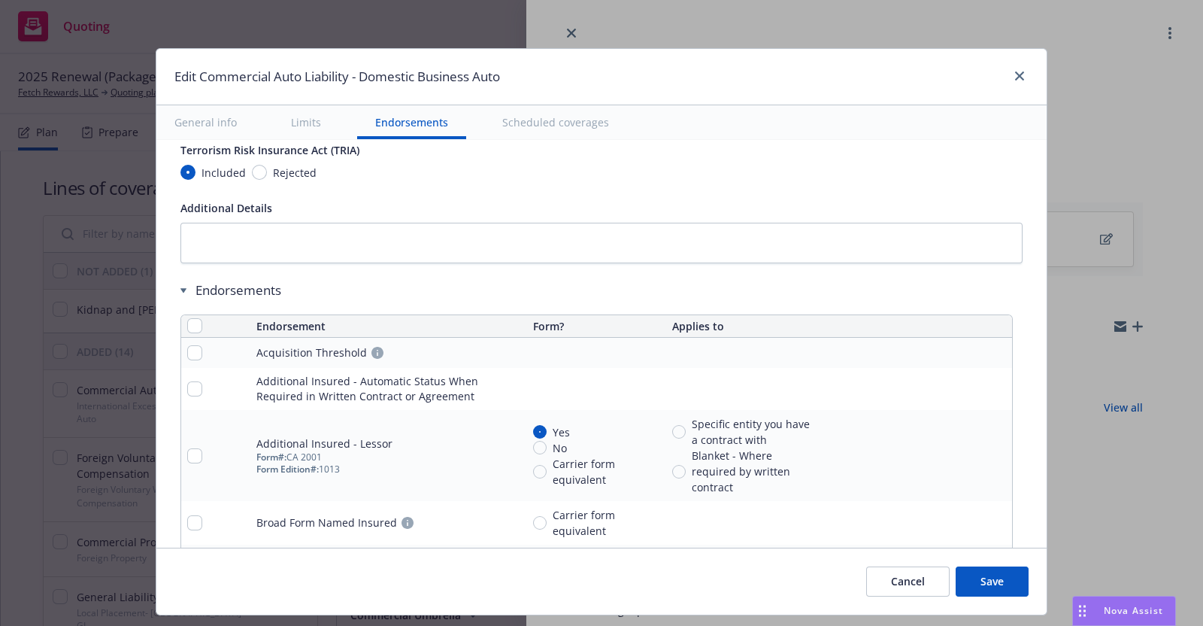
click at [991, 347] on icon "remove" at bounding box center [997, 353] width 12 height 12
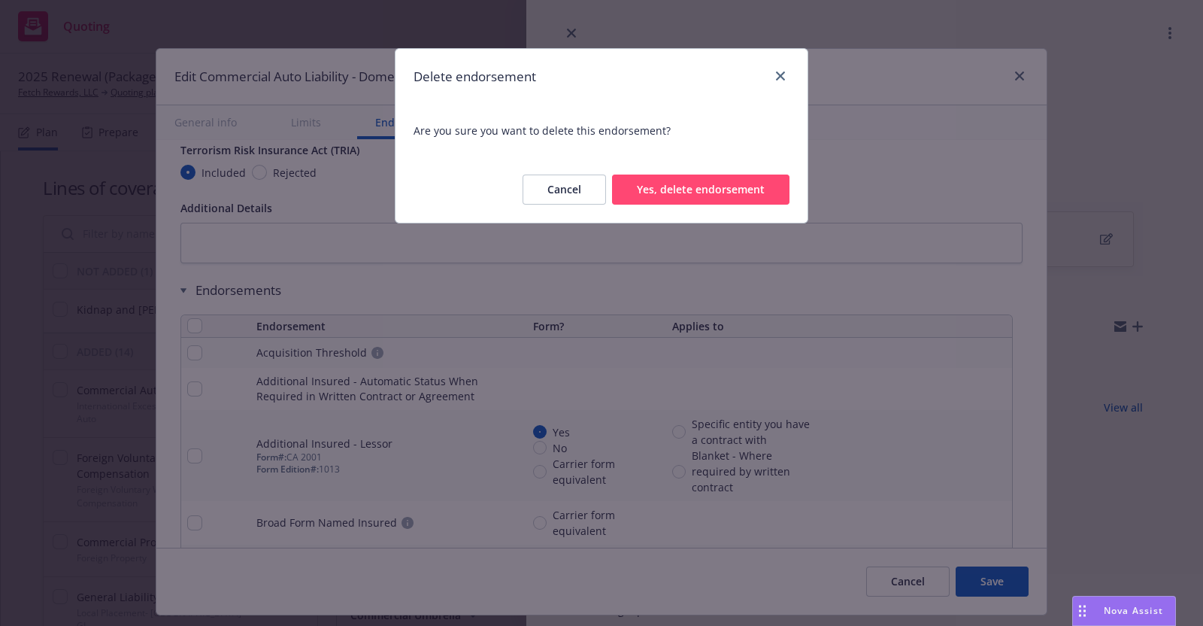
click at [726, 190] on button "Yes, delete endorsement" at bounding box center [700, 189] width 177 height 30
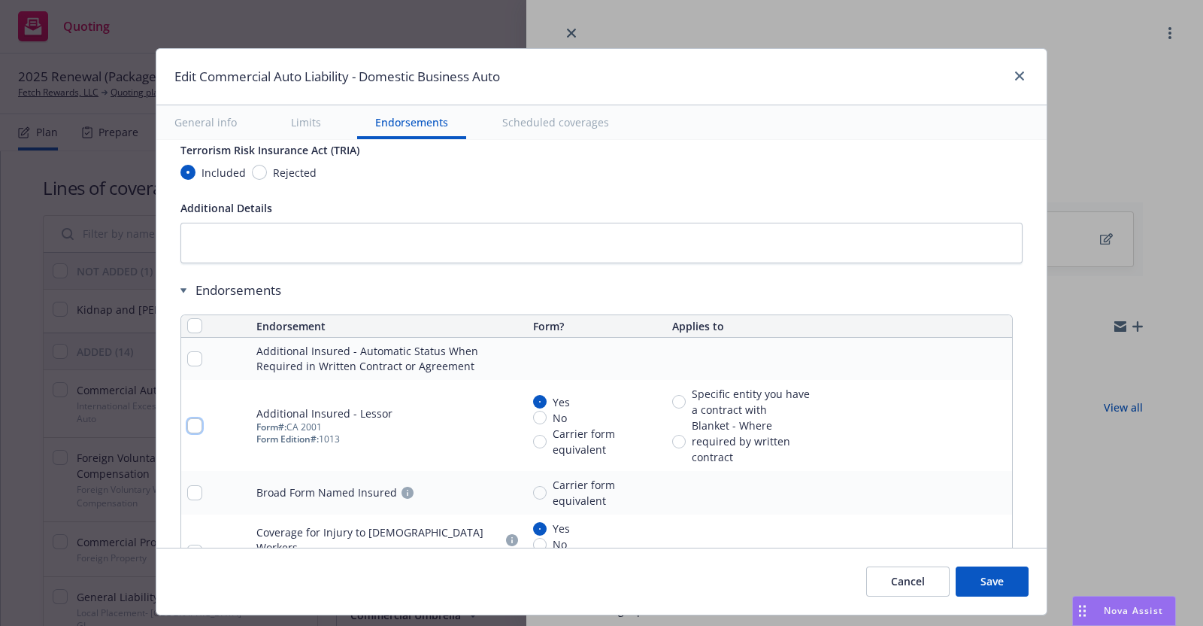
click at [187, 418] on input "checkbox" at bounding box center [194, 425] width 15 height 15
click at [187, 486] on input "checkbox" at bounding box center [194, 492] width 15 height 15
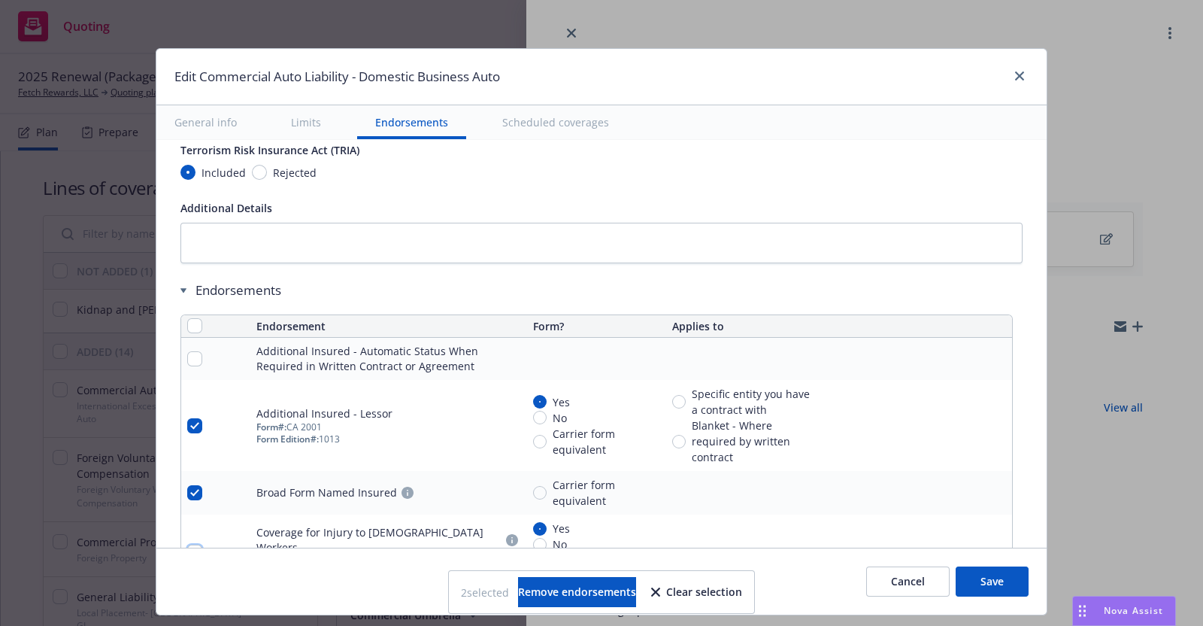
click at [187, 544] on input "checkbox" at bounding box center [194, 551] width 15 height 15
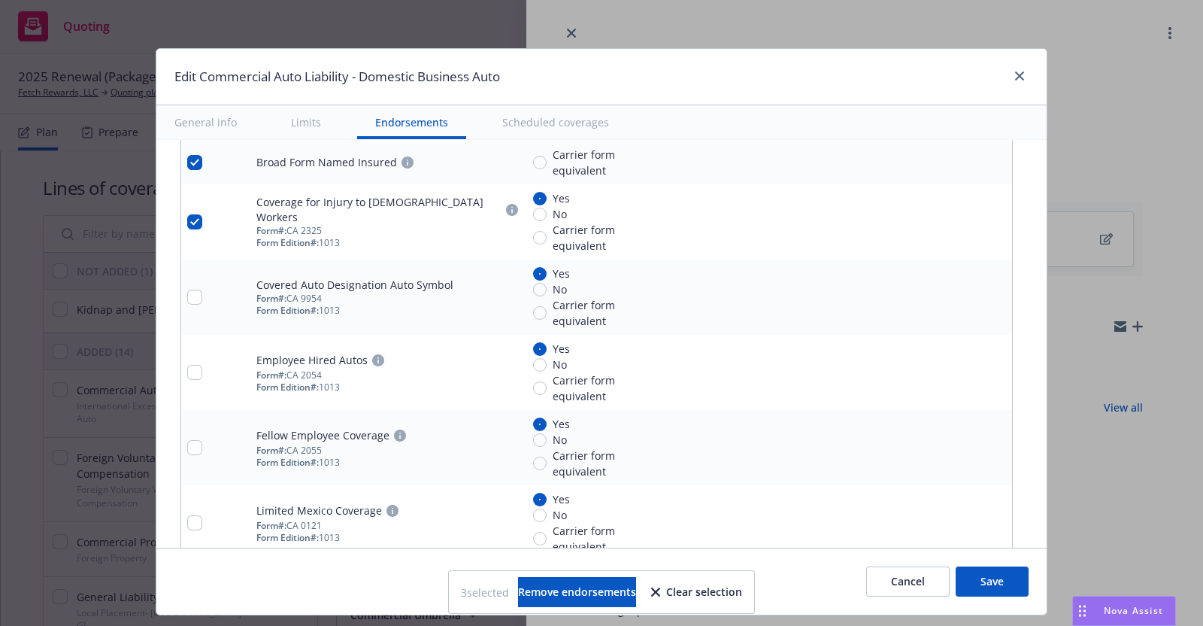
scroll to position [2778, 0]
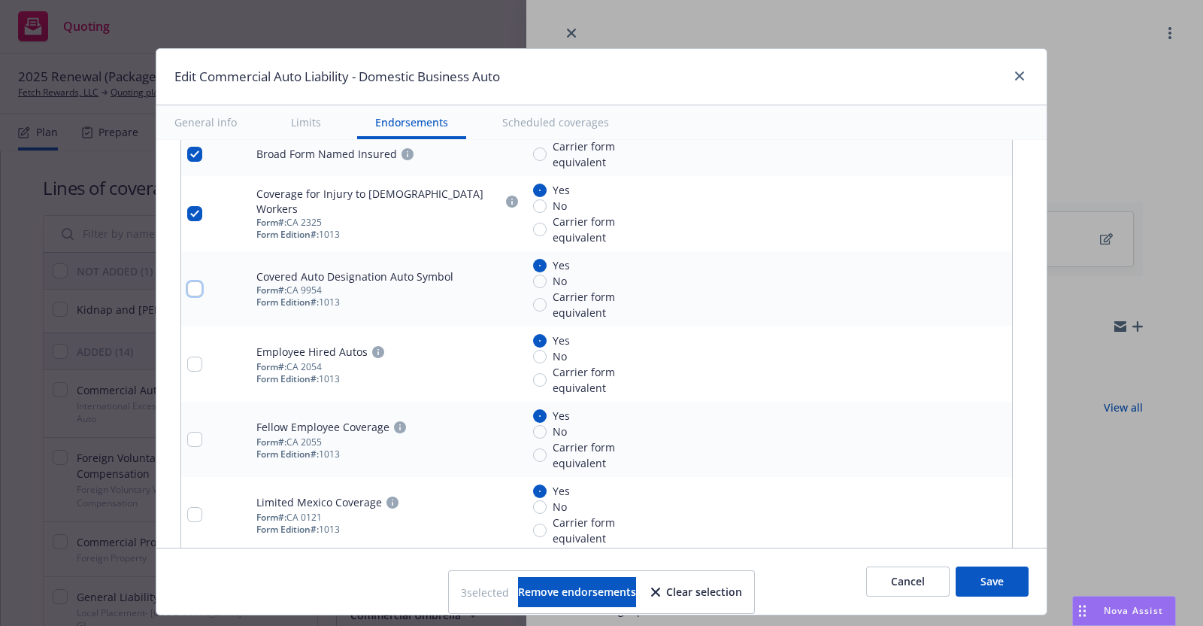
click at [187, 281] on input "checkbox" at bounding box center [194, 288] width 15 height 15
click at [187, 356] on input "checkbox" at bounding box center [194, 363] width 15 height 15
click at [187, 434] on input "checkbox" at bounding box center [194, 439] width 15 height 15
click at [187, 507] on input "checkbox" at bounding box center [194, 514] width 15 height 15
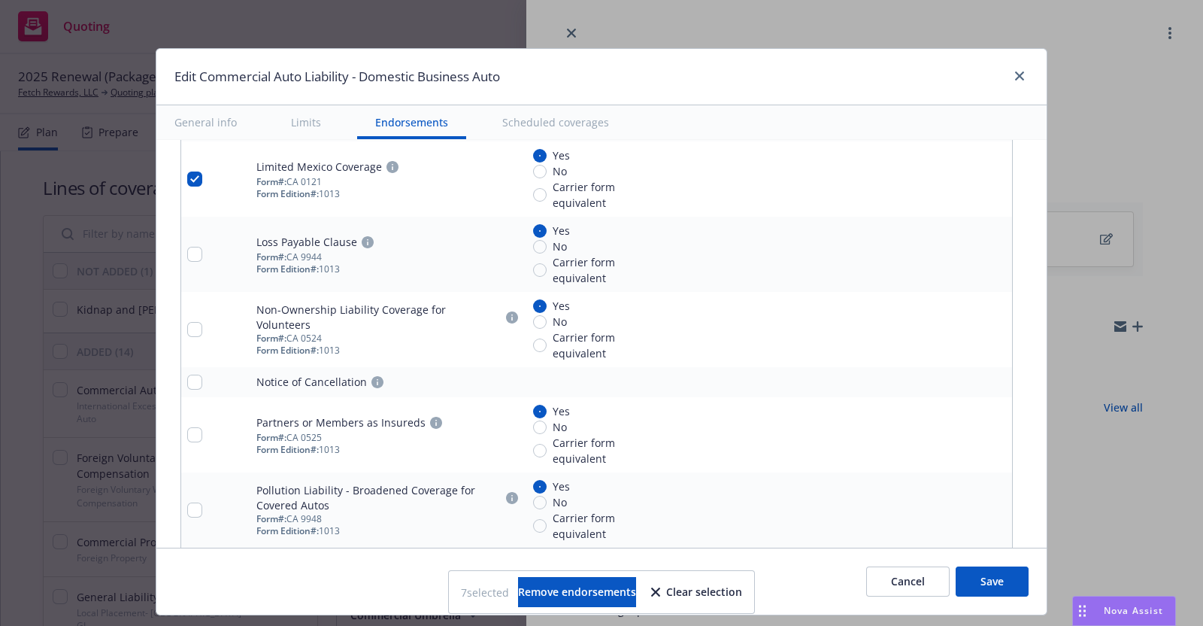
scroll to position [3117, 0]
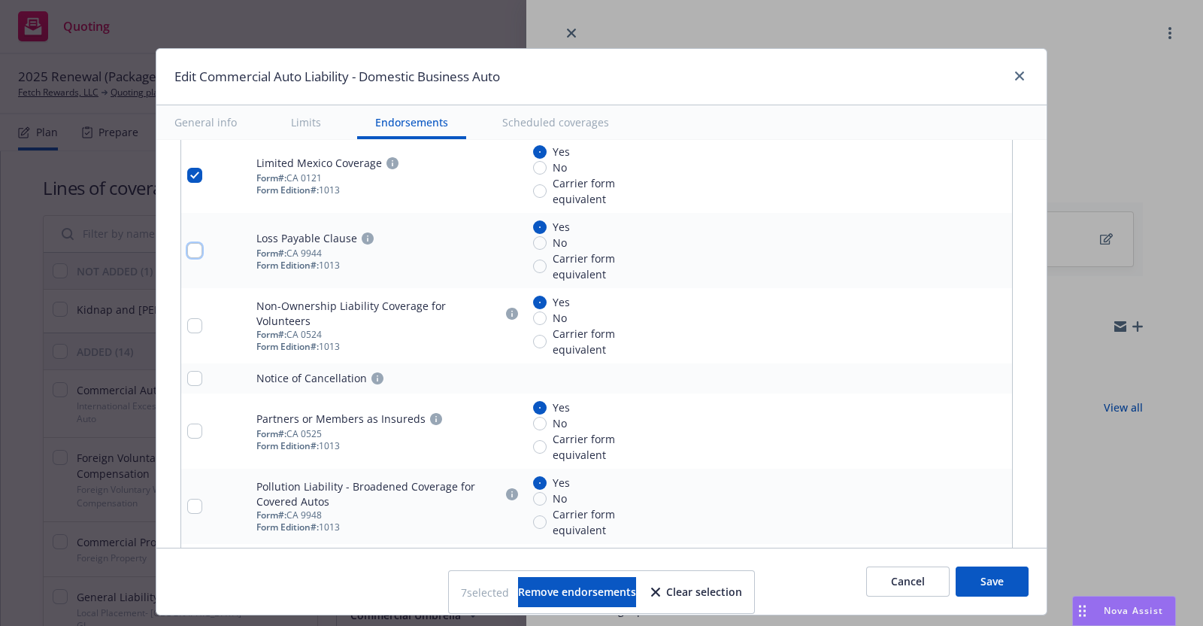
click at [187, 246] on input "checkbox" at bounding box center [194, 250] width 15 height 15
click at [187, 318] on input "checkbox" at bounding box center [194, 325] width 15 height 15
click at [189, 371] on input "checkbox" at bounding box center [194, 378] width 15 height 15
click at [187, 423] on input "checkbox" at bounding box center [194, 430] width 15 height 15
click at [187, 499] on input "checkbox" at bounding box center [194, 506] width 15 height 15
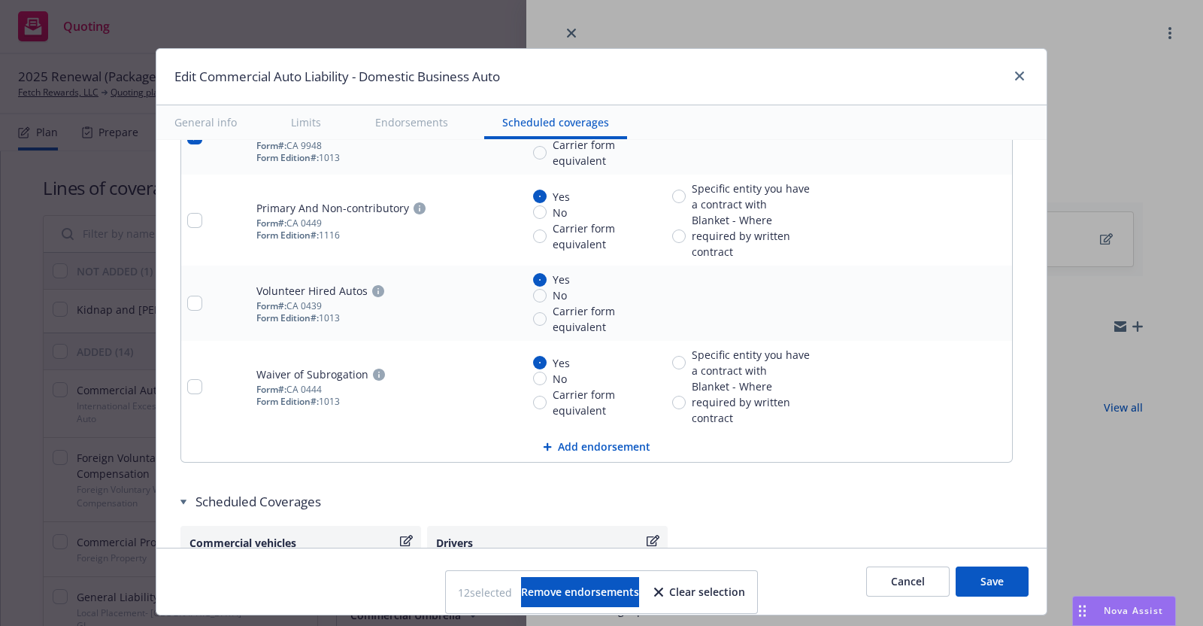
scroll to position [3493, 0]
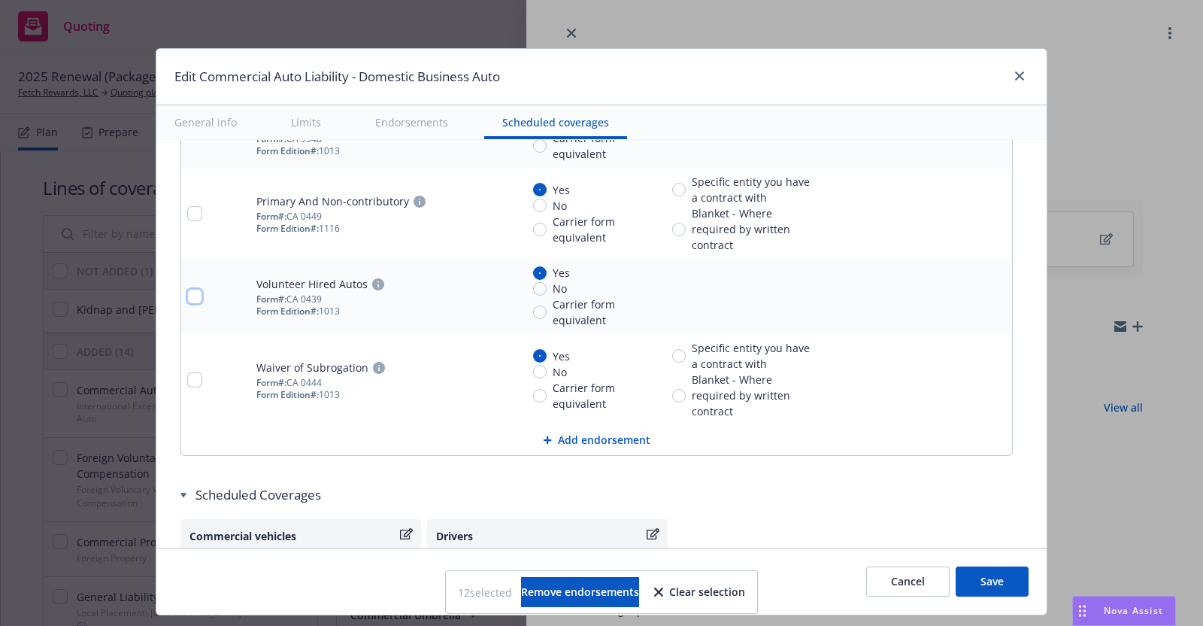
click at [187, 289] on input "checkbox" at bounding box center [194, 296] width 15 height 15
click at [187, 206] on input "checkbox" at bounding box center [194, 213] width 15 height 15
click at [188, 372] on input "checkbox" at bounding box center [194, 379] width 15 height 15
click at [597, 587] on span "Remove endorsements" at bounding box center [580, 591] width 118 height 14
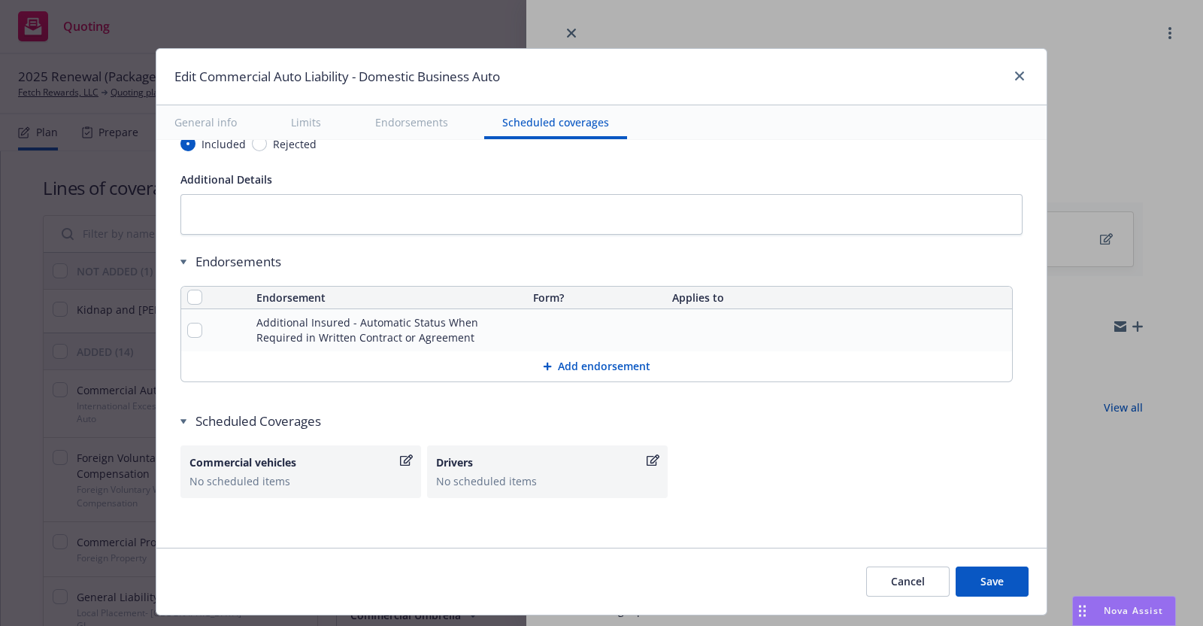
click at [991, 579] on button "Save" at bounding box center [992, 581] width 73 height 30
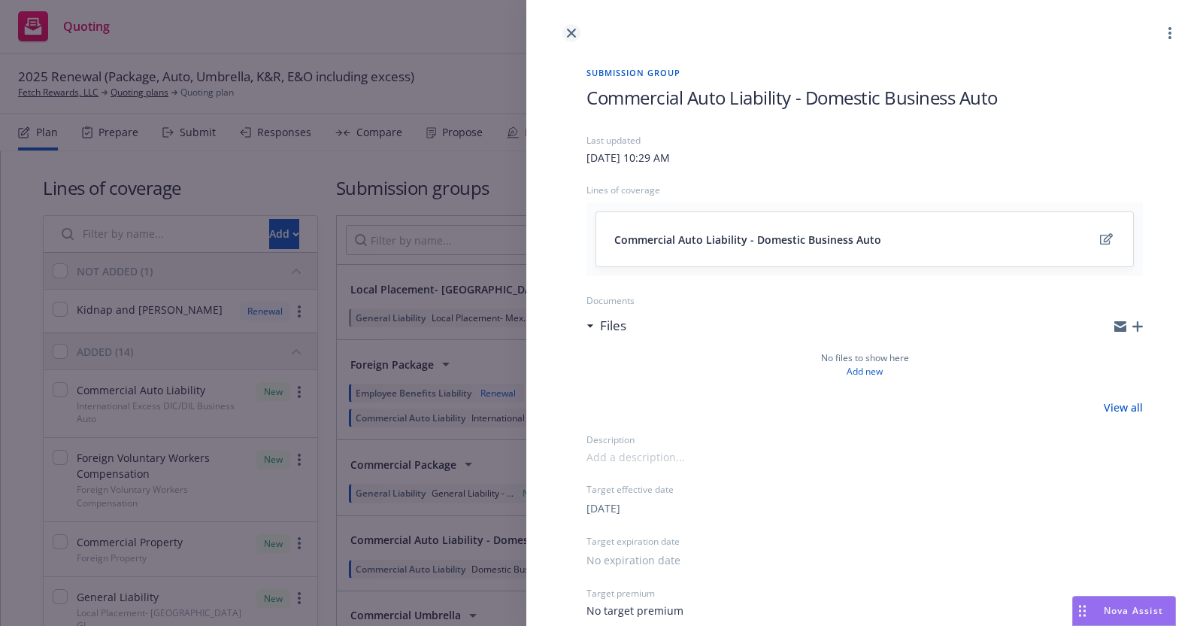
click at [571, 29] on icon "close" at bounding box center [571, 33] width 9 height 9
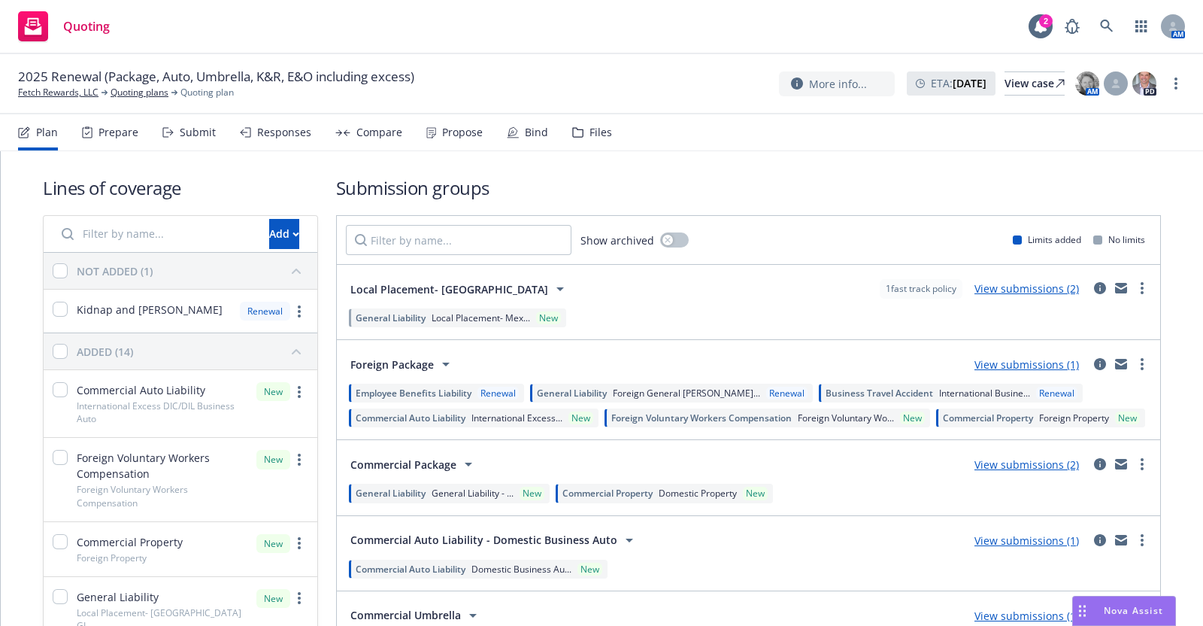
click at [190, 129] on div "Submit" at bounding box center [198, 132] width 36 height 12
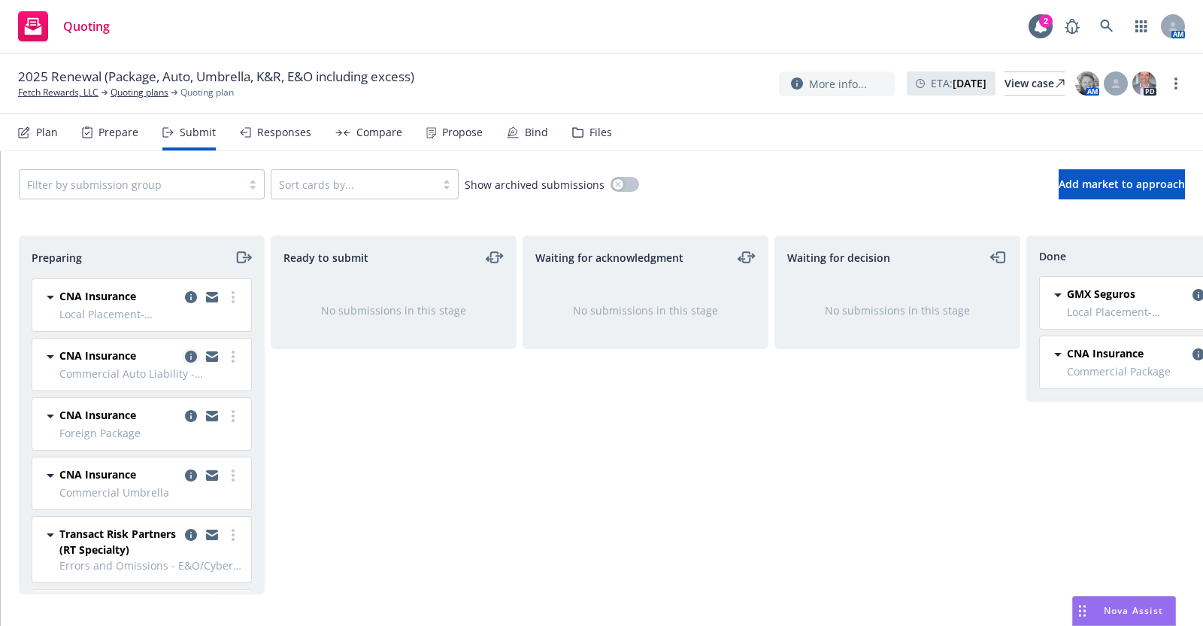
click at [185, 353] on icon "copy logging email" at bounding box center [191, 356] width 12 height 12
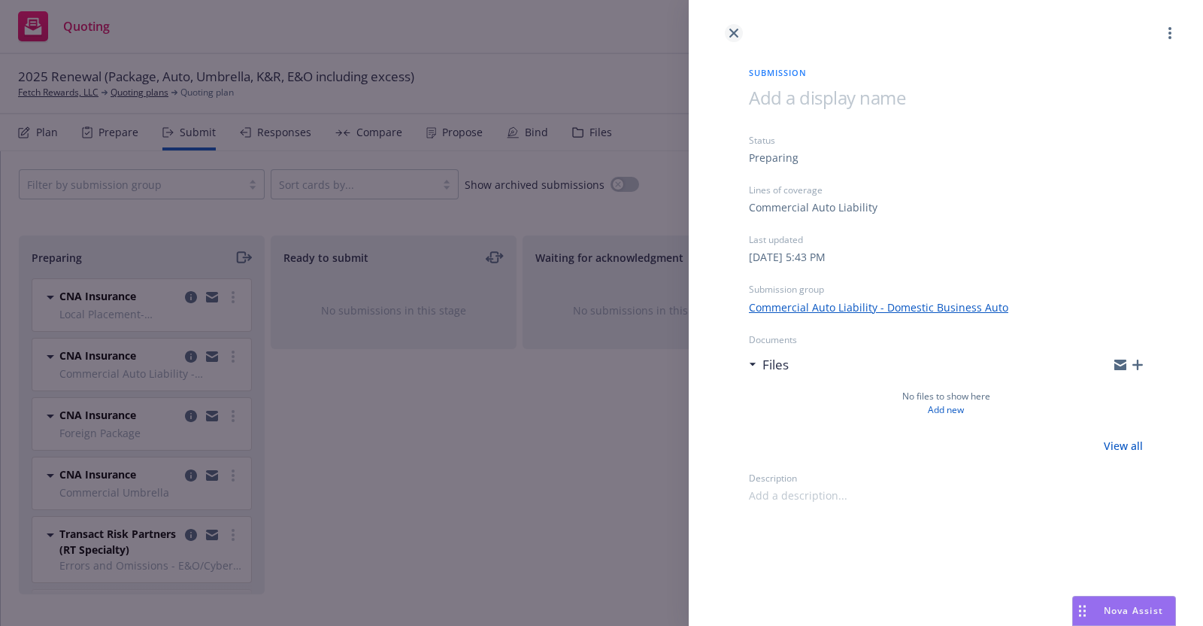
click at [736, 33] on icon "close" at bounding box center [733, 33] width 9 height 9
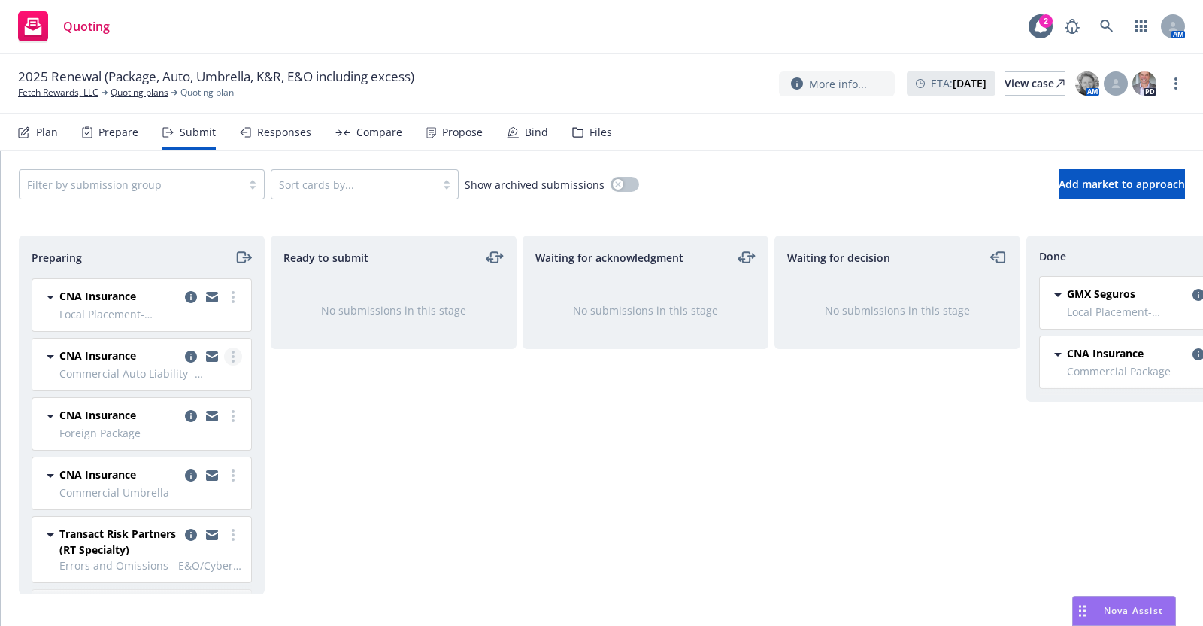
click at [232, 353] on icon "more" at bounding box center [233, 356] width 3 height 12
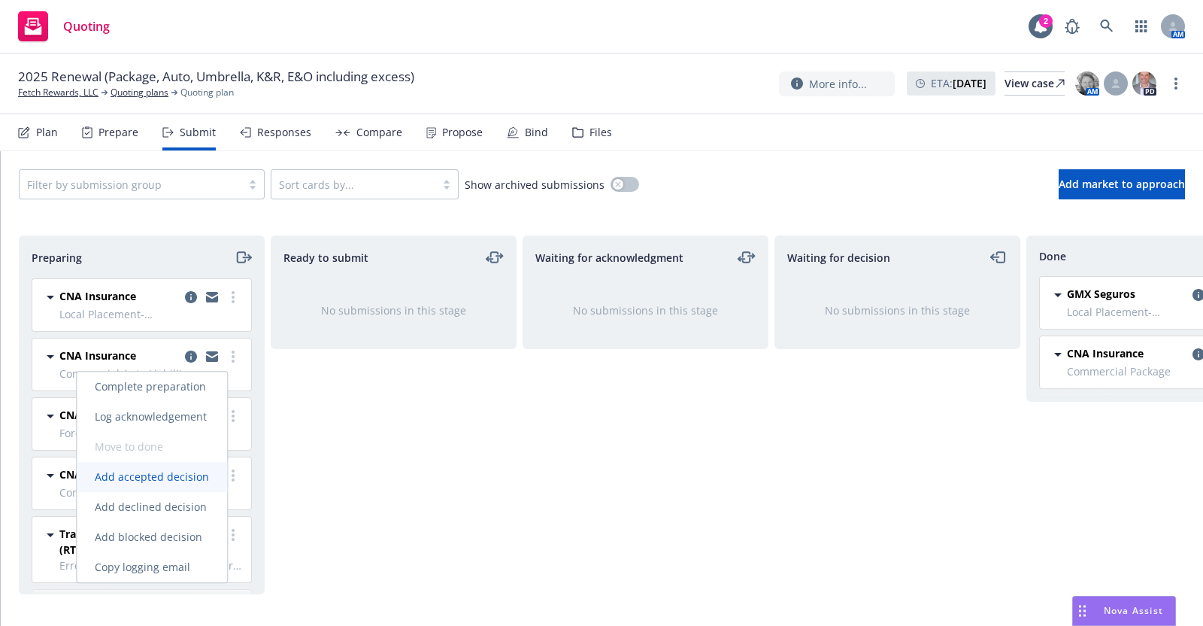
click at [188, 475] on span "Add accepted decision" at bounding box center [152, 476] width 150 height 14
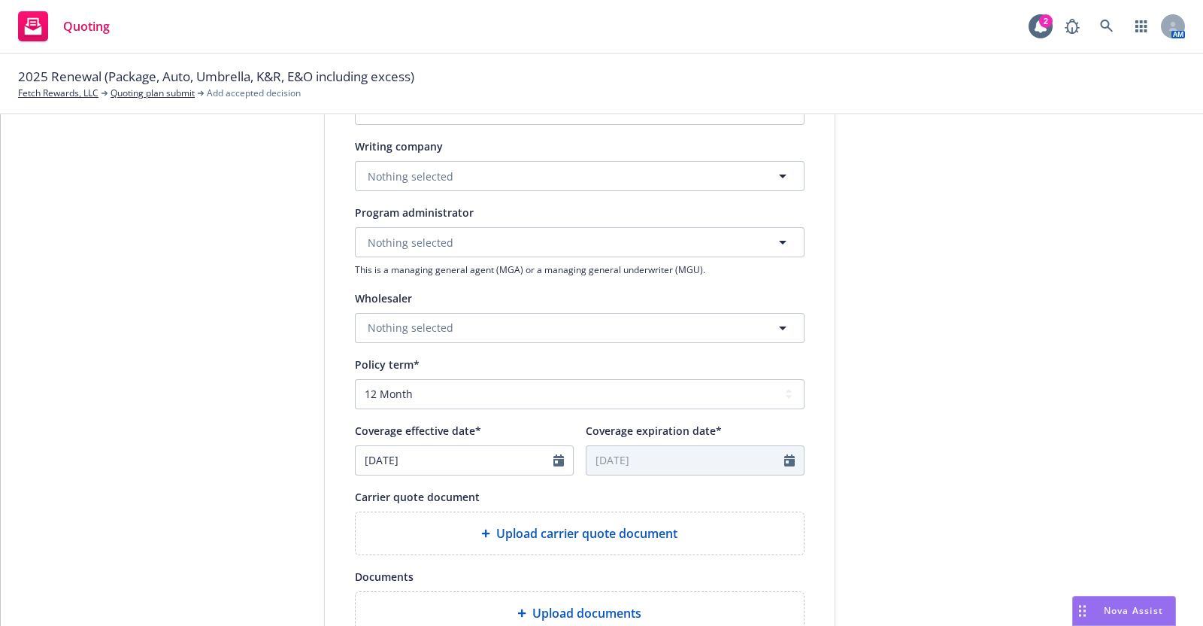
scroll to position [338, 0]
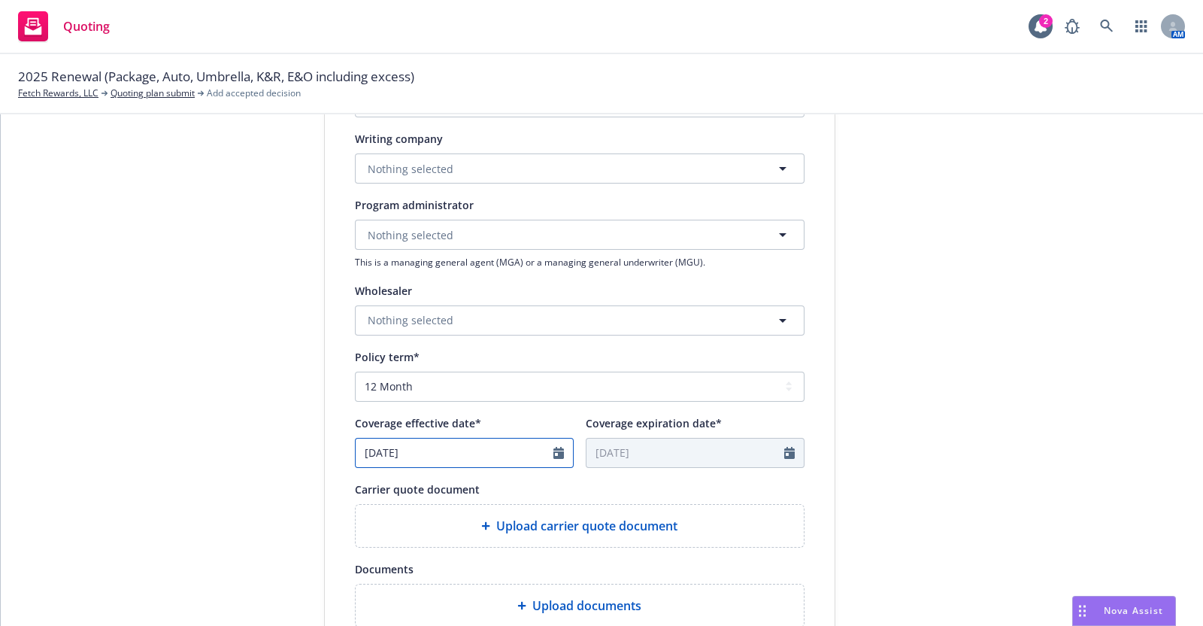
click at [553, 448] on icon "Calendar" at bounding box center [558, 453] width 11 height 12
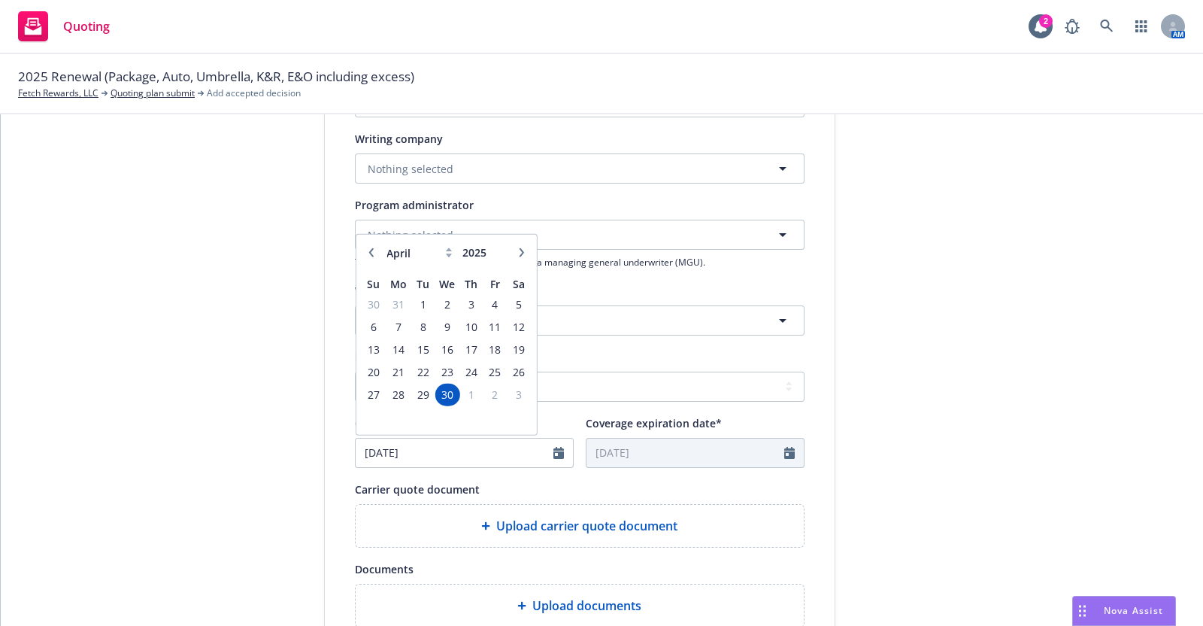
click at [512, 244] on button "button" at bounding box center [521, 252] width 18 height 18
click at [512, 245] on button "button" at bounding box center [521, 252] width 18 height 18
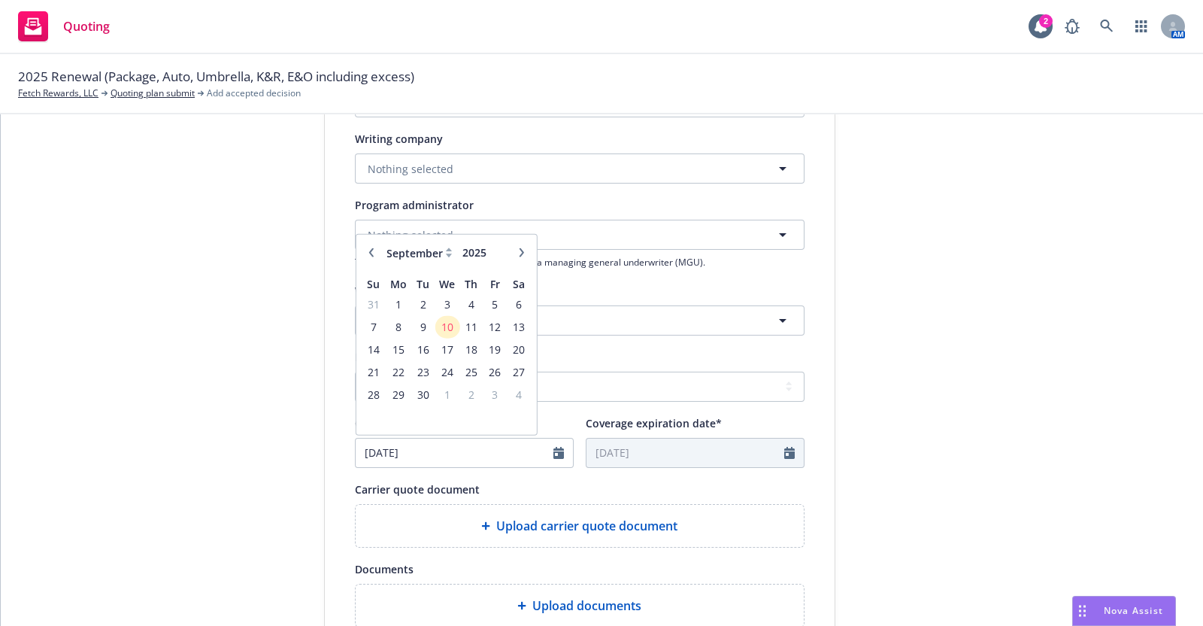
click at [512, 245] on button "button" at bounding box center [521, 252] width 18 height 18
click at [363, 246] on button "button" at bounding box center [371, 252] width 18 height 18
click at [440, 323] on span "10" at bounding box center [447, 326] width 22 height 19
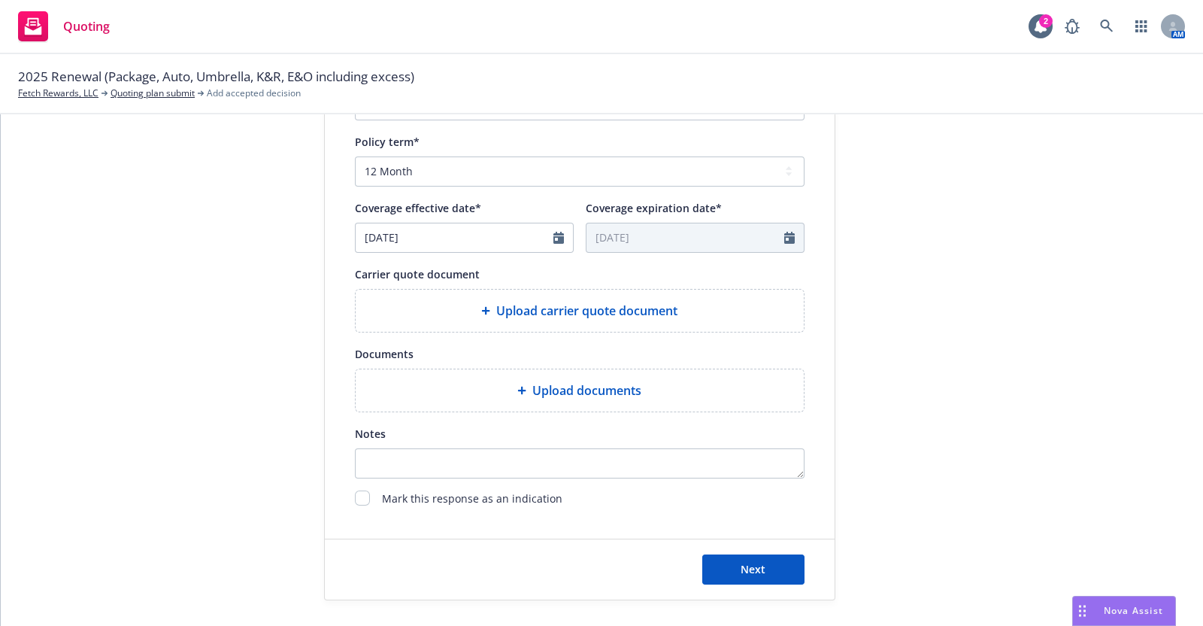
scroll to position [556, 0]
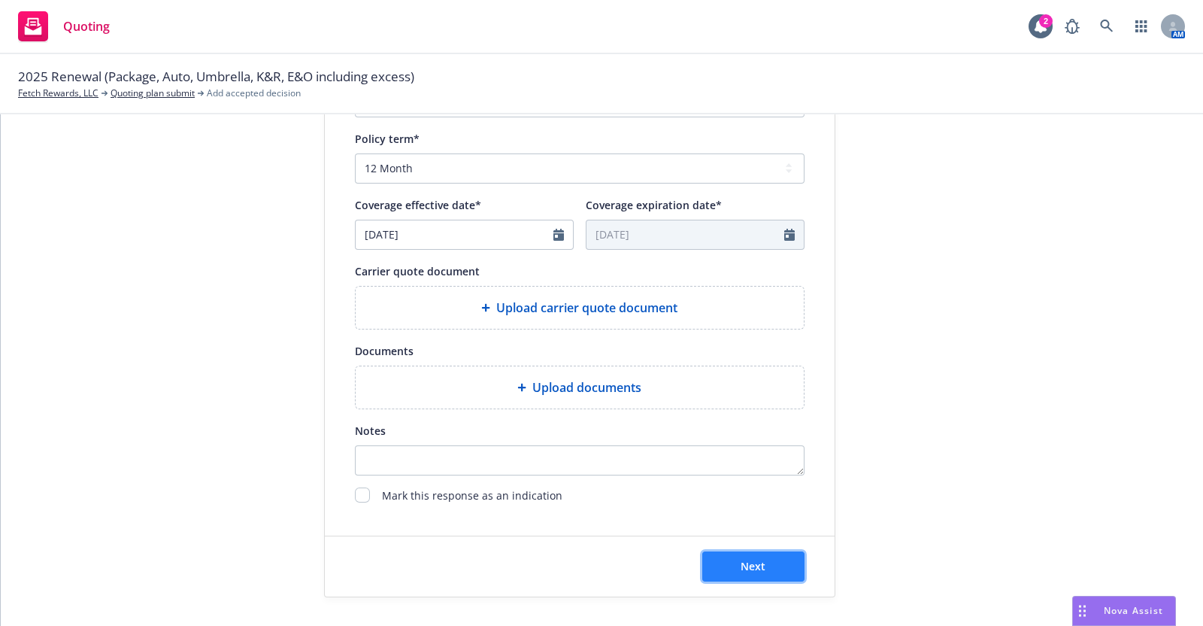
click at [741, 560] on span "Next" at bounding box center [753, 566] width 25 height 14
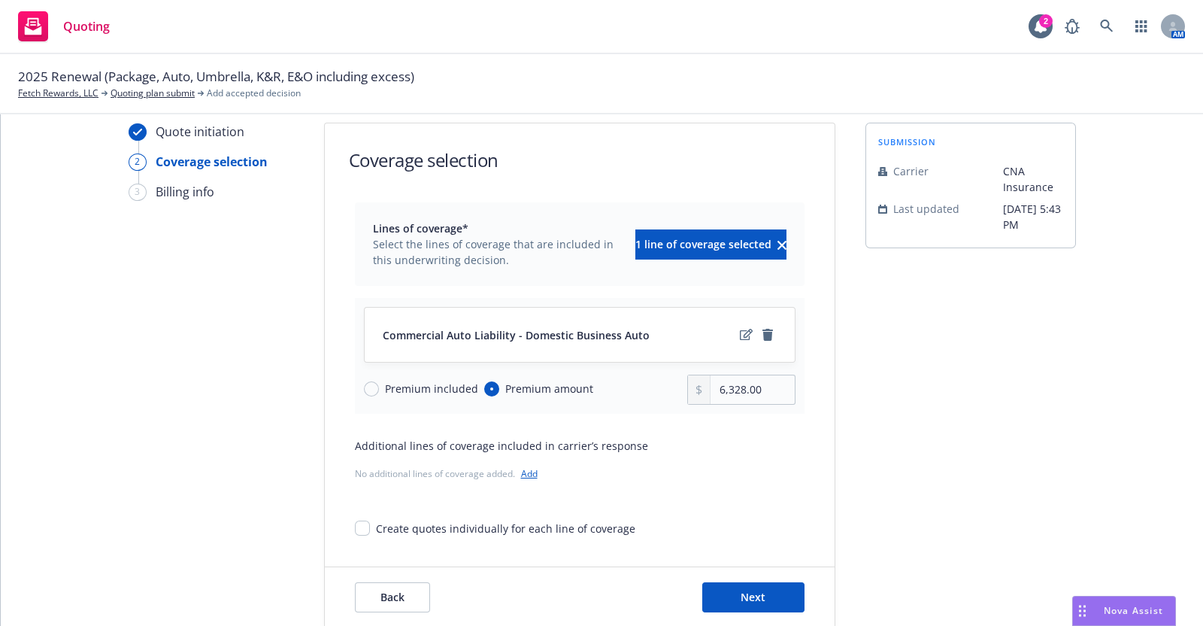
scroll to position [53, 0]
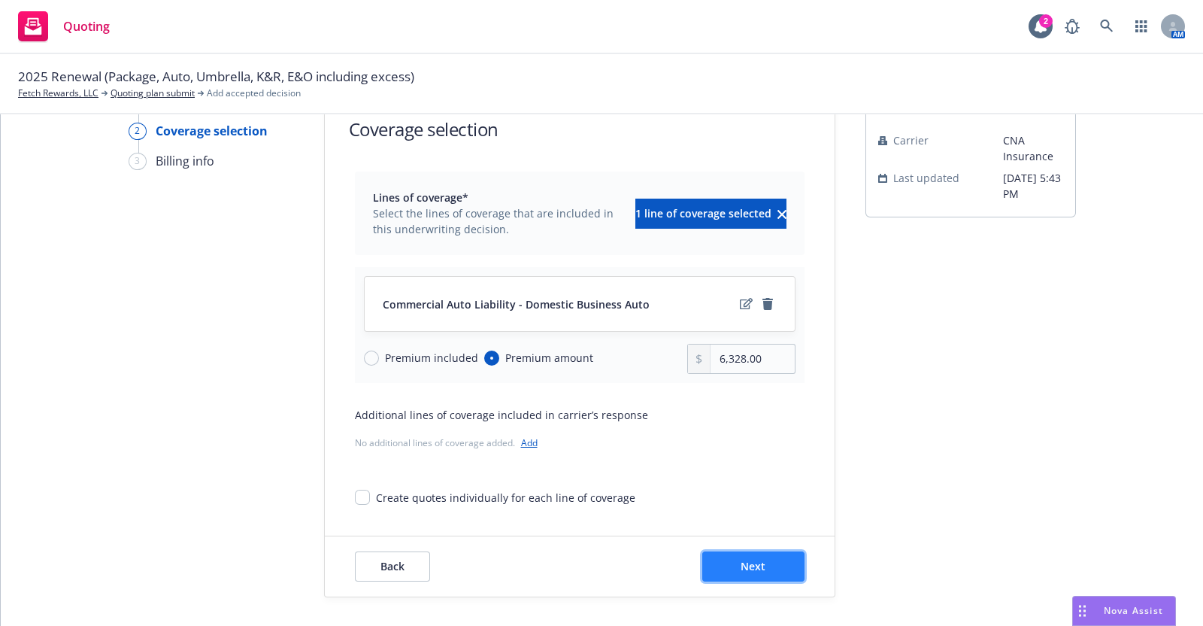
click at [755, 562] on span "Next" at bounding box center [753, 566] width 25 height 14
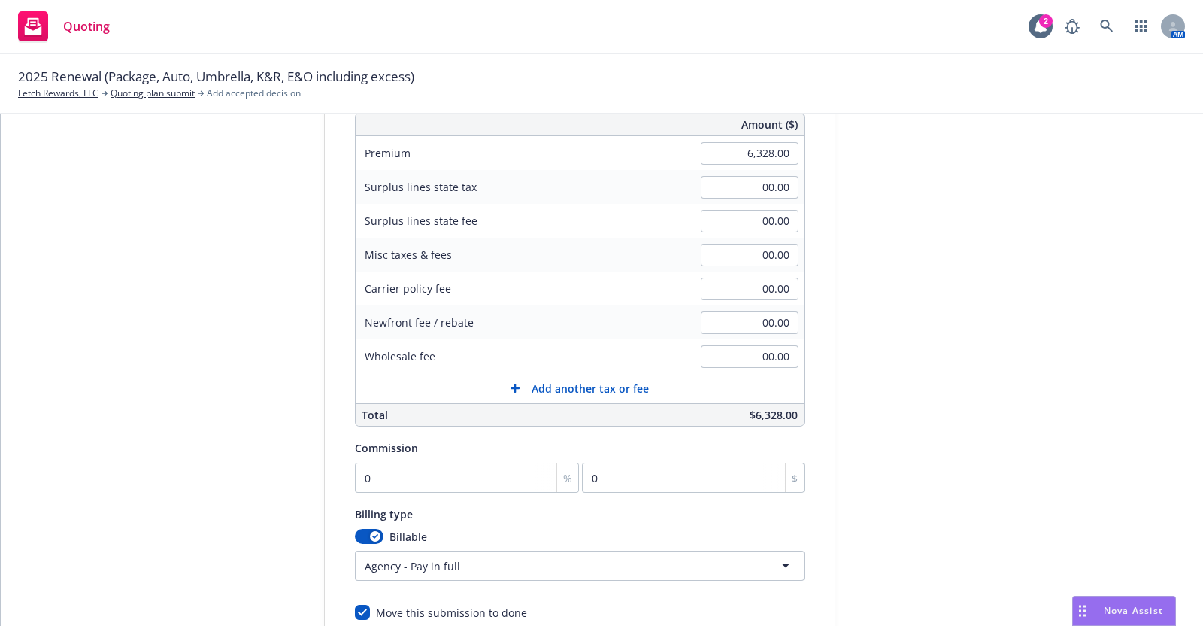
scroll to position [205, 0]
click at [384, 472] on input "0" at bounding box center [467, 474] width 225 height 30
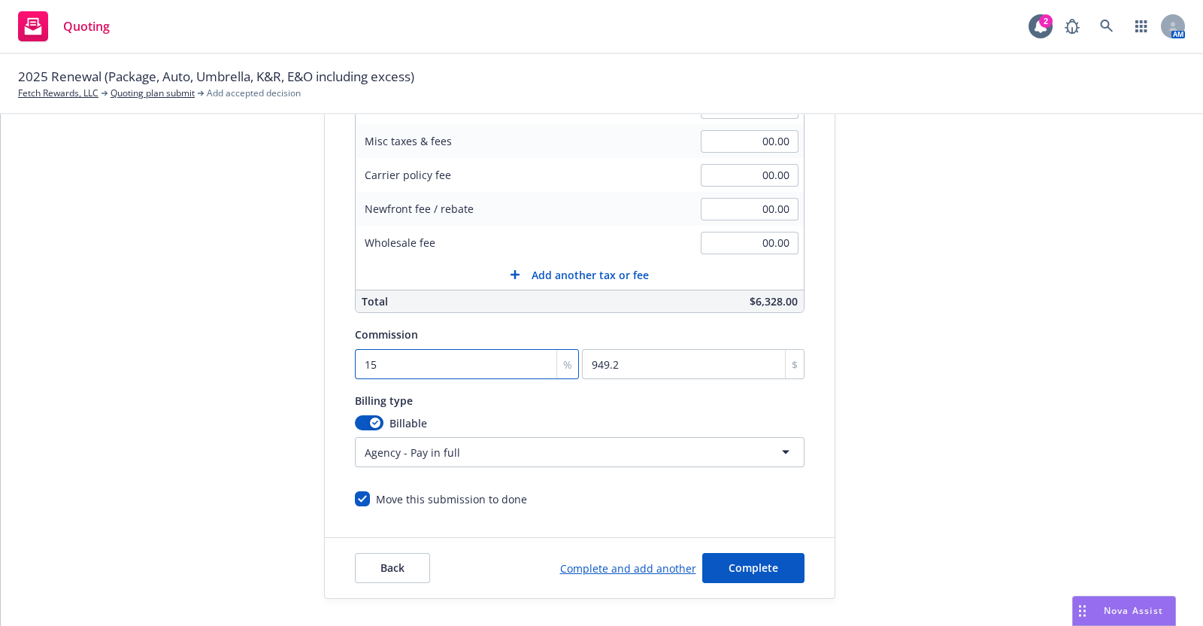
scroll to position [315, 0]
click at [758, 566] on span "Complete" at bounding box center [754, 567] width 50 height 14
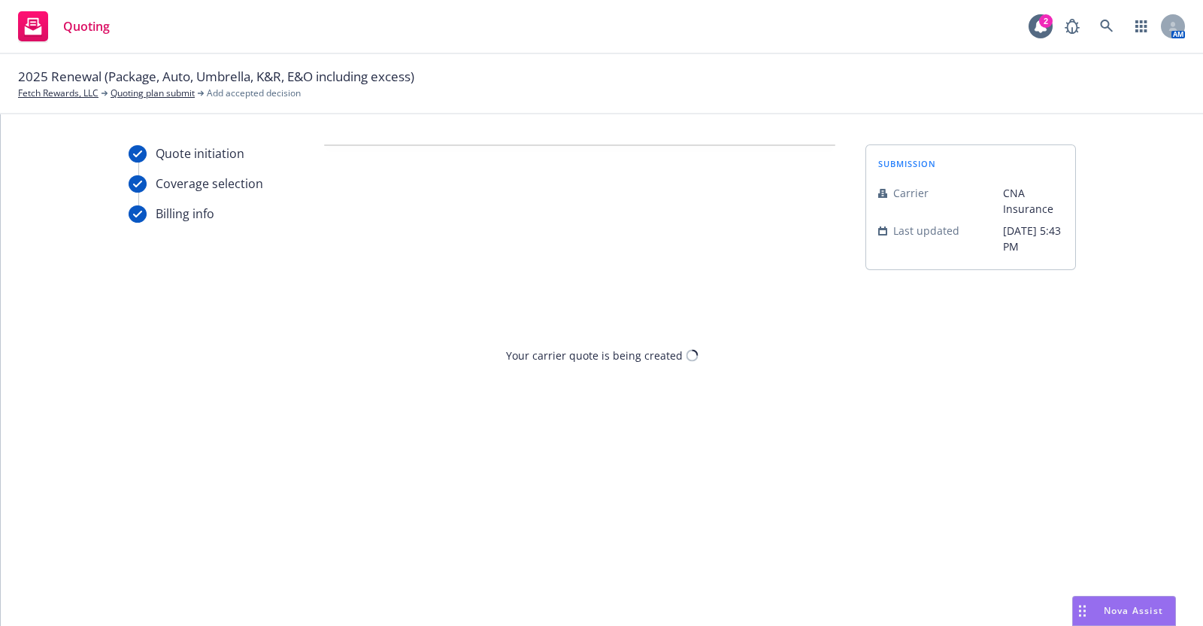
scroll to position [0, 0]
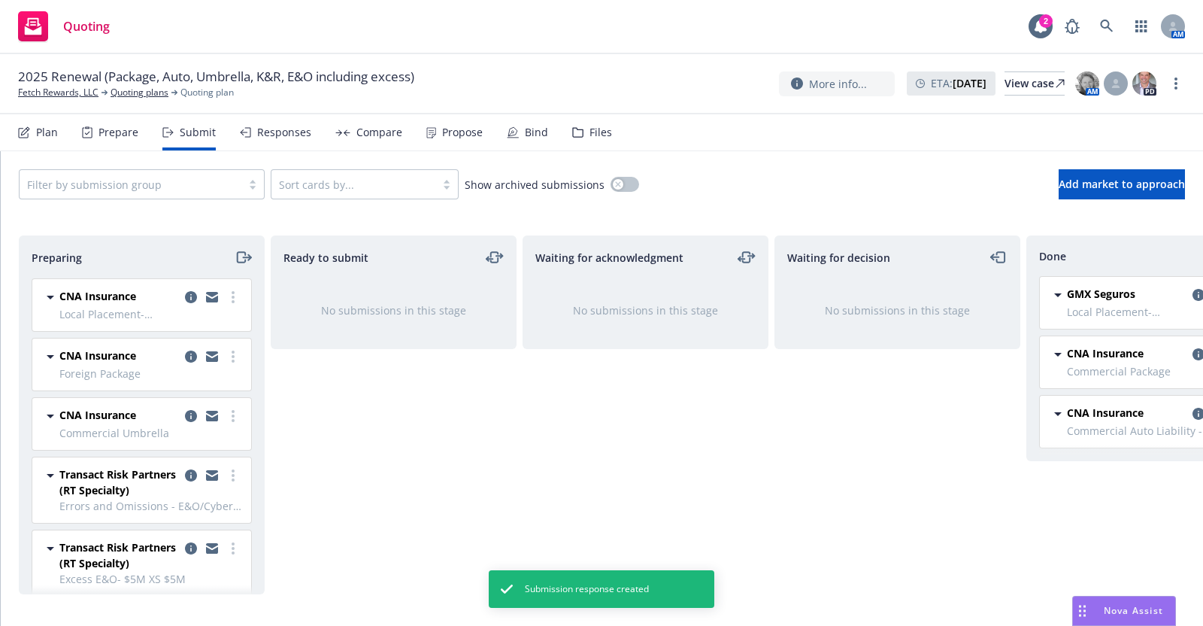
click at [282, 132] on div "Responses" at bounding box center [284, 132] width 54 height 12
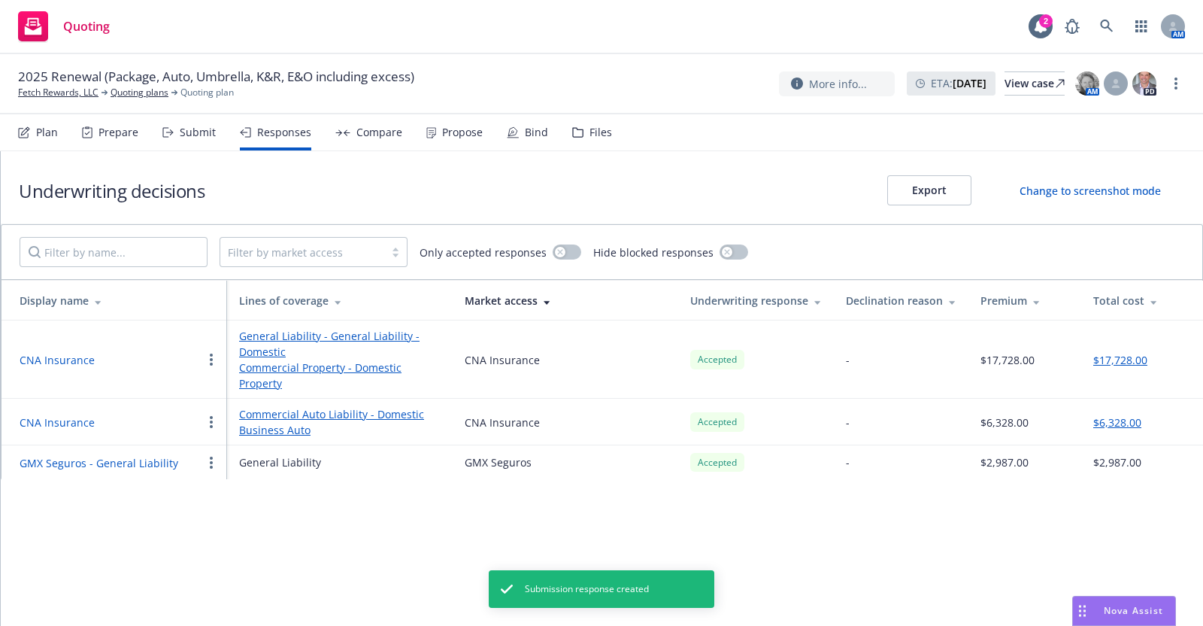
click at [117, 129] on div "Prepare" at bounding box center [119, 132] width 40 height 12
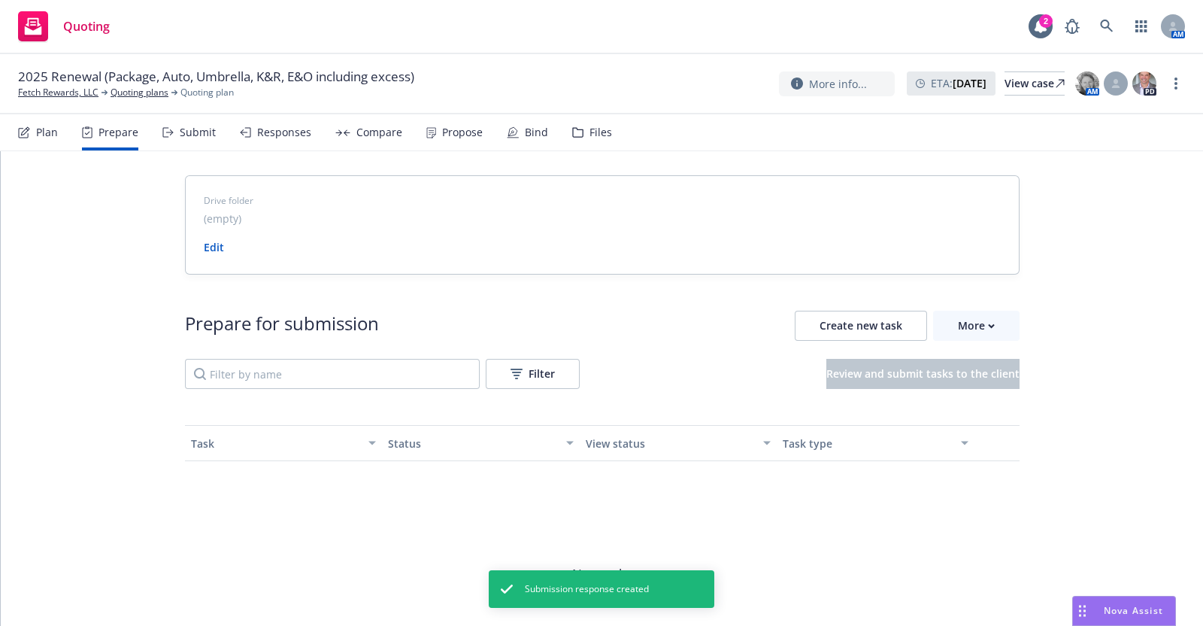
click at [193, 129] on div "Submit" at bounding box center [198, 132] width 36 height 12
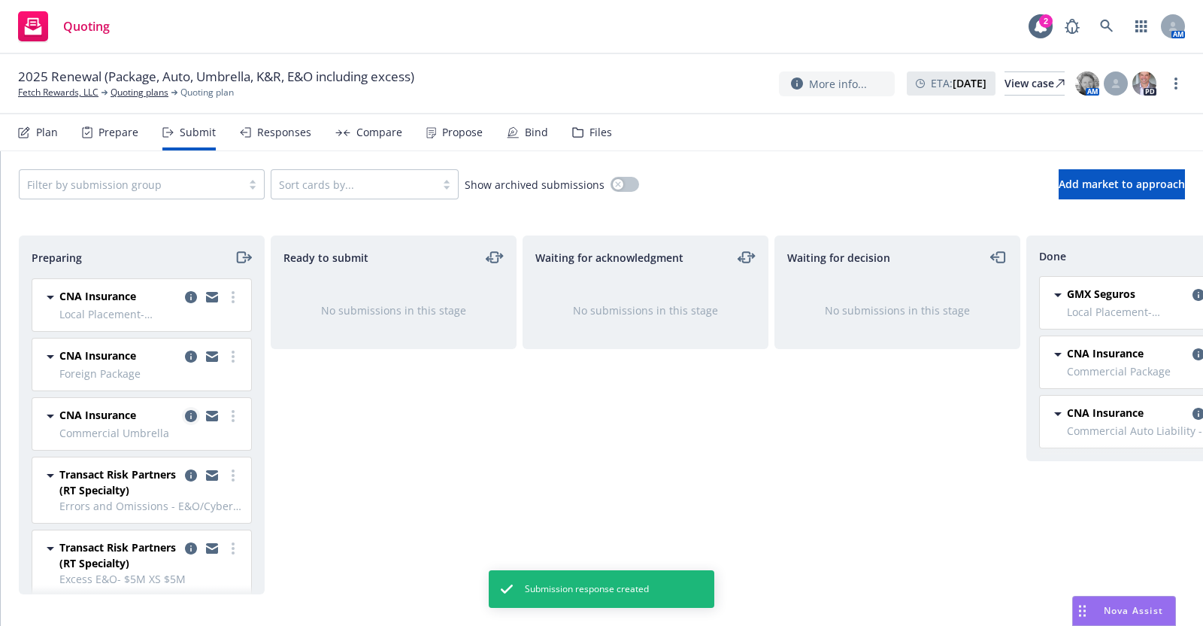
click at [185, 411] on icon "copy logging email" at bounding box center [191, 416] width 12 height 12
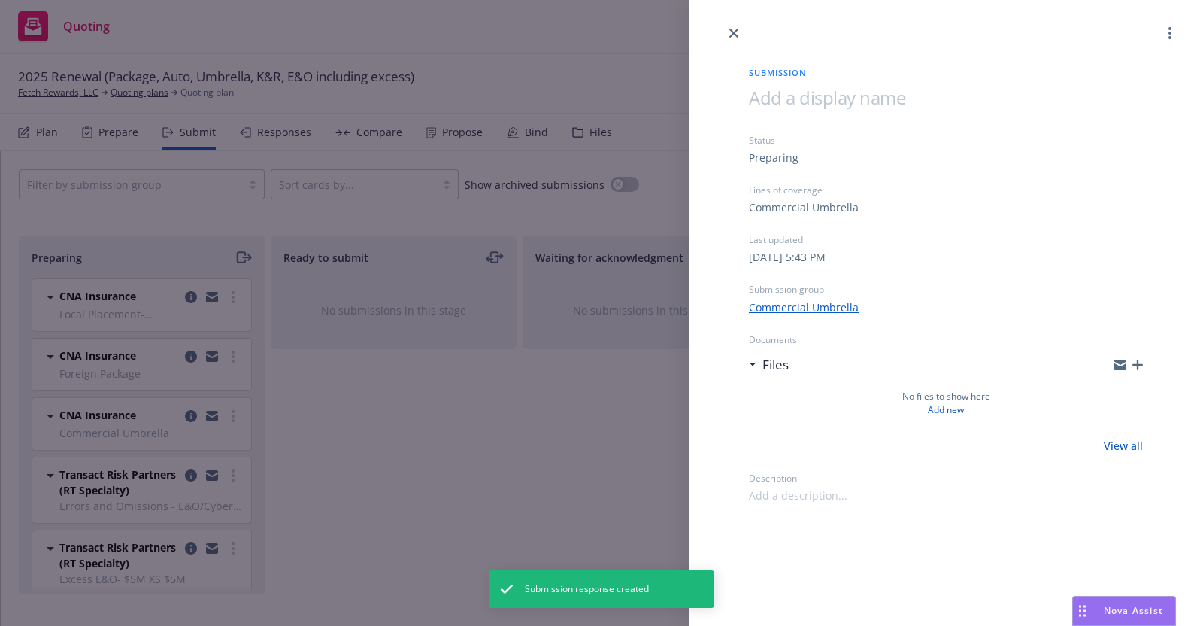
click at [817, 301] on link "Commercial Umbrella" at bounding box center [804, 307] width 110 height 16
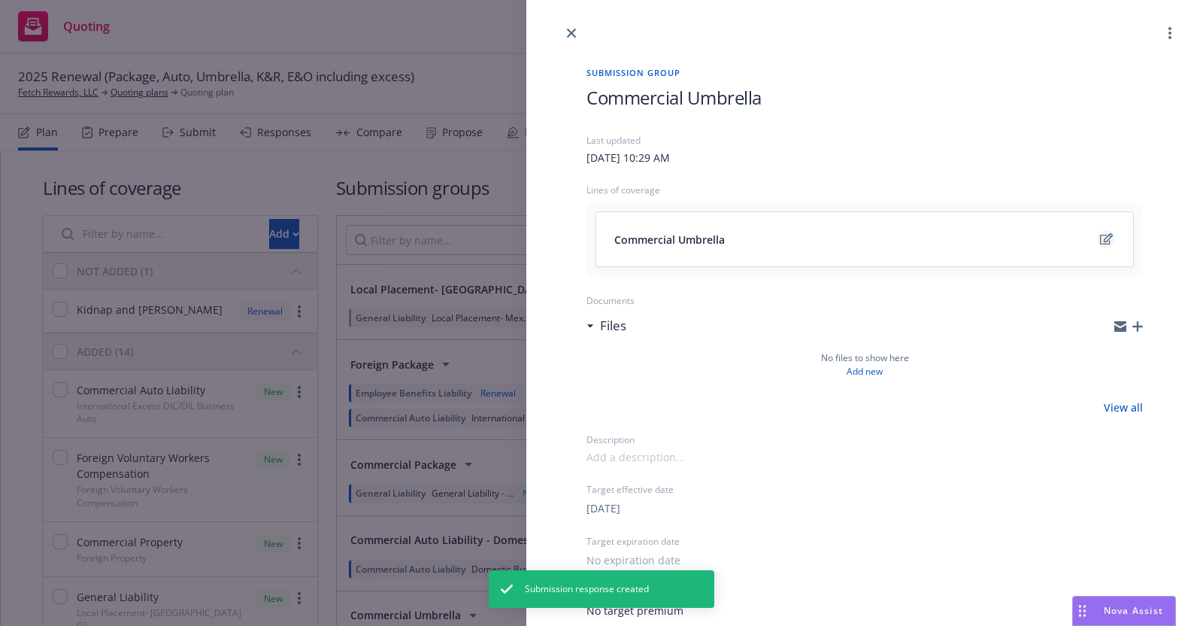
click at [1100, 238] on icon "edit" at bounding box center [1106, 238] width 13 height 11
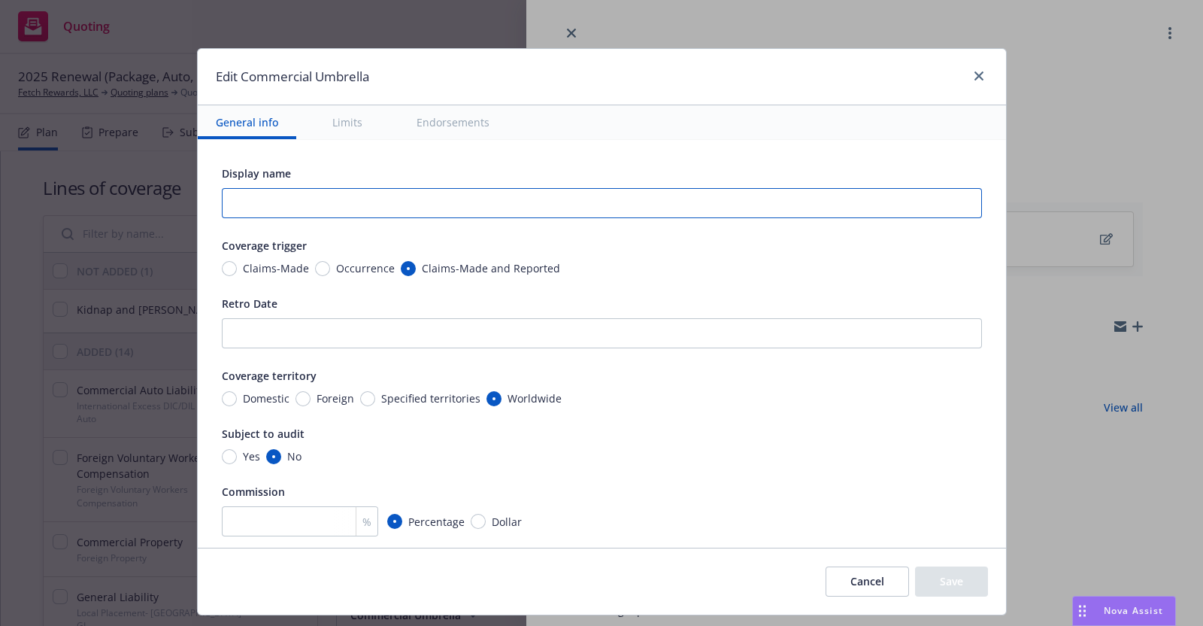
click at [244, 201] on input "text" at bounding box center [602, 203] width 760 height 30
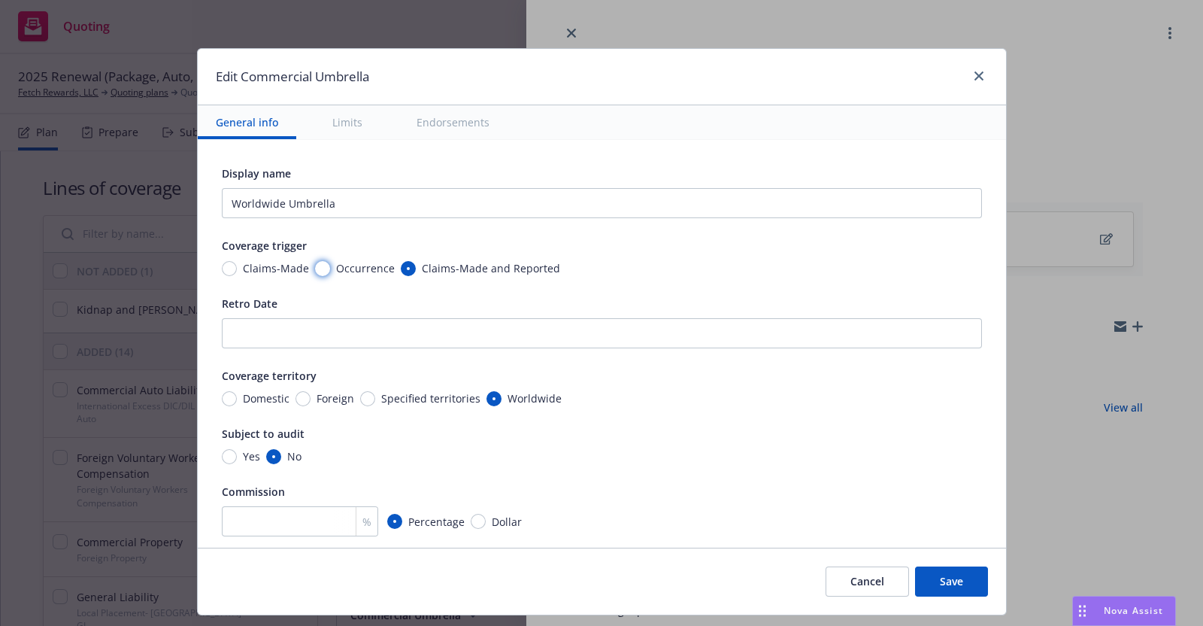
click at [315, 265] on input "Occurrence" at bounding box center [322, 268] width 15 height 15
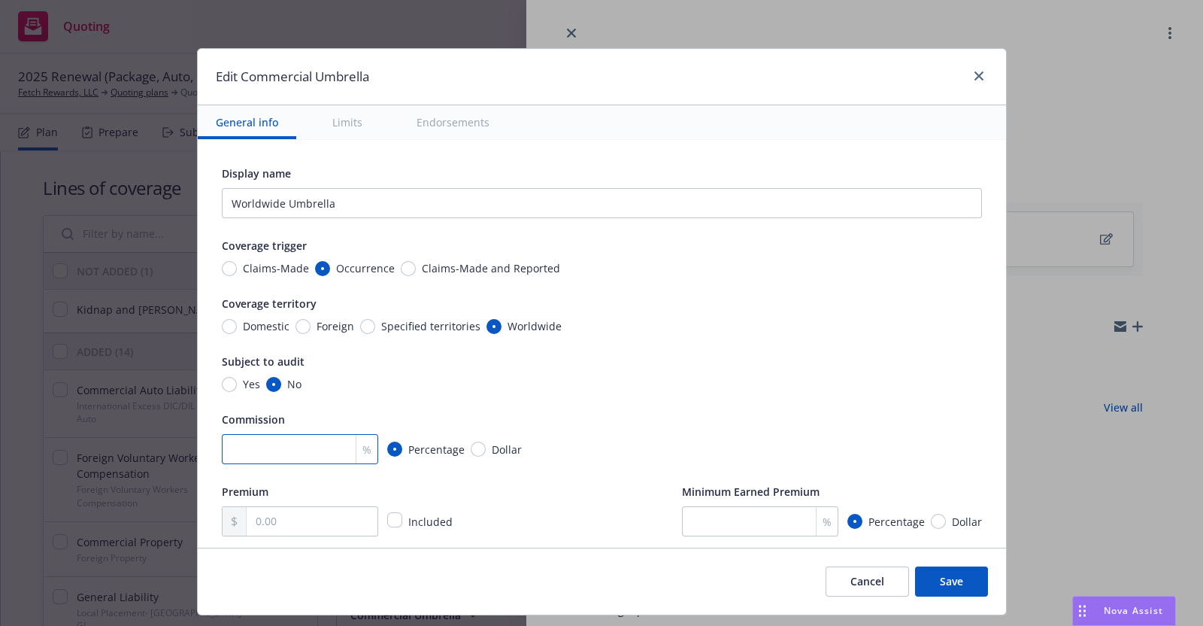
click at [274, 448] on input "number" at bounding box center [300, 449] width 156 height 30
click at [274, 520] on input "text" at bounding box center [312, 521] width 130 height 29
click at [839, 372] on div "Subject to audit Yes No" at bounding box center [602, 372] width 760 height 40
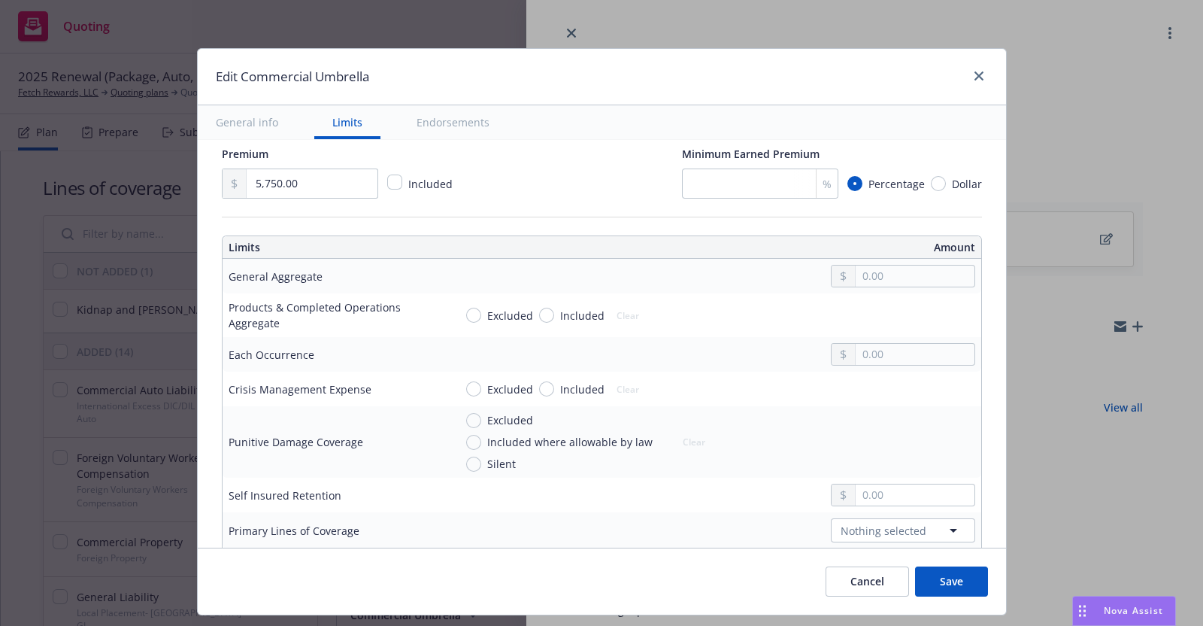
scroll to position [338, 0]
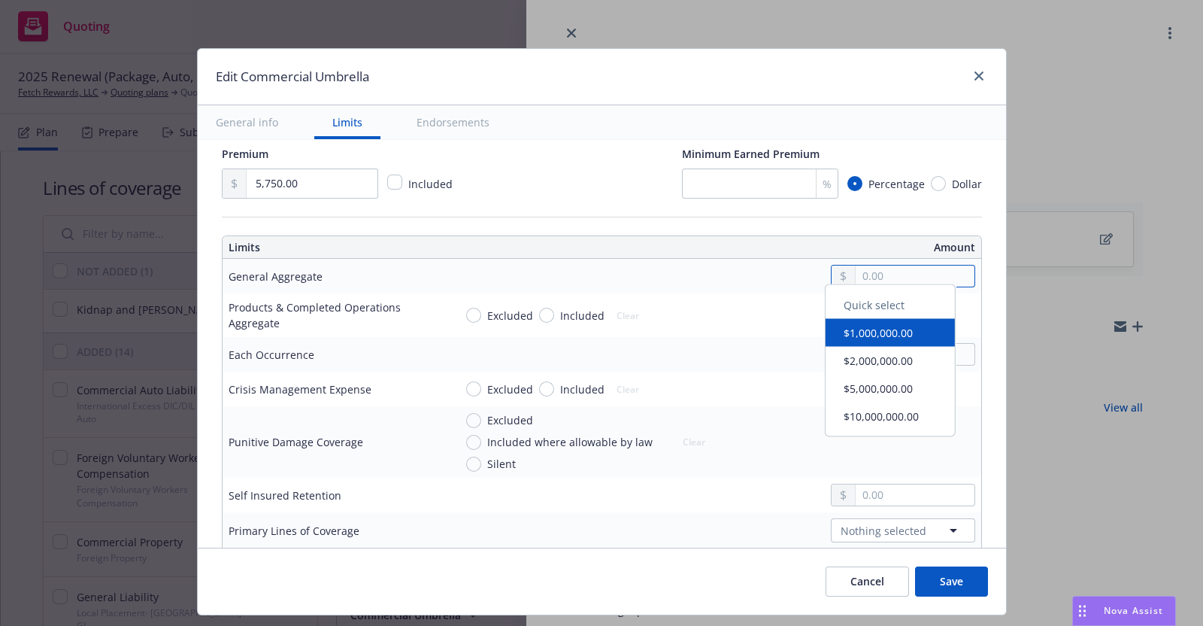
click at [872, 272] on input "text" at bounding box center [915, 275] width 118 height 21
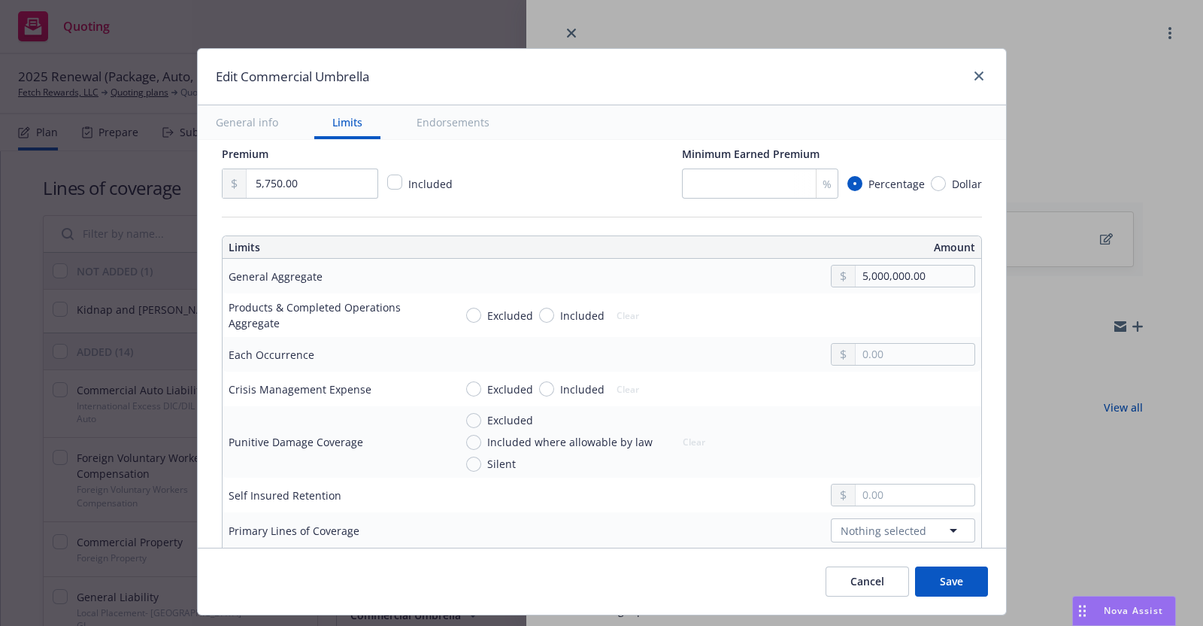
click at [874, 391] on button "$5,000,000.00" at bounding box center [890, 396] width 129 height 28
click at [897, 353] on input "text" at bounding box center [915, 354] width 118 height 21
click at [885, 465] on button "$5,000,000.00" at bounding box center [890, 471] width 129 height 28
click at [539, 387] on input "Included" at bounding box center [546, 388] width 15 height 15
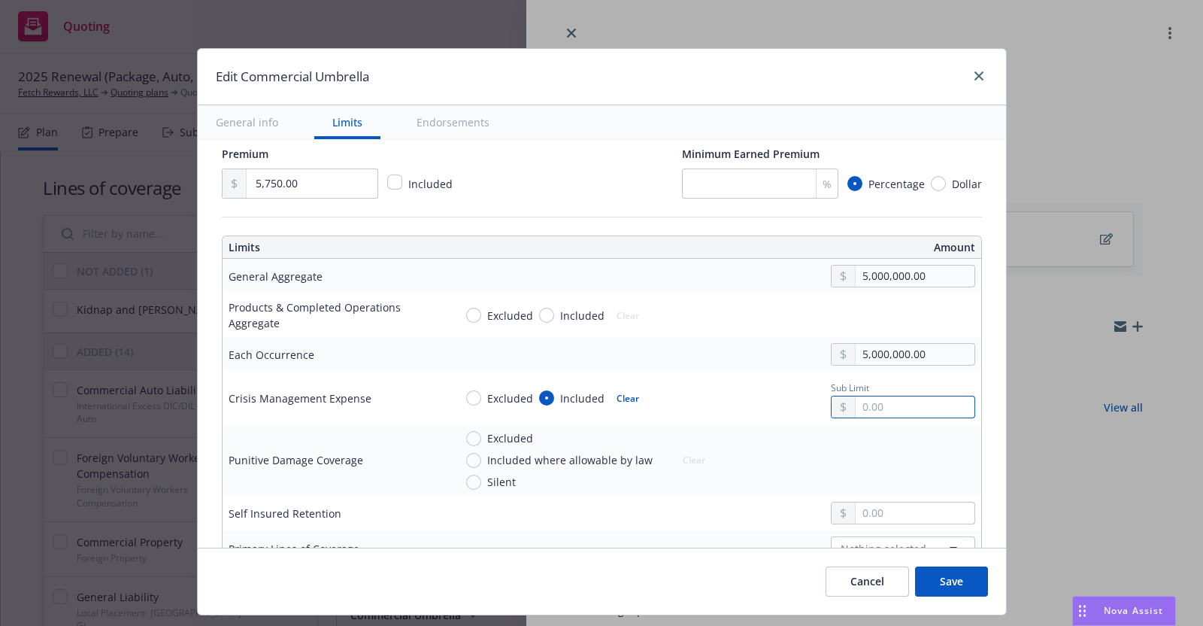
click at [876, 404] on input "text" at bounding box center [915, 406] width 118 height 21
click at [714, 435] on div "Excluded Included where allowable by law Silent Clear" at bounding box center [714, 459] width 521 height 59
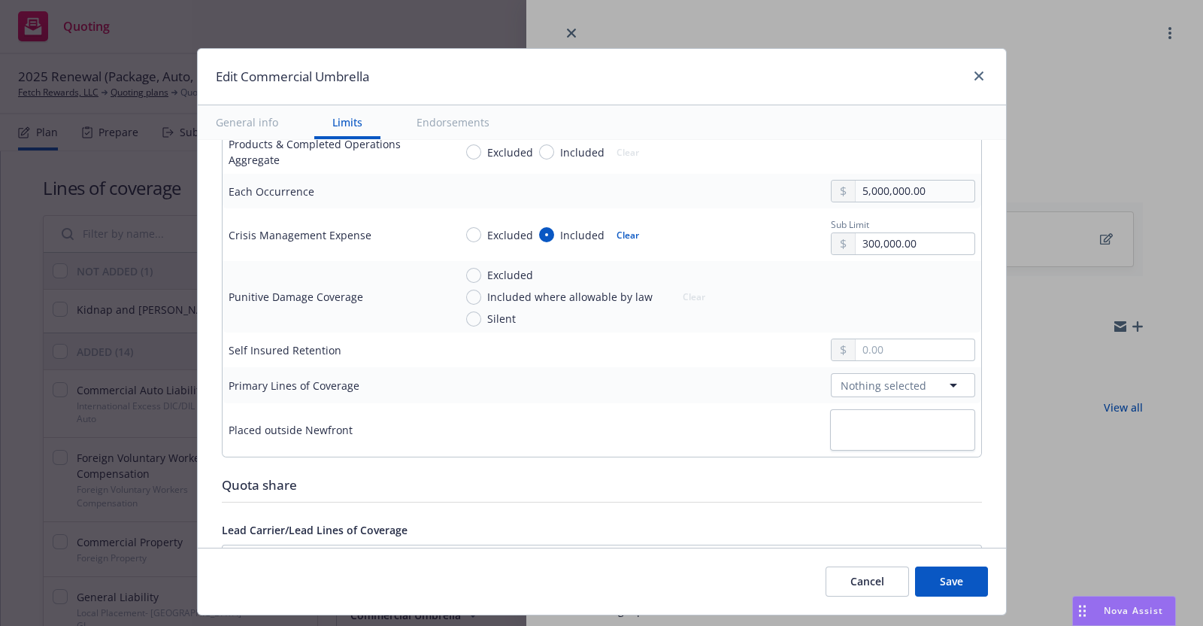
scroll to position [504, 0]
click at [872, 340] on input "text" at bounding box center [915, 346] width 118 height 21
click at [950, 381] on icon "button" at bounding box center [954, 383] width 8 height 4
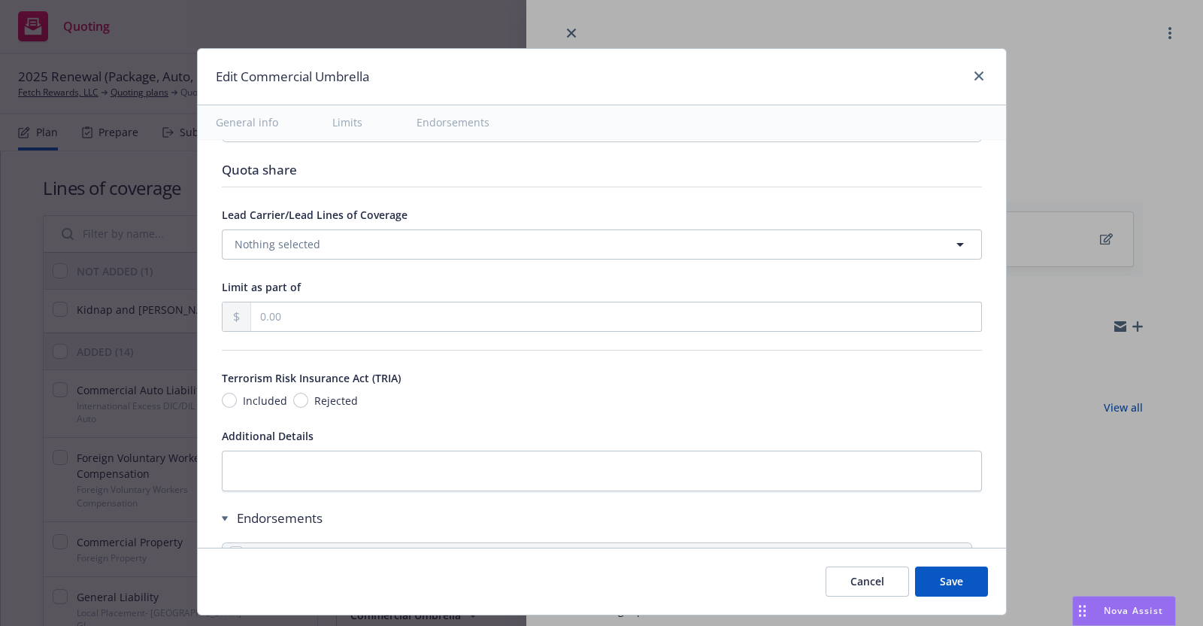
scroll to position [877, 0]
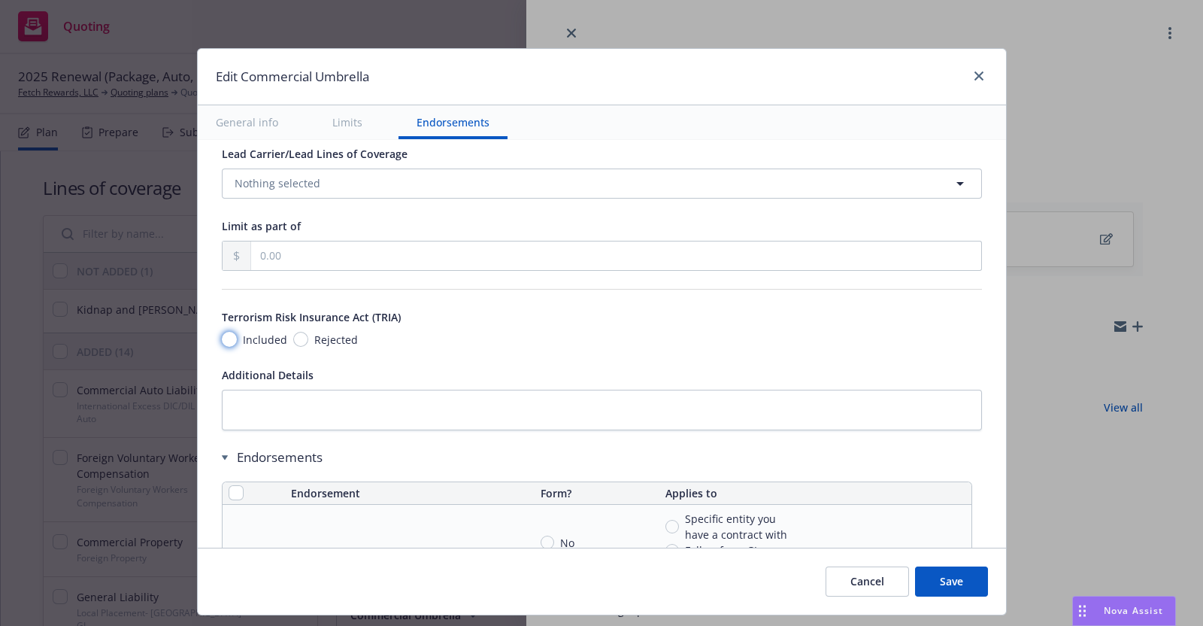
click at [222, 332] on input "Included" at bounding box center [229, 339] width 15 height 15
click at [239, 396] on textarea at bounding box center [602, 410] width 760 height 41
paste textarea "Key Employee Replacement Expenses Aggregate"
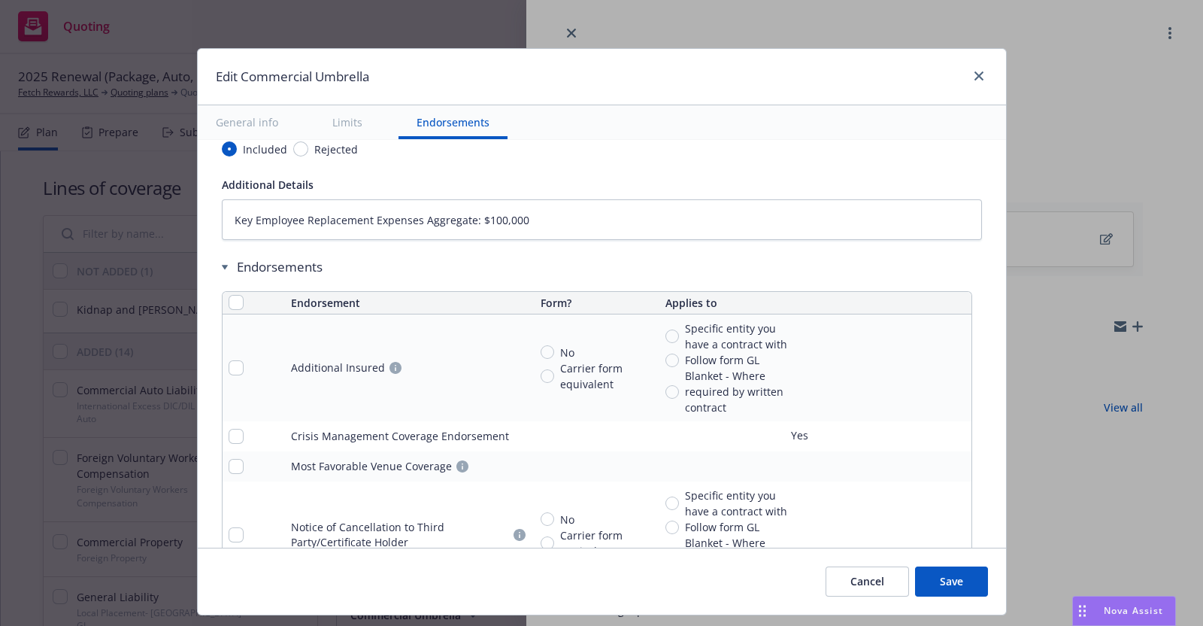
scroll to position [1083, 0]
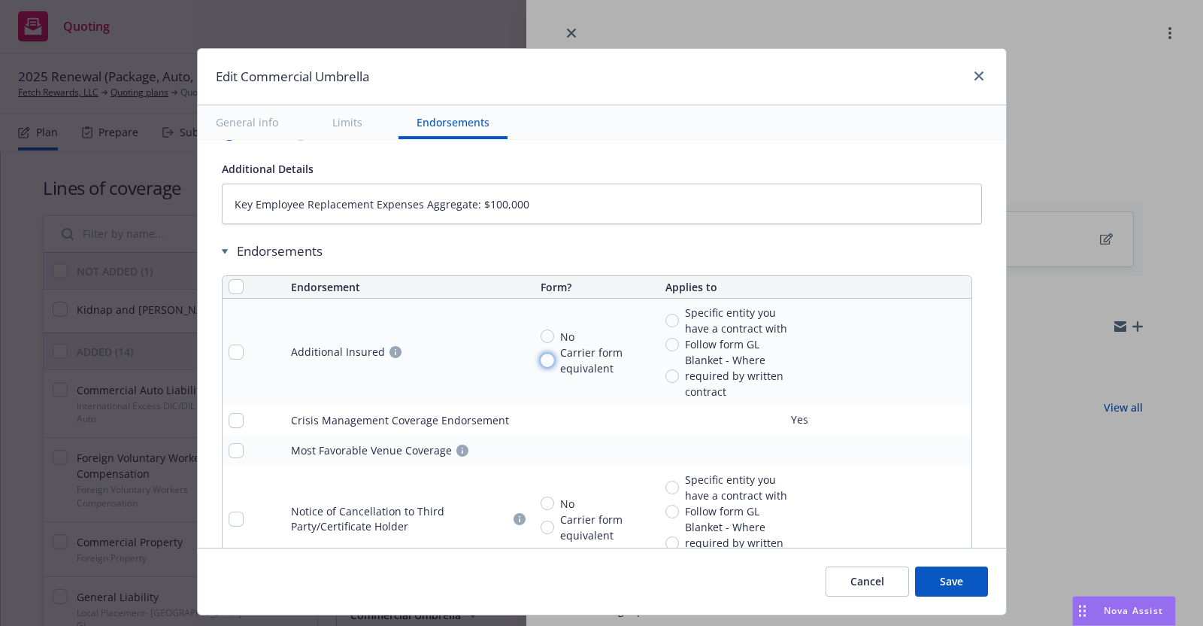
click at [541, 353] on input "Carrier form equivalent" at bounding box center [548, 360] width 14 height 14
click at [666, 338] on input "Follow form GL" at bounding box center [673, 345] width 14 height 14
click at [666, 369] on input "Blanket - Where required by written contract" at bounding box center [673, 376] width 14 height 14
click at [666, 338] on input "Follow form GL" at bounding box center [673, 345] width 14 height 14
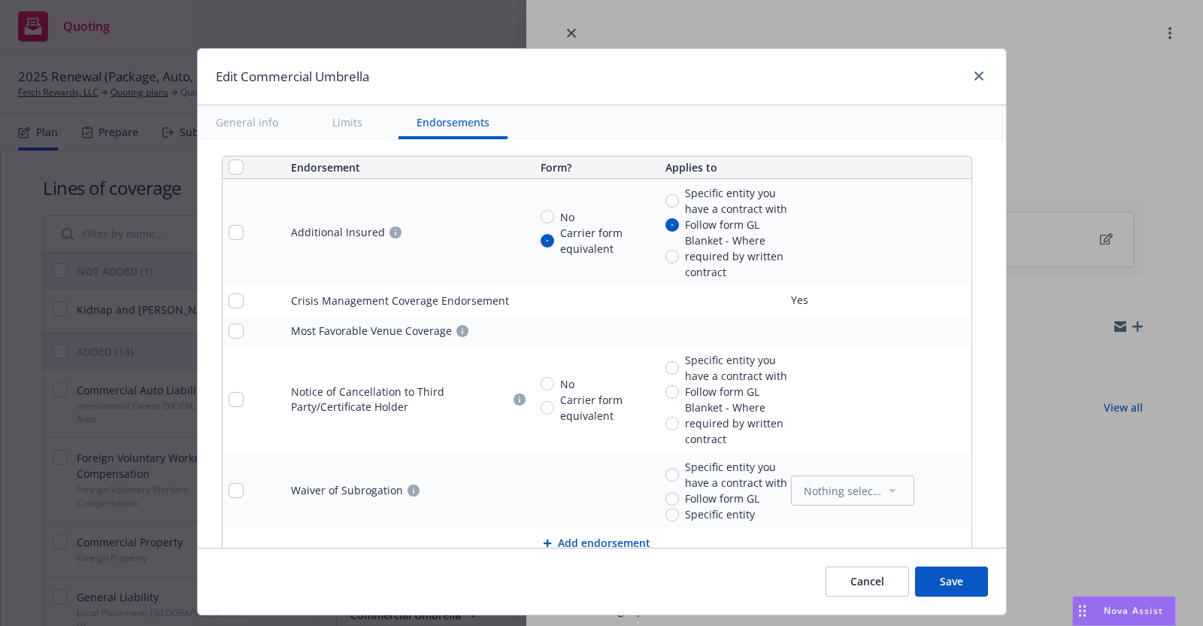
scroll to position [1205, 0]
click at [951, 326] on icon "remove" at bounding box center [956, 328] width 11 height 12
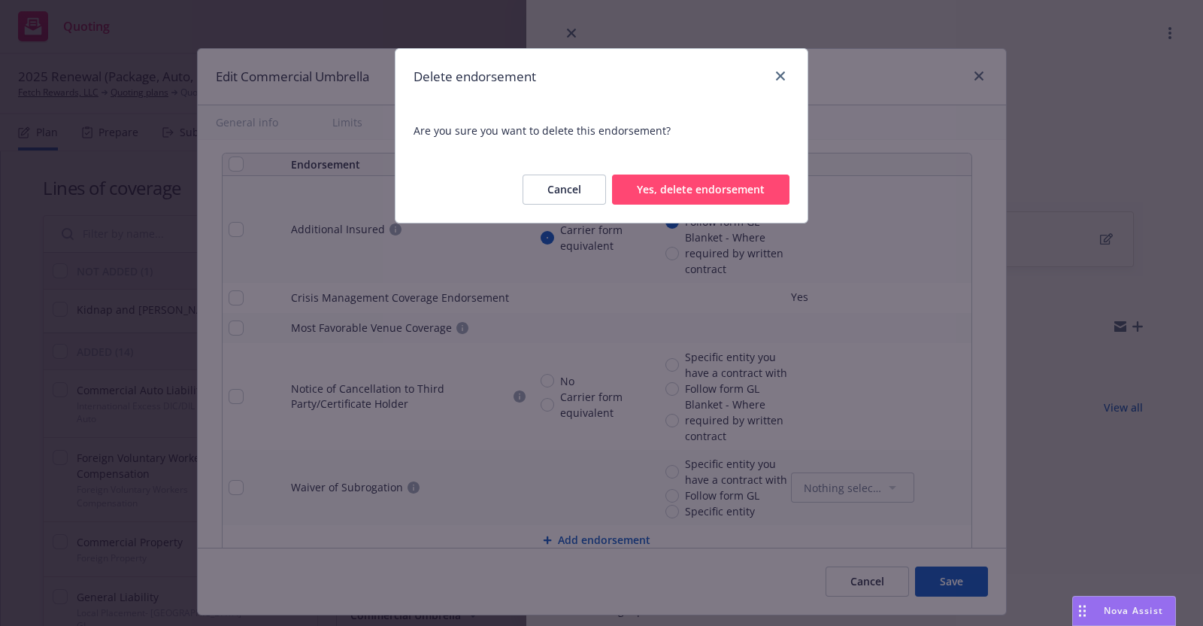
click at [744, 187] on button "Yes, delete endorsement" at bounding box center [700, 189] width 177 height 30
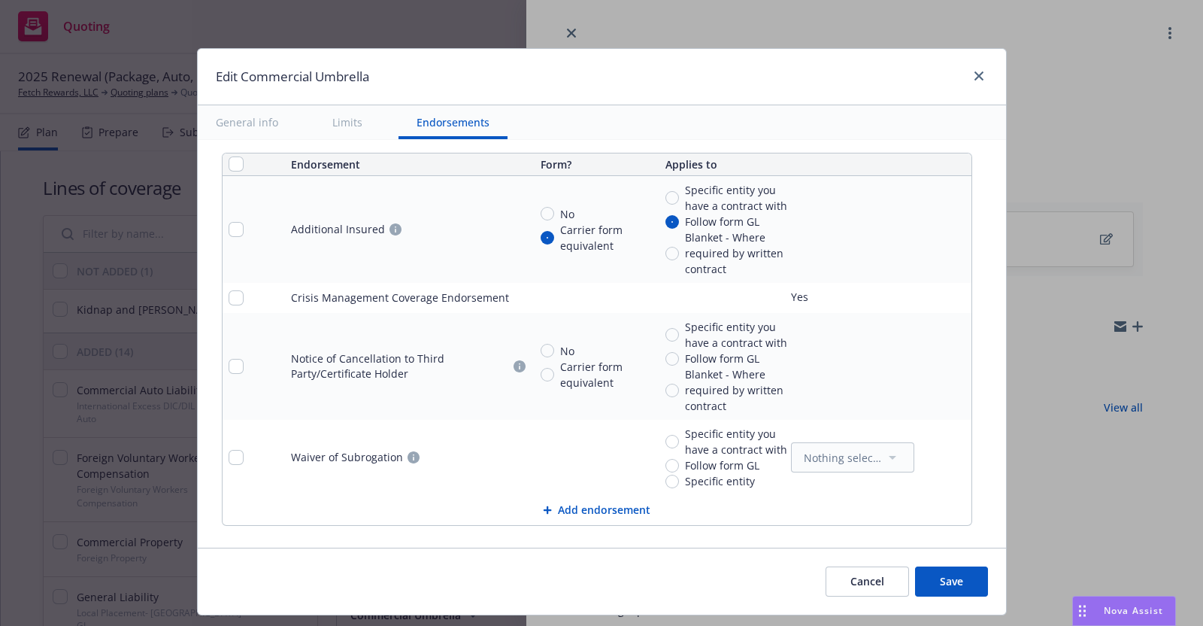
click at [951, 360] on icon "remove" at bounding box center [956, 366] width 11 height 12
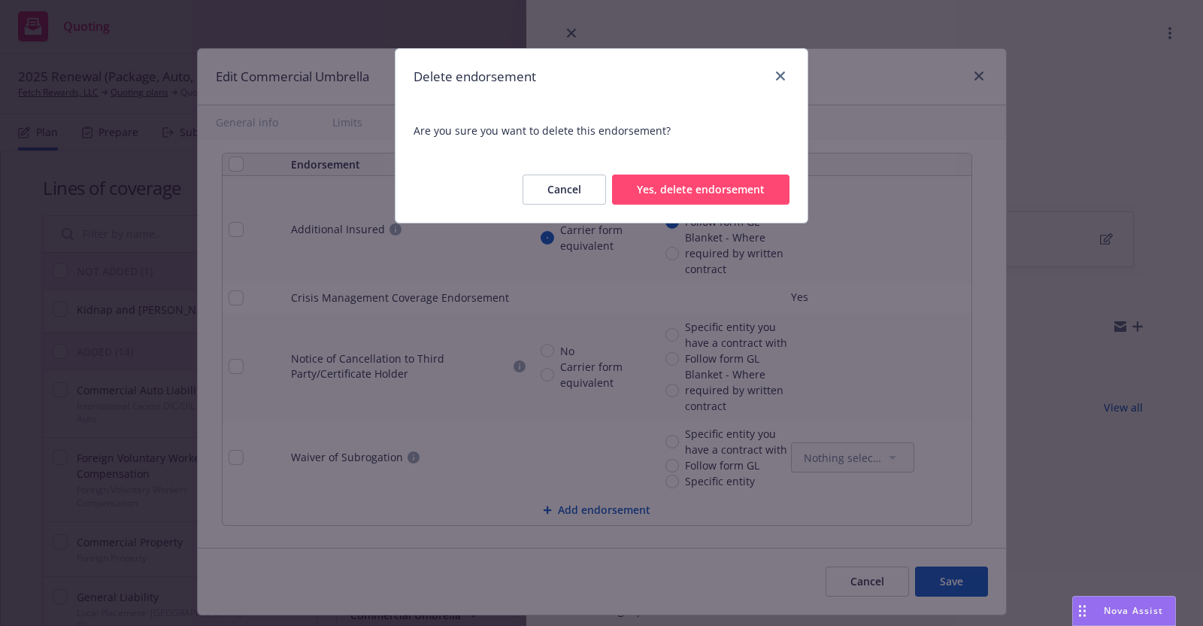
click at [719, 187] on button "Yes, delete endorsement" at bounding box center [700, 189] width 177 height 30
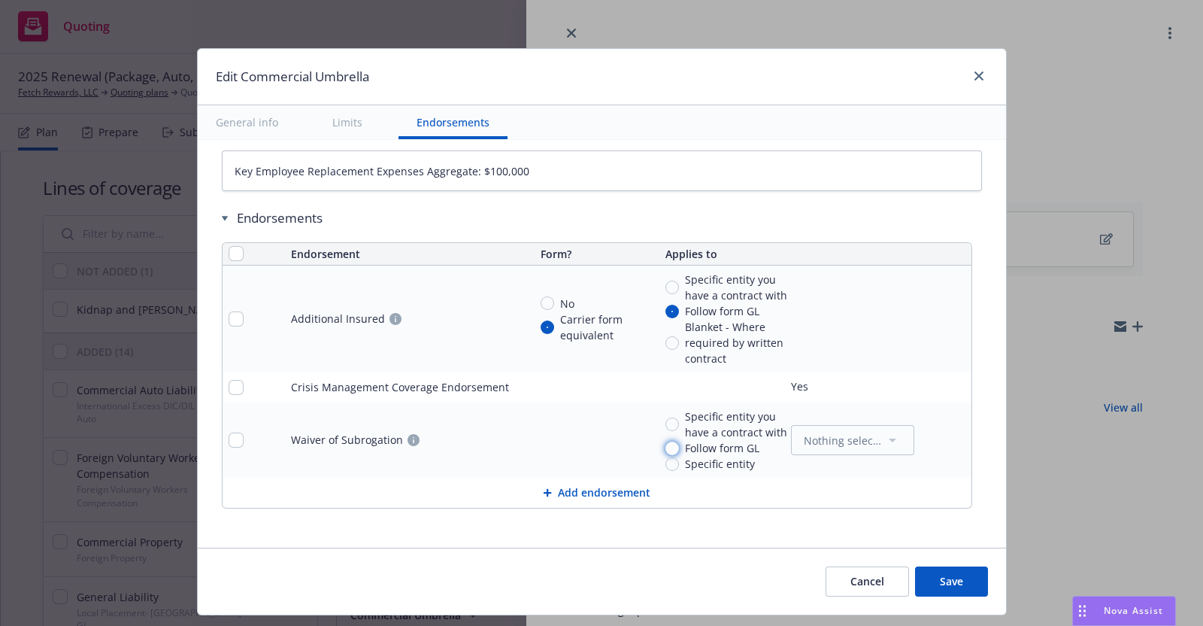
click at [666, 441] on input "Follow form GL" at bounding box center [673, 448] width 14 height 14
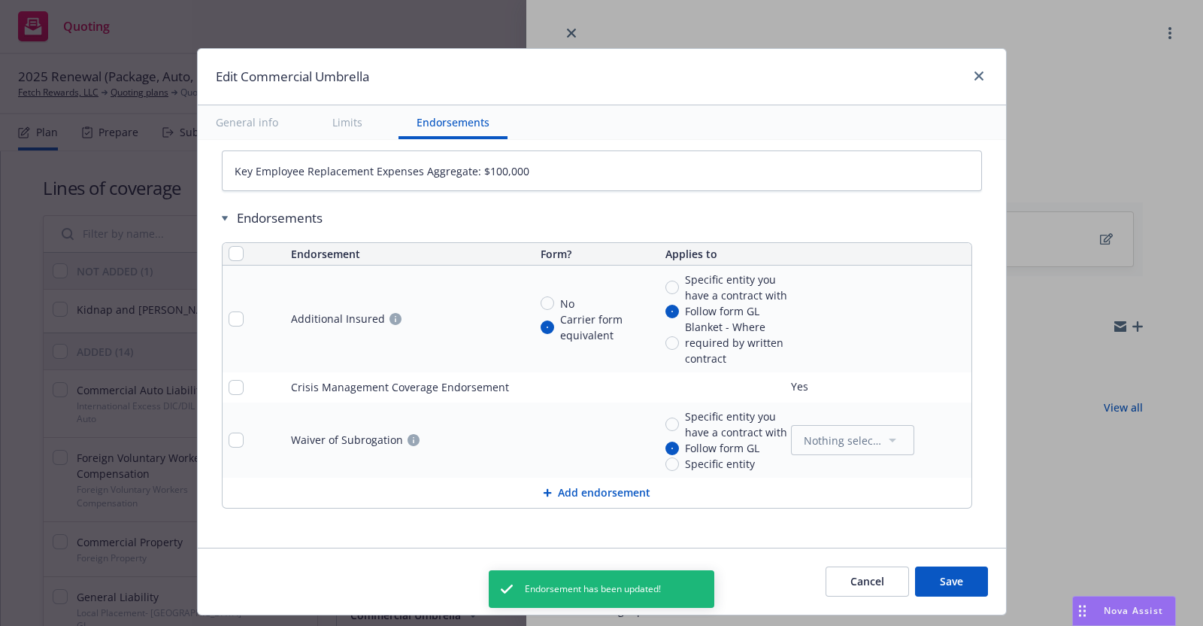
click at [948, 574] on button "Save" at bounding box center [951, 581] width 73 height 30
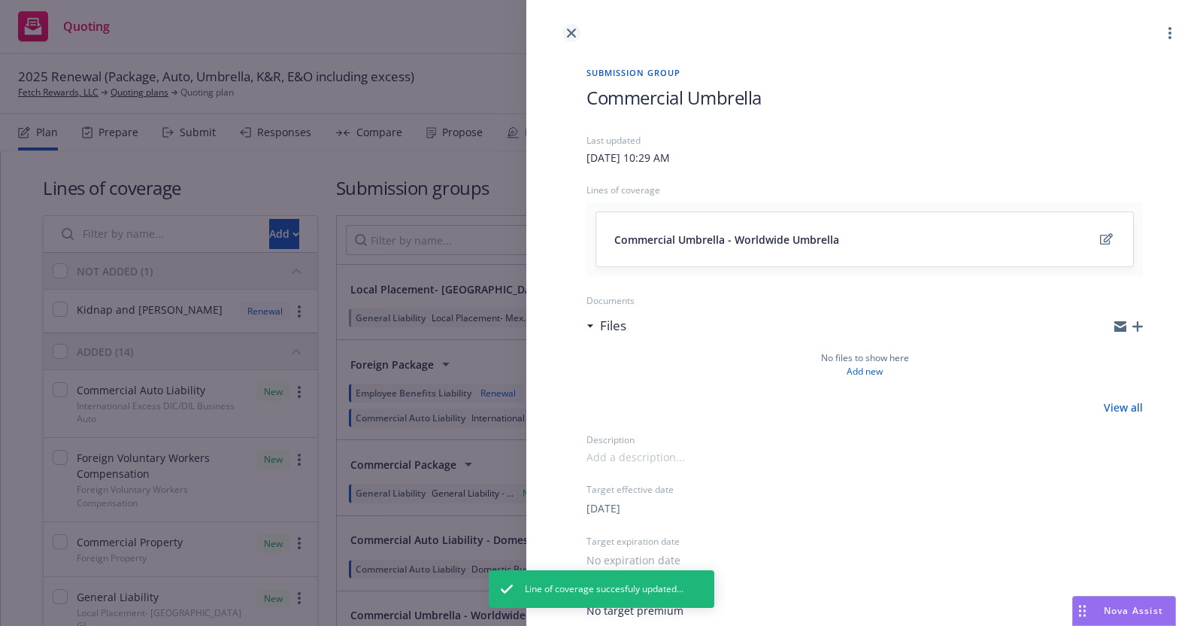
click at [571, 27] on link "close" at bounding box center [571, 33] width 18 height 18
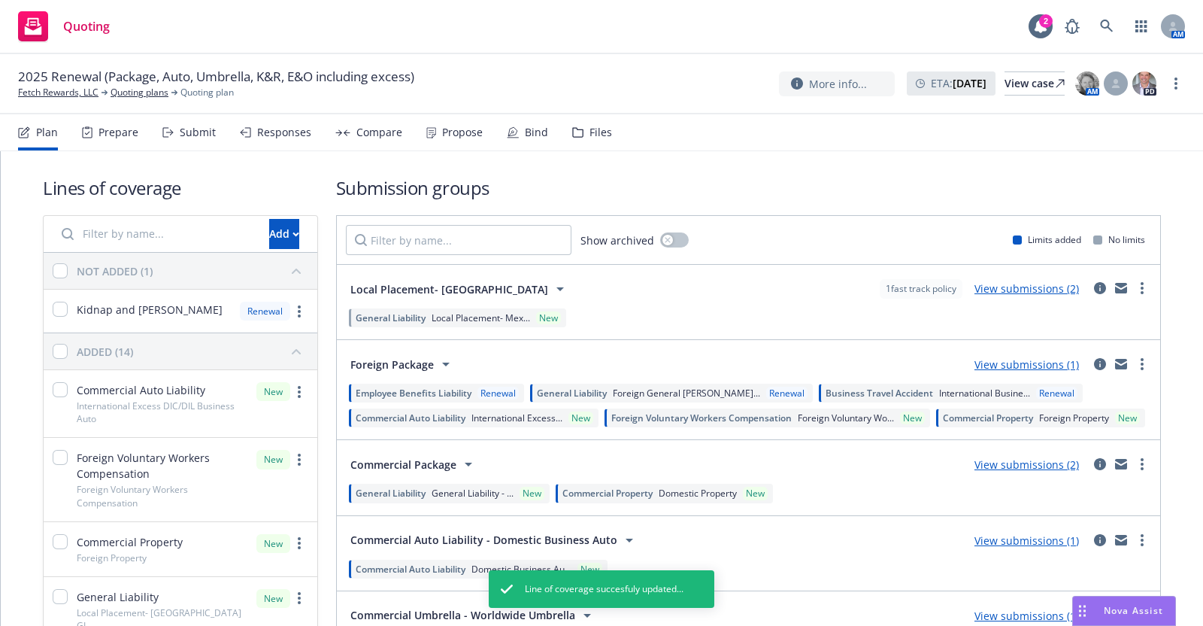
click at [184, 133] on div "Submit" at bounding box center [198, 132] width 36 height 12
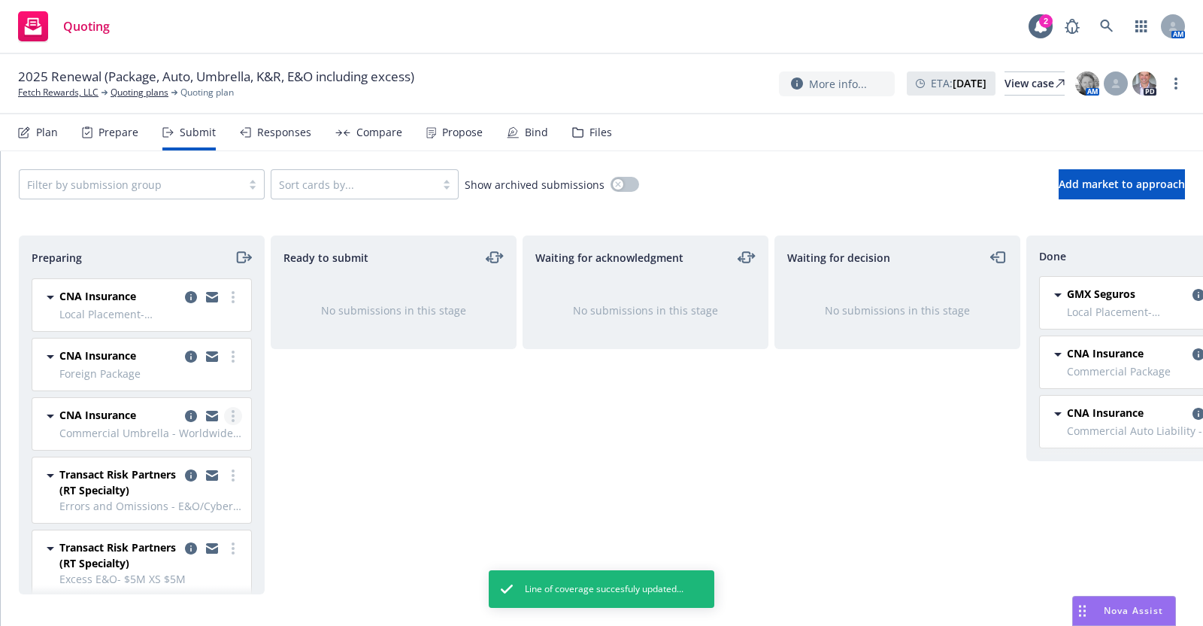
click at [224, 410] on link "more" at bounding box center [233, 416] width 18 height 18
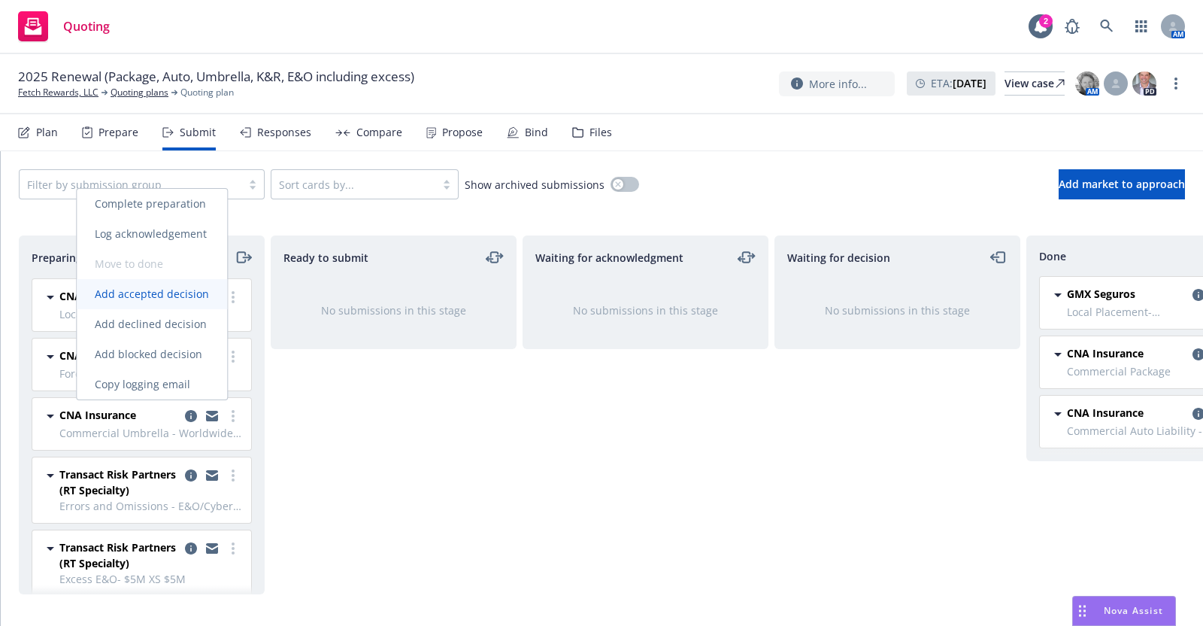
click at [158, 288] on span "Add accepted decision" at bounding box center [152, 294] width 150 height 14
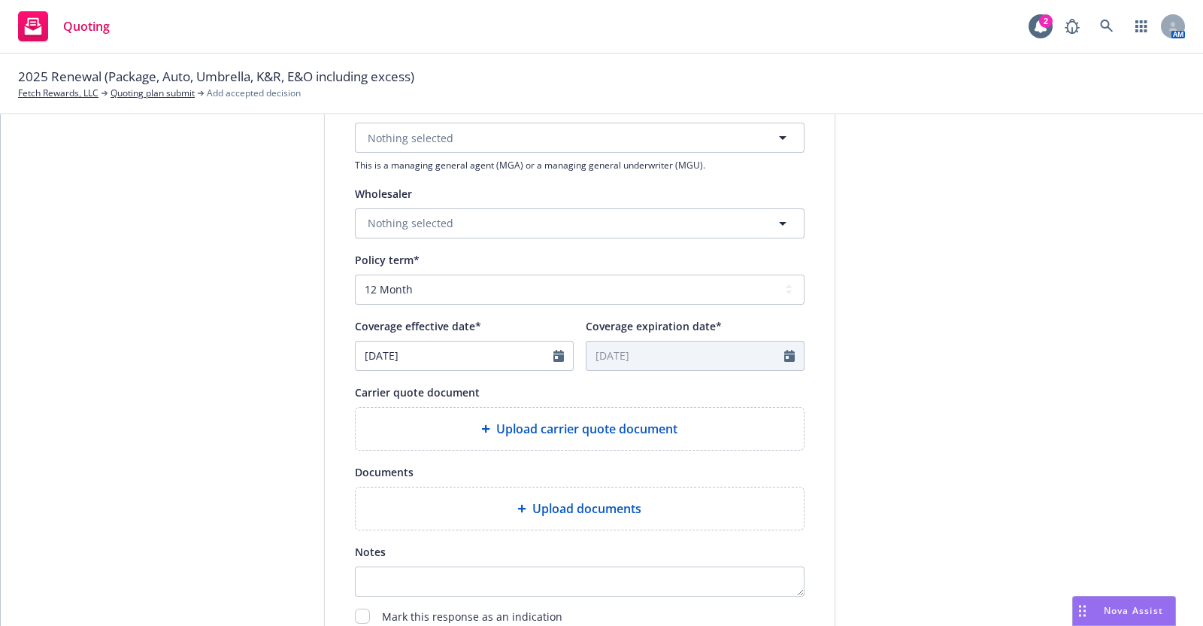
scroll to position [441, 0]
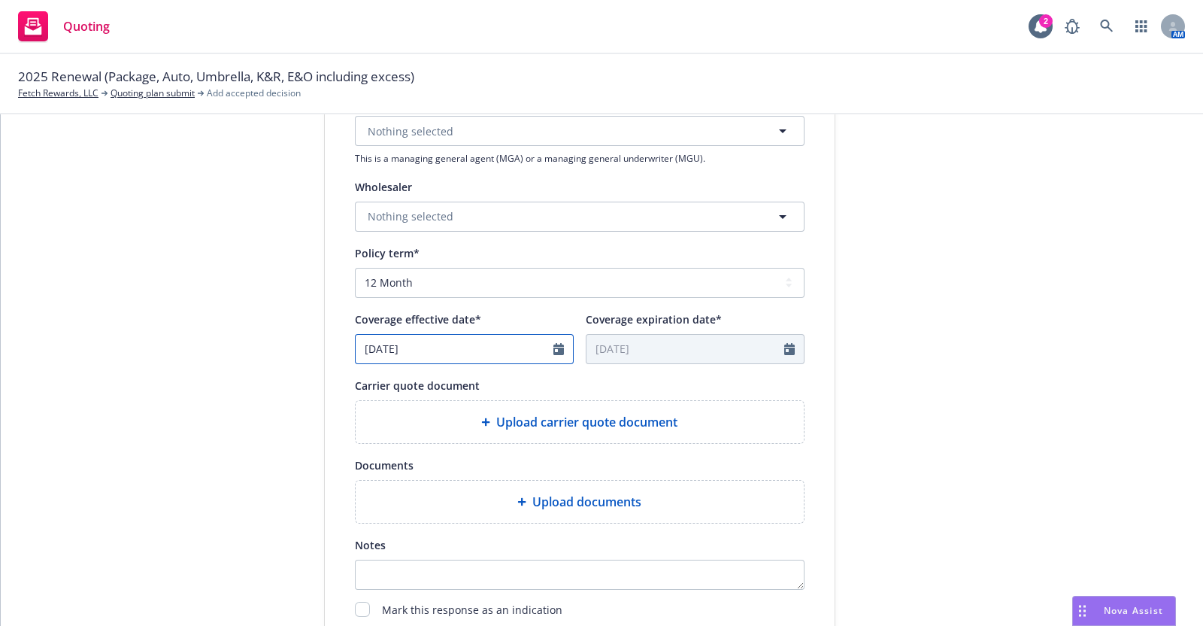
click at [553, 347] on icon "Calendar" at bounding box center [558, 349] width 11 height 12
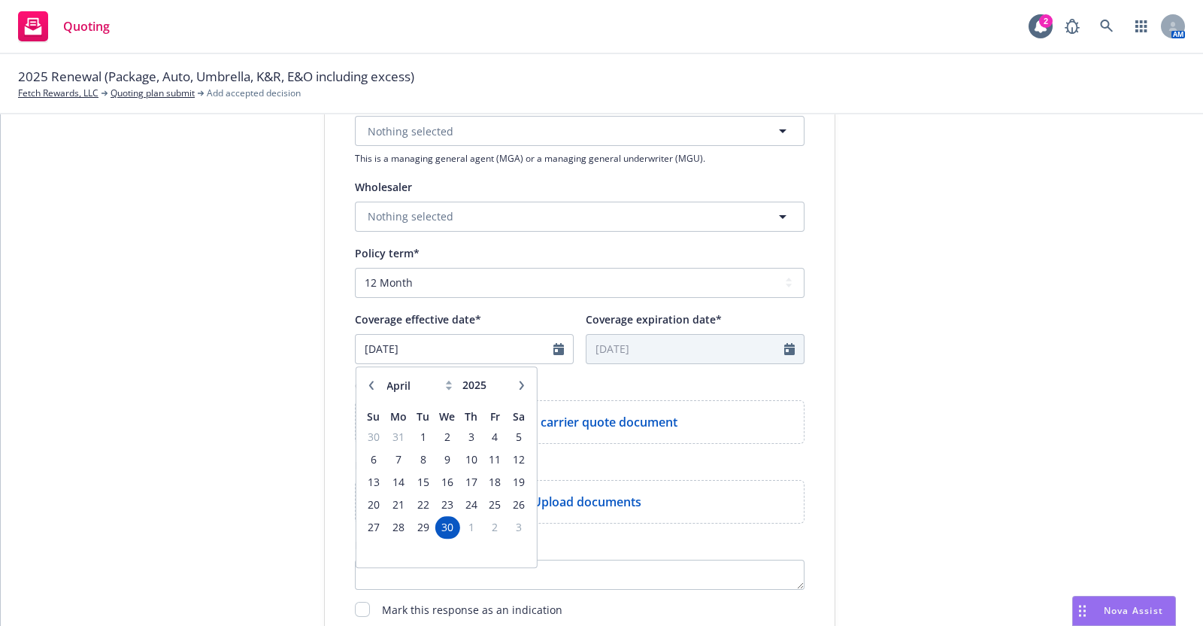
click at [519, 381] on icon "button" at bounding box center [521, 385] width 5 height 9
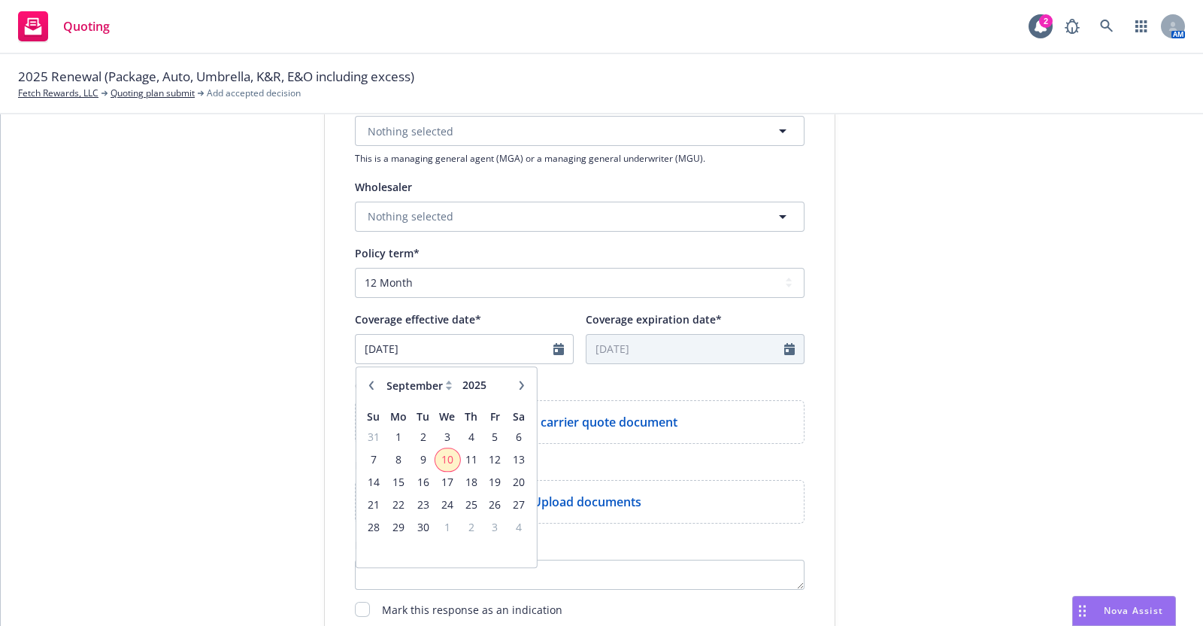
click at [441, 456] on span "10" at bounding box center [447, 459] width 22 height 19
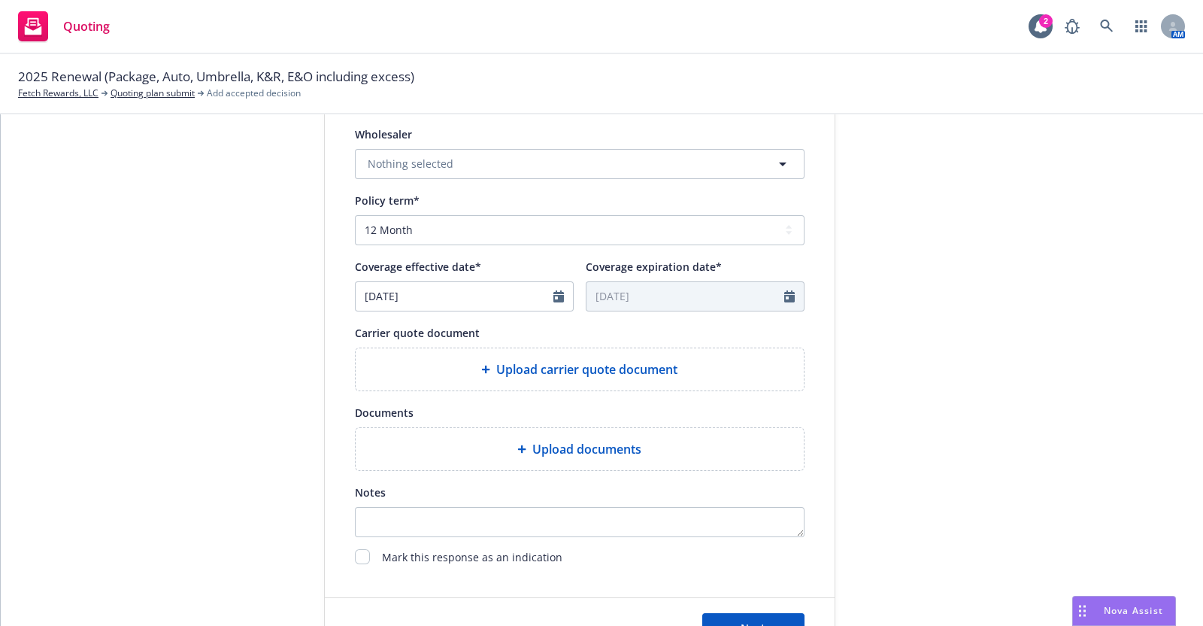
scroll to position [556, 0]
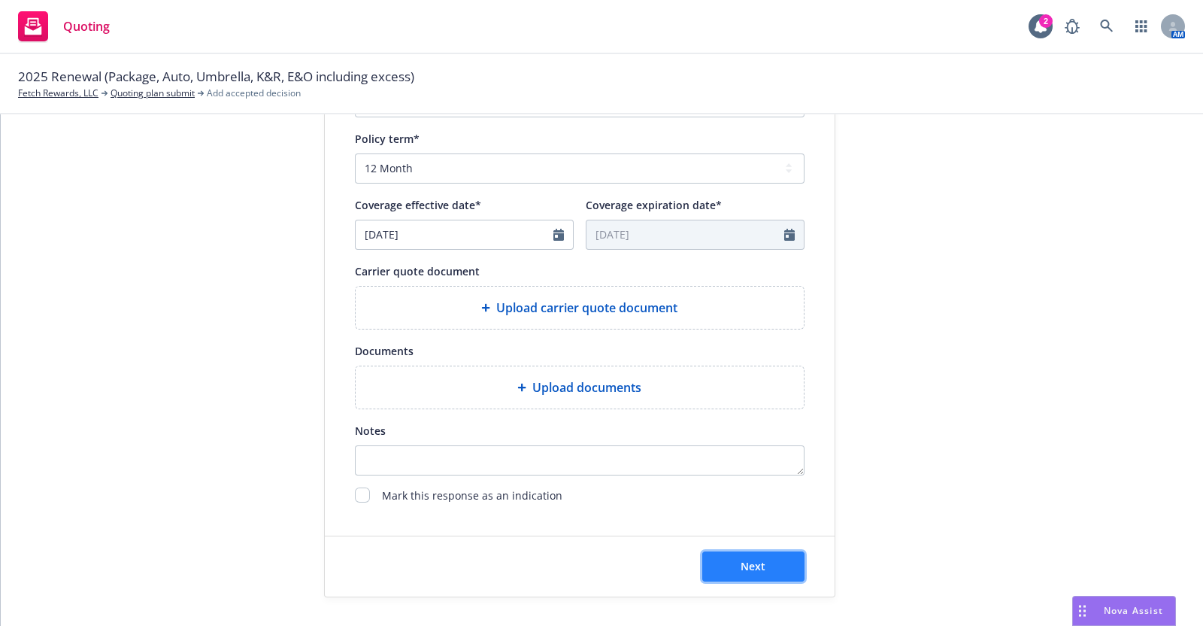
click at [750, 561] on span "Next" at bounding box center [753, 566] width 25 height 14
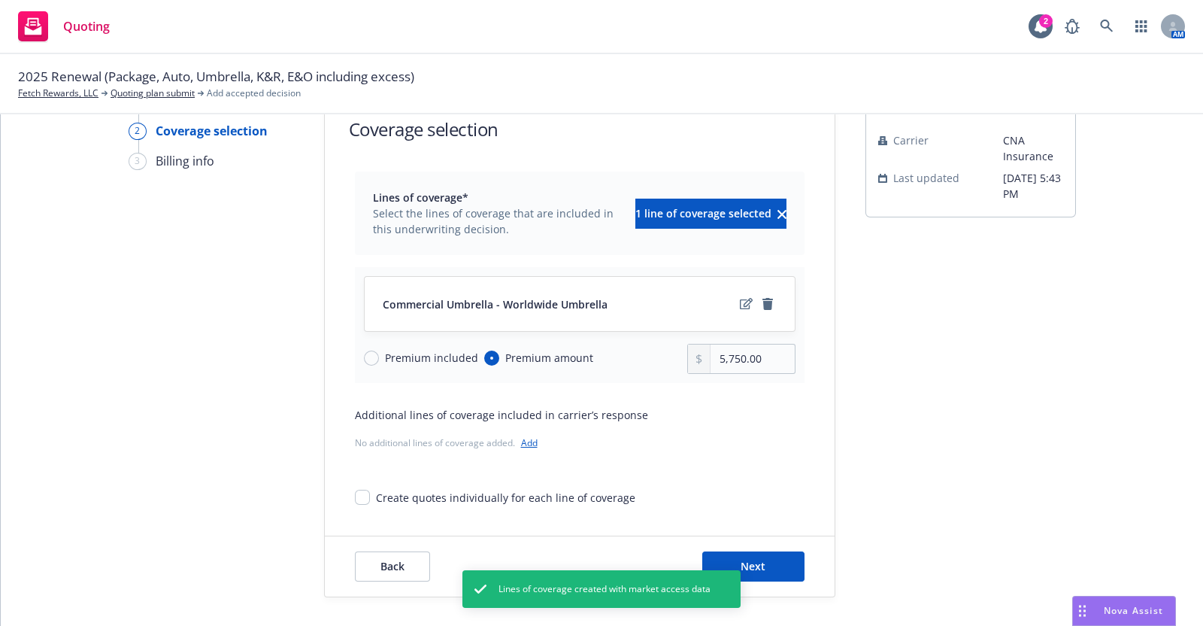
scroll to position [53, 0]
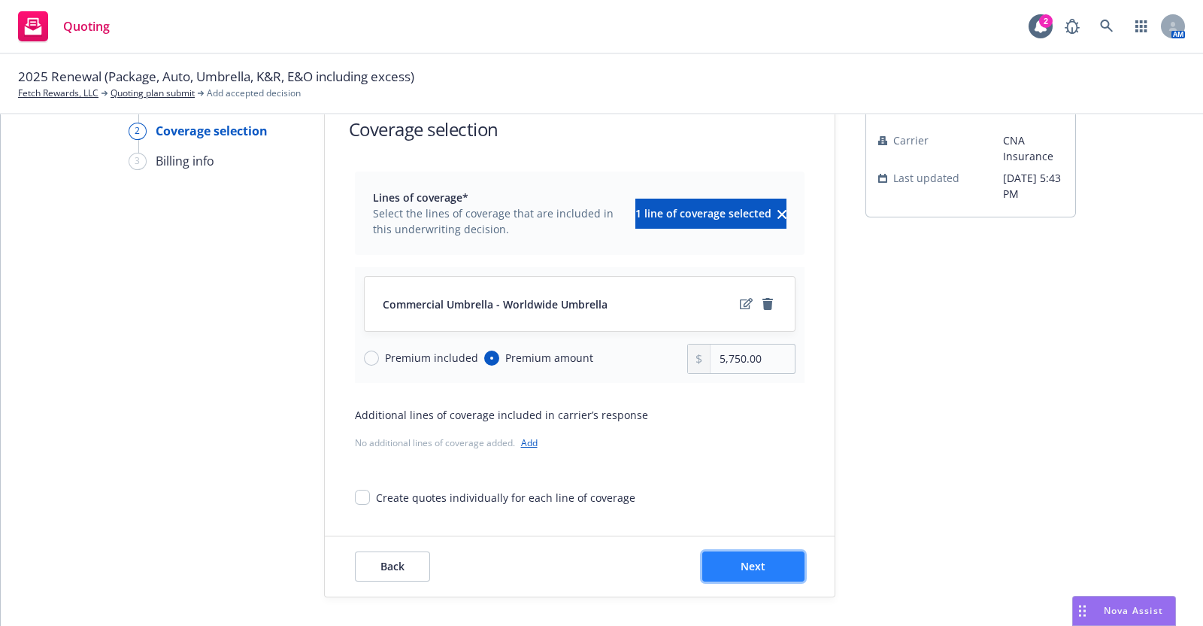
click at [741, 565] on span "Next" at bounding box center [753, 566] width 25 height 14
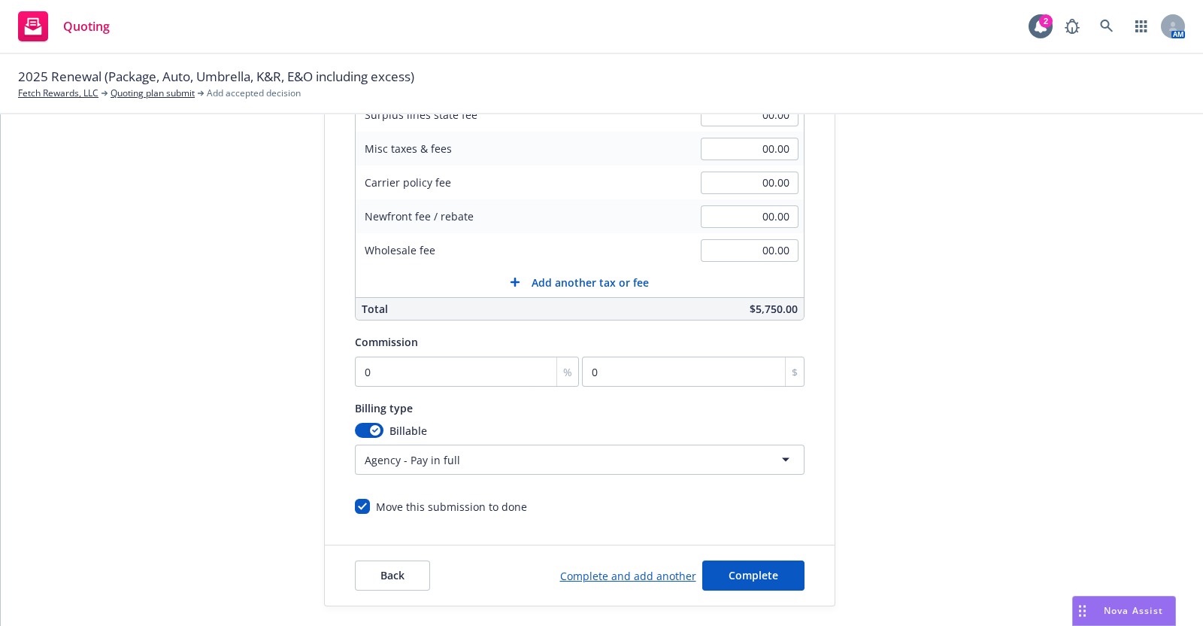
scroll to position [317, 0]
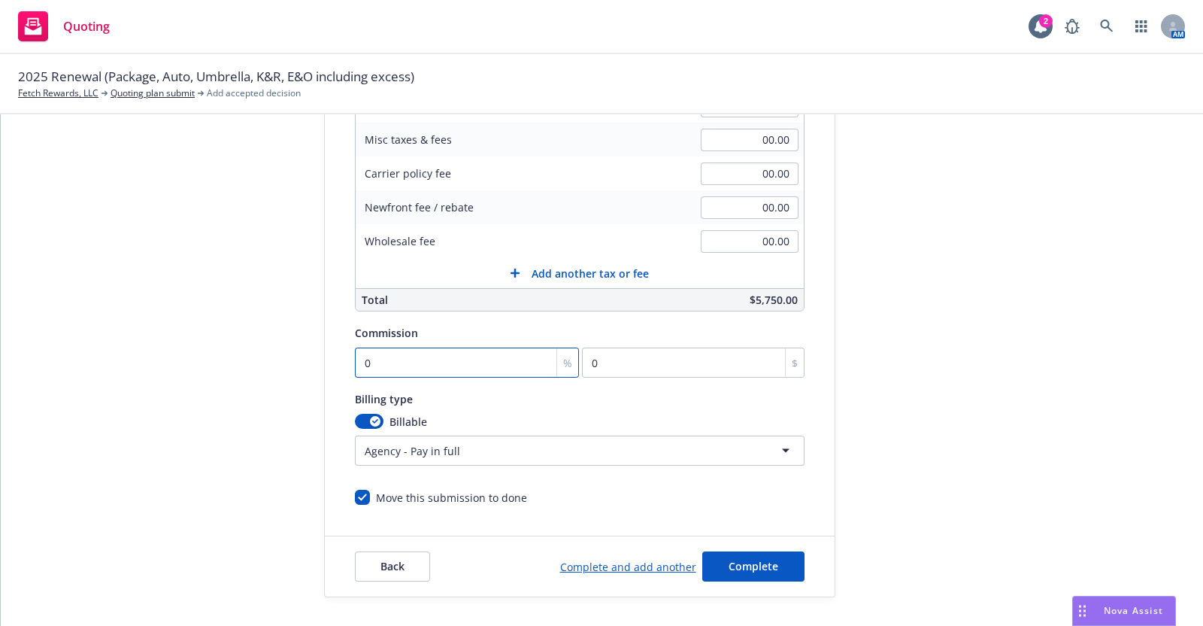
click at [438, 363] on input "0" at bounding box center [467, 362] width 225 height 30
click at [729, 559] on span "Complete" at bounding box center [754, 566] width 50 height 14
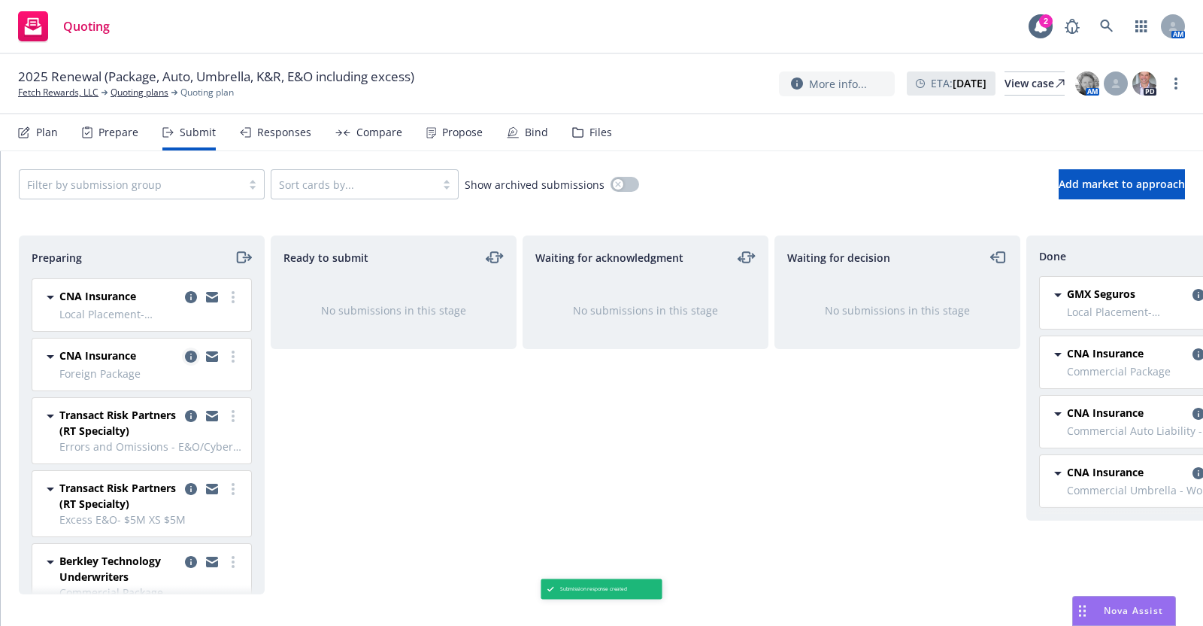
click at [185, 352] on icon "copy logging email" at bounding box center [191, 356] width 12 height 12
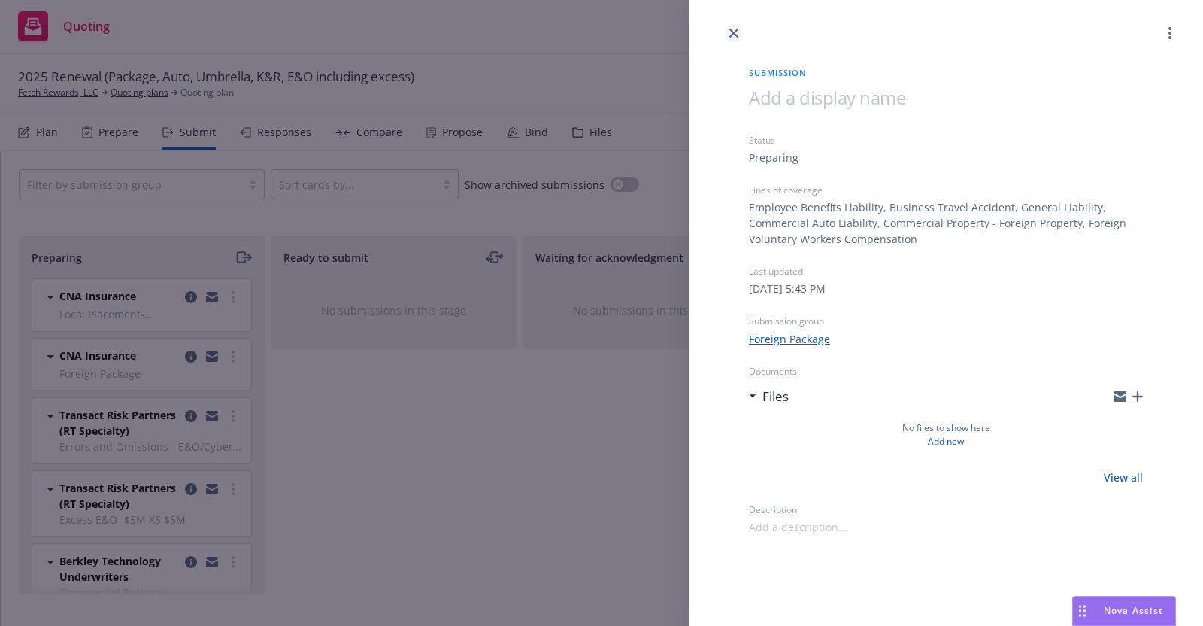
click at [731, 29] on icon "close" at bounding box center [733, 33] width 9 height 9
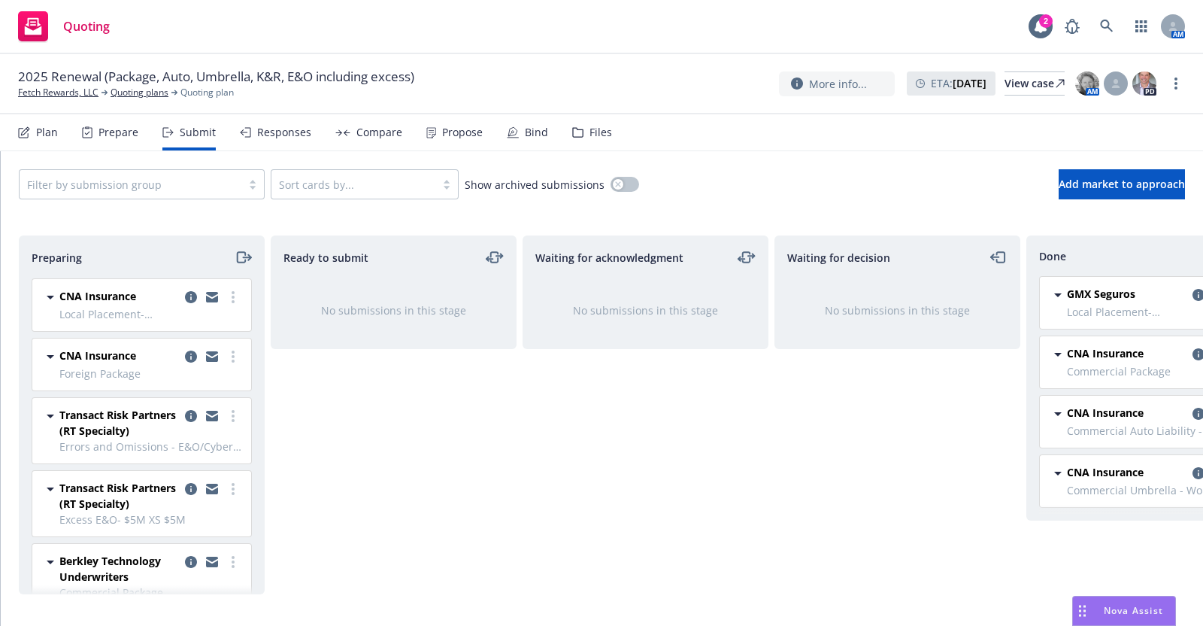
scroll to position [41, 0]
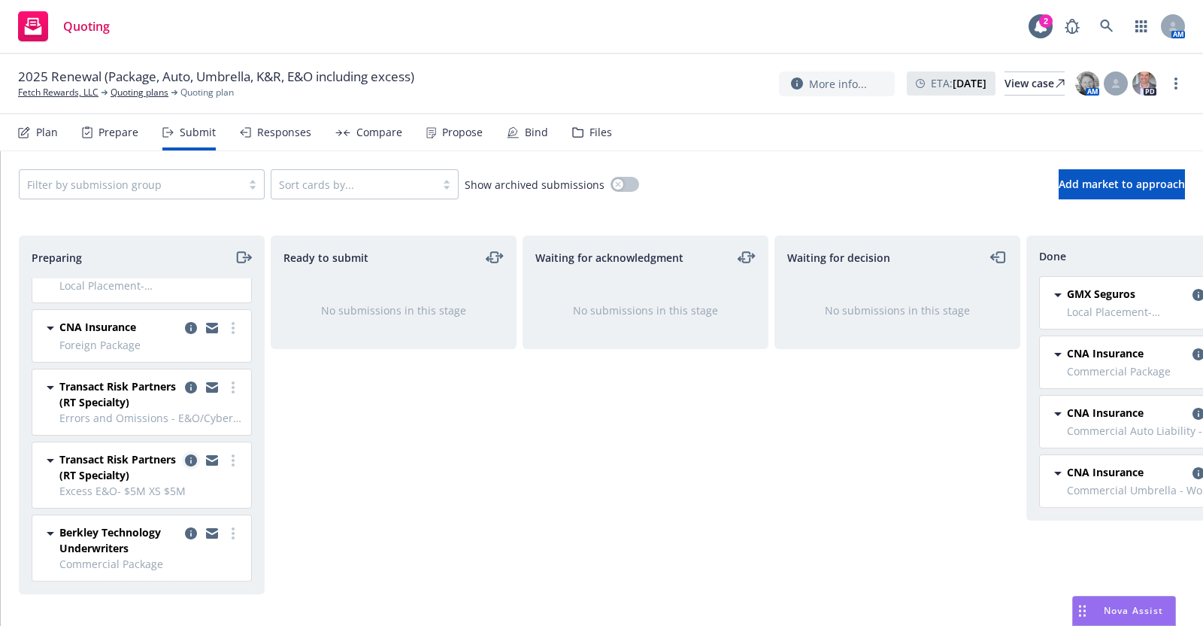
click at [185, 454] on icon "copy logging email" at bounding box center [191, 460] width 12 height 12
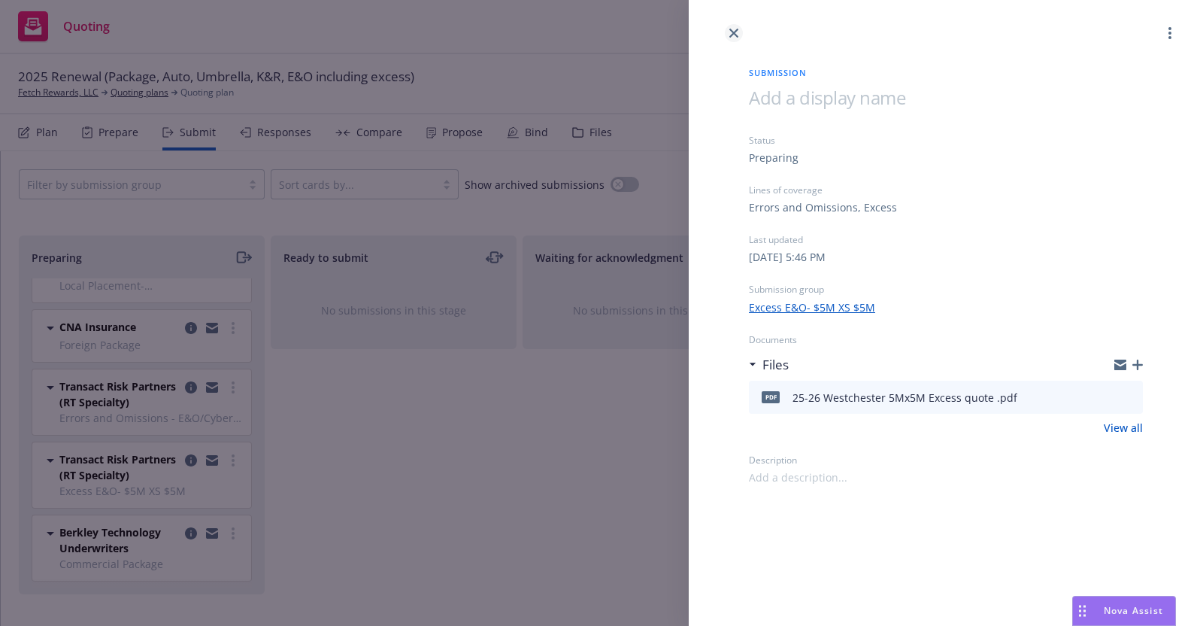
click at [729, 29] on icon "close" at bounding box center [733, 33] width 9 height 9
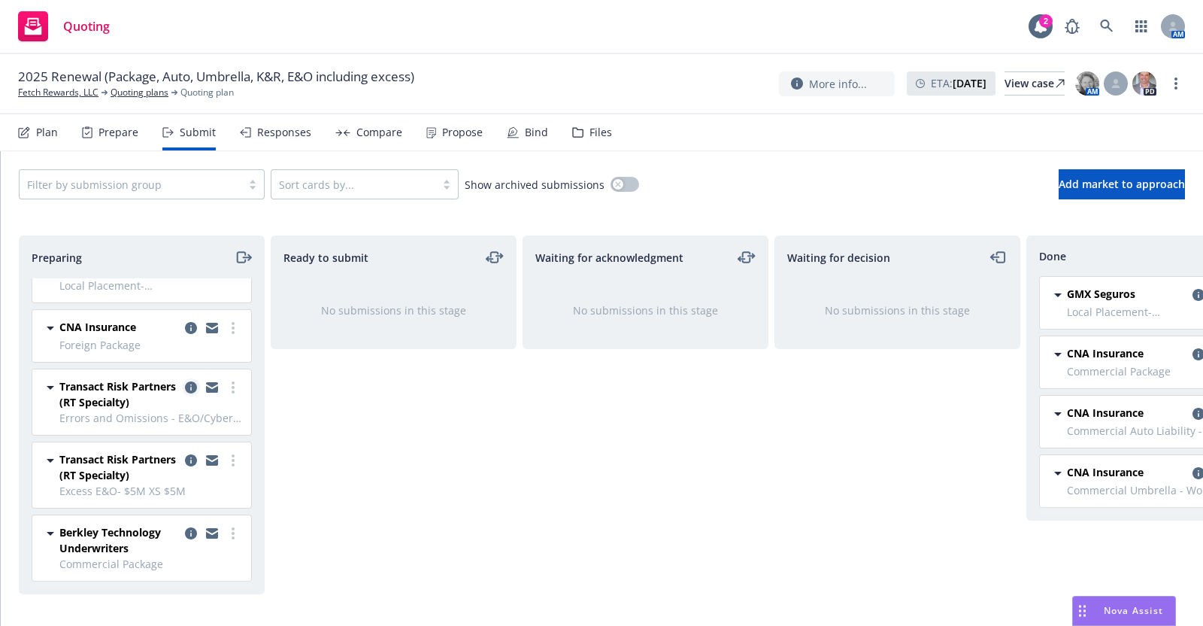
click at [185, 381] on icon "copy logging email" at bounding box center [191, 387] width 12 height 12
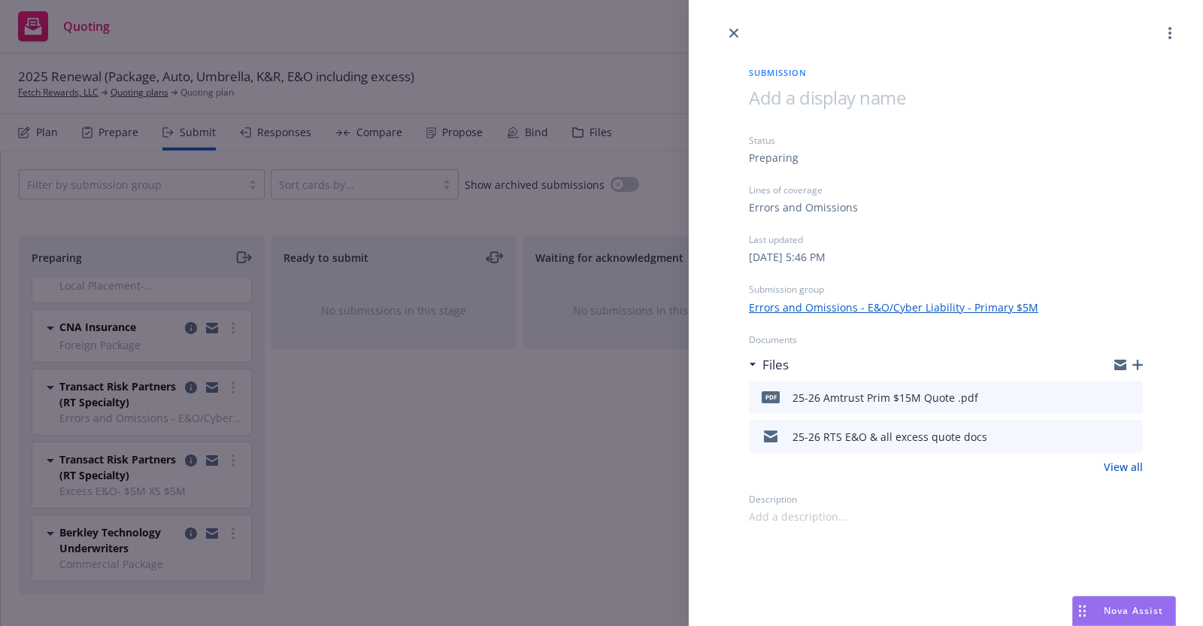
click at [906, 305] on link "Errors and Omissions - E&O/Cyber Liability - Primary $5M" at bounding box center [894, 307] width 290 height 16
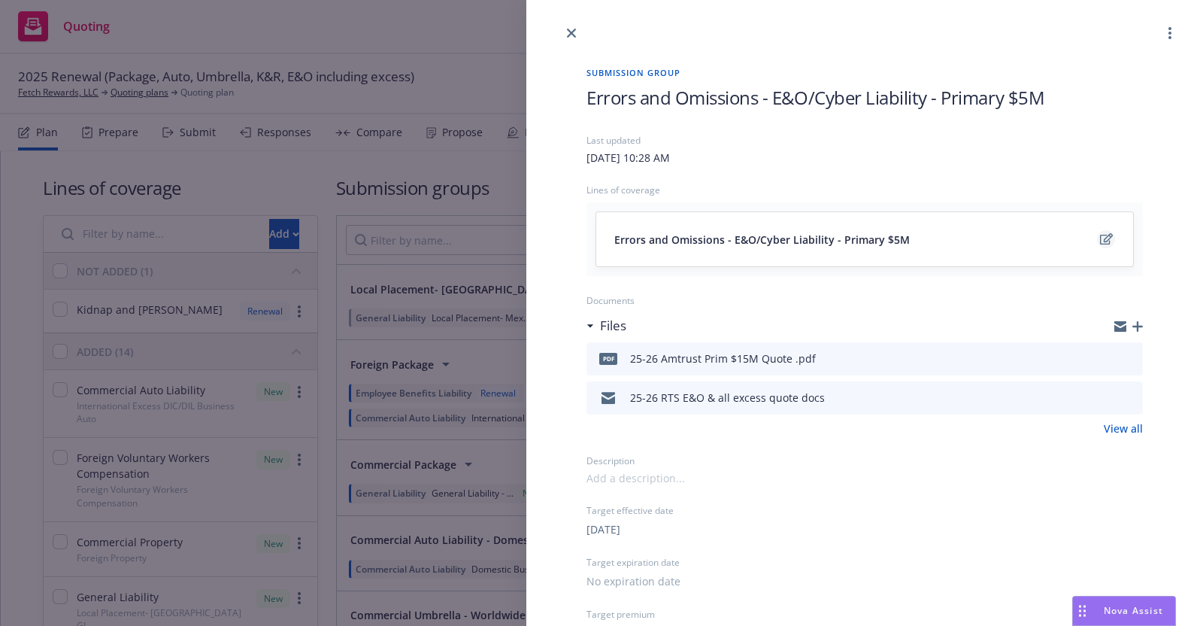
click at [1100, 235] on icon "edit" at bounding box center [1106, 238] width 13 height 11
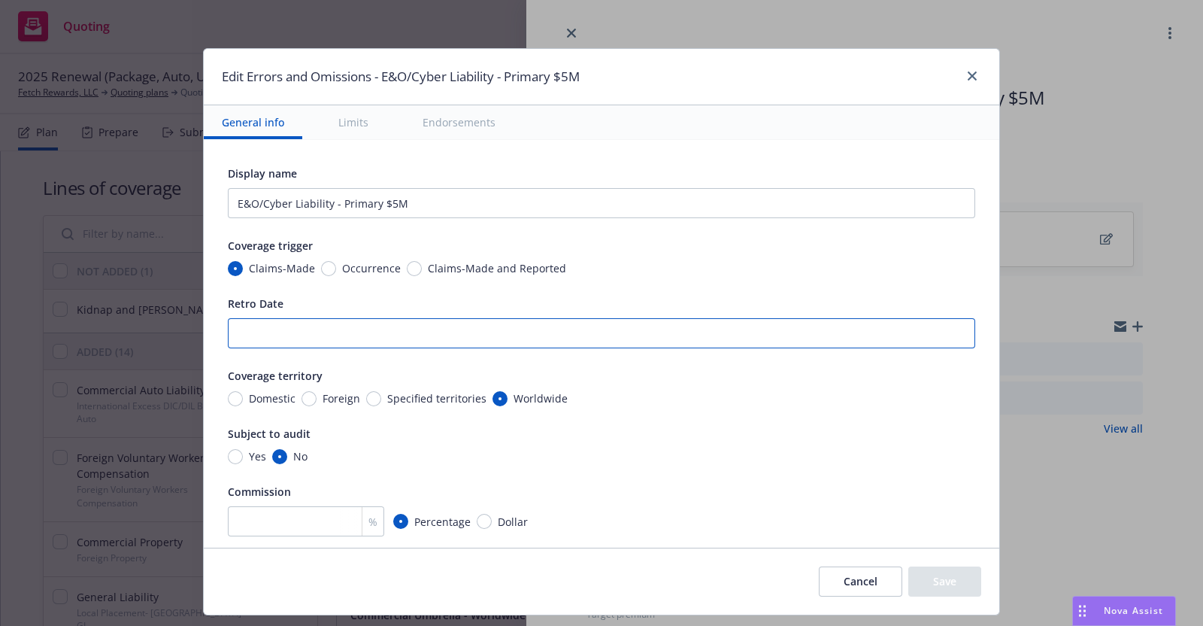
click at [228, 329] on input "Retro Date" at bounding box center [601, 333] width 747 height 30
click at [272, 332] on input "Tech E&O: [DATE]; Cyber & Media Liability: Full Prior Acts" at bounding box center [601, 333] width 747 height 30
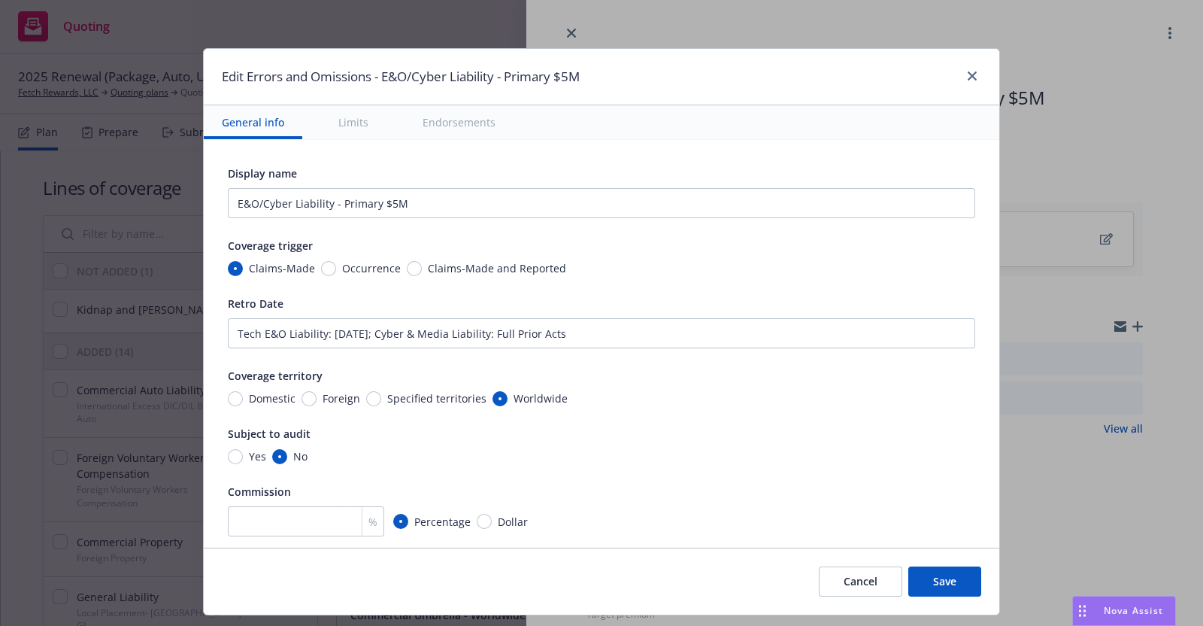
click at [632, 408] on div "Display name E&O/Cyber Liability - Primary $5M Coverage trigger Claims-Made Occ…" at bounding box center [601, 386] width 747 height 444
click at [320, 520] on input "number" at bounding box center [306, 521] width 156 height 30
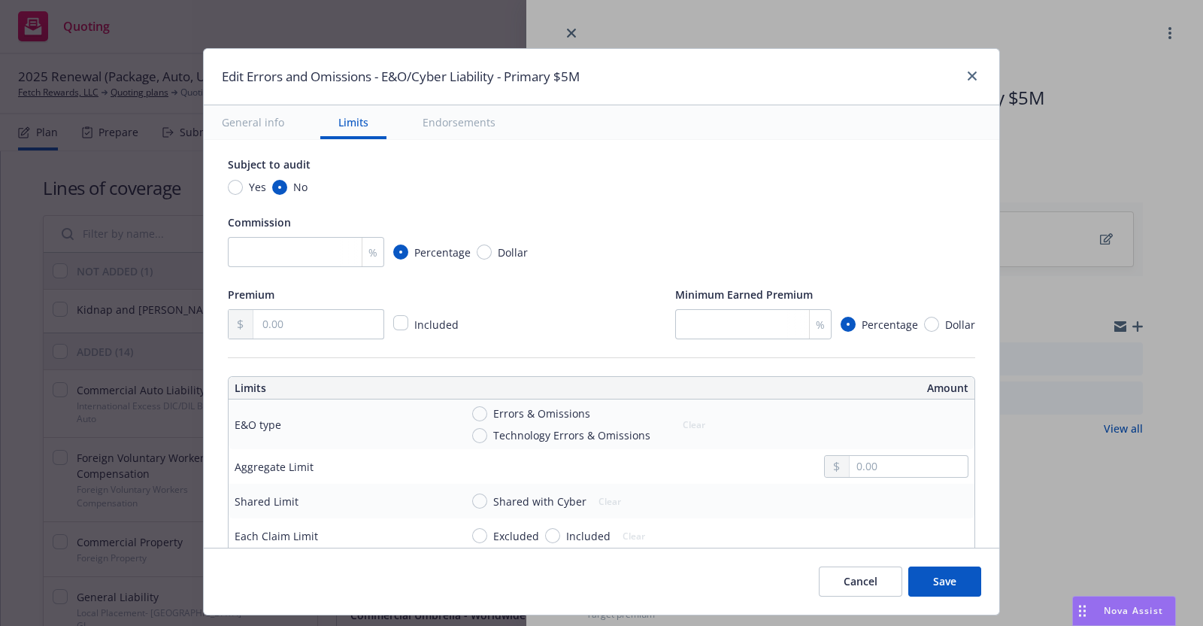
scroll to position [270, 0]
click at [283, 317] on input "text" at bounding box center [318, 323] width 130 height 29
click at [316, 252] on input "number" at bounding box center [306, 251] width 156 height 30
click at [508, 287] on div "Premium 150,000.00 Included Minimum Earned Premium % Percentage Dollar" at bounding box center [601, 311] width 747 height 54
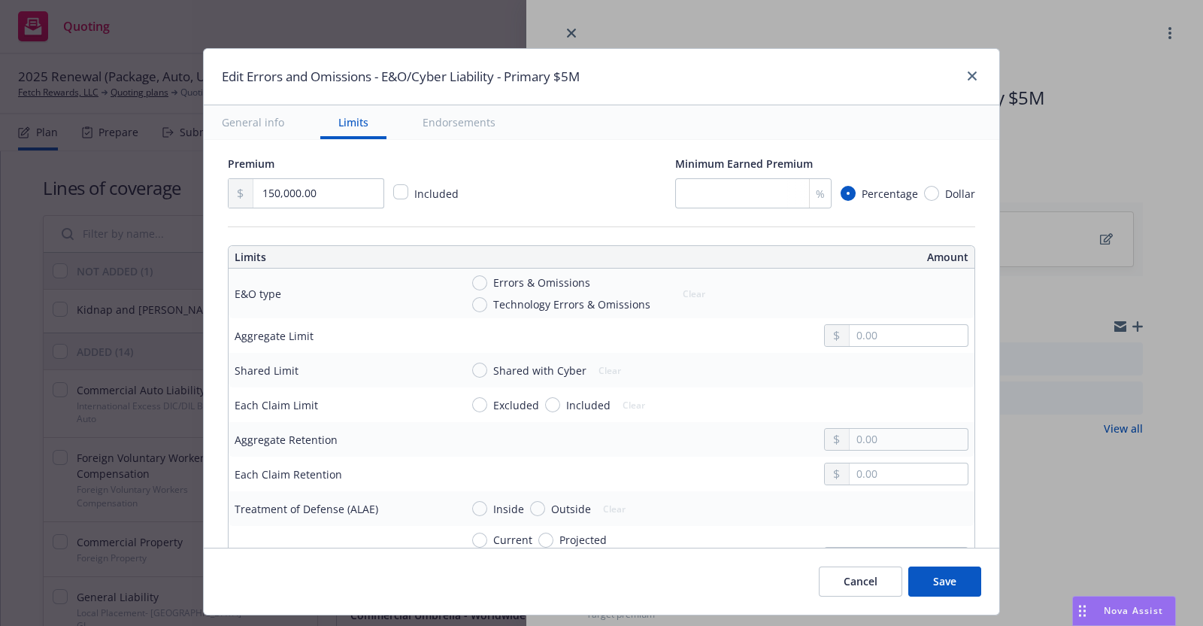
scroll to position [405, 0]
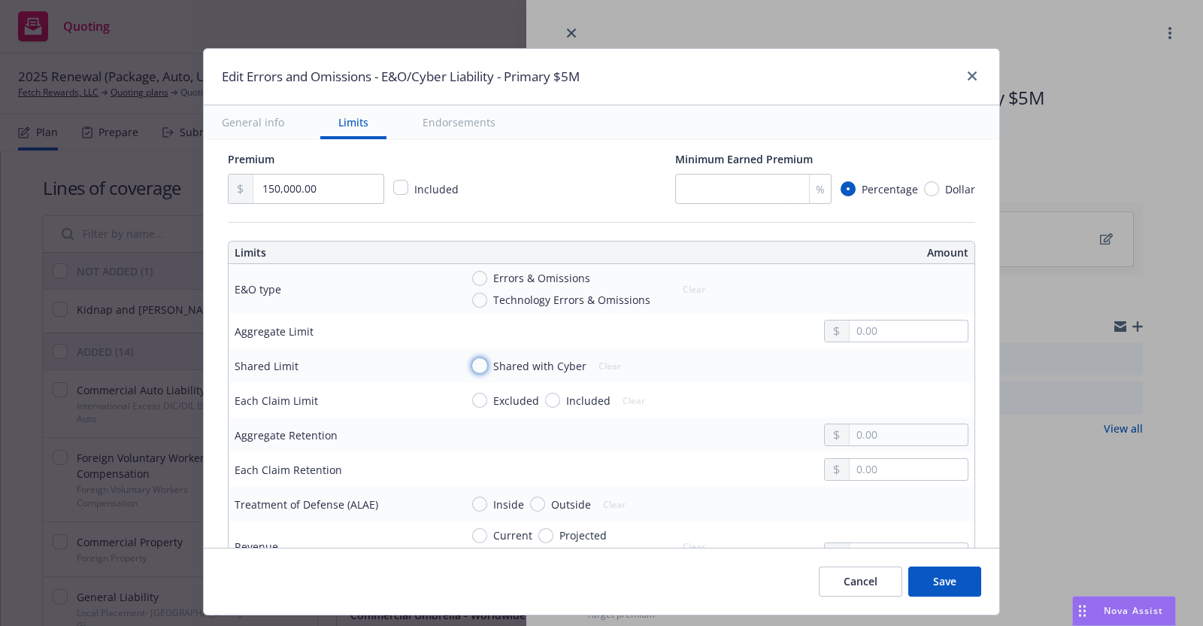
click at [472, 359] on input "Shared with Cyber" at bounding box center [479, 365] width 15 height 15
click at [472, 296] on input "Technology Errors & Omissions" at bounding box center [479, 300] width 15 height 15
click at [872, 325] on input "text" at bounding box center [909, 330] width 118 height 21
click at [884, 449] on button "$5,000,000.00" at bounding box center [884, 450] width 129 height 28
click at [545, 393] on input "Included" at bounding box center [552, 400] width 15 height 15
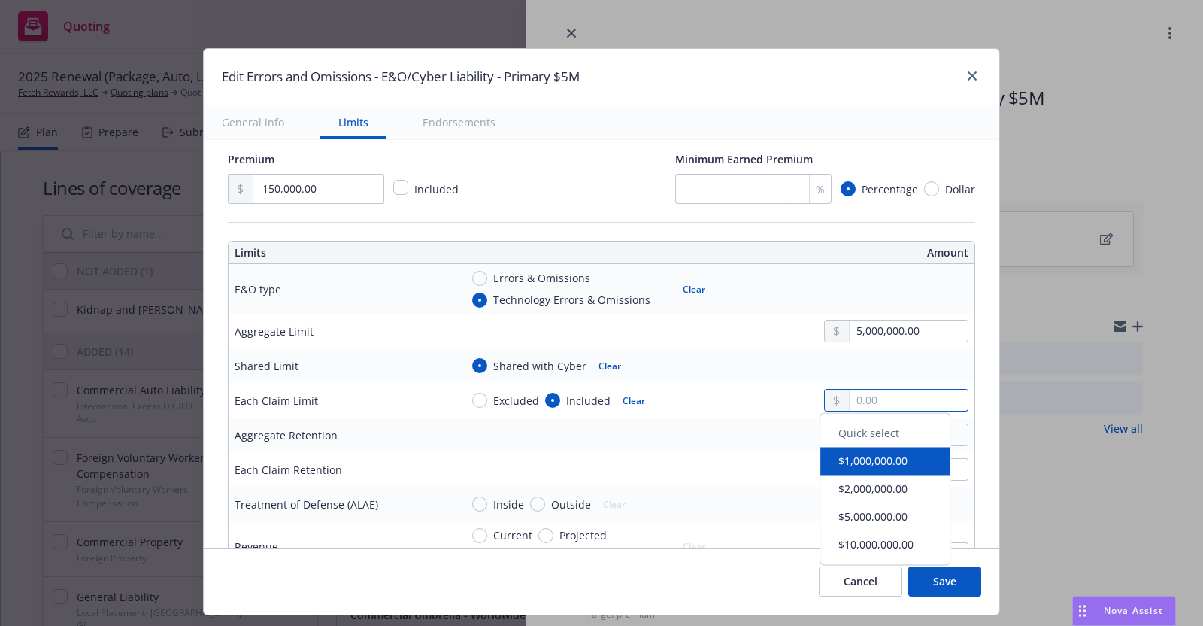
click at [866, 395] on input "text" at bounding box center [909, 400] width 118 height 21
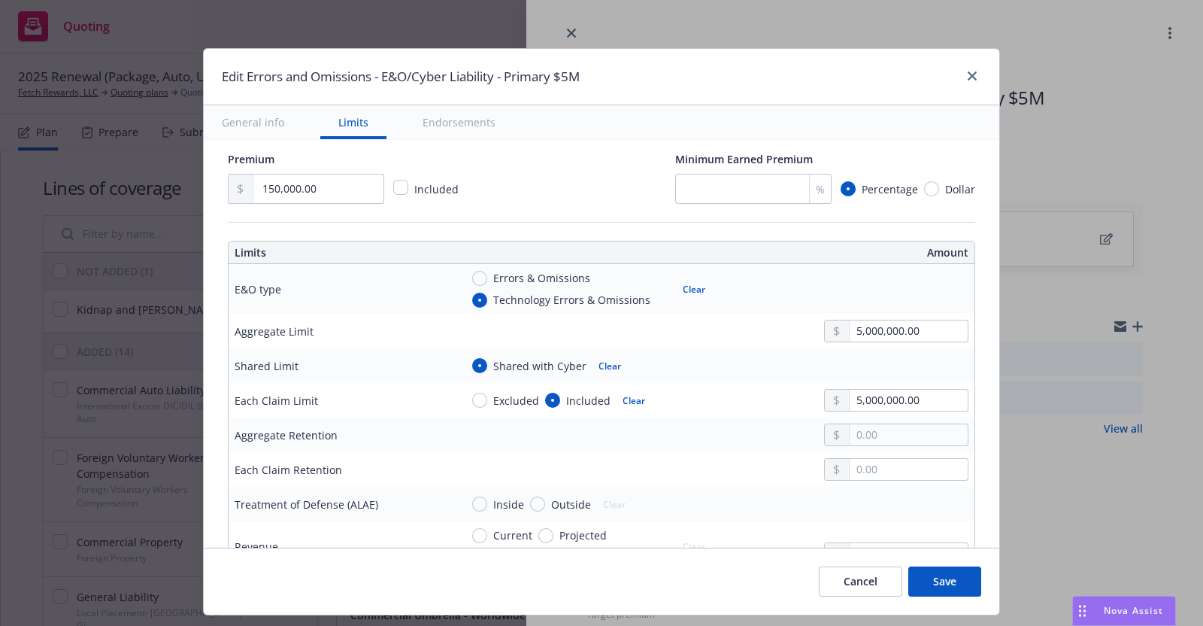
click at [871, 520] on button "$5,000,000.00" at bounding box center [884, 520] width 129 height 28
click at [857, 468] on input "text" at bounding box center [909, 469] width 118 height 21
click at [785, 500] on div "Inside Outside Clear" at bounding box center [714, 504] width 508 height 23
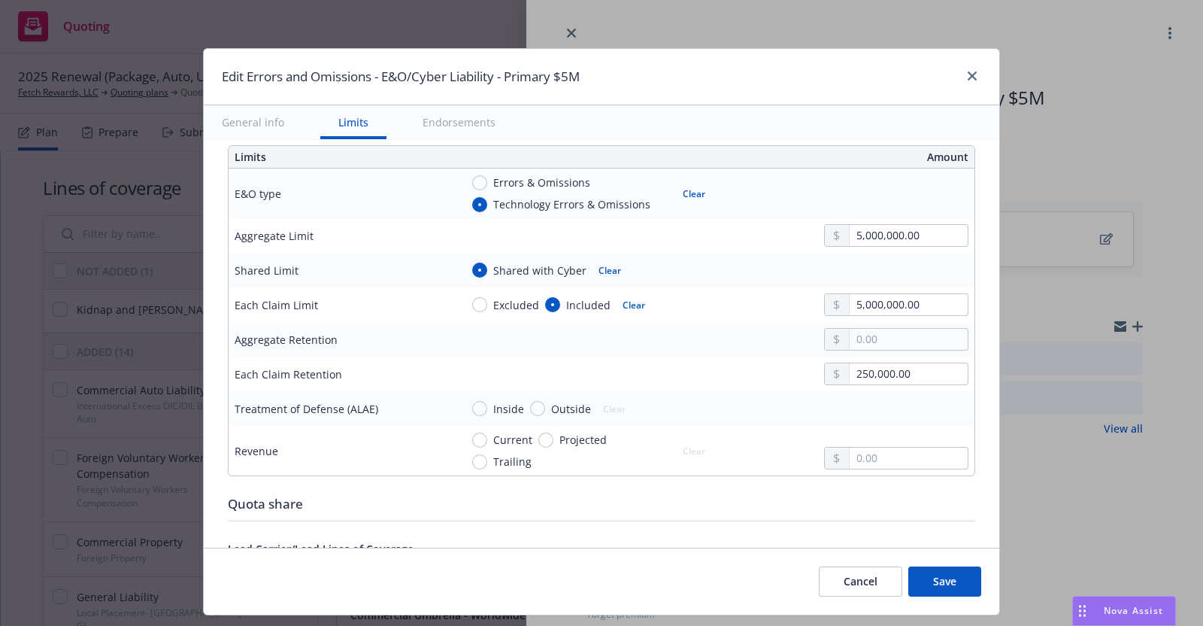
scroll to position [517, 0]
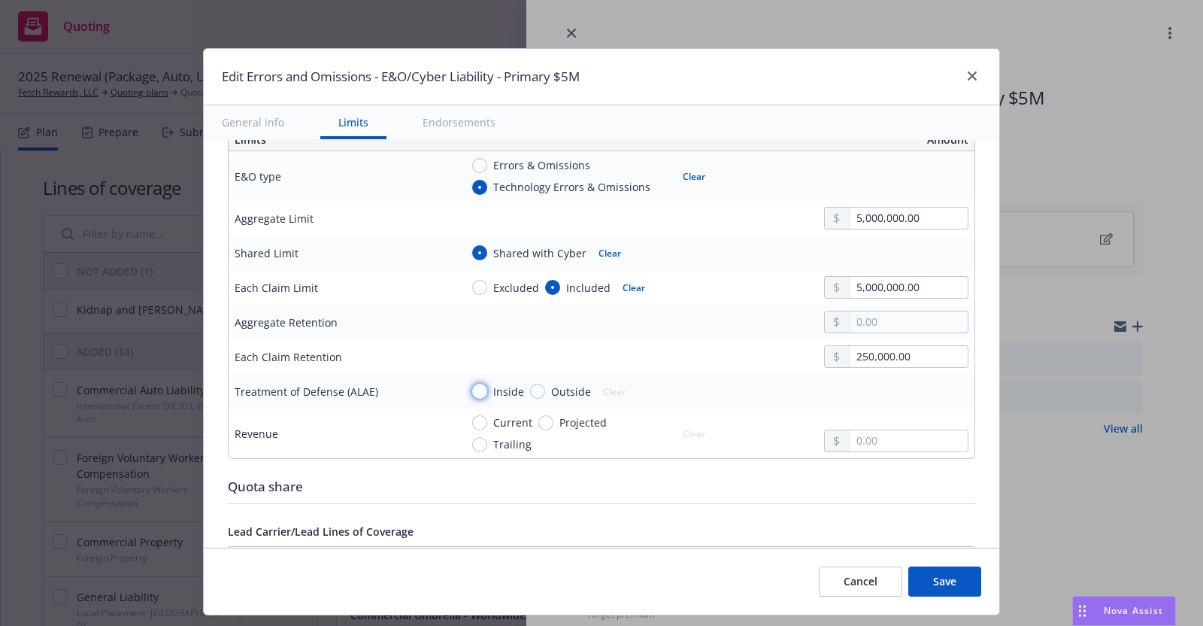
click at [472, 388] on input "Inside" at bounding box center [479, 391] width 15 height 15
click at [472, 441] on input "Trailing" at bounding box center [479, 444] width 15 height 15
click at [863, 438] on input "text" at bounding box center [909, 440] width 118 height 21
paste input "424,619,009.00"
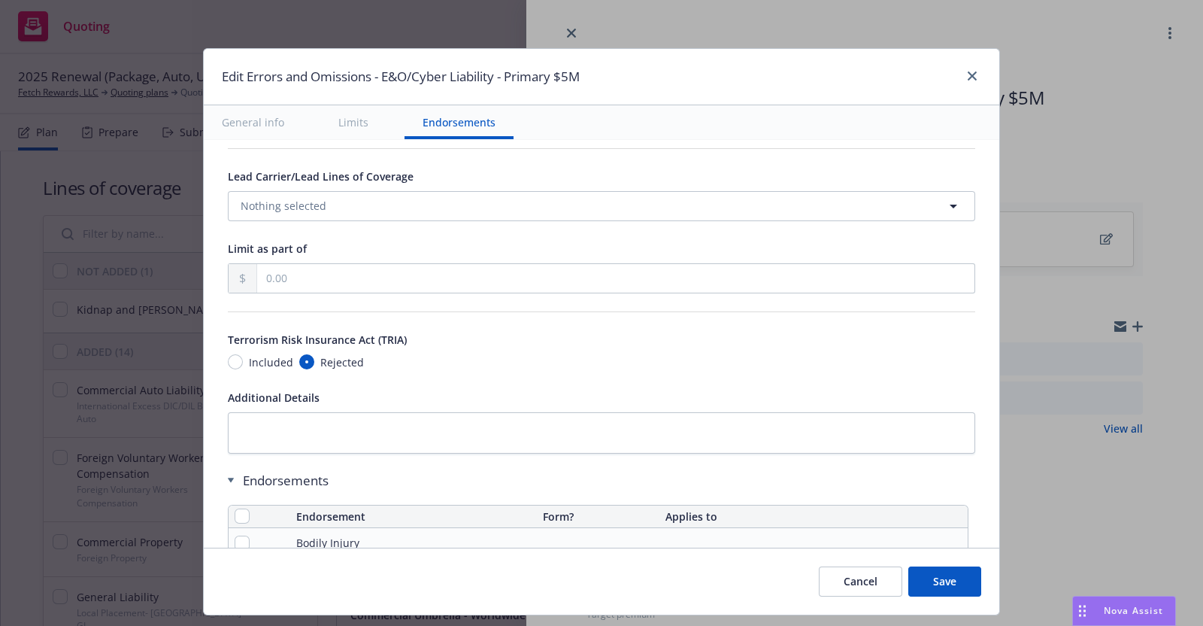
scroll to position [876, 0]
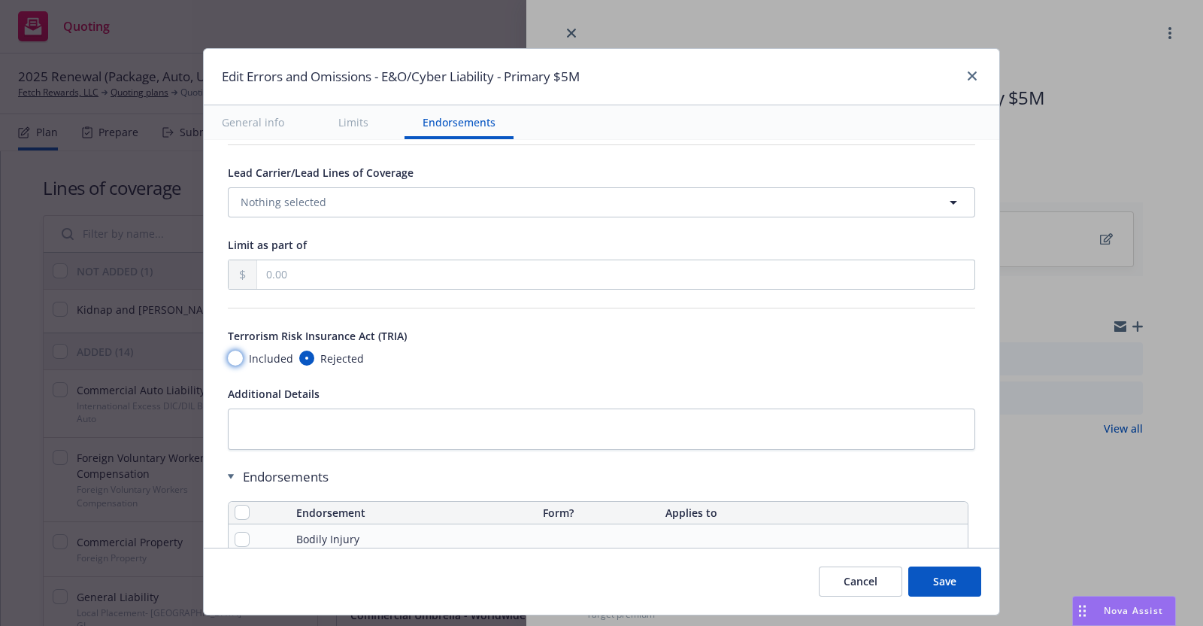
click at [228, 352] on input "Included" at bounding box center [235, 357] width 15 height 15
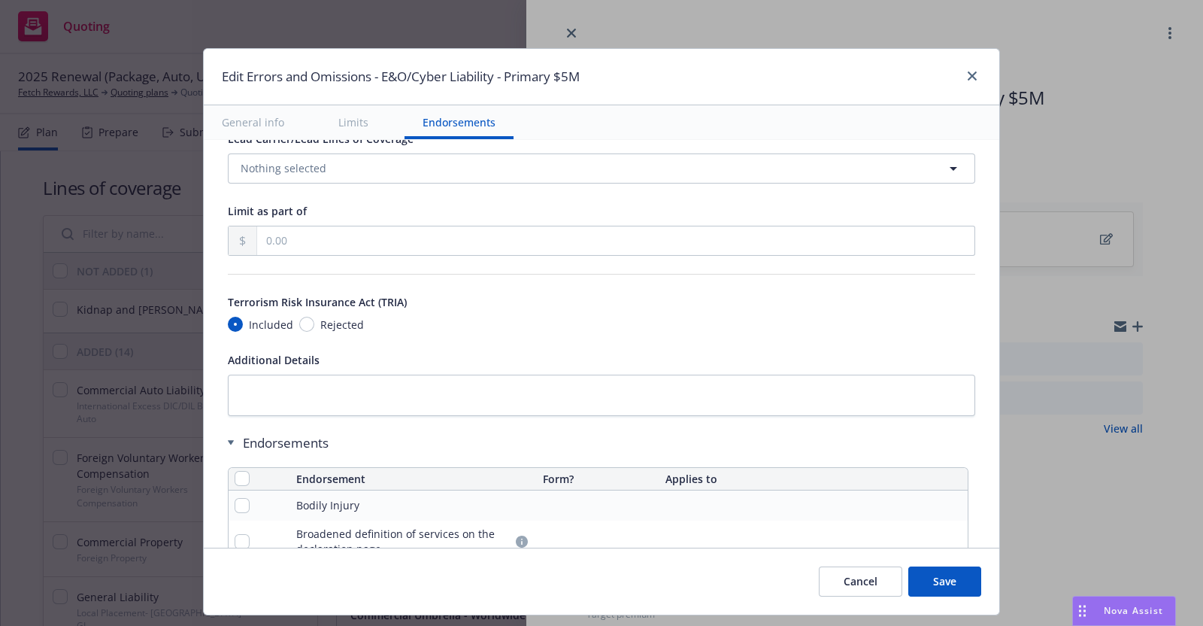
scroll to position [935, 0]
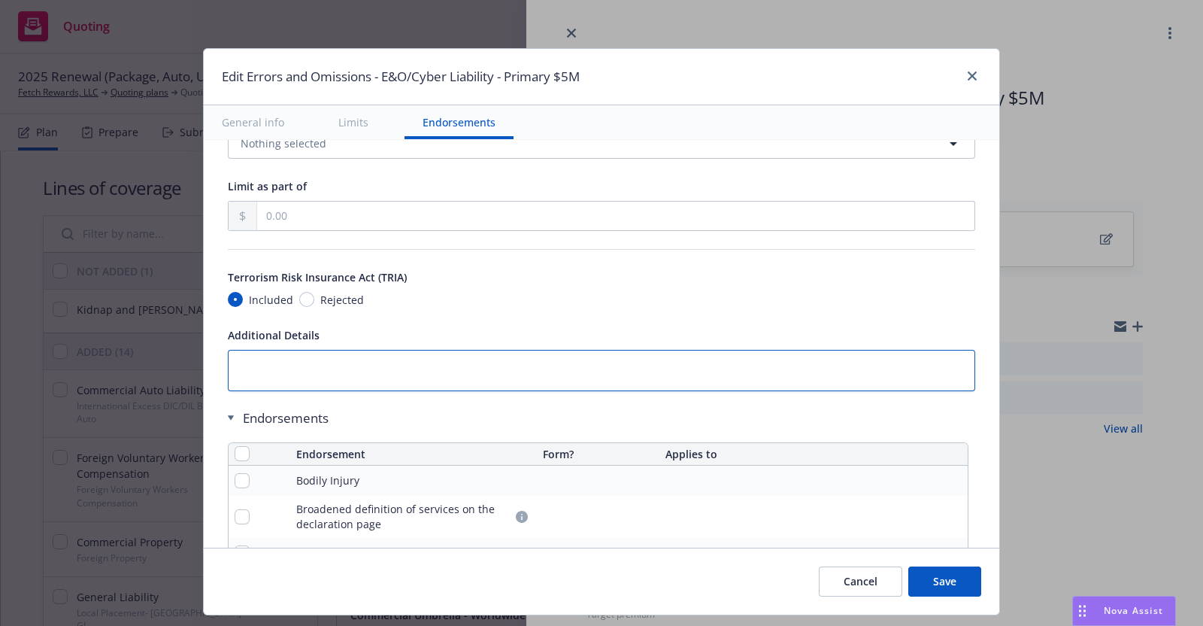
click at [238, 357] on textarea at bounding box center [601, 370] width 747 height 41
paste textarea "Retention for Cyber Deception/Fraudulent Impersonation"
click at [508, 366] on textarea "Retention for Cyber Deception/Fraudulent Impersonation: $100,000" at bounding box center [601, 370] width 747 height 41
click at [690, 366] on textarea "Retention for Cyber Deception/Fraudulent Impersonation or Invoice Manipulation:…" at bounding box center [601, 370] width 747 height 41
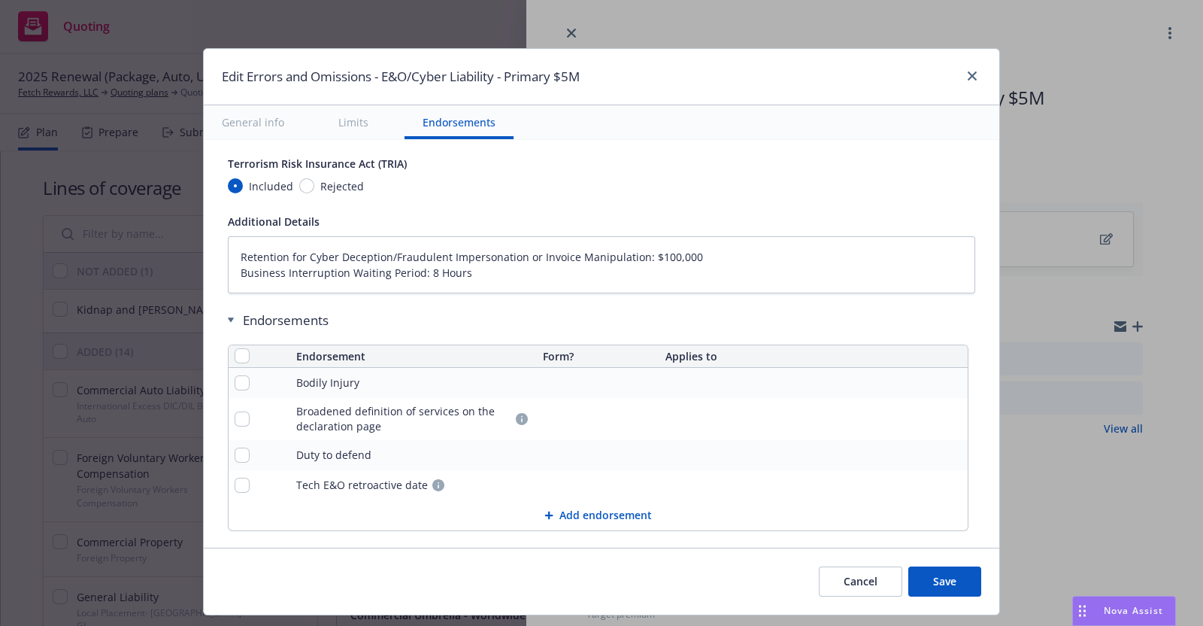
scroll to position [1071, 0]
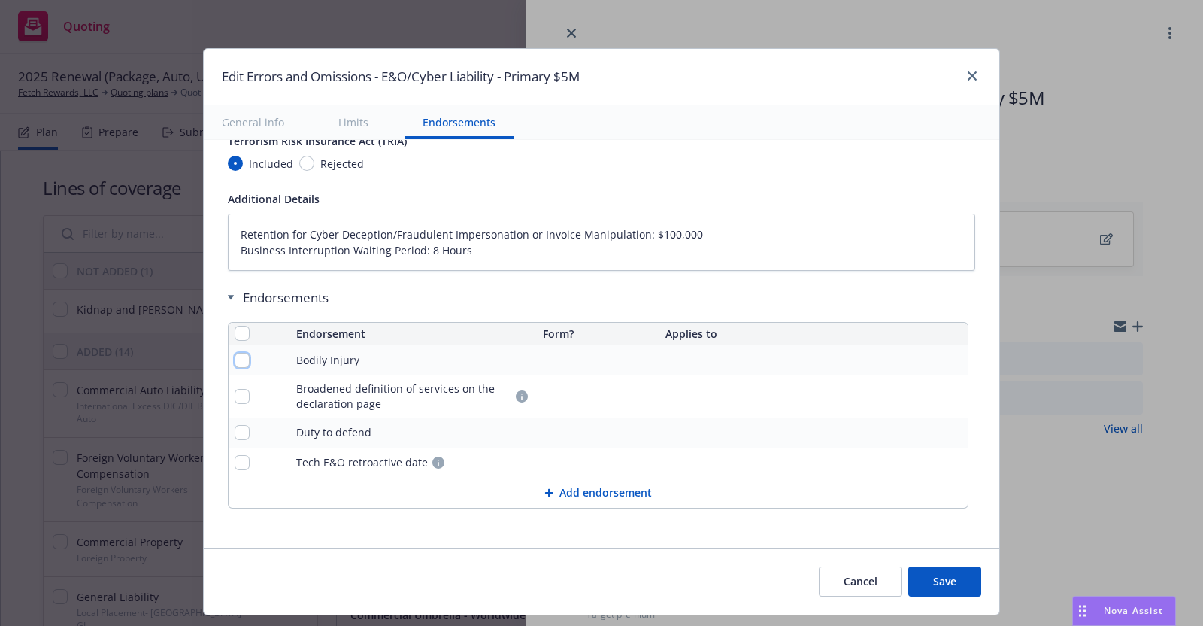
click at [235, 353] on input "checkbox" at bounding box center [242, 360] width 15 height 15
click at [235, 389] on input "checkbox" at bounding box center [242, 396] width 15 height 15
click at [578, 590] on span "Remove endorsements" at bounding box center [577, 591] width 118 height 14
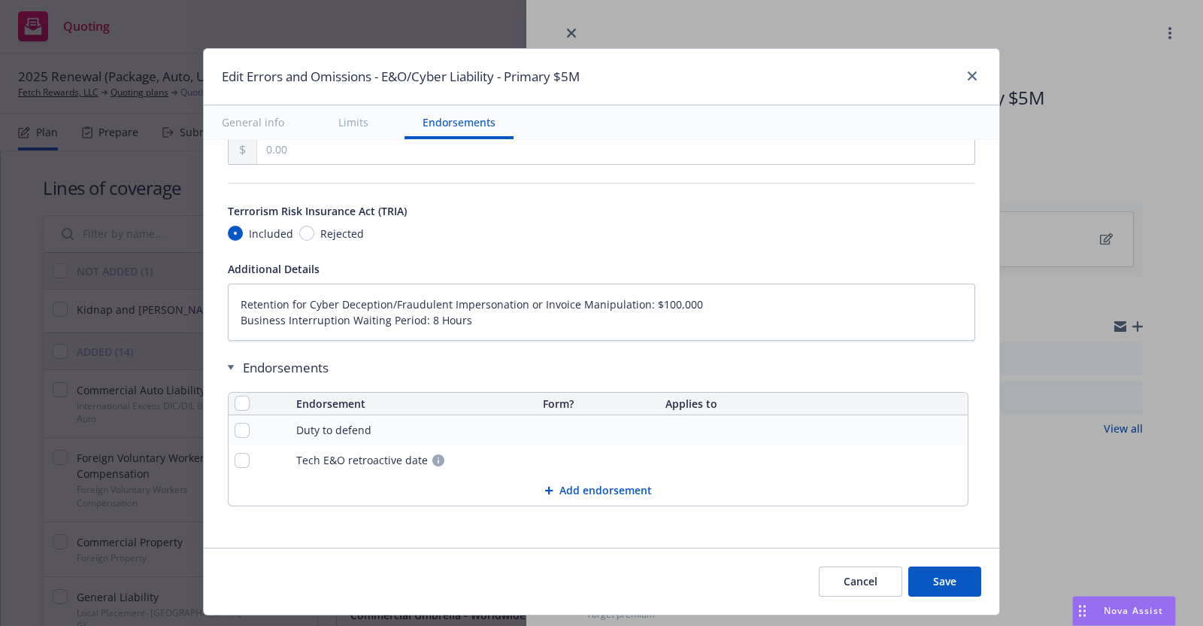
scroll to position [998, 0]
click at [935, 575] on button "Save" at bounding box center [944, 581] width 73 height 30
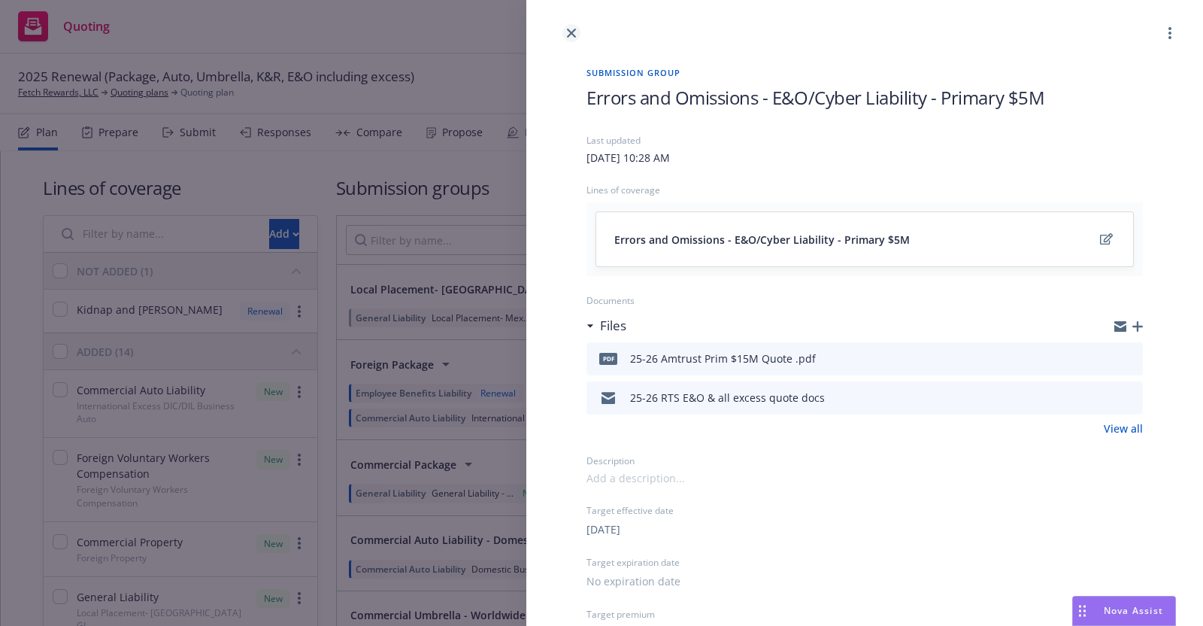
click at [572, 29] on icon "close" at bounding box center [571, 33] width 9 height 9
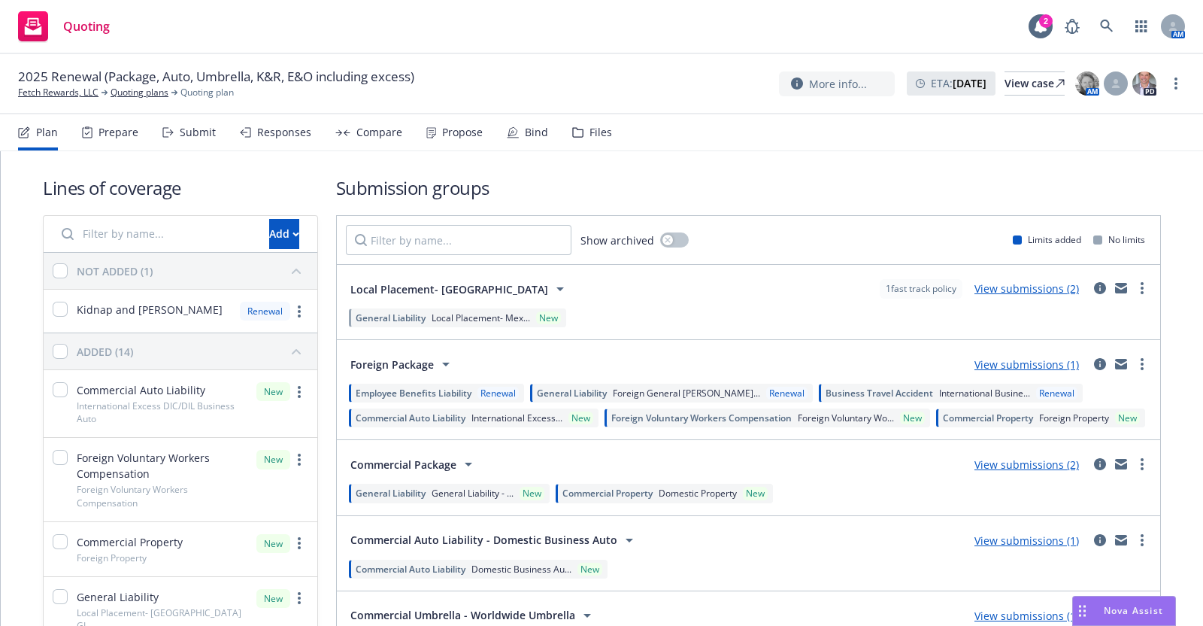
click at [194, 130] on div "Submit" at bounding box center [198, 132] width 36 height 12
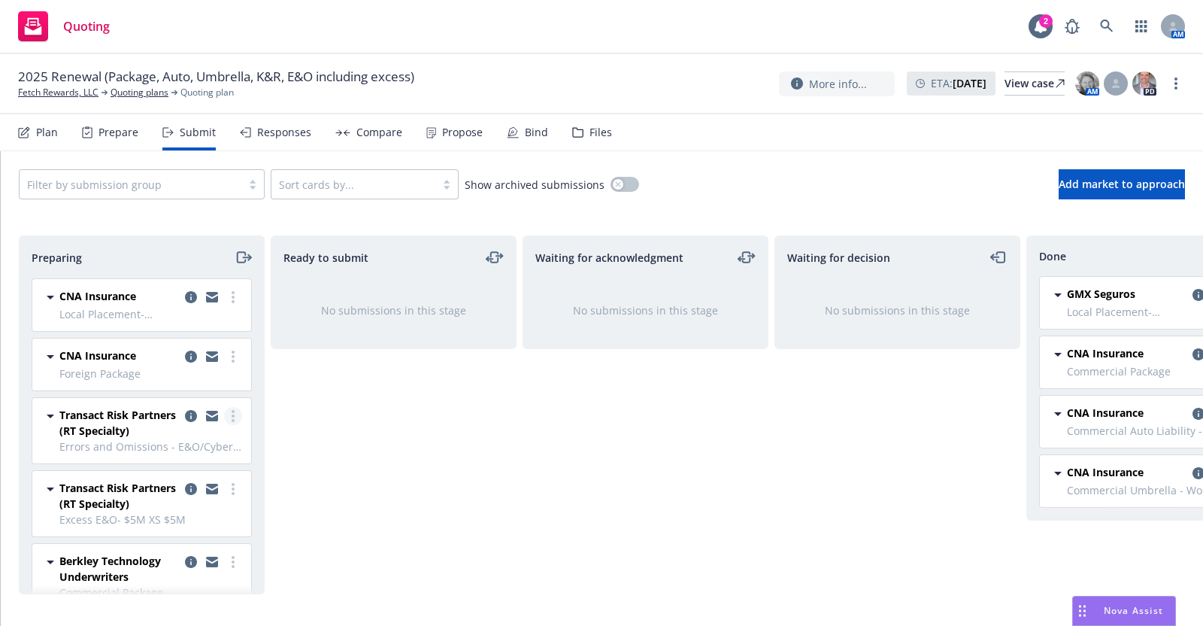
click at [232, 411] on circle "more" at bounding box center [233, 411] width 3 height 3
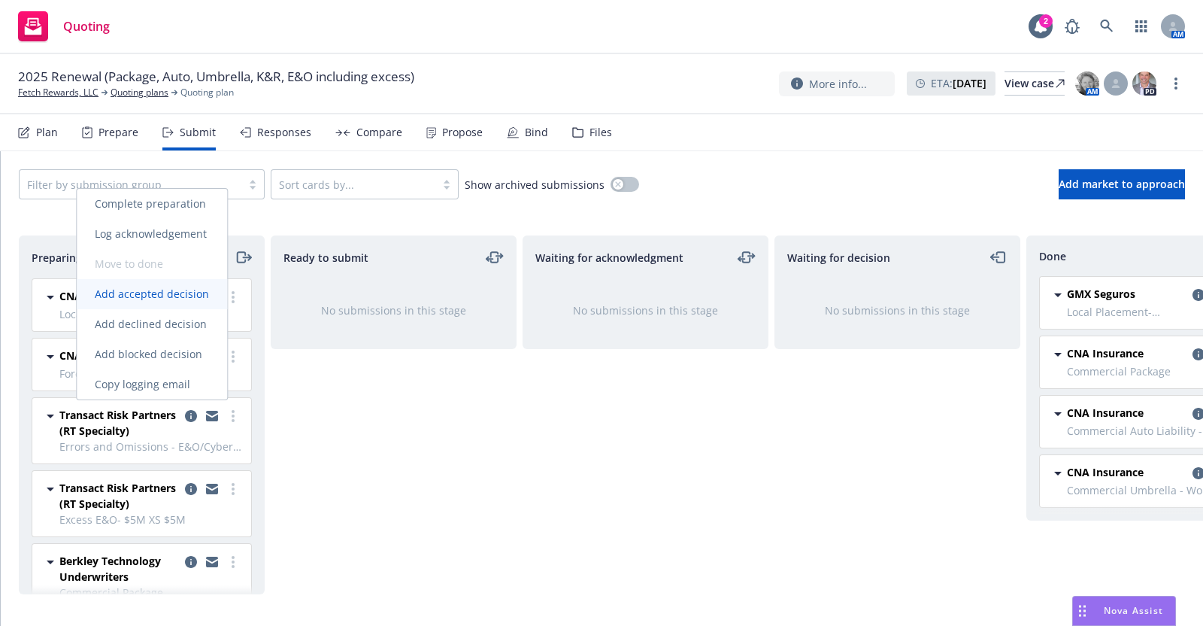
click at [186, 291] on span "Add accepted decision" at bounding box center [152, 294] width 150 height 14
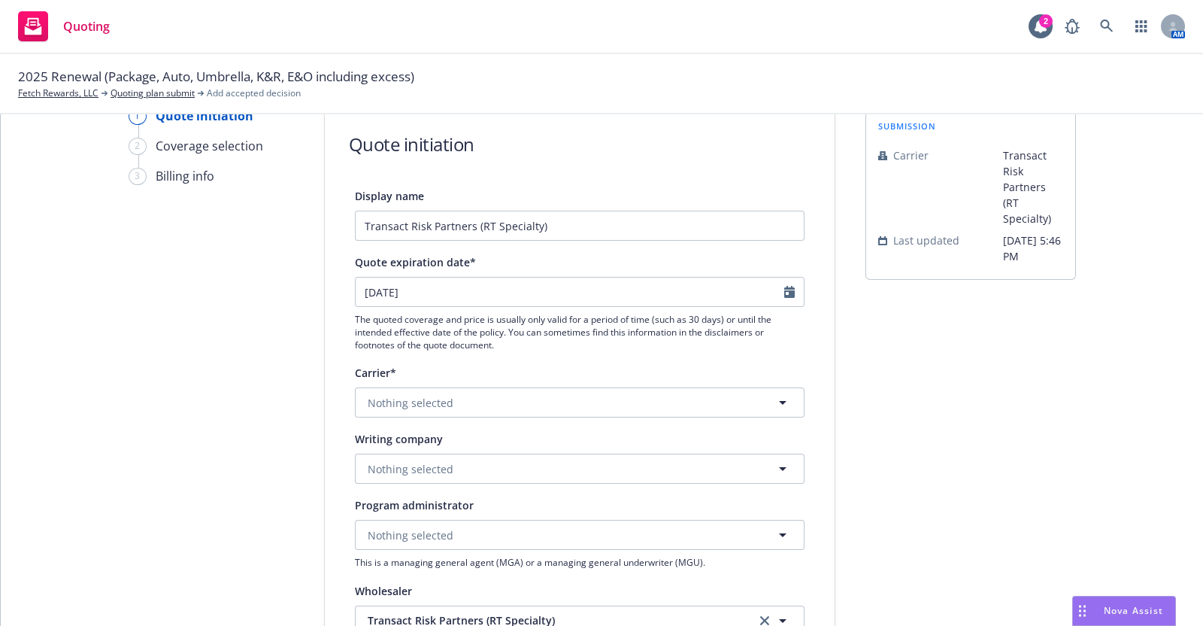
scroll to position [40, 0]
click at [778, 398] on icon "button" at bounding box center [783, 400] width 18 height 18
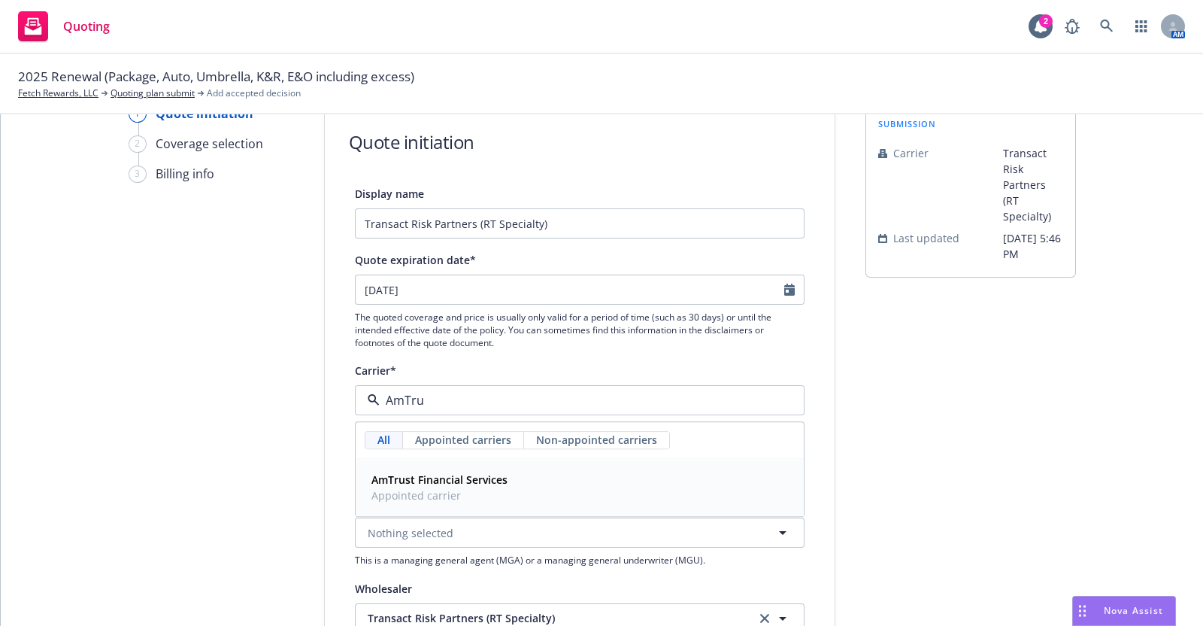
click at [437, 480] on strong "AmTrust Financial Services" at bounding box center [439, 480] width 136 height 14
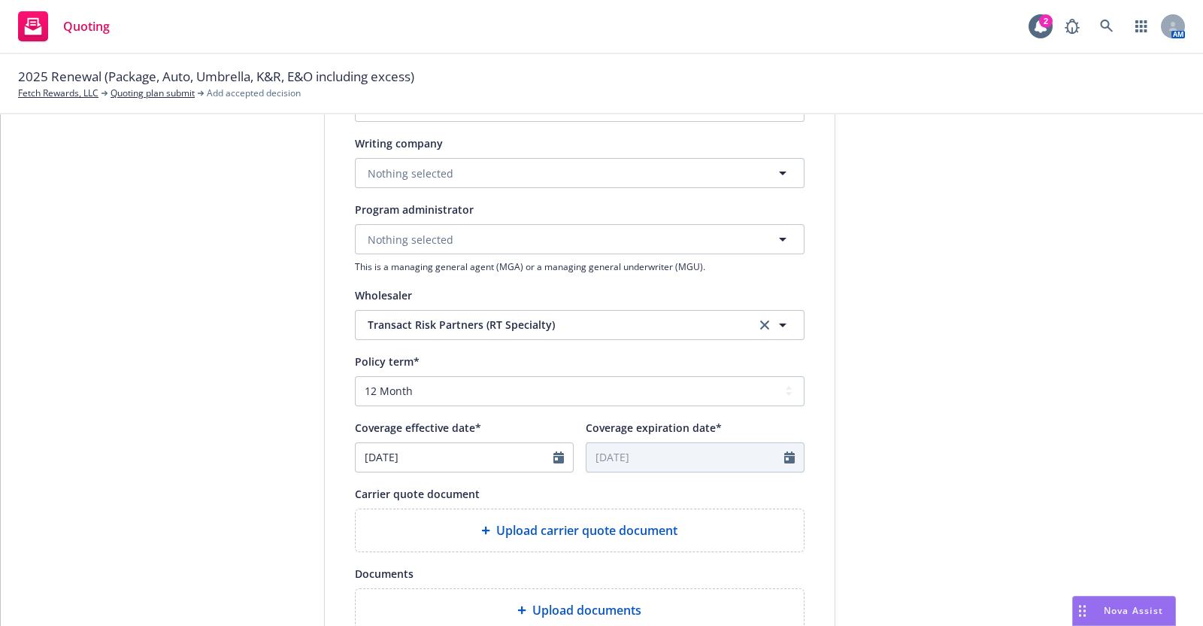
scroll to position [334, 0]
click at [553, 453] on icon "Calendar" at bounding box center [558, 456] width 11 height 12
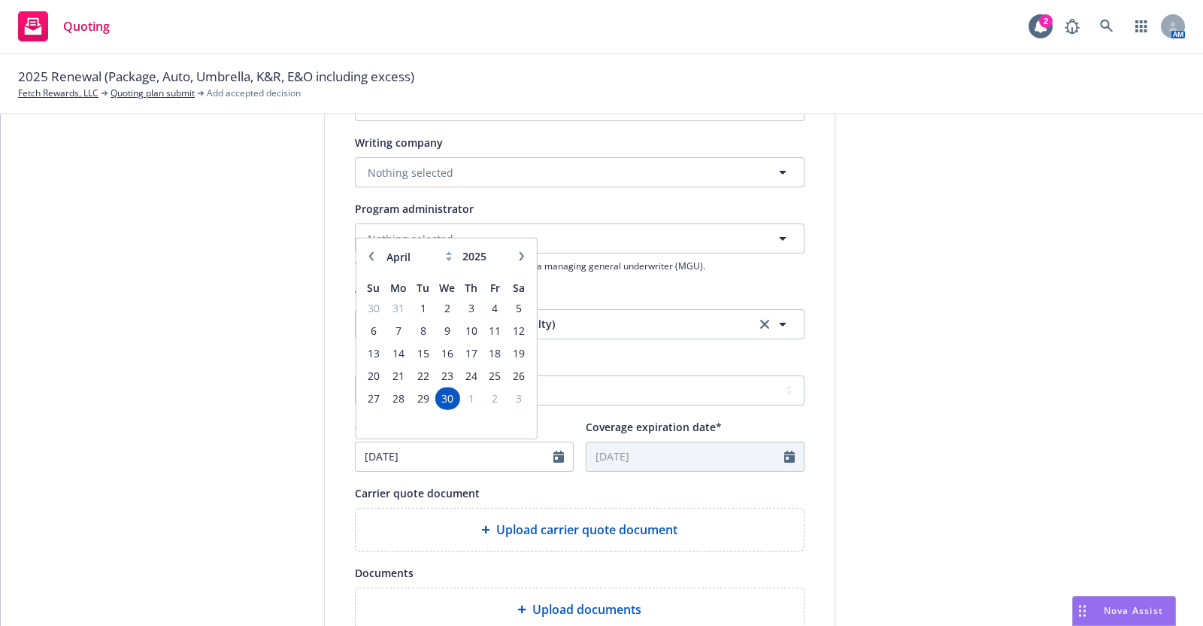
click at [517, 253] on icon "button" at bounding box center [521, 255] width 9 height 9
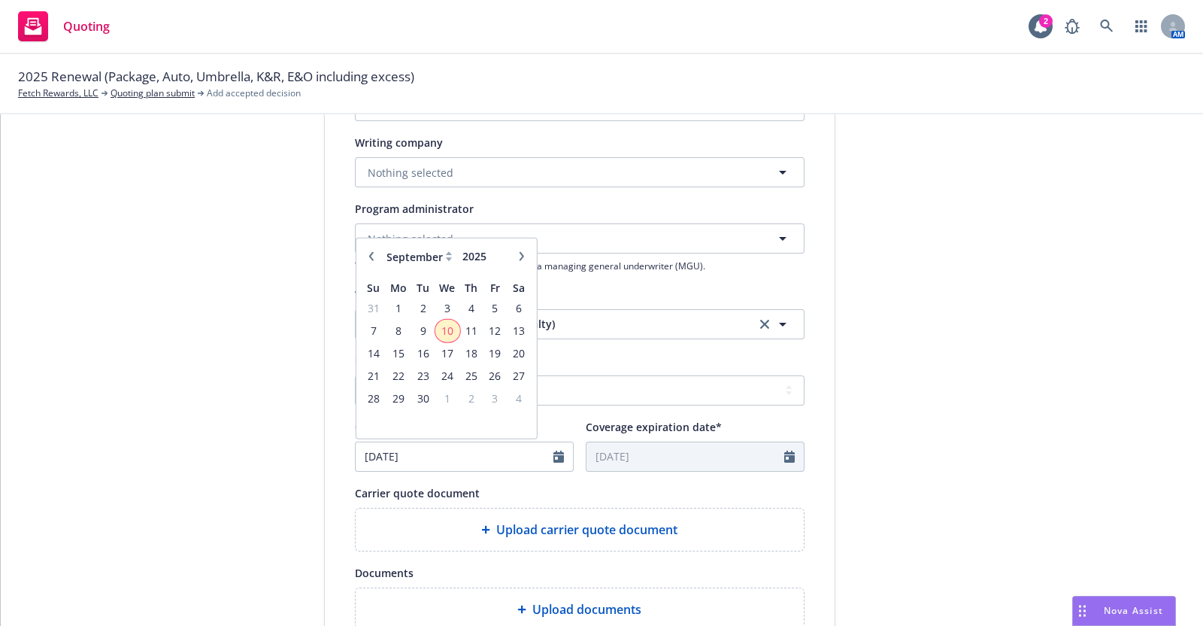
click at [439, 326] on span "10" at bounding box center [447, 330] width 22 height 19
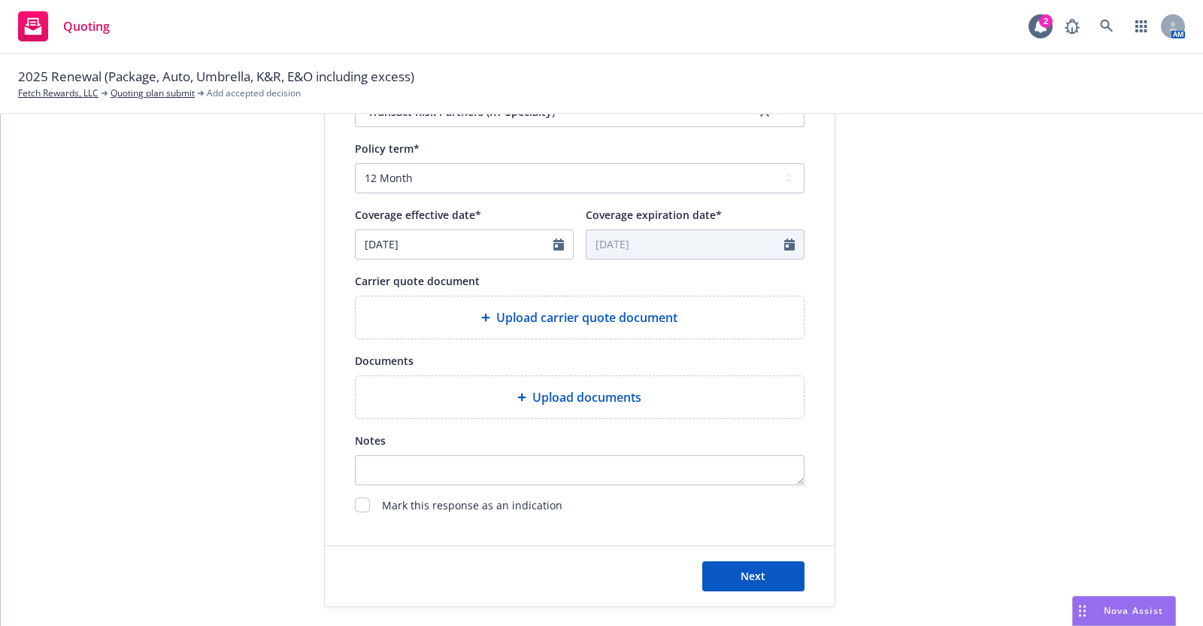
scroll to position [556, 0]
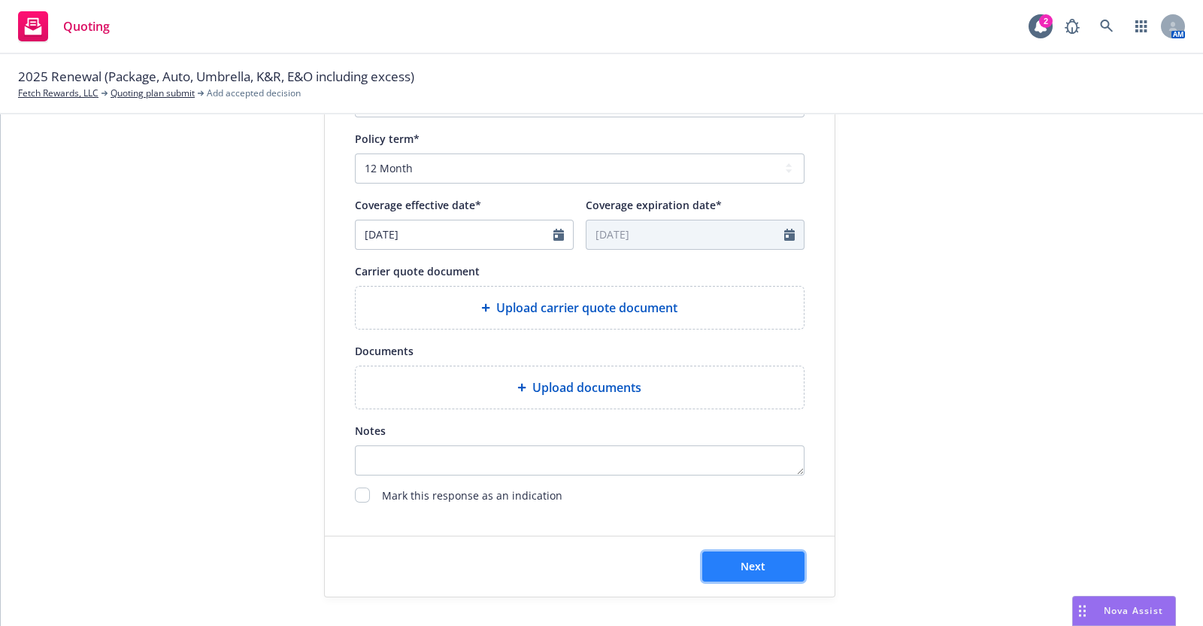
click at [754, 559] on span "Next" at bounding box center [753, 566] width 25 height 14
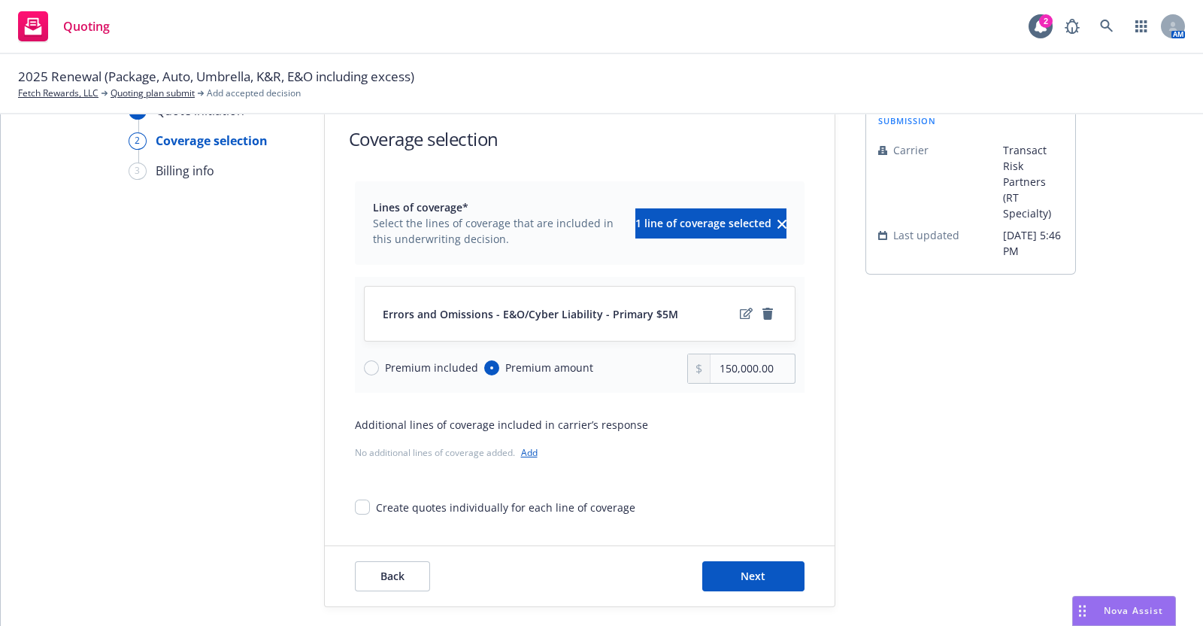
scroll to position [53, 0]
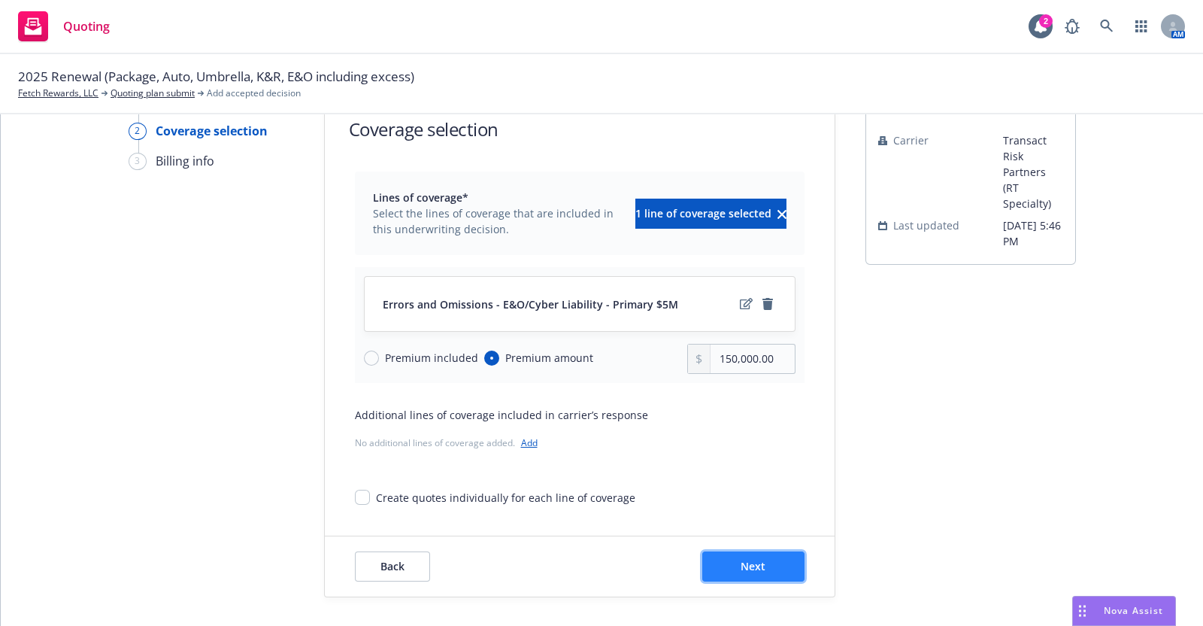
click at [769, 569] on button "Next" at bounding box center [753, 566] width 102 height 30
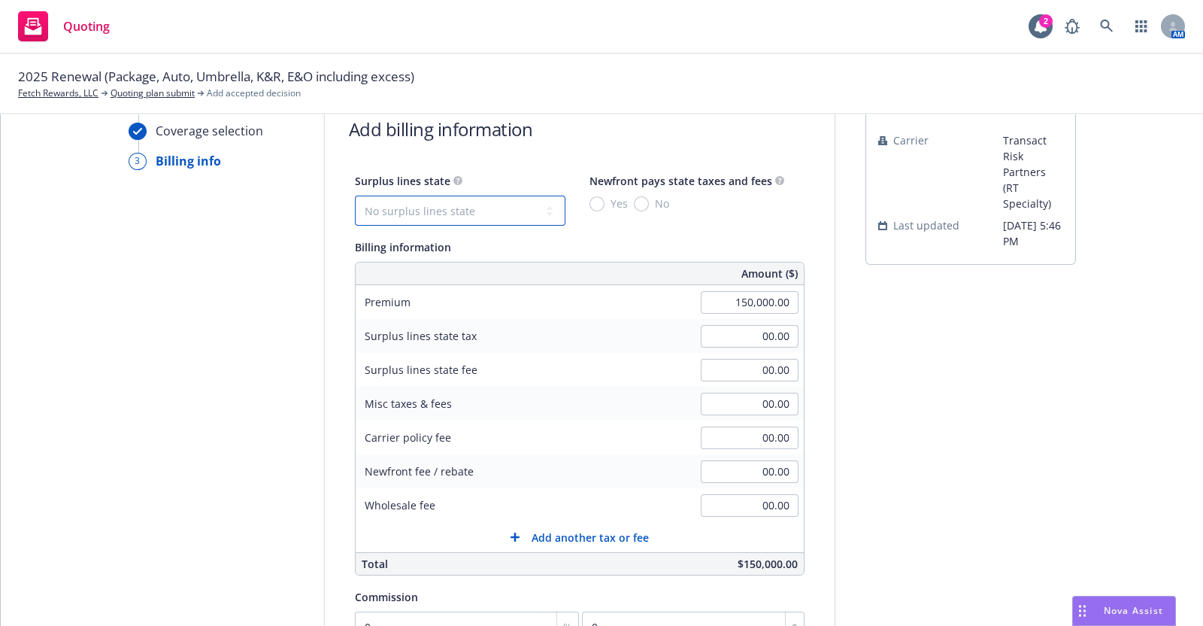
click at [461, 208] on select "No surplus lines state [US_STATE] [US_STATE] [US_STATE] [US_STATE] [US_STATE] […" at bounding box center [460, 211] width 211 height 30
click at [355, 196] on select "No surplus lines state [US_STATE] [US_STATE] [US_STATE] [US_STATE] [US_STATE] […" at bounding box center [460, 211] width 211 height 30
click at [536, 208] on select "No surplus lines state [US_STATE] [US_STATE] [US_STATE] [US_STATE] [US_STATE] […" at bounding box center [460, 211] width 211 height 30
click at [355, 196] on select "No surplus lines state [US_STATE] [US_STATE] [US_STATE] [US_STATE] [US_STATE] […" at bounding box center [460, 211] width 211 height 30
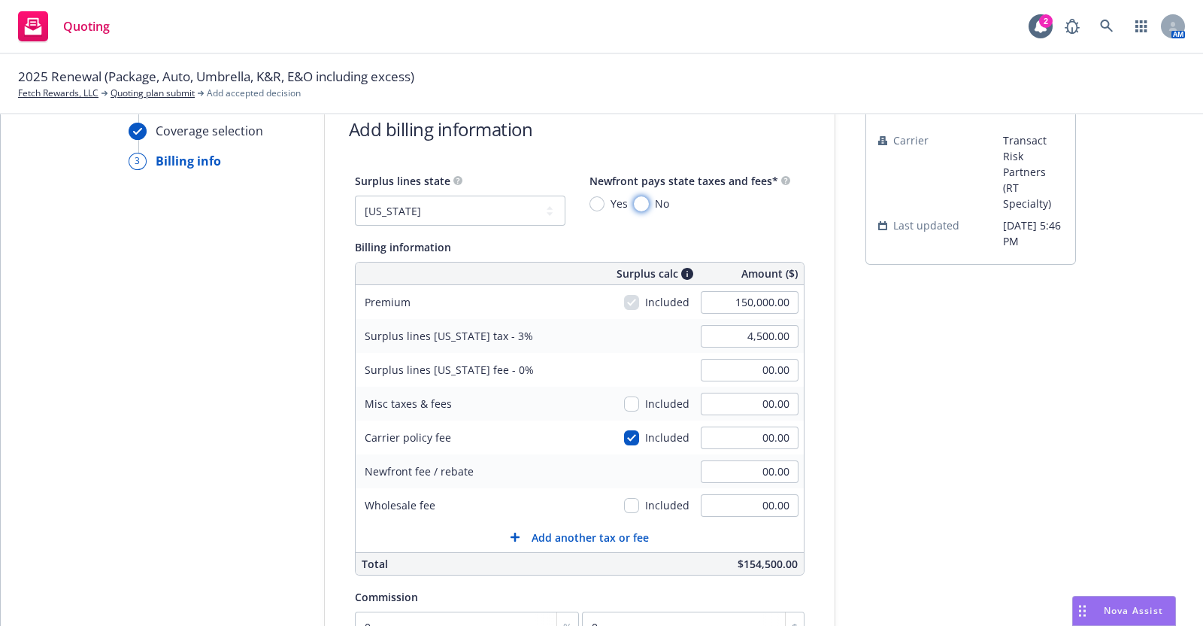
click at [634, 202] on input "No" at bounding box center [641, 203] width 15 height 15
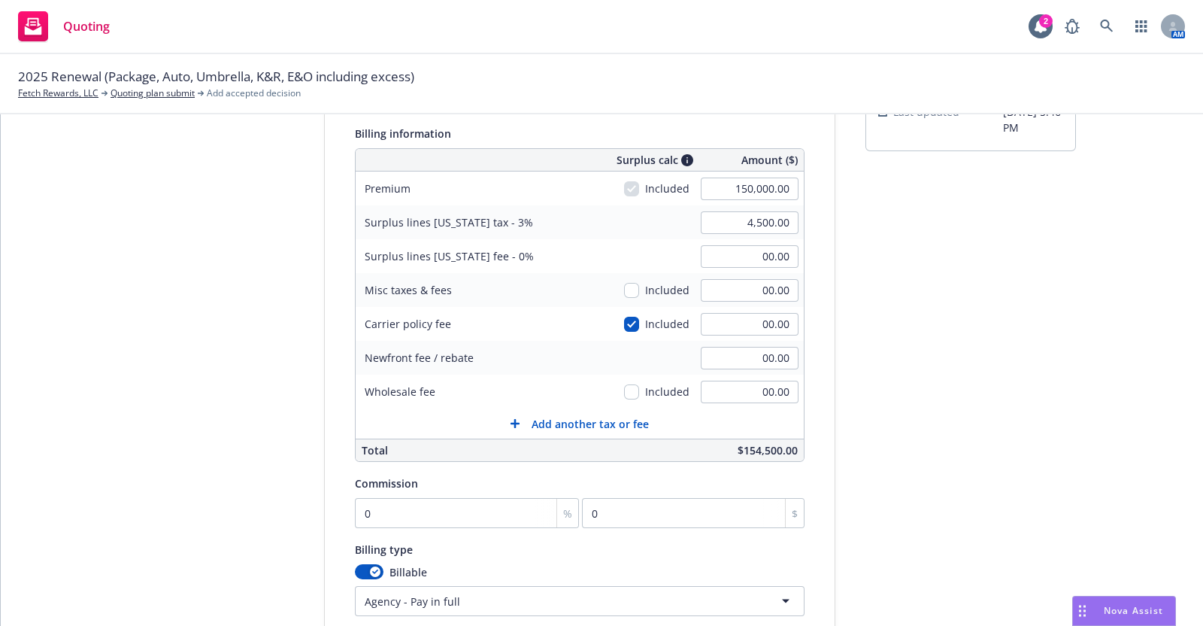
scroll to position [168, 0]
click at [624, 318] on input "checkbox" at bounding box center [631, 322] width 15 height 15
click at [386, 514] on input "0" at bounding box center [467, 511] width 225 height 30
click at [760, 543] on div "Billing type" at bounding box center [580, 547] width 450 height 18
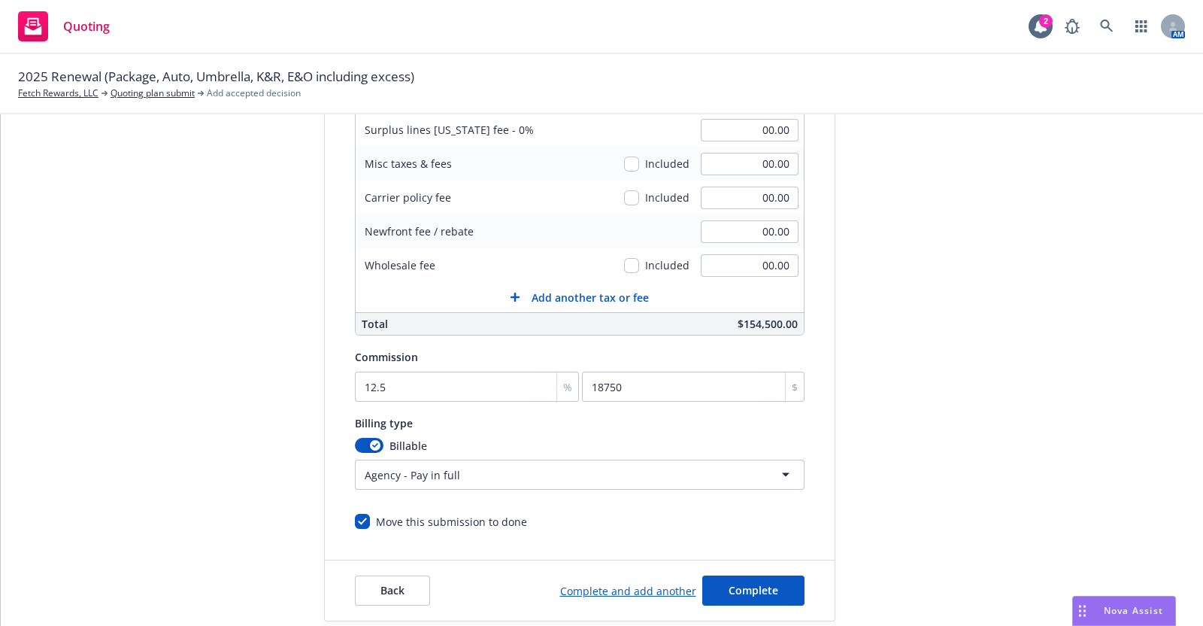
scroll to position [317, 0]
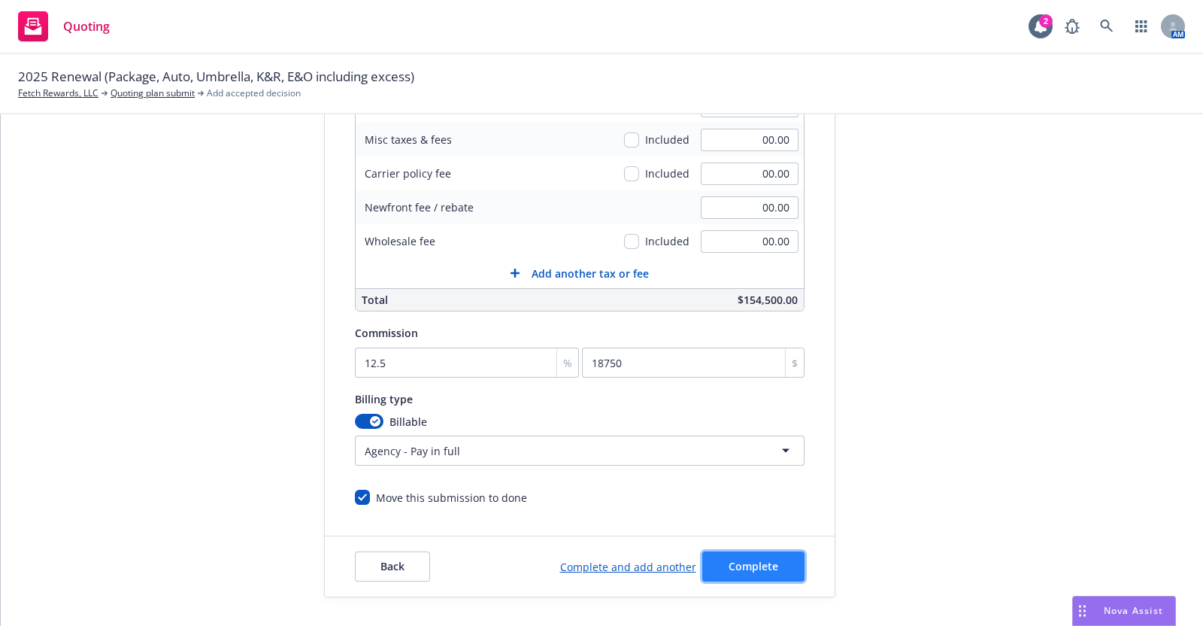
click at [738, 563] on span "Complete" at bounding box center [754, 566] width 50 height 14
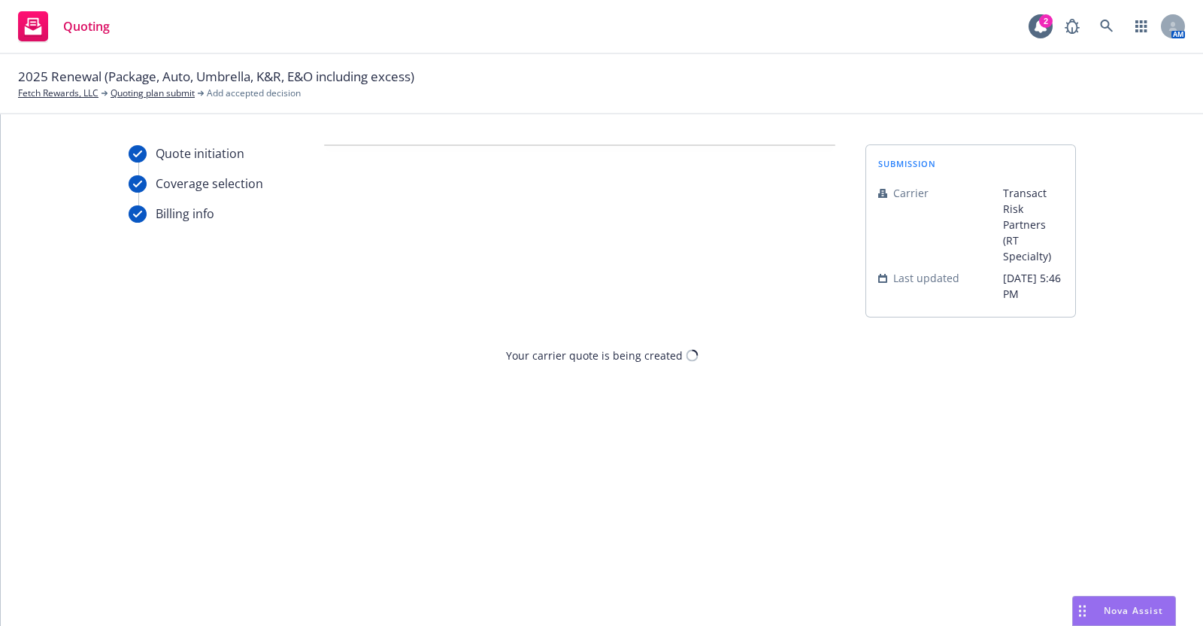
scroll to position [0, 0]
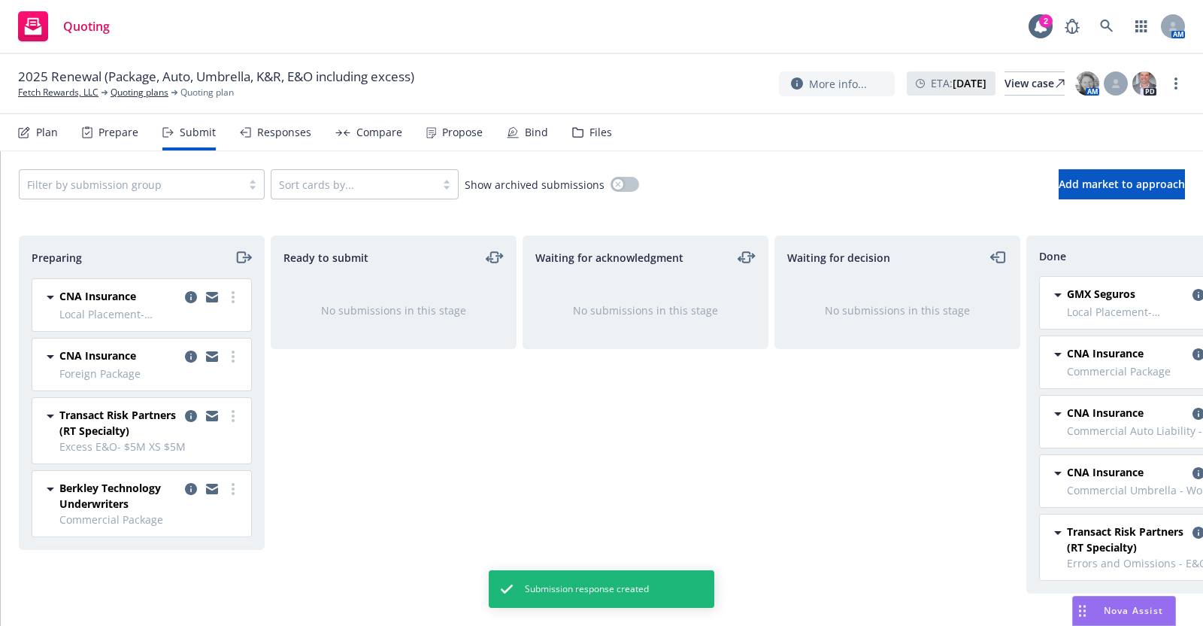
click at [291, 132] on div "Responses" at bounding box center [284, 132] width 54 height 12
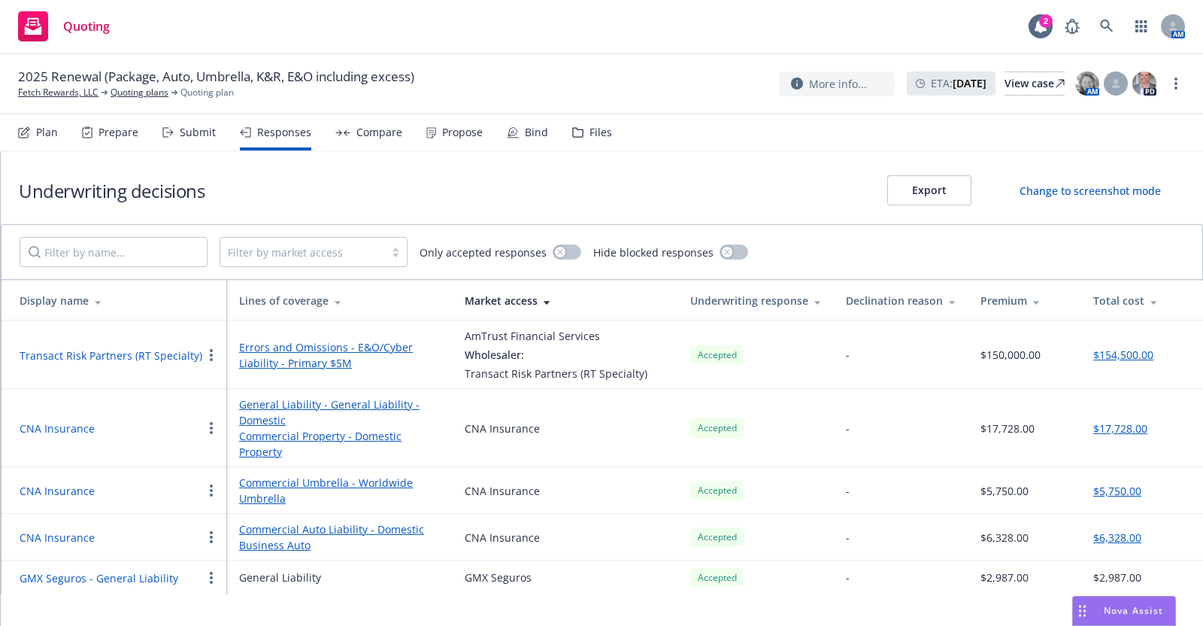
click at [186, 129] on div "Submit" at bounding box center [198, 132] width 36 height 12
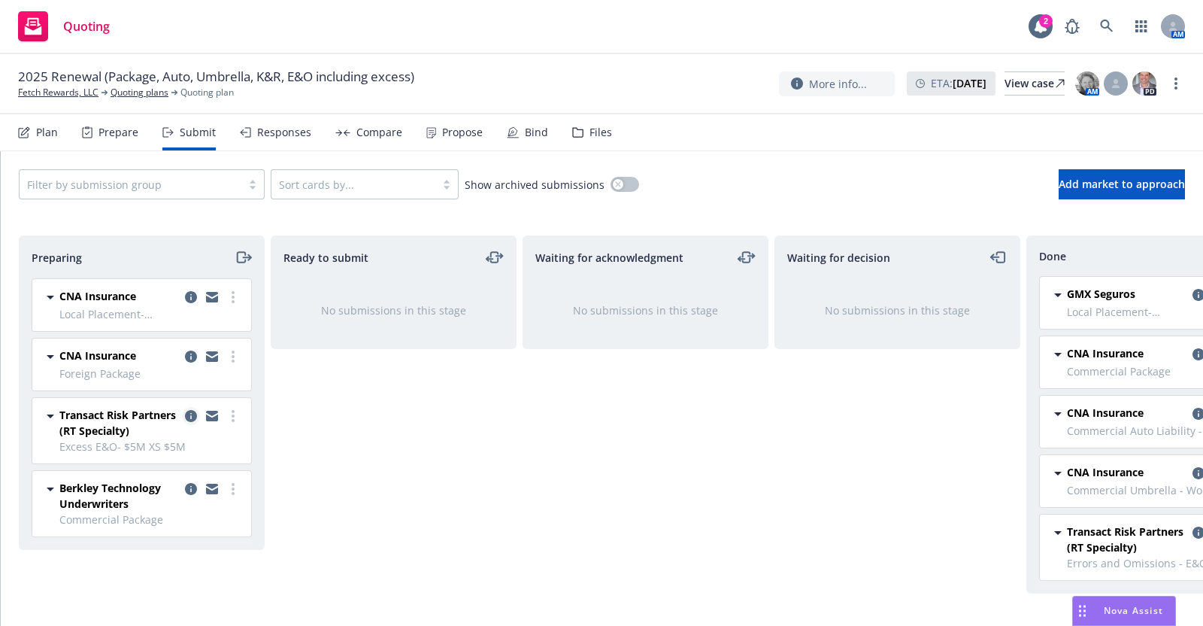
click at [190, 413] on icon "copy logging email" at bounding box center [191, 416] width 12 height 12
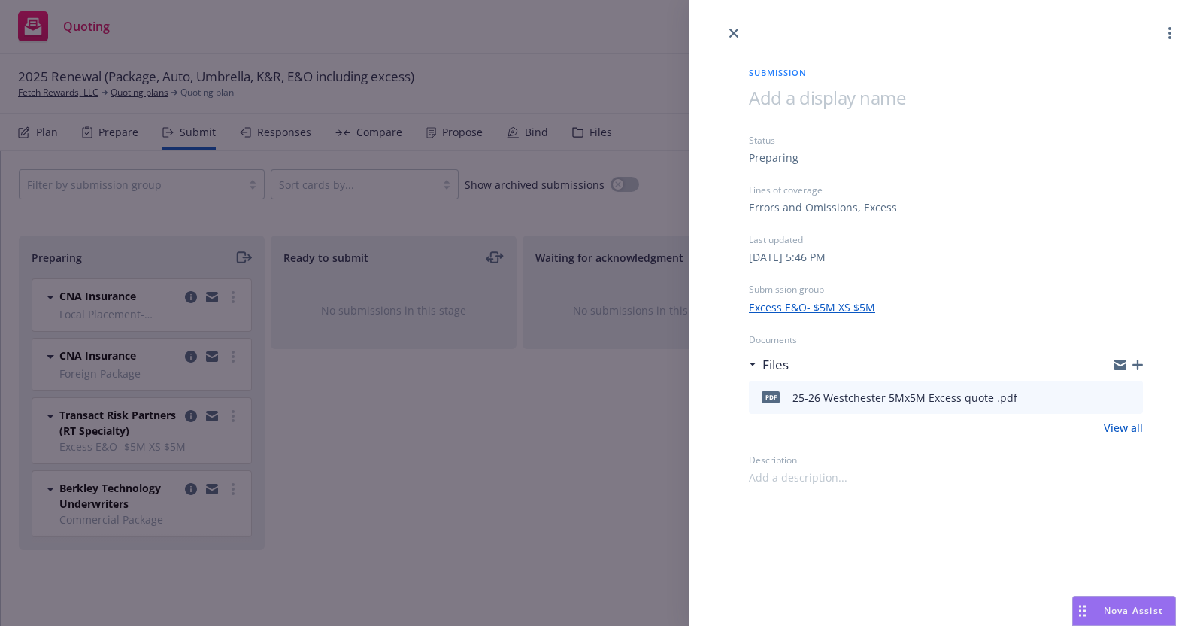
click at [782, 303] on link "Excess E&O- $5M XS $5M" at bounding box center [812, 307] width 126 height 16
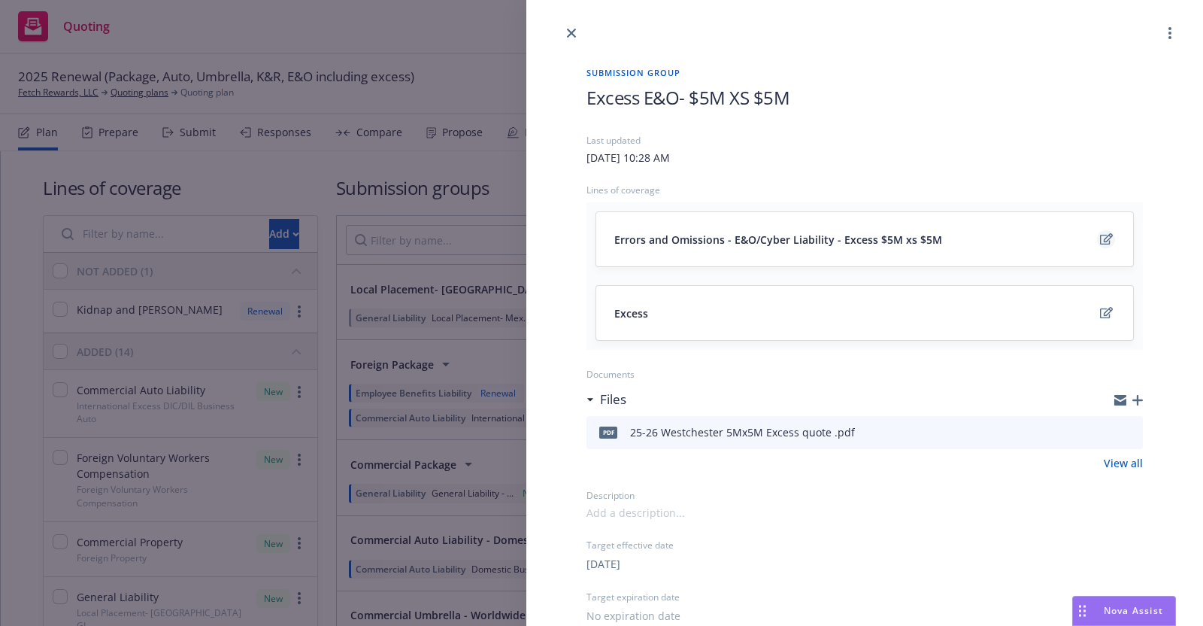
click at [1100, 235] on icon "edit" at bounding box center [1106, 238] width 13 height 11
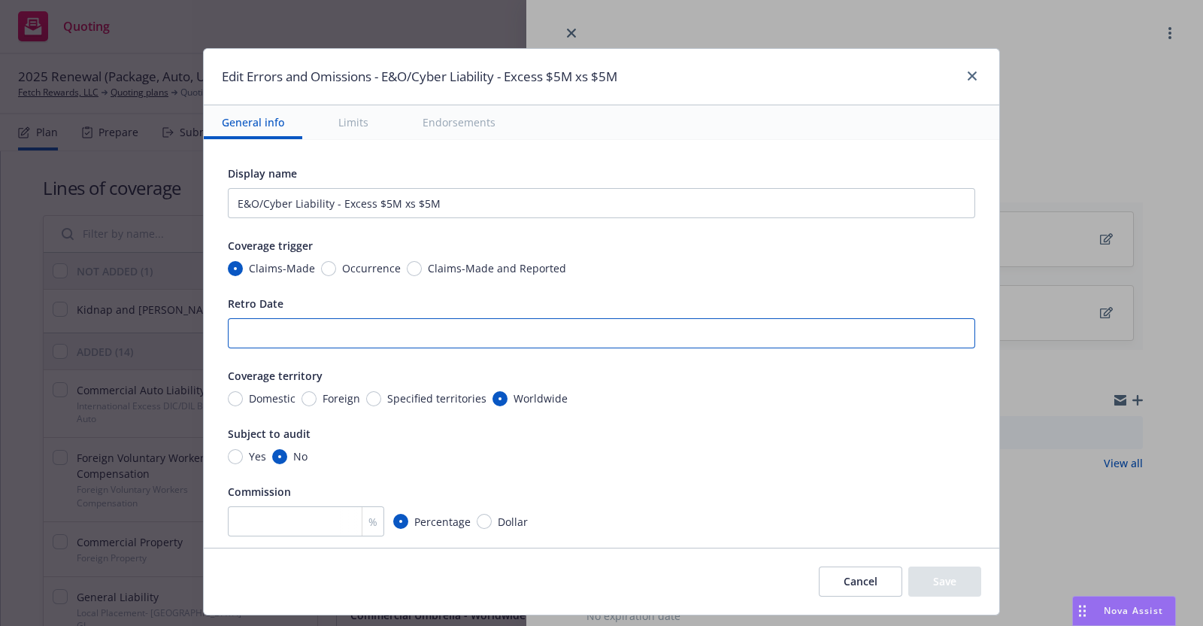
click at [259, 332] on input "Retro Date" at bounding box center [601, 333] width 747 height 30
click at [716, 420] on div "Display name E&O/Cyber Liability - Excess $5M xs $5M Coverage trigger Claims-Ma…" at bounding box center [601, 386] width 747 height 444
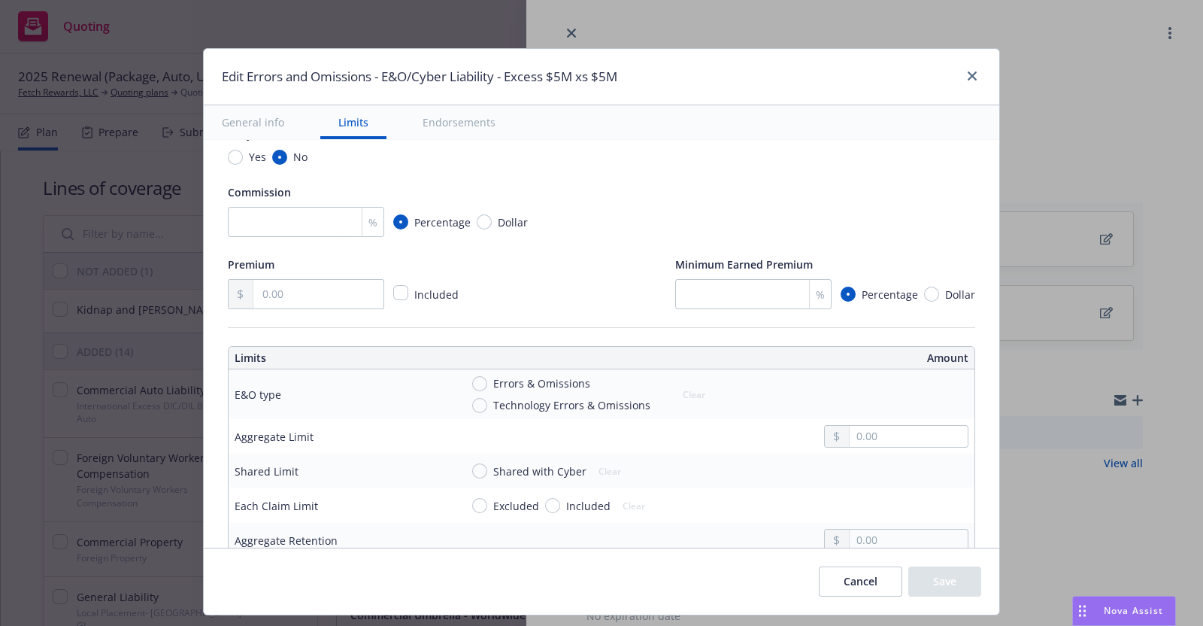
scroll to position [306, 0]
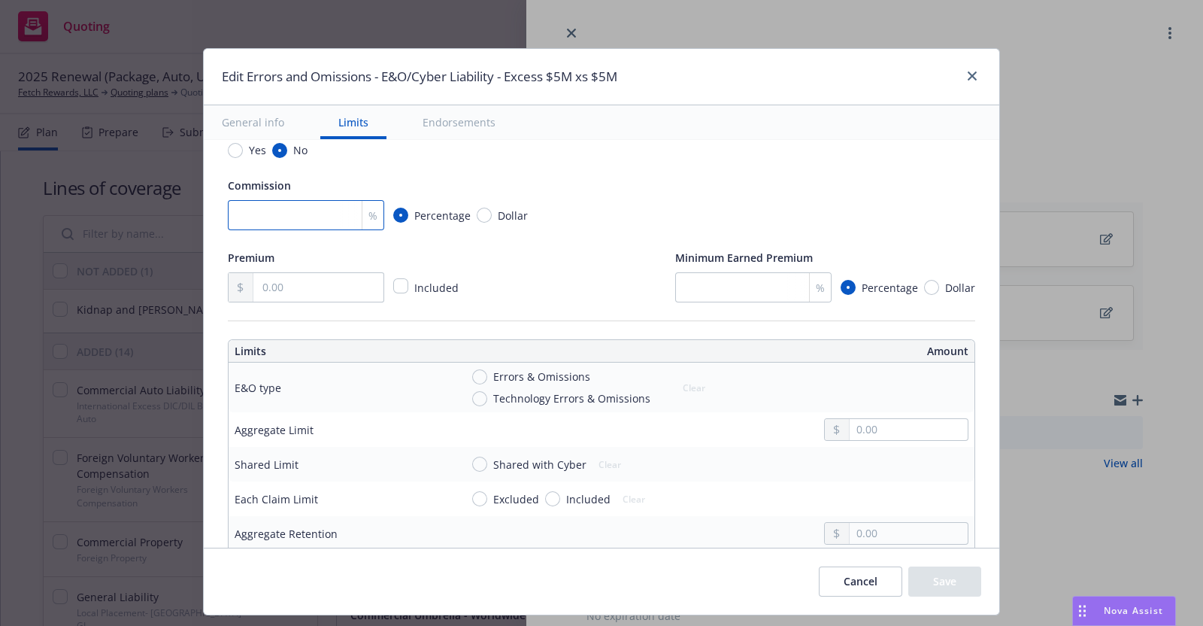
click at [262, 212] on input "number" at bounding box center [306, 215] width 156 height 30
click at [487, 263] on div "Premium Included Minimum Earned Premium % Percentage Dollar" at bounding box center [601, 275] width 747 height 54
click at [302, 289] on input "text" at bounding box center [318, 287] width 130 height 29
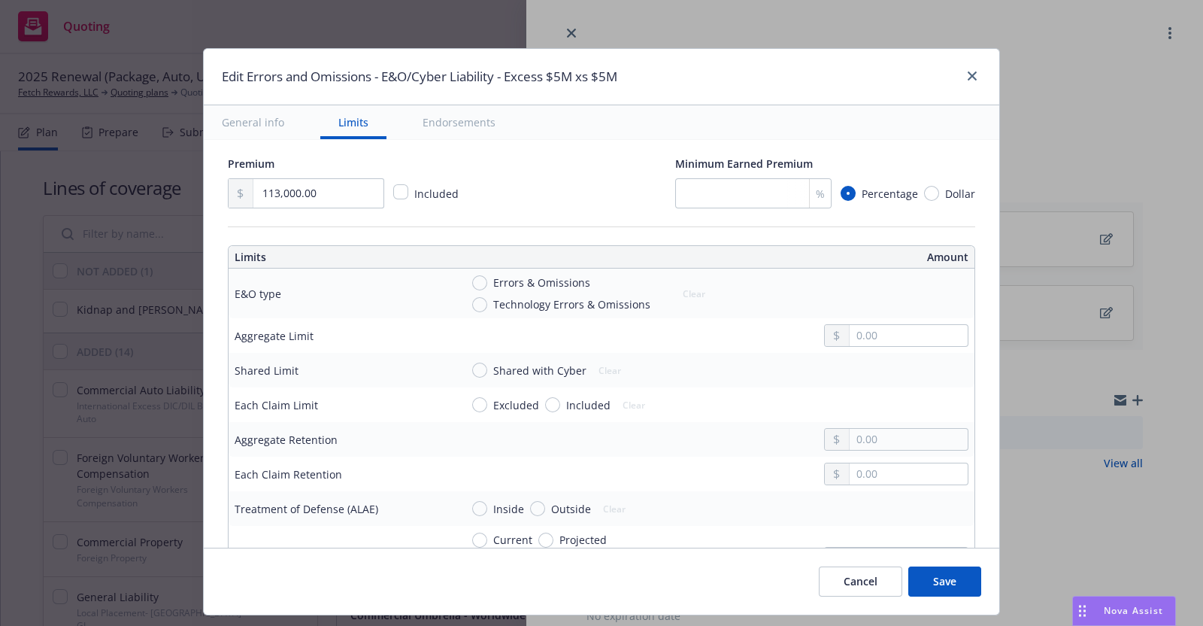
scroll to position [422, 0]
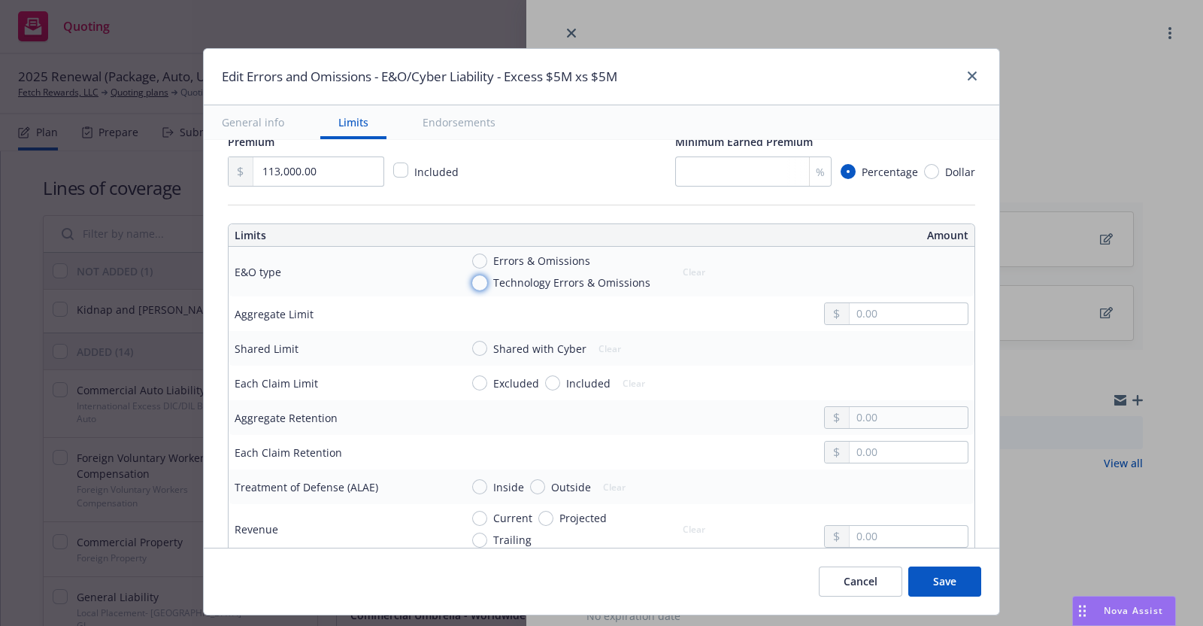
click at [472, 276] on input "Technology Errors & Omissions" at bounding box center [479, 282] width 15 height 15
click at [850, 317] on input "text" at bounding box center [909, 313] width 118 height 21
click at [865, 432] on button "$5,000,000.00" at bounding box center [884, 430] width 129 height 28
click at [472, 343] on input "Shared with Cyber" at bounding box center [479, 348] width 15 height 15
click at [545, 378] on input "Included" at bounding box center [552, 382] width 15 height 15
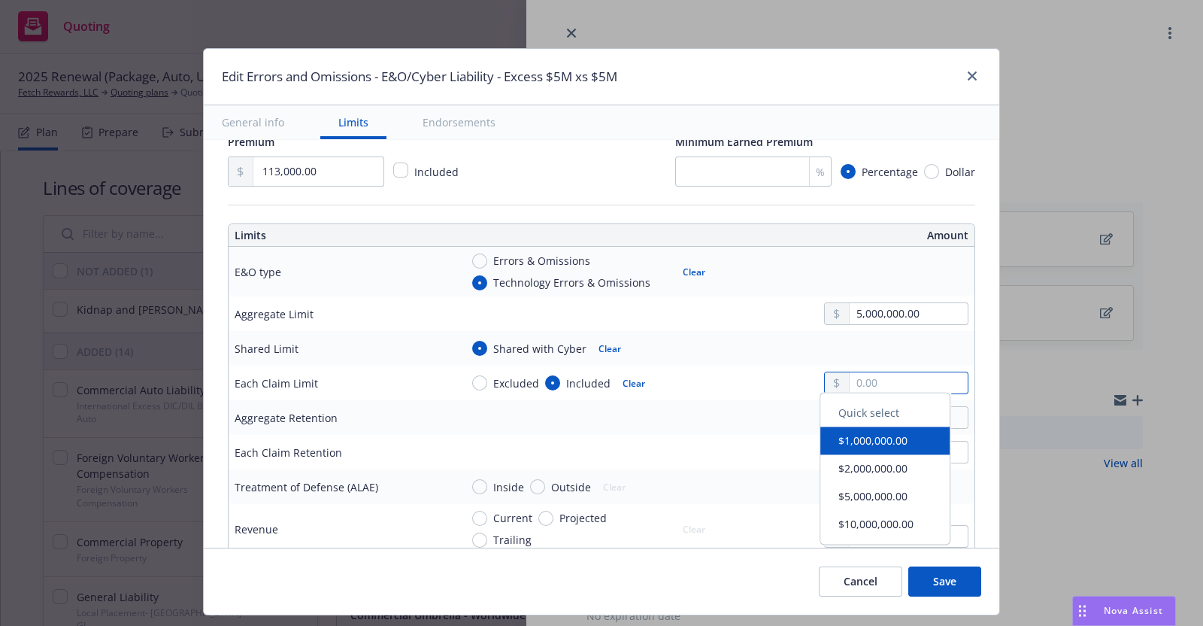
click at [850, 378] on input "text" at bounding box center [909, 382] width 118 height 21
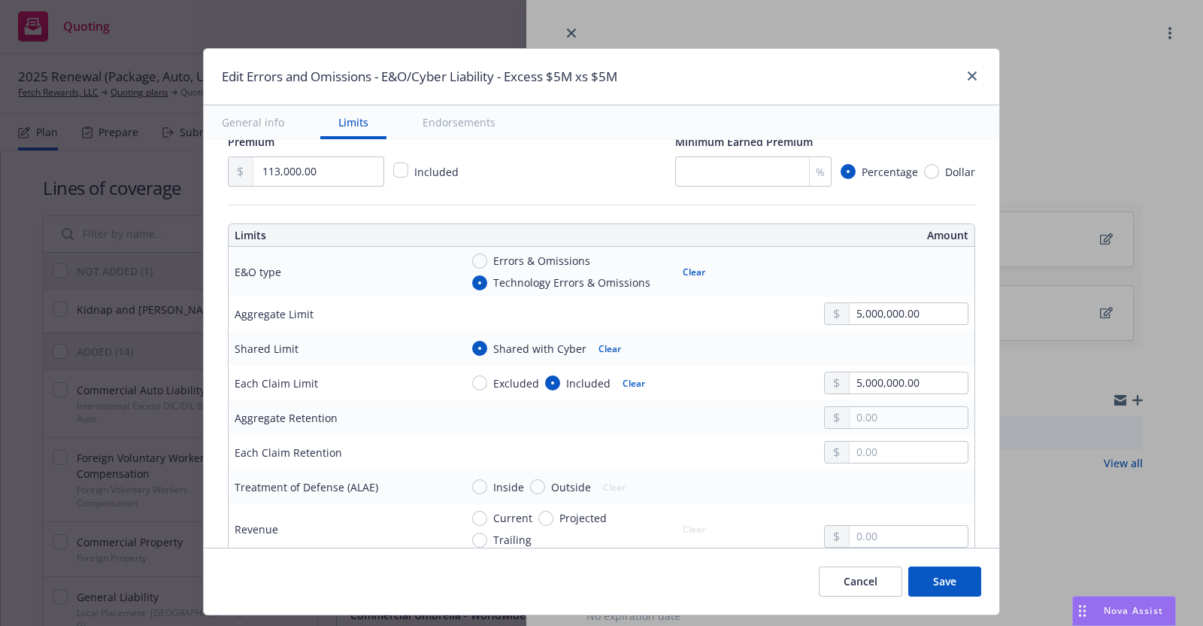
click at [873, 497] on button "$5,000,000.00" at bounding box center [884, 502] width 129 height 28
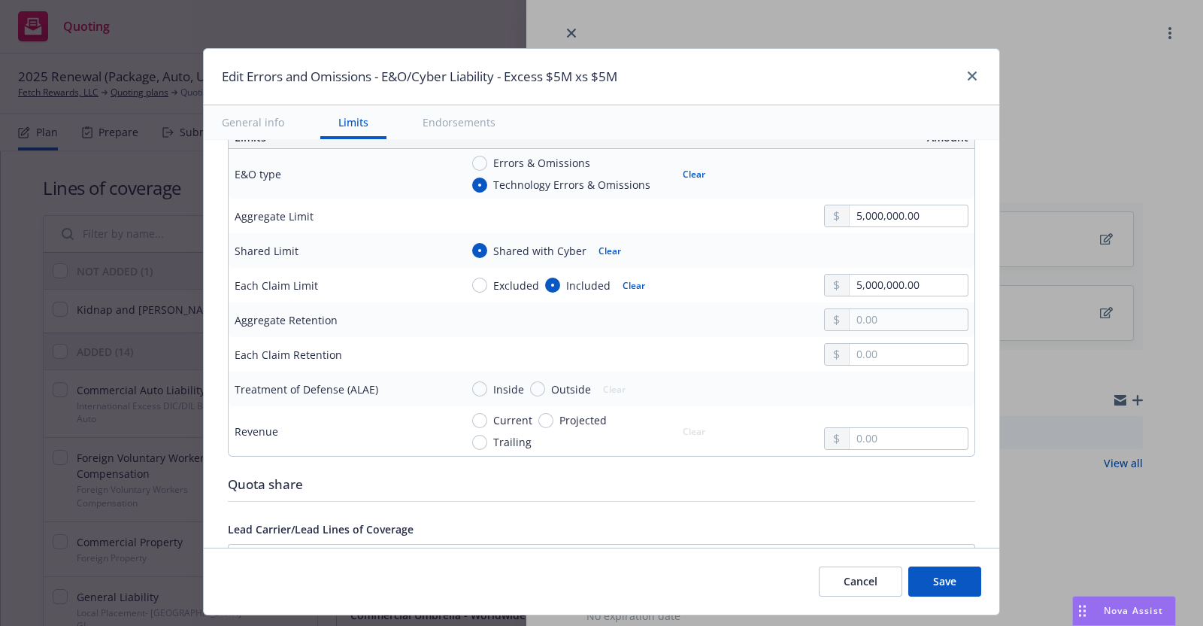
scroll to position [525, 0]
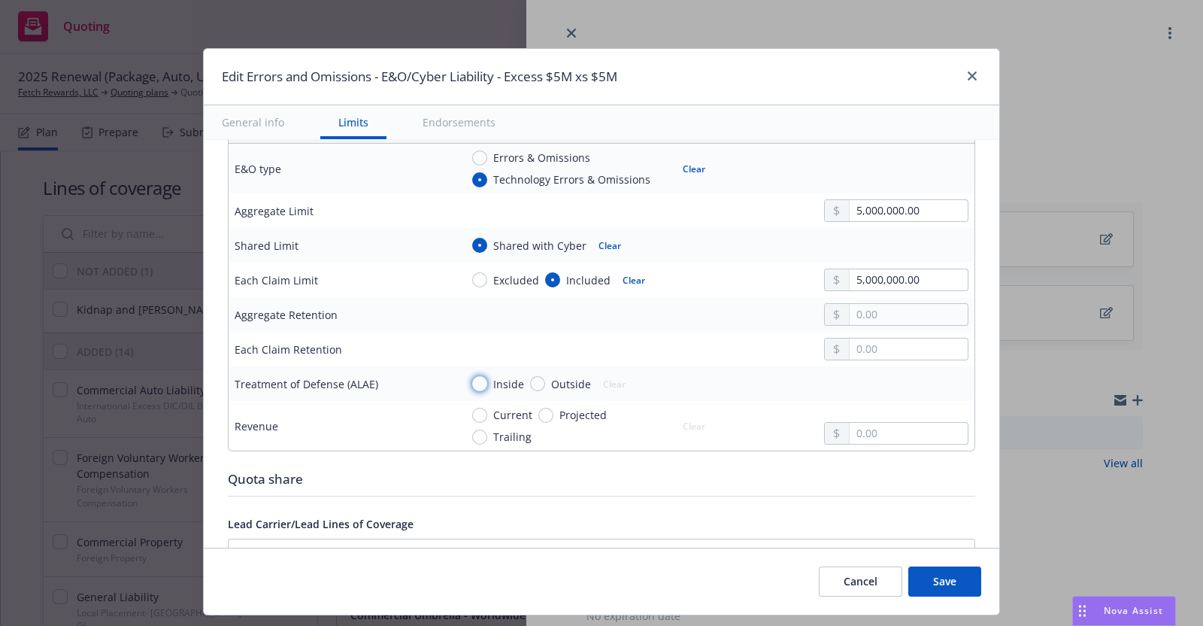
click at [472, 380] on input "Inside" at bounding box center [479, 383] width 15 height 15
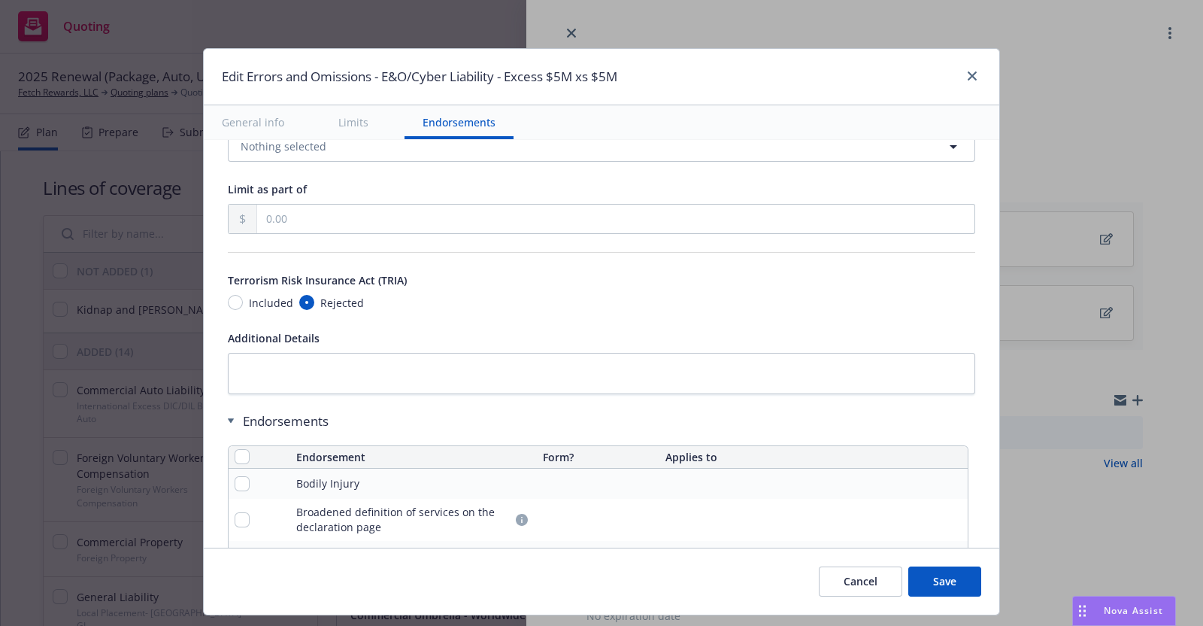
scroll to position [944, 0]
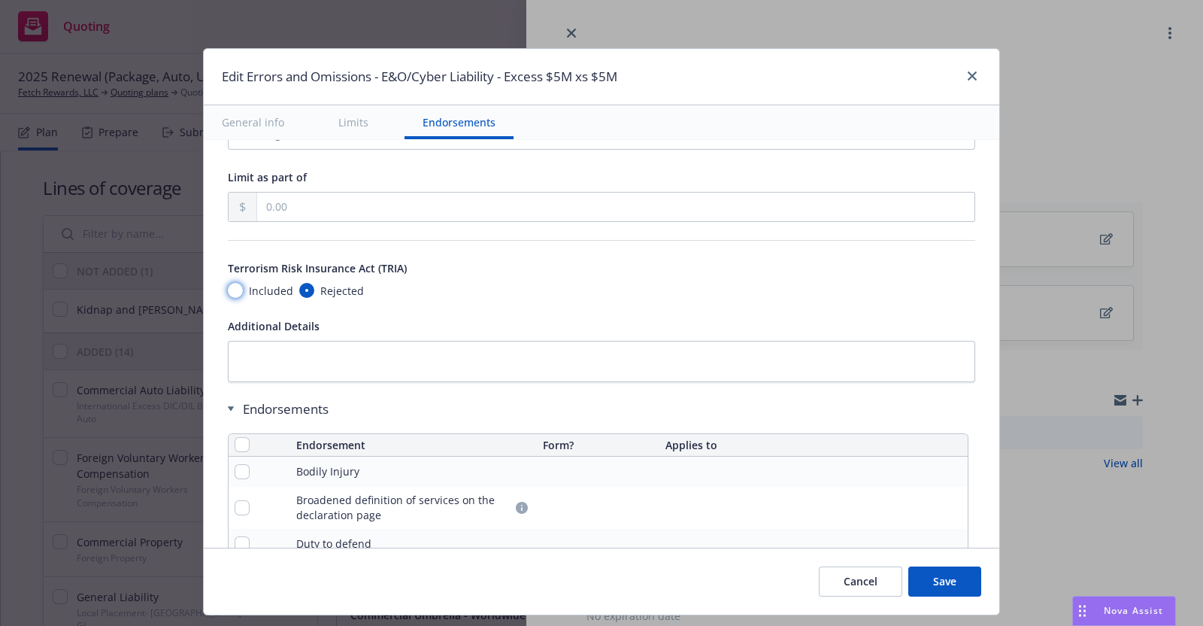
click at [228, 283] on input "Included" at bounding box center [235, 290] width 15 height 15
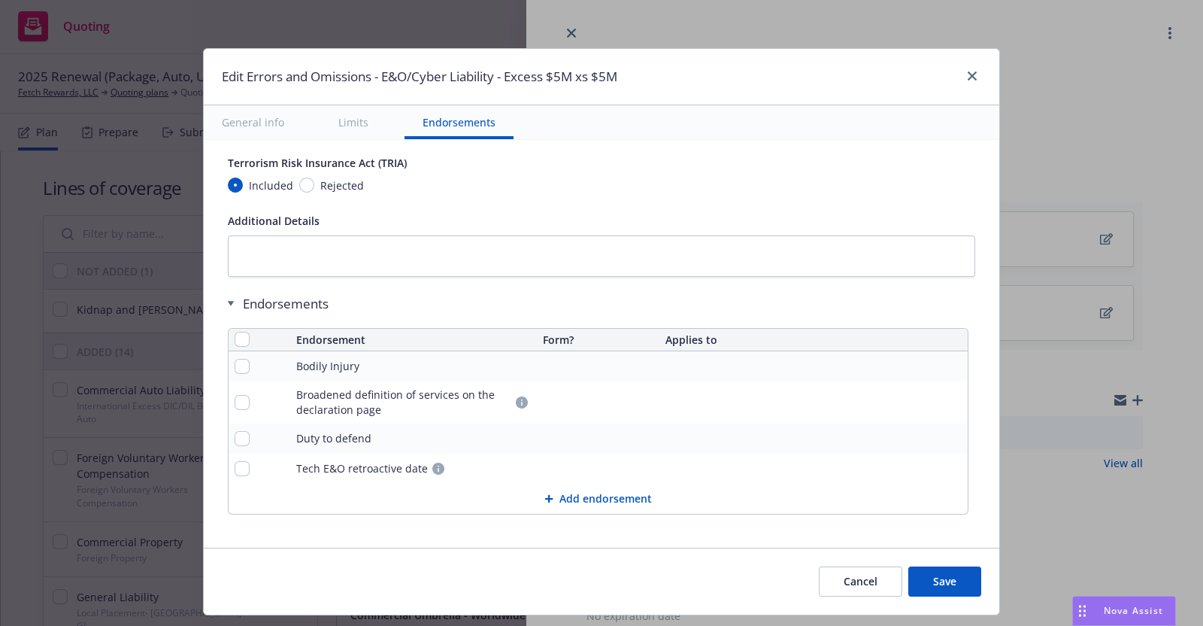
scroll to position [1054, 0]
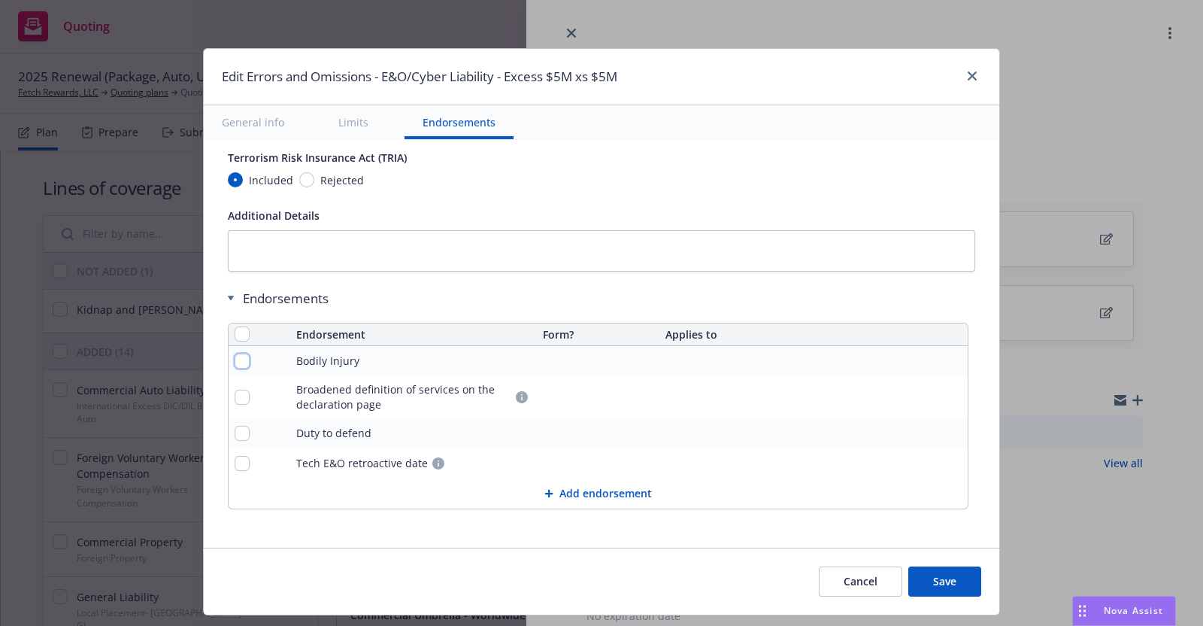
click at [235, 353] on input "checkbox" at bounding box center [242, 360] width 15 height 15
click at [235, 390] on input "checkbox" at bounding box center [242, 397] width 15 height 15
click at [235, 456] on input "checkbox" at bounding box center [242, 463] width 15 height 15
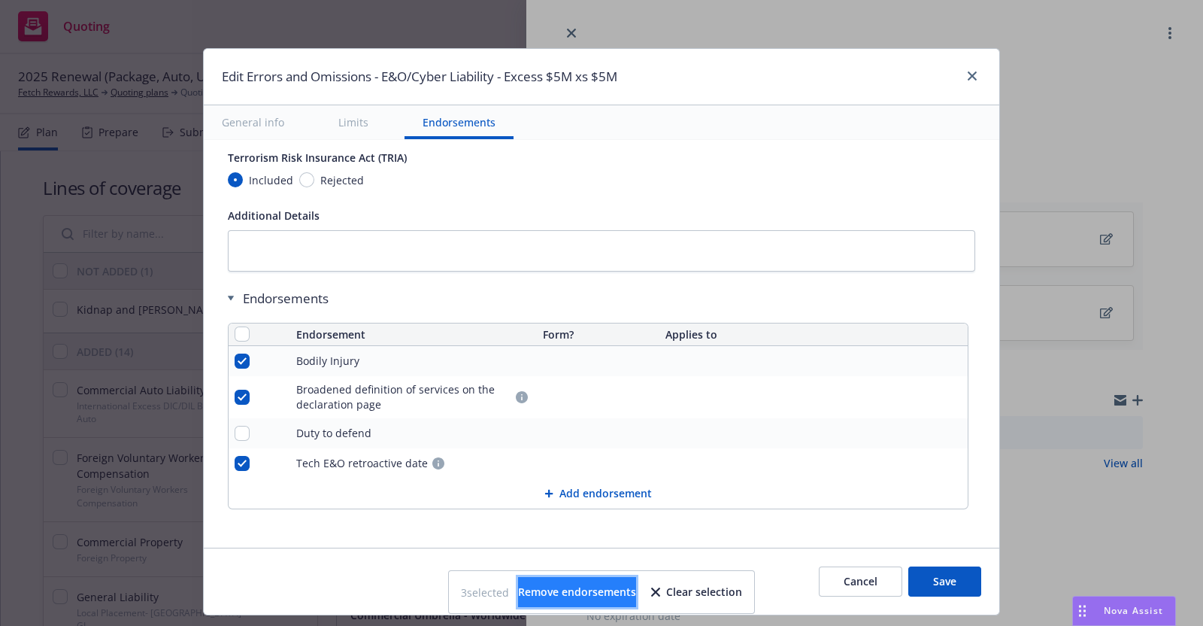
click at [622, 593] on span "Remove endorsements" at bounding box center [577, 591] width 118 height 14
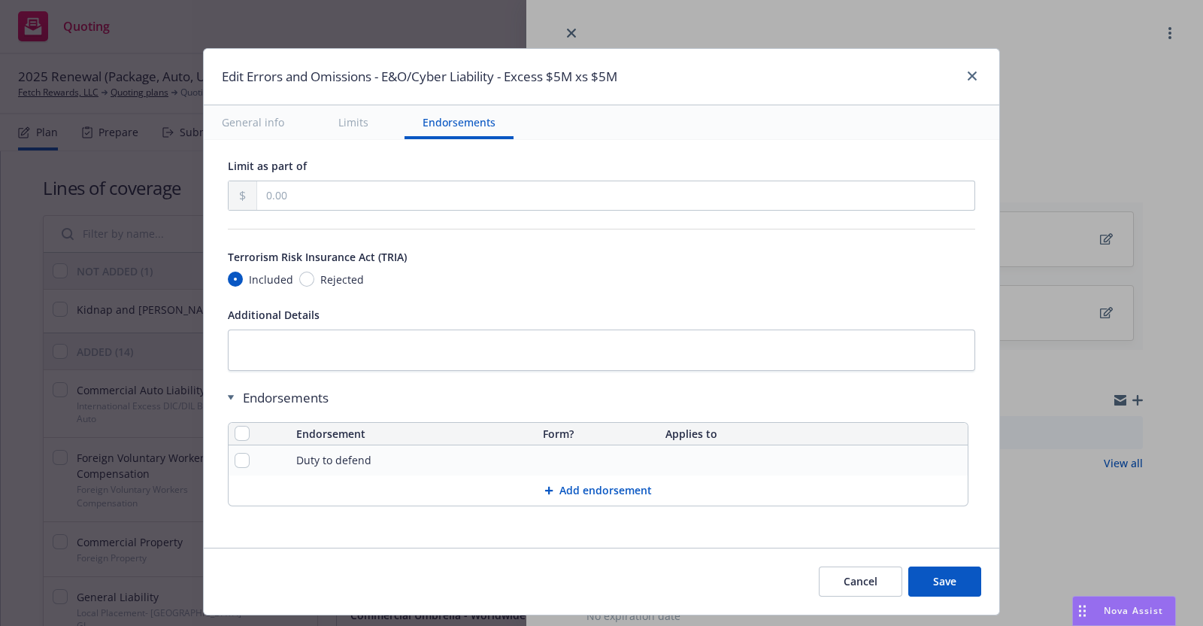
scroll to position [952, 0]
click at [932, 577] on button "Save" at bounding box center [944, 581] width 73 height 30
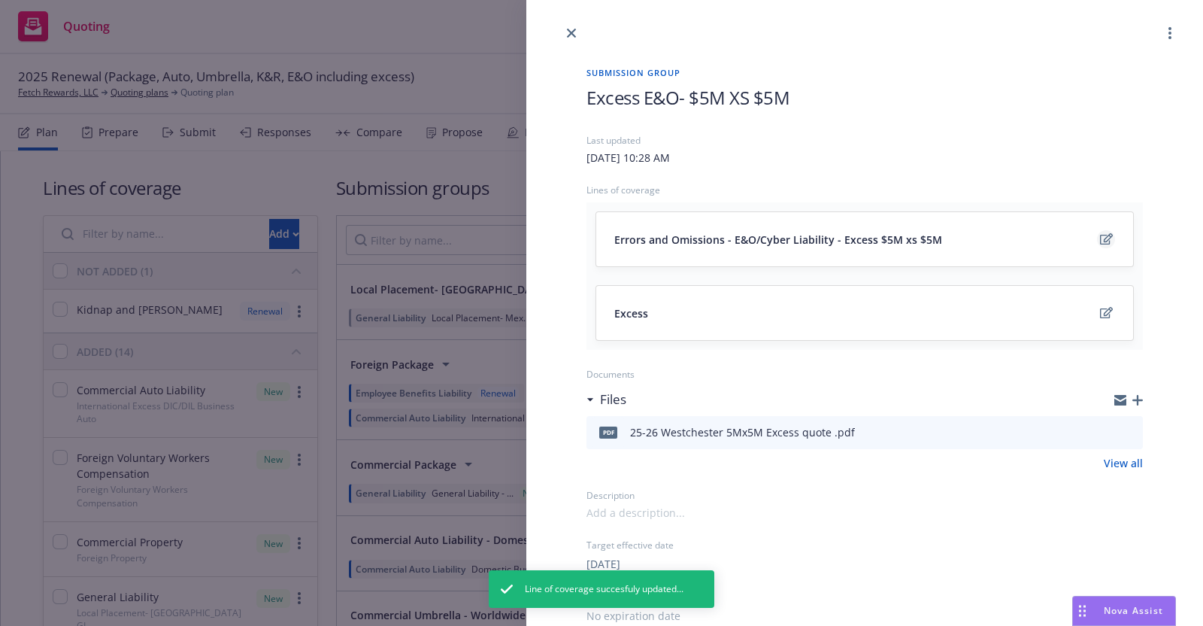
click at [1100, 238] on icon "edit" at bounding box center [1106, 239] width 13 height 12
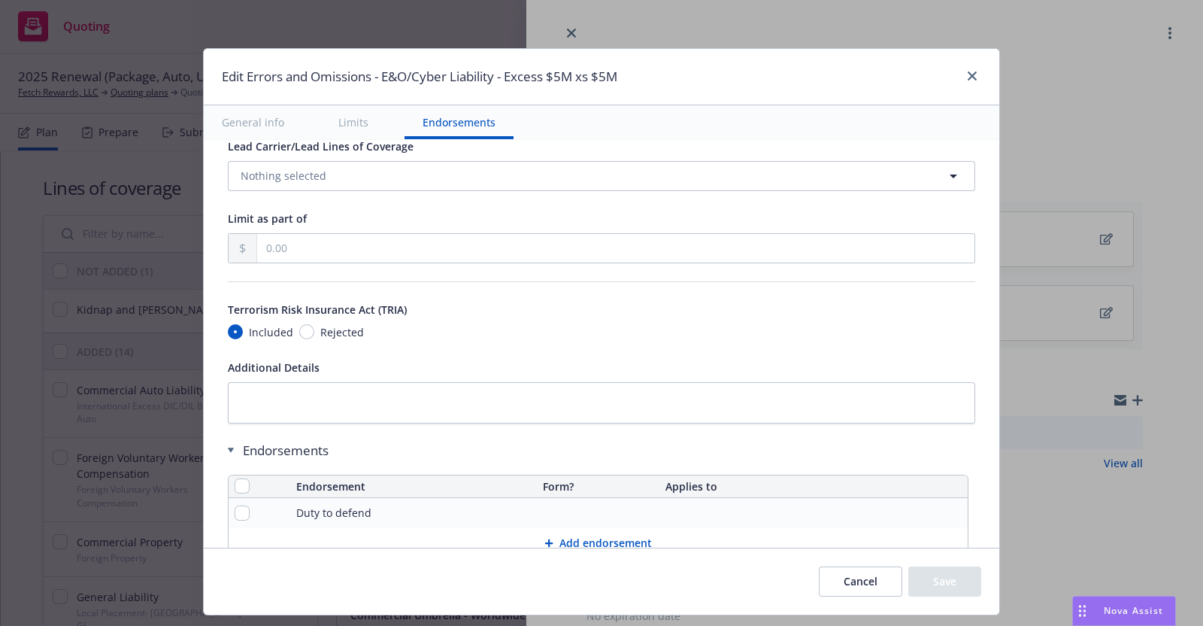
scroll to position [934, 0]
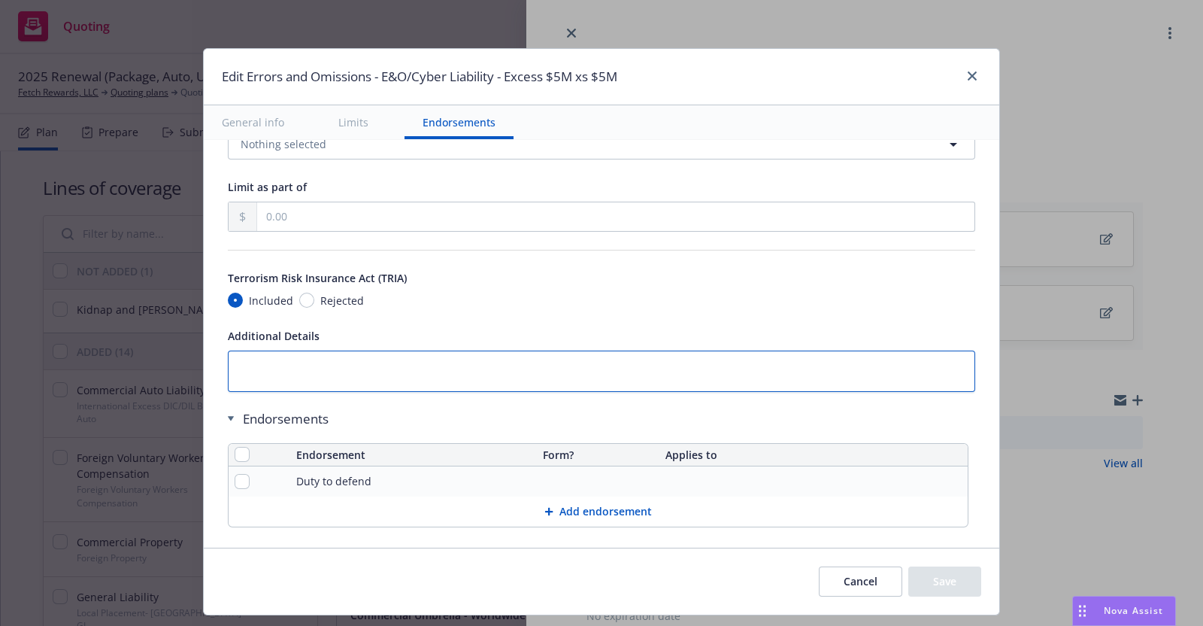
click at [241, 361] on textarea at bounding box center [601, 370] width 747 height 41
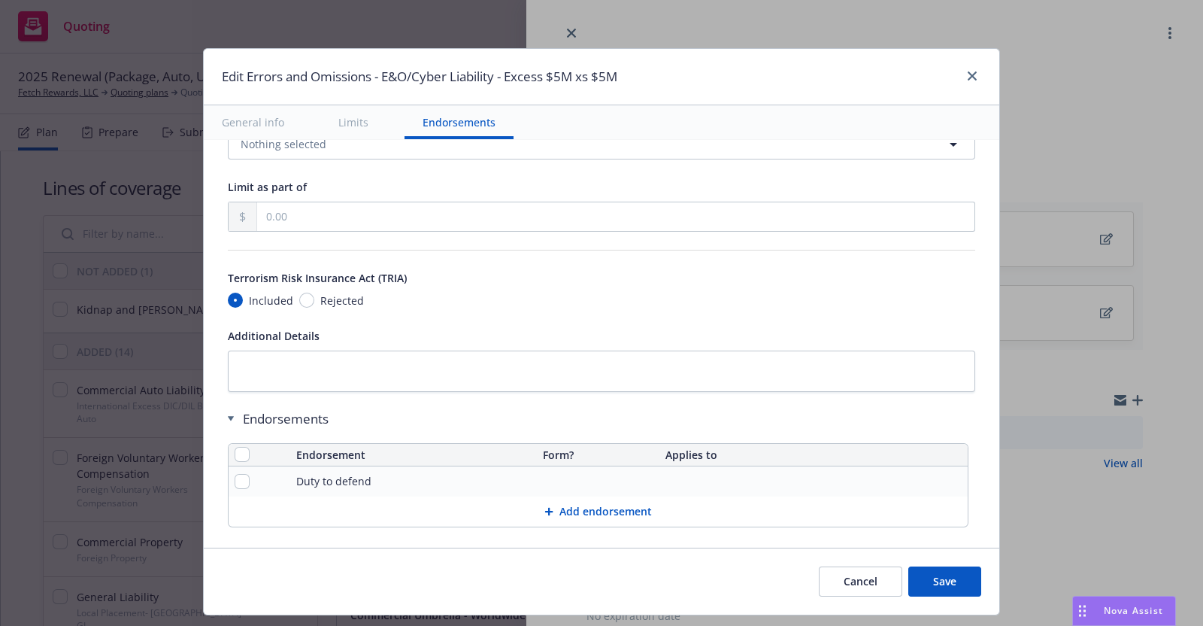
click at [952, 583] on button "Save" at bounding box center [944, 581] width 73 height 30
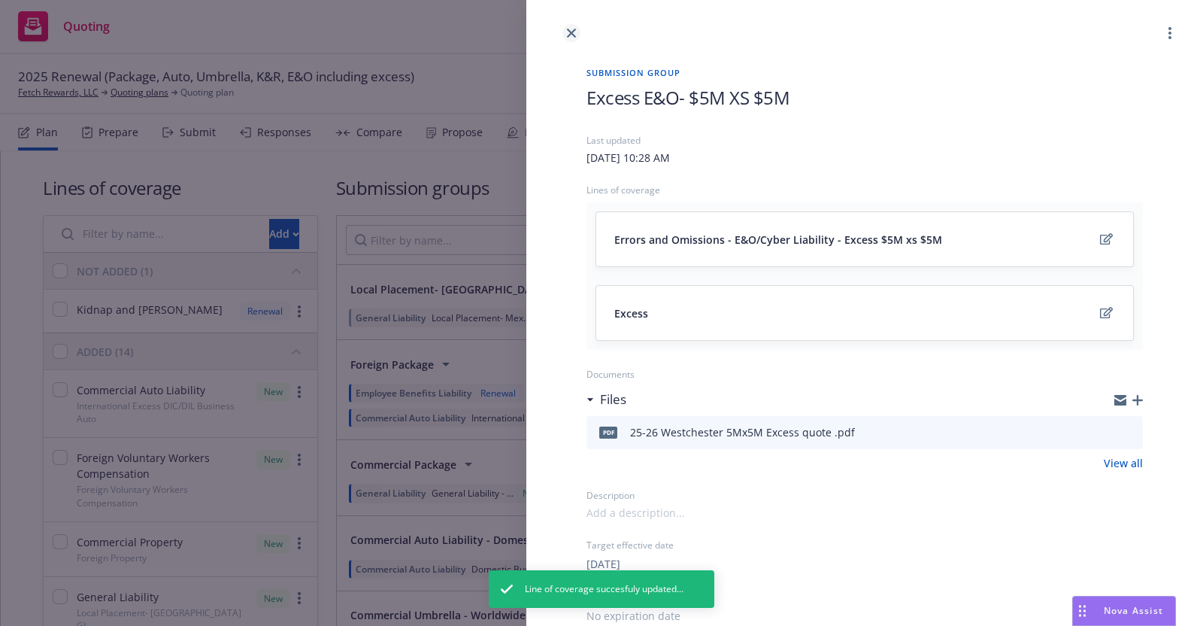
click at [572, 29] on icon "close" at bounding box center [571, 33] width 9 height 9
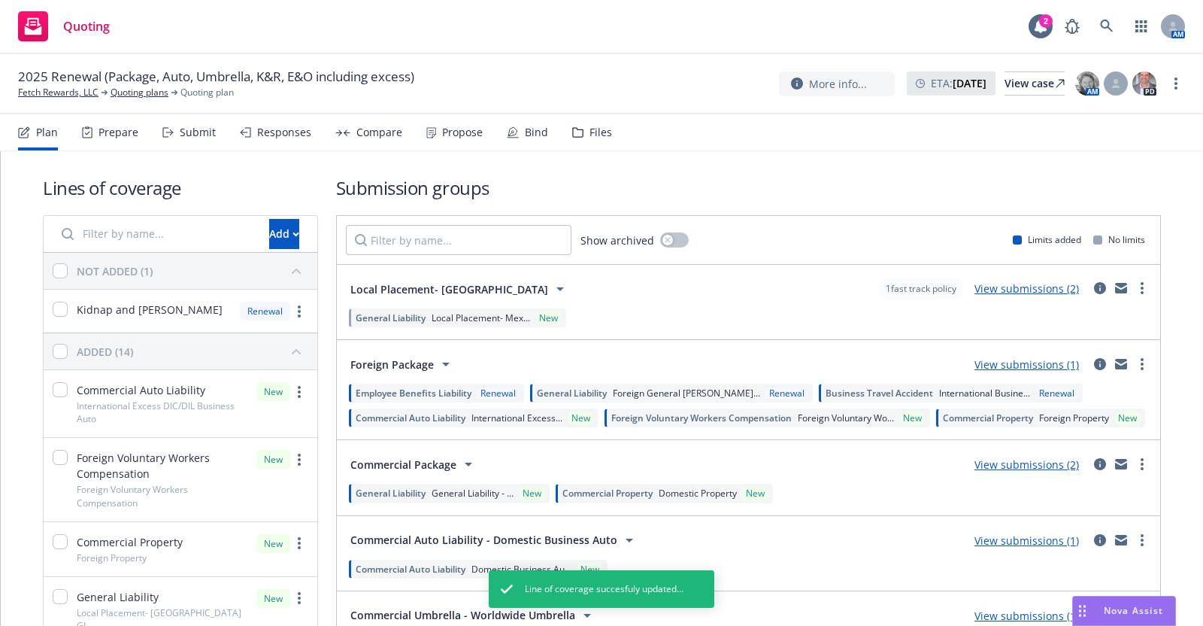
click at [184, 128] on div "Submit" at bounding box center [198, 132] width 36 height 12
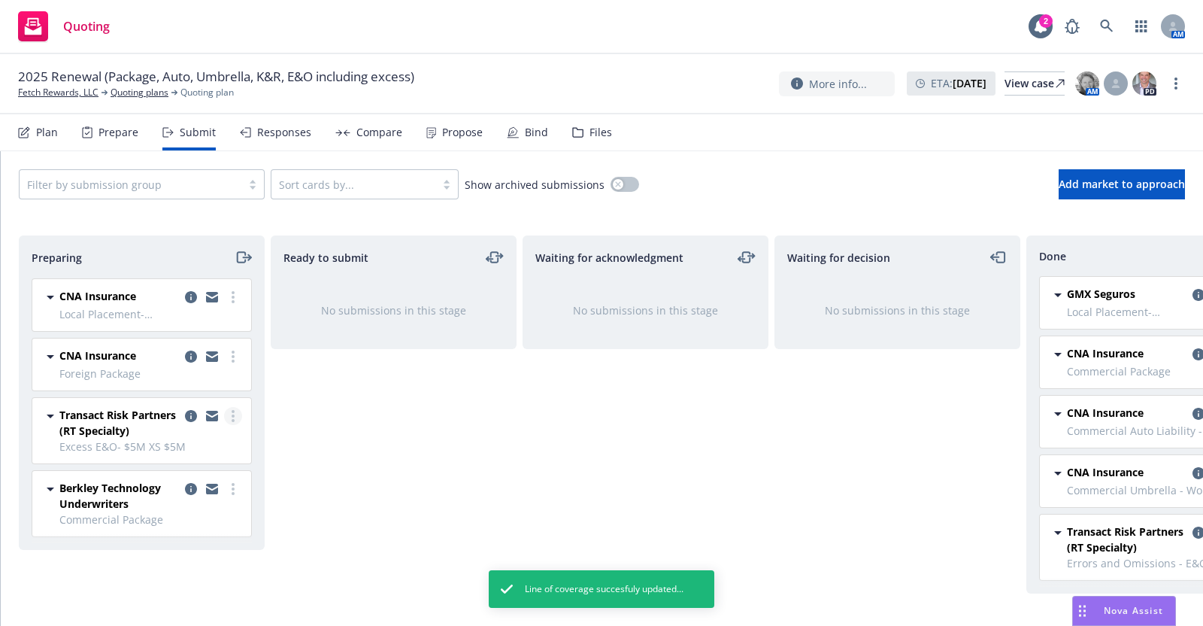
click at [229, 410] on link "more" at bounding box center [233, 416] width 18 height 18
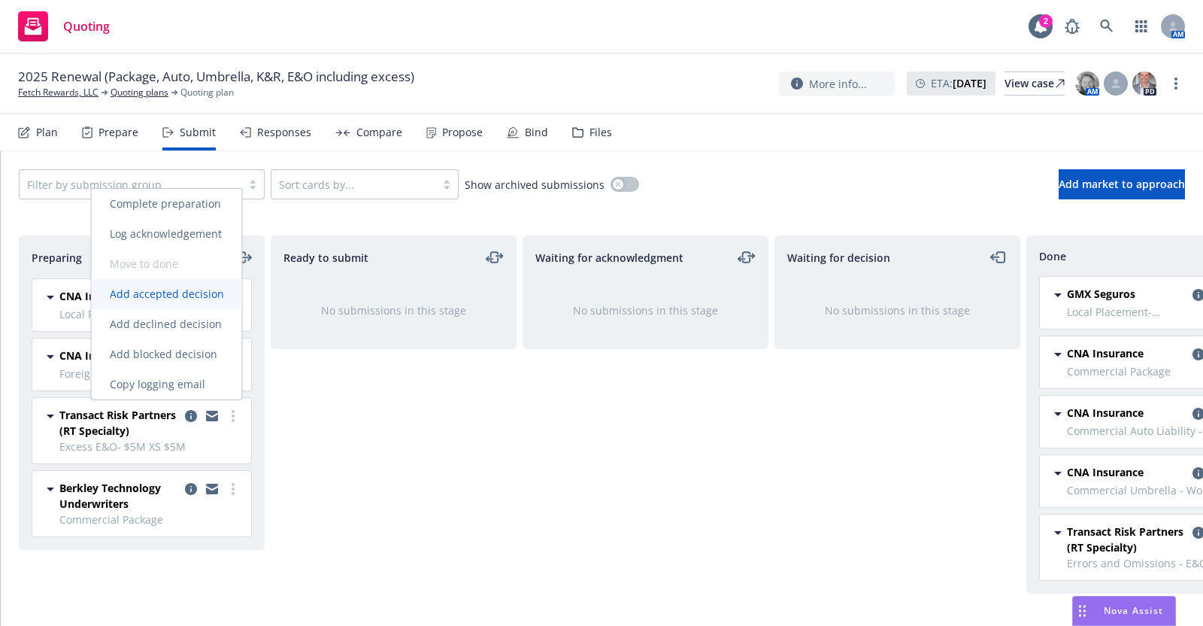
click at [207, 292] on span "Add accepted decision" at bounding box center [167, 294] width 150 height 14
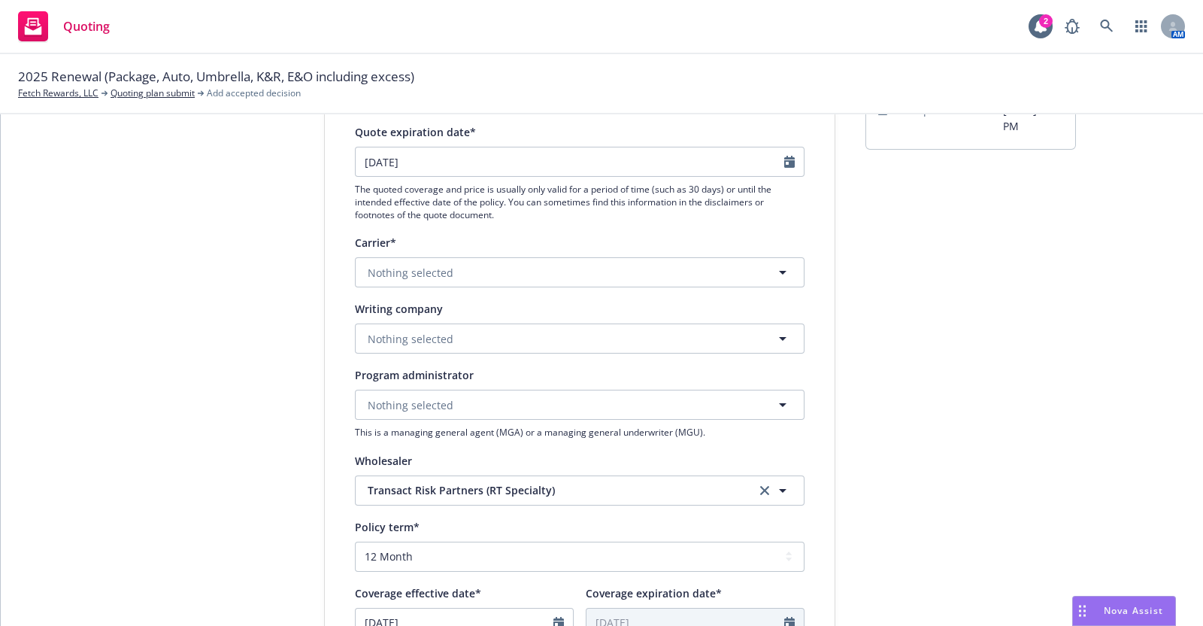
scroll to position [176, 0]
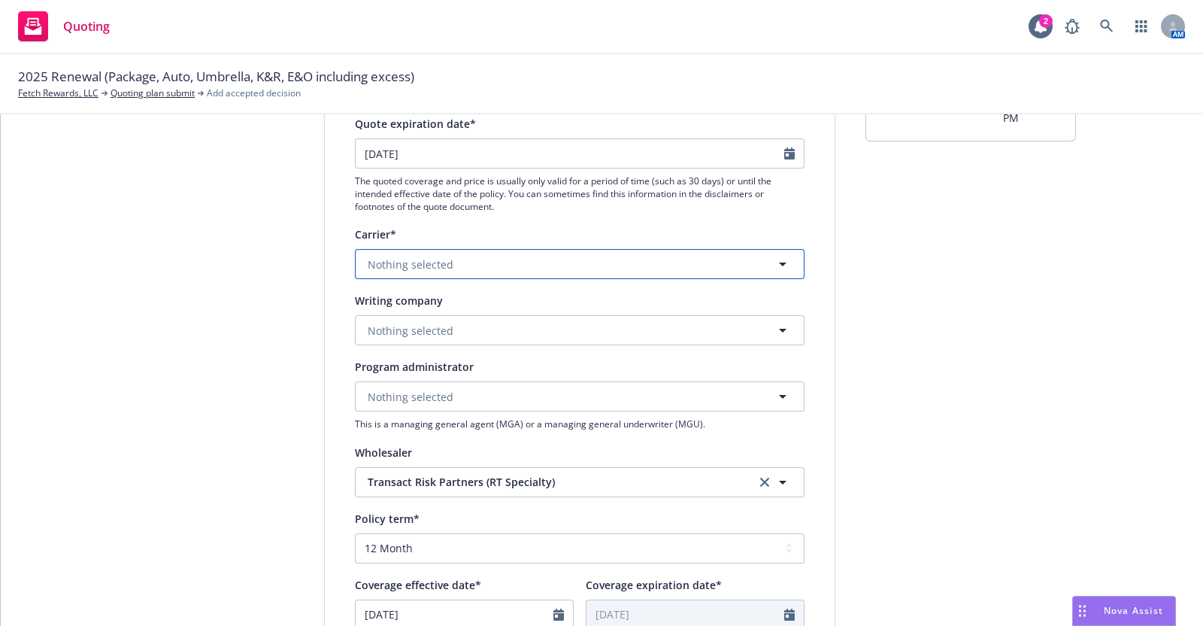
click at [775, 259] on icon "button" at bounding box center [783, 264] width 18 height 18
click at [484, 261] on button "Nothing selected" at bounding box center [580, 264] width 450 height 30
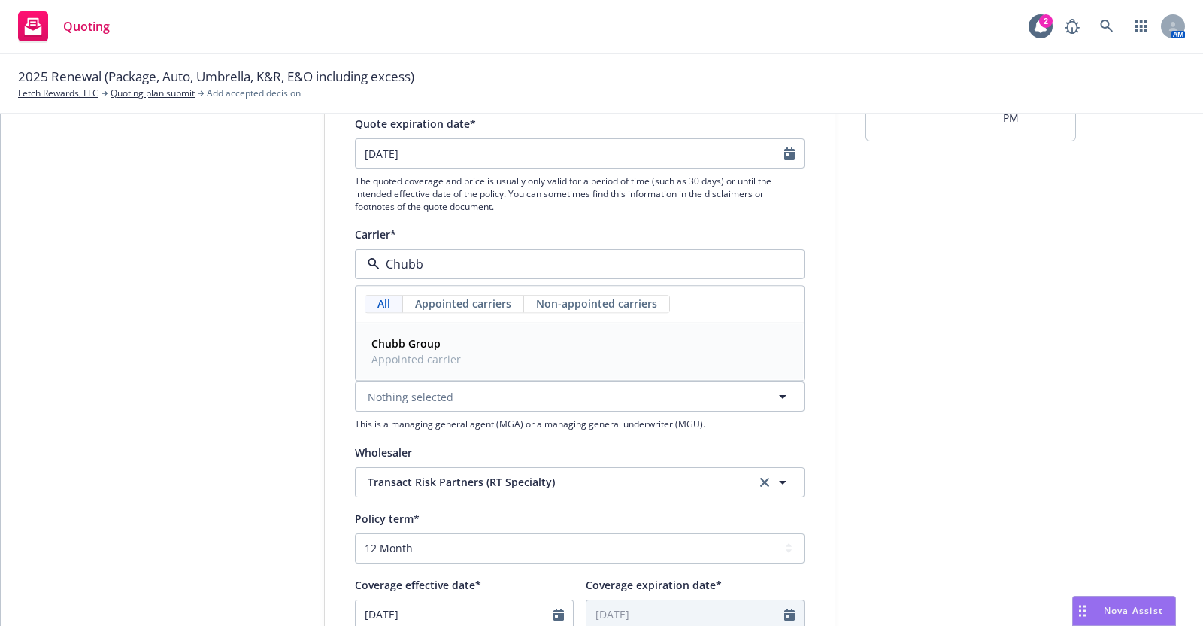
click at [550, 347] on div "Chubb Group Appointed carrier" at bounding box center [579, 352] width 429 height 38
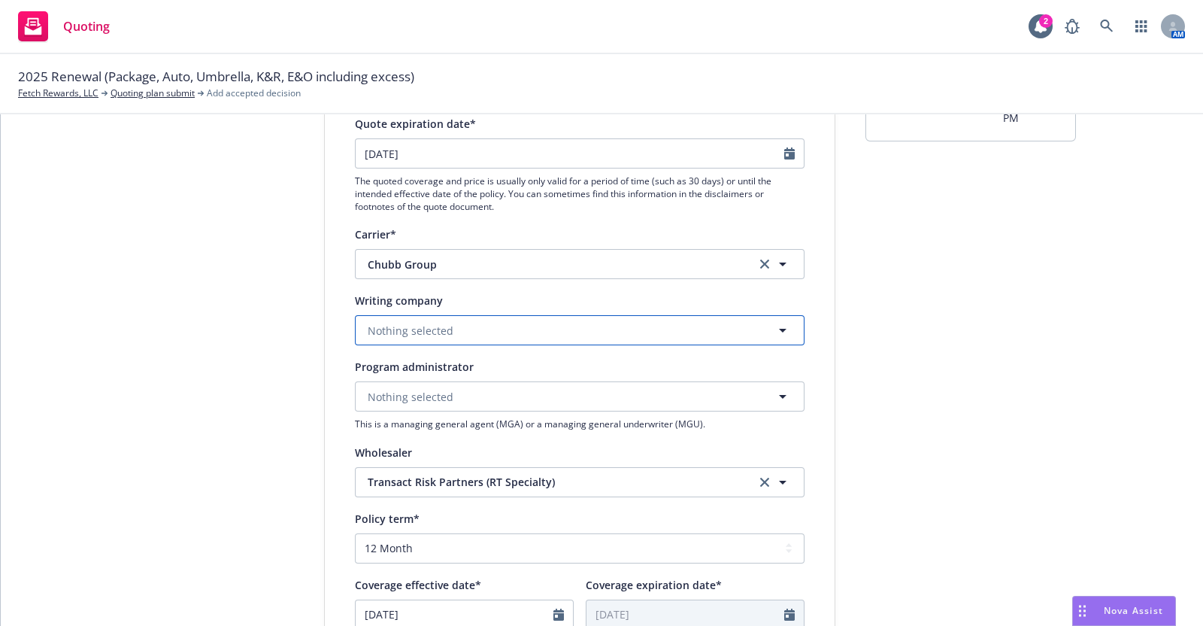
click at [774, 325] on icon "button" at bounding box center [783, 330] width 18 height 18
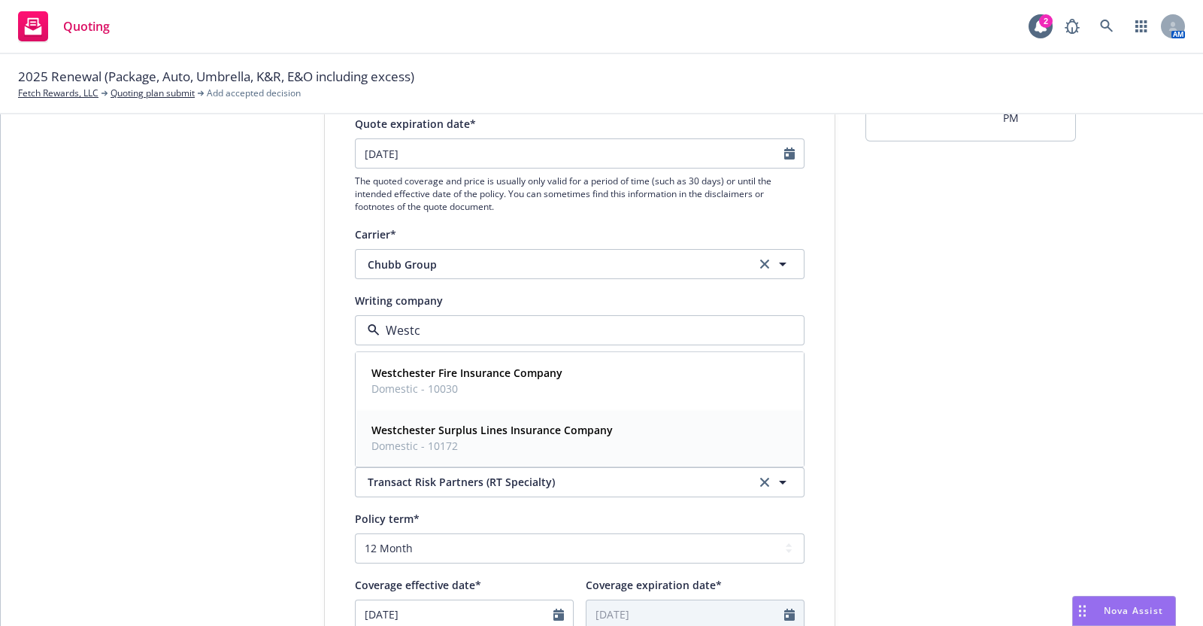
click at [575, 430] on strong "Westchester Surplus Lines Insurance Company" at bounding box center [491, 430] width 241 height 14
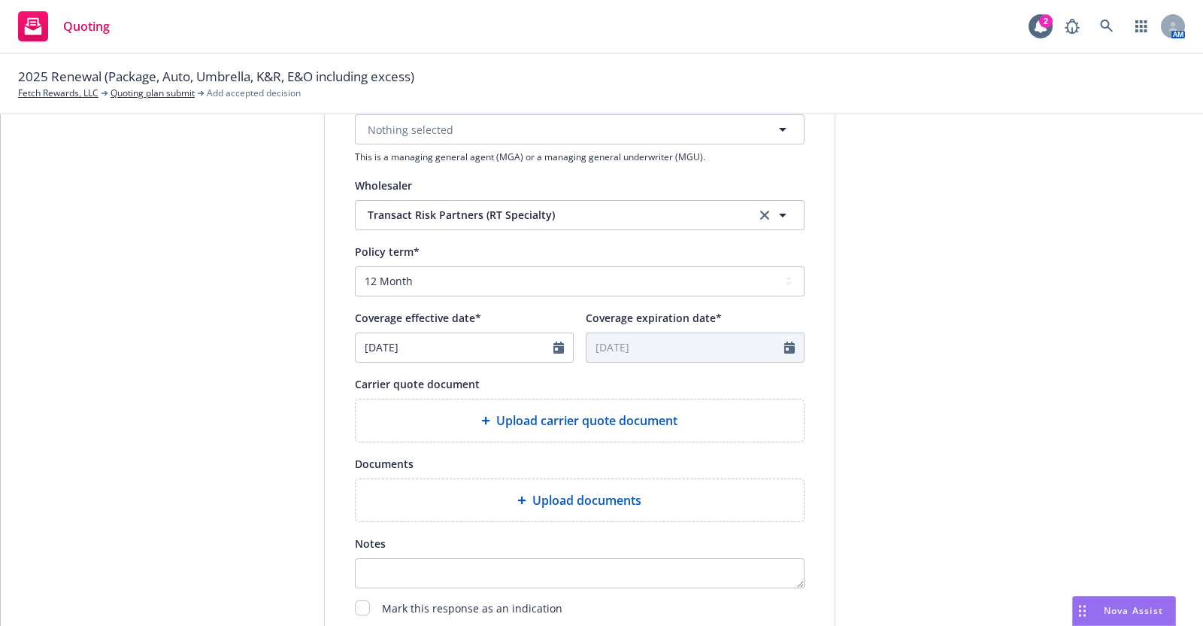
scroll to position [450, 0]
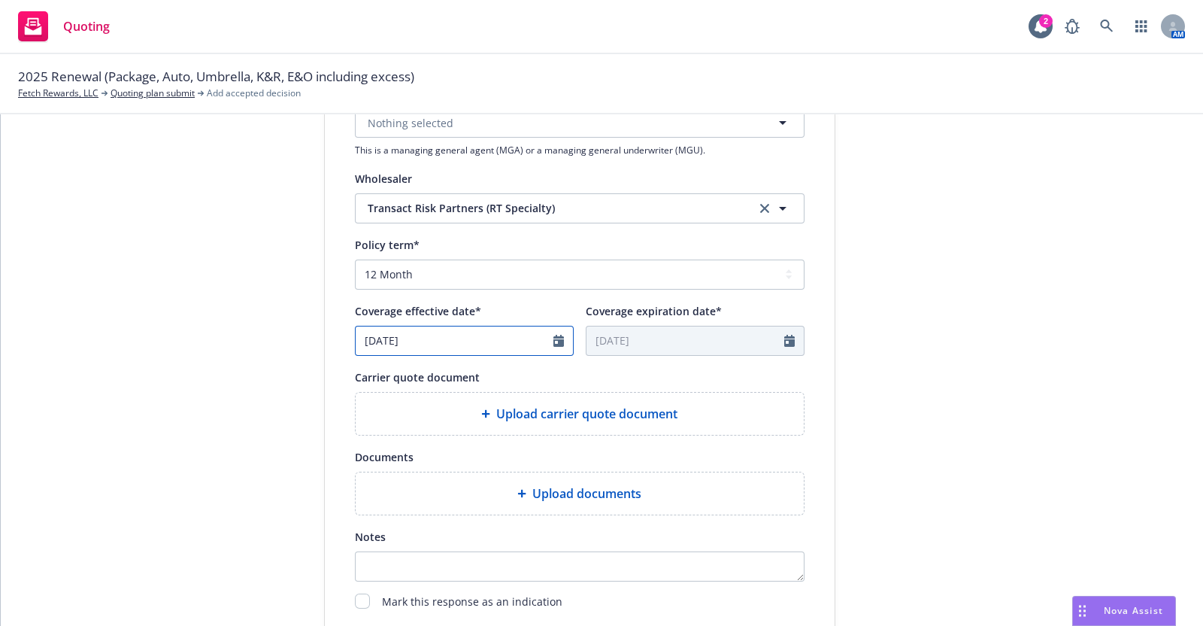
click at [554, 337] on icon "Calendar" at bounding box center [558, 341] width 11 height 12
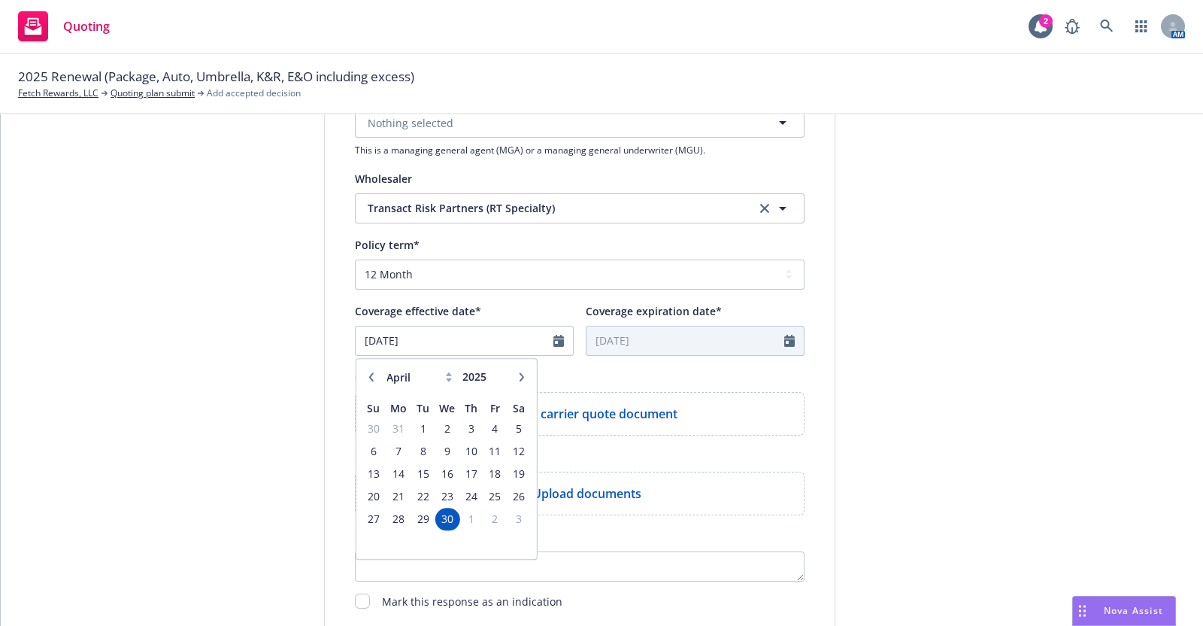
click at [517, 375] on icon "button" at bounding box center [521, 376] width 9 height 9
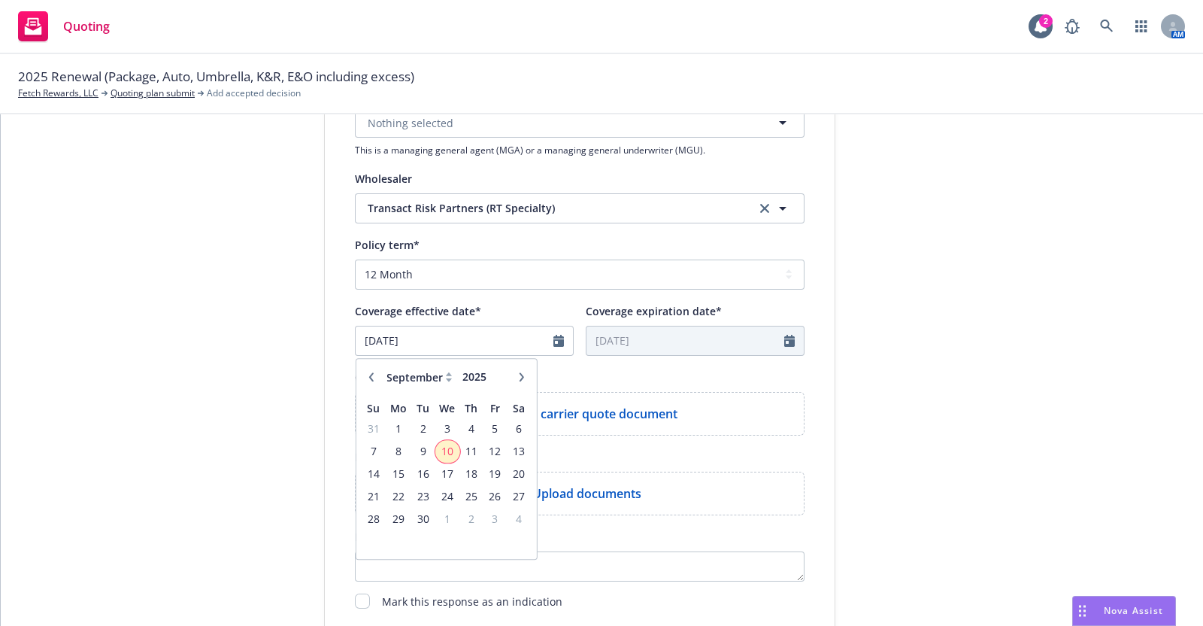
click at [436, 449] on span "10" at bounding box center [447, 450] width 22 height 19
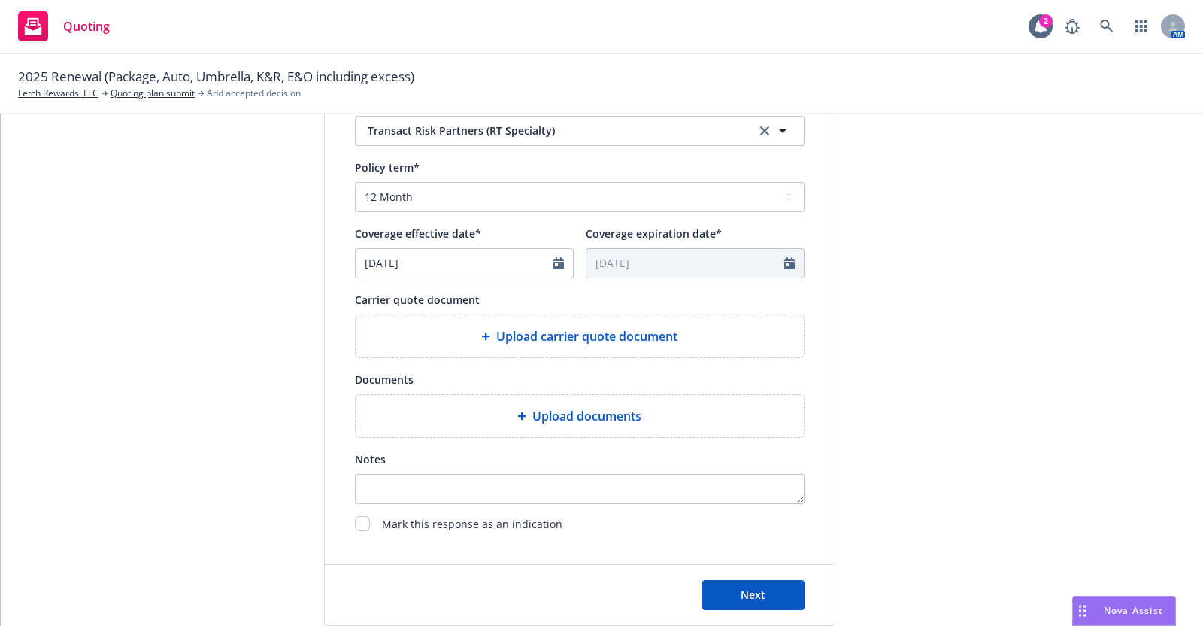
scroll to position [556, 0]
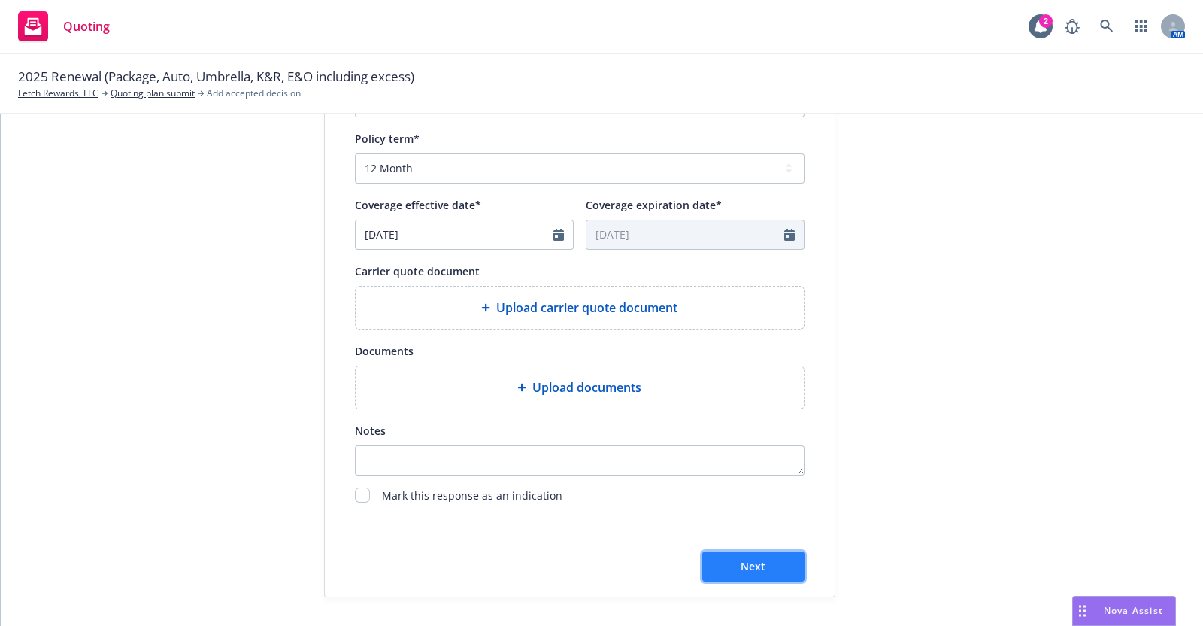
click at [752, 562] on span "Next" at bounding box center [753, 566] width 25 height 14
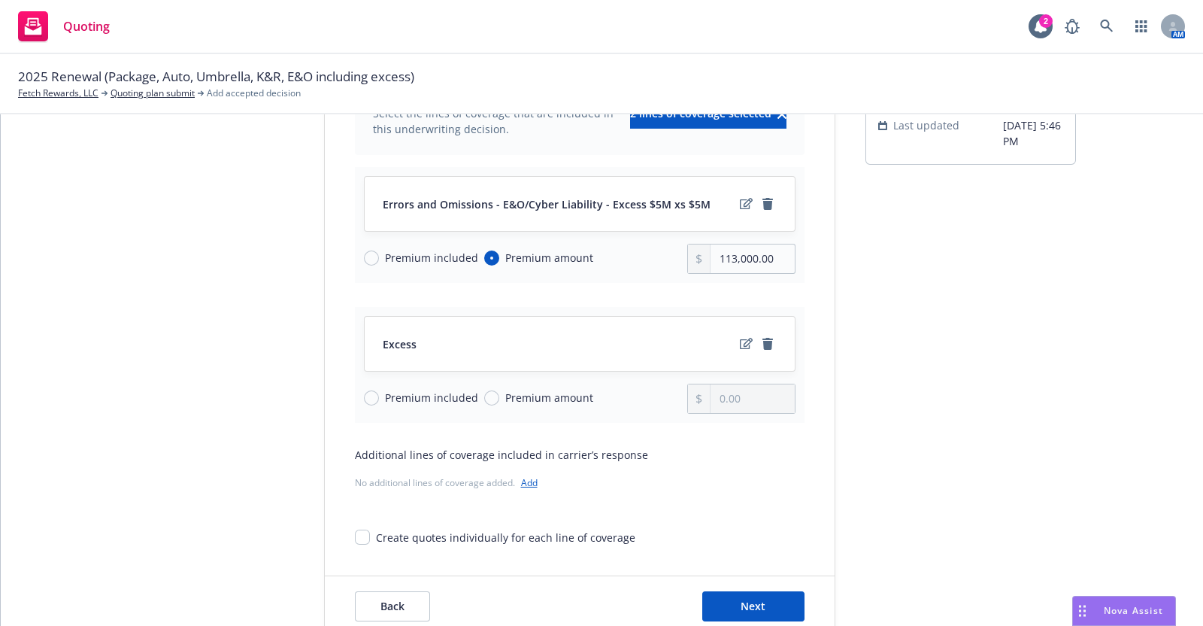
scroll to position [151, 0]
click at [763, 339] on icon "remove" at bounding box center [768, 345] width 11 height 12
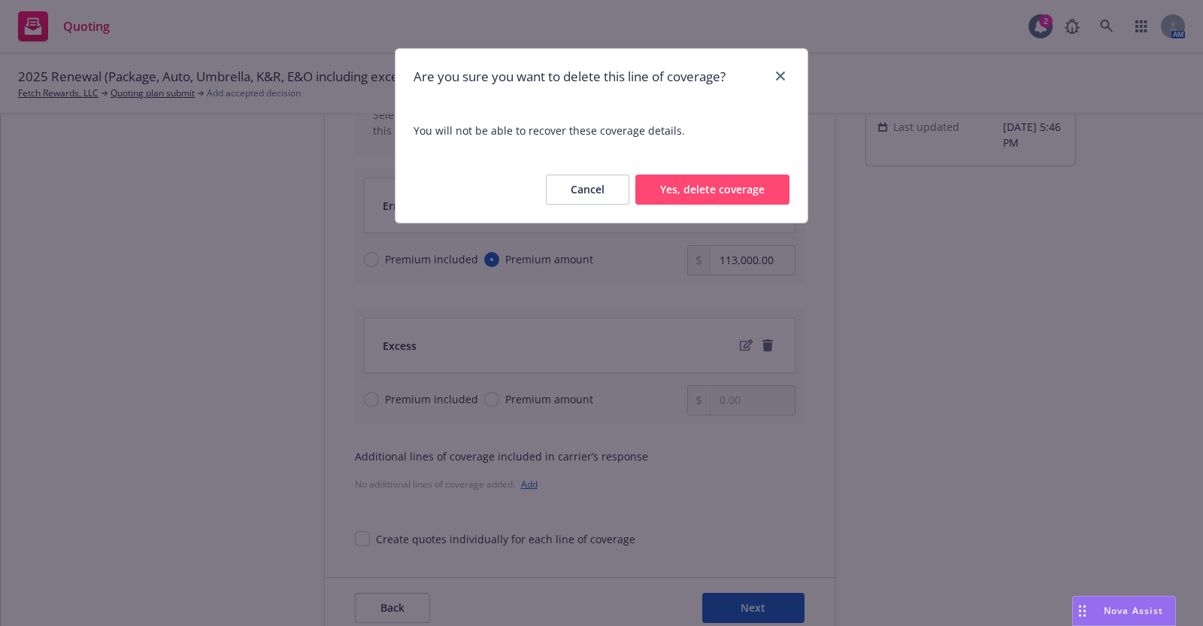
click at [732, 188] on button "Yes, delete coverage" at bounding box center [712, 189] width 154 height 30
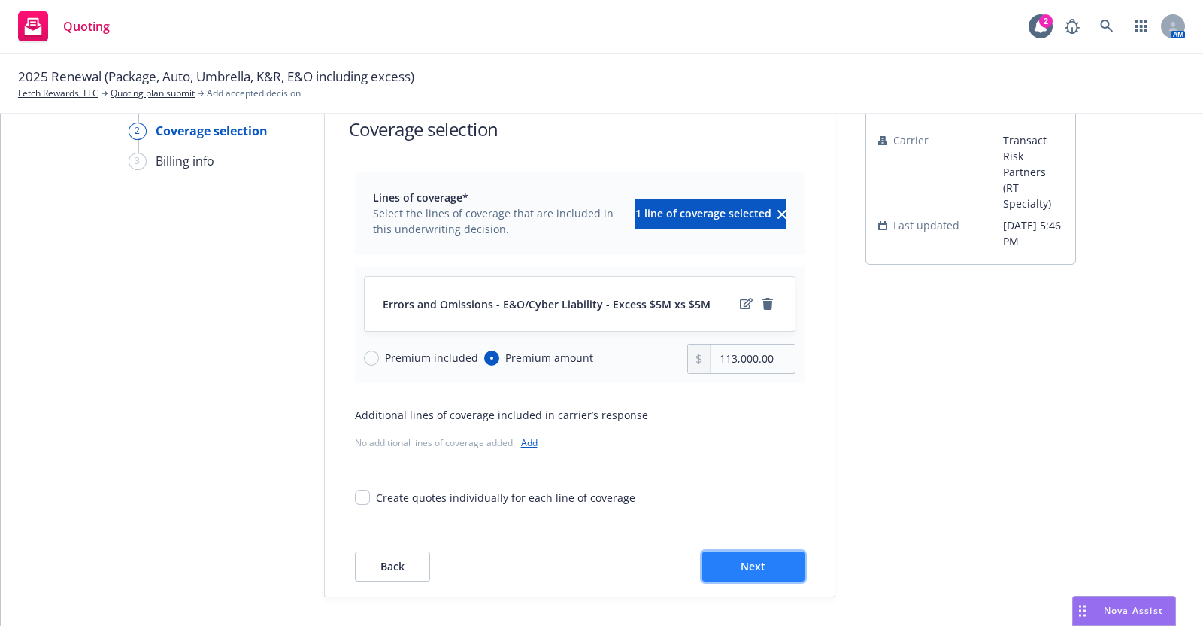
click at [766, 564] on button "Next" at bounding box center [753, 566] width 102 height 30
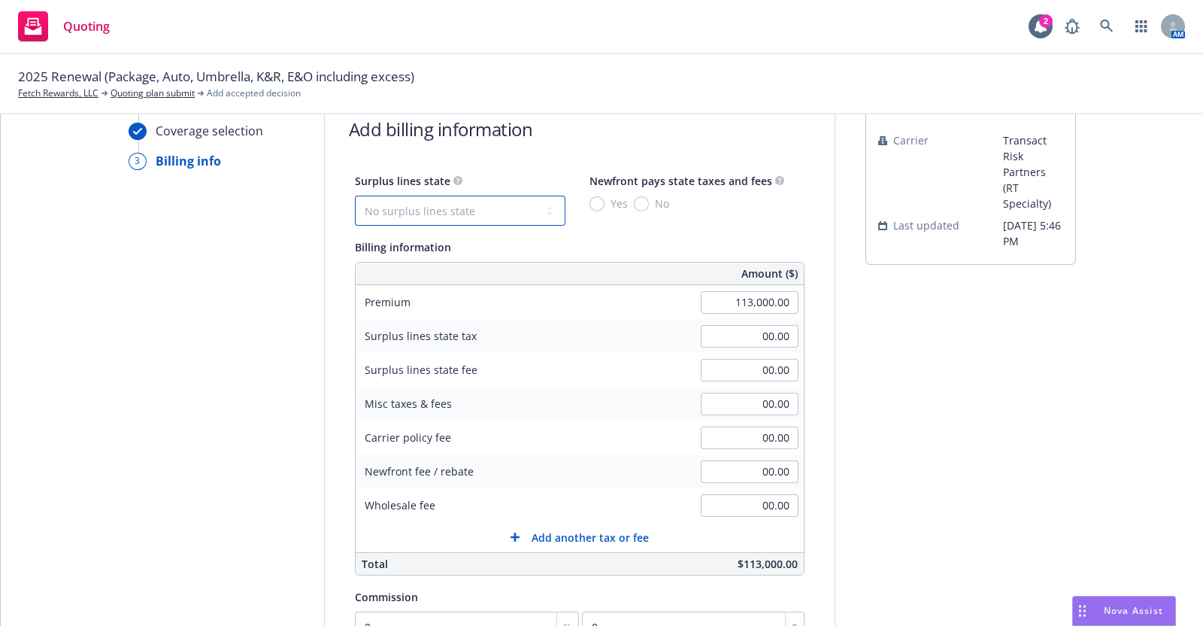
click at [437, 201] on select "No surplus lines state [US_STATE] [US_STATE] [US_STATE] [US_STATE] [US_STATE] […" at bounding box center [460, 211] width 211 height 30
click at [607, 143] on form "Add billing information Surplus lines state No surplus lines state [US_STATE] […" at bounding box center [580, 476] width 510 height 768
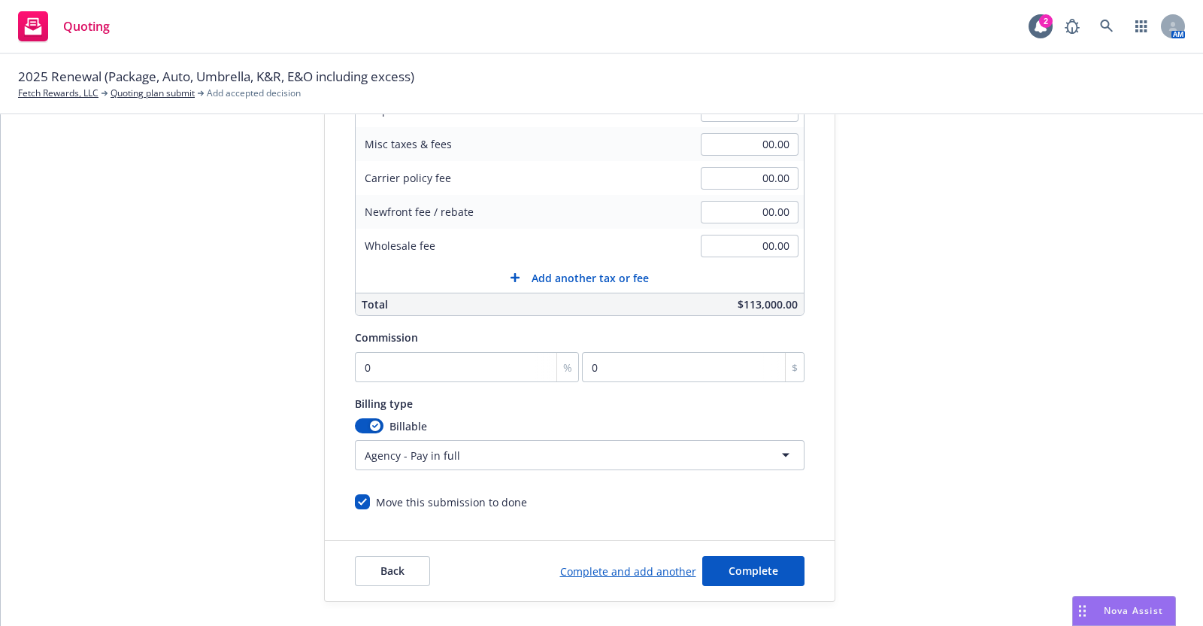
scroll to position [314, 0]
drag, startPoint x: 361, startPoint y: 365, endPoint x: 407, endPoint y: 374, distance: 46.8
click at [361, 365] on input "0" at bounding box center [467, 365] width 225 height 30
click at [615, 406] on div "Billing type" at bounding box center [580, 402] width 450 height 18
click at [745, 566] on span "Complete" at bounding box center [754, 569] width 50 height 14
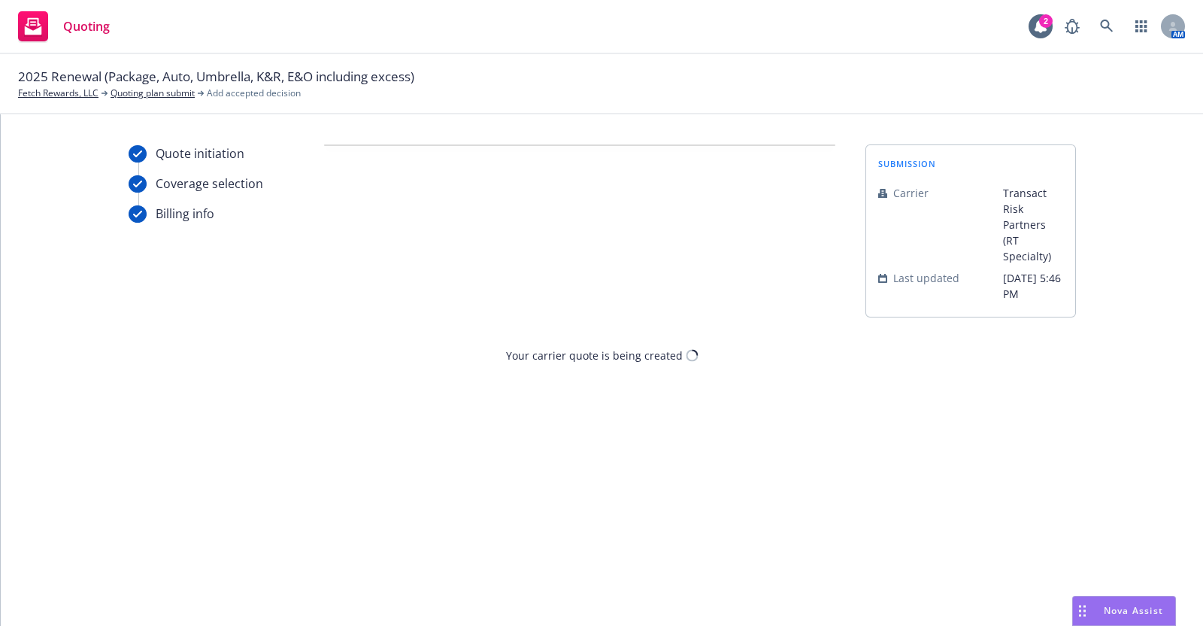
scroll to position [0, 0]
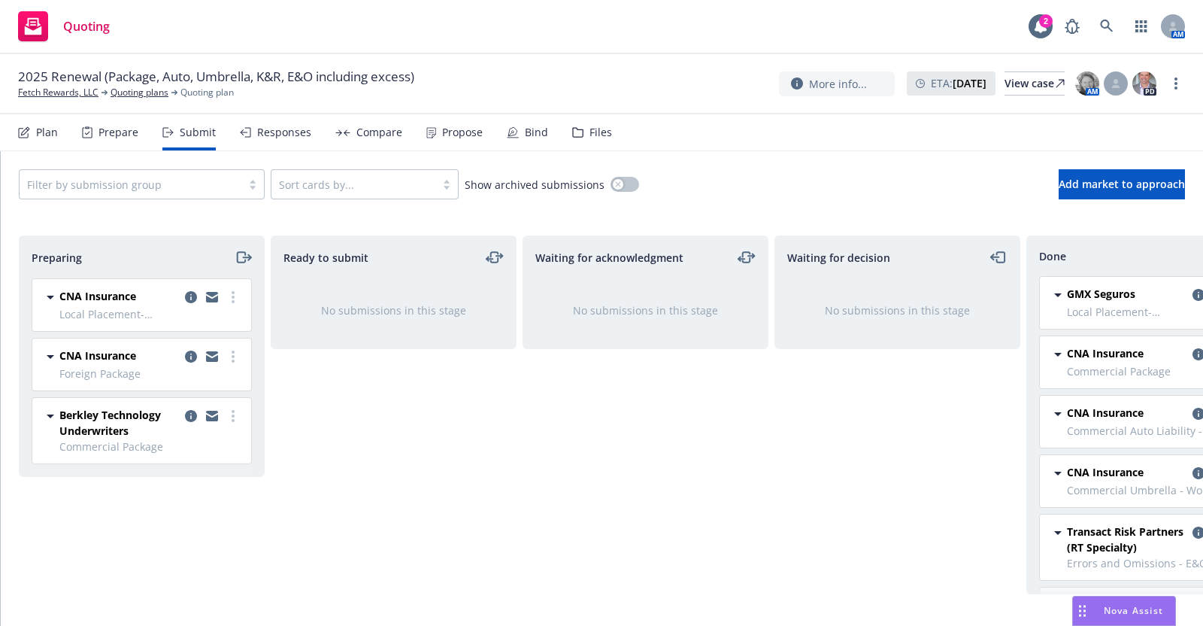
click at [282, 131] on div "Responses" at bounding box center [284, 132] width 54 height 12
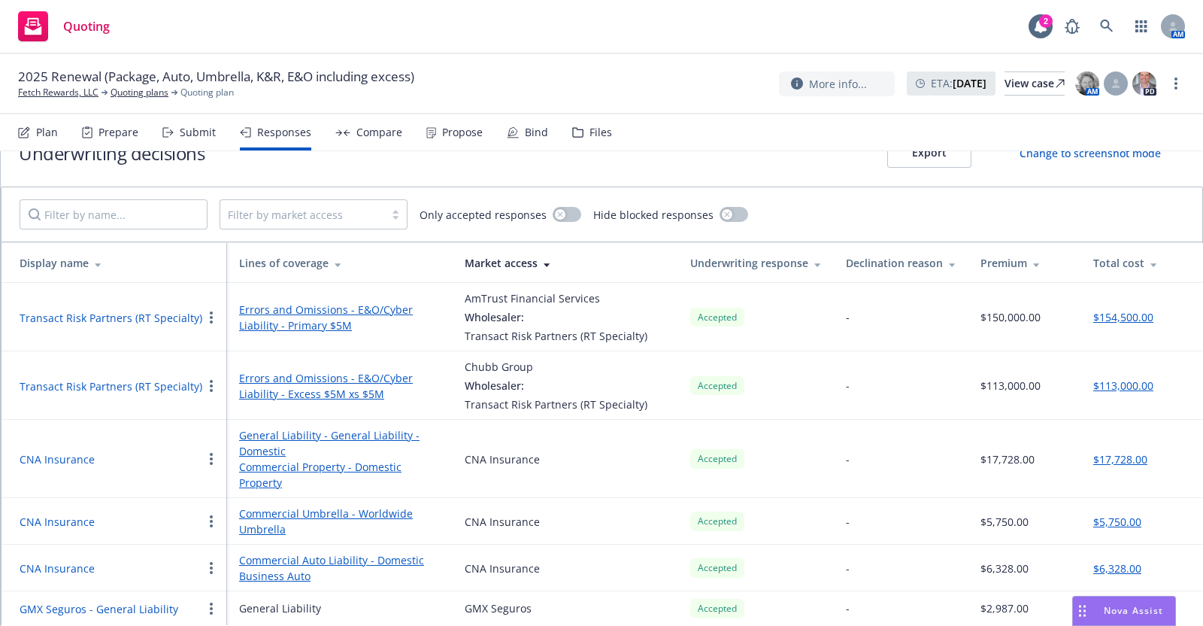
scroll to position [51, 0]
click at [193, 133] on div "Submit" at bounding box center [198, 132] width 36 height 12
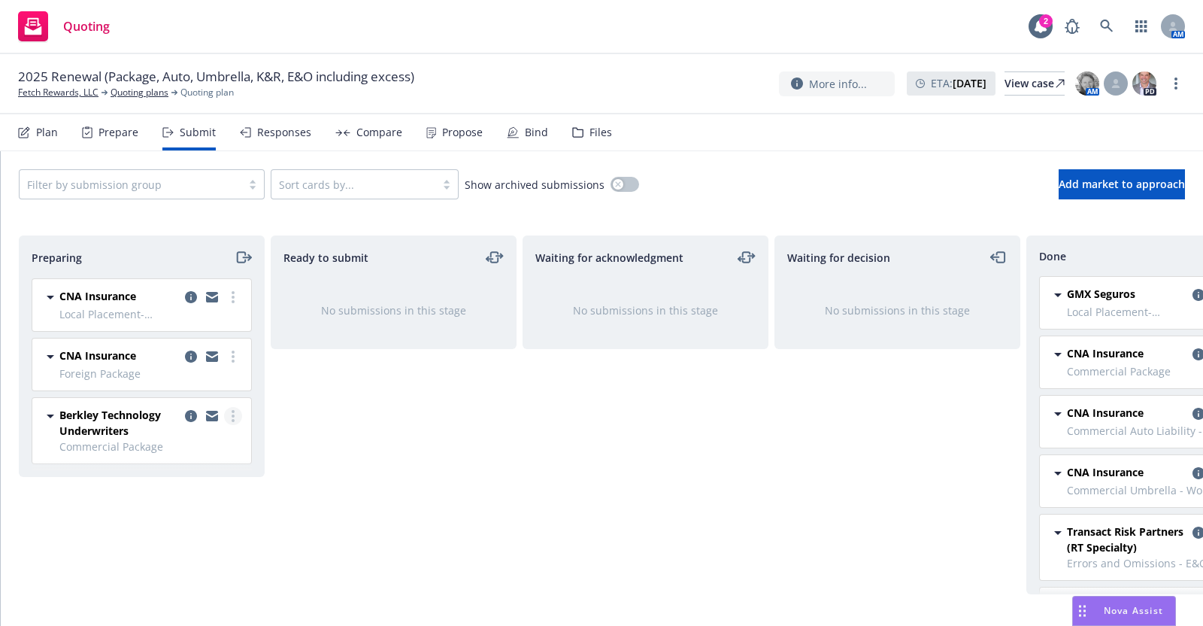
click at [232, 412] on icon "more" at bounding box center [233, 416] width 3 height 12
click at [72, 362] on span "CNA Insurance" at bounding box center [97, 355] width 77 height 16
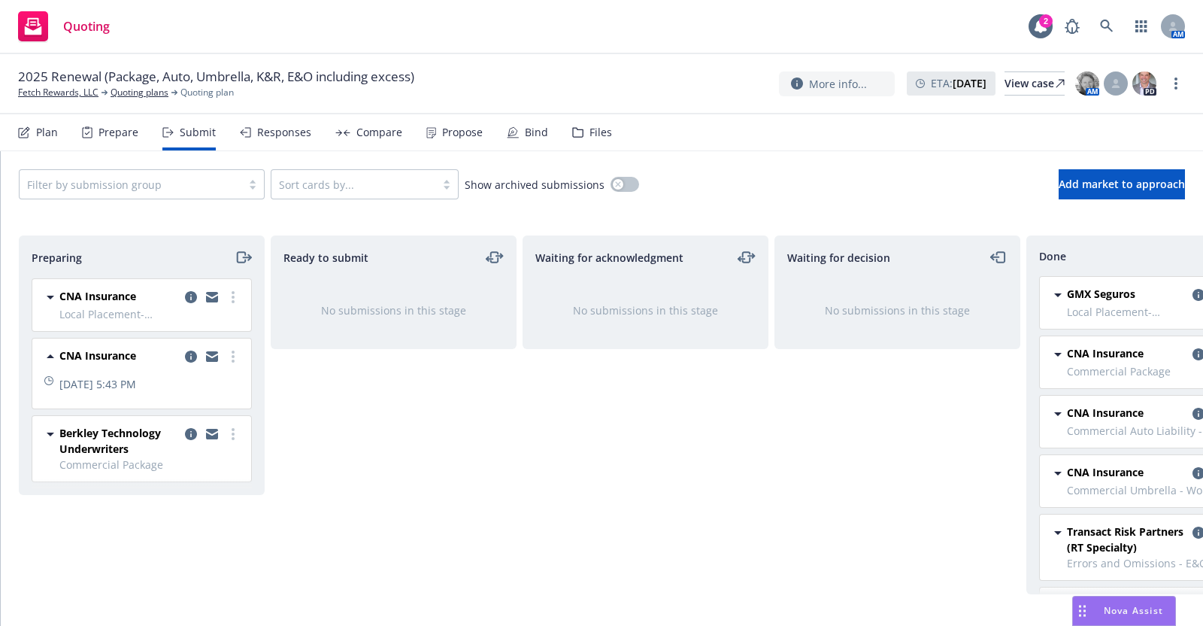
click at [402, 462] on div "Ready to submit No submissions in this stage" at bounding box center [394, 414] width 246 height 359
click at [46, 351] on icon at bounding box center [50, 356] width 18 height 18
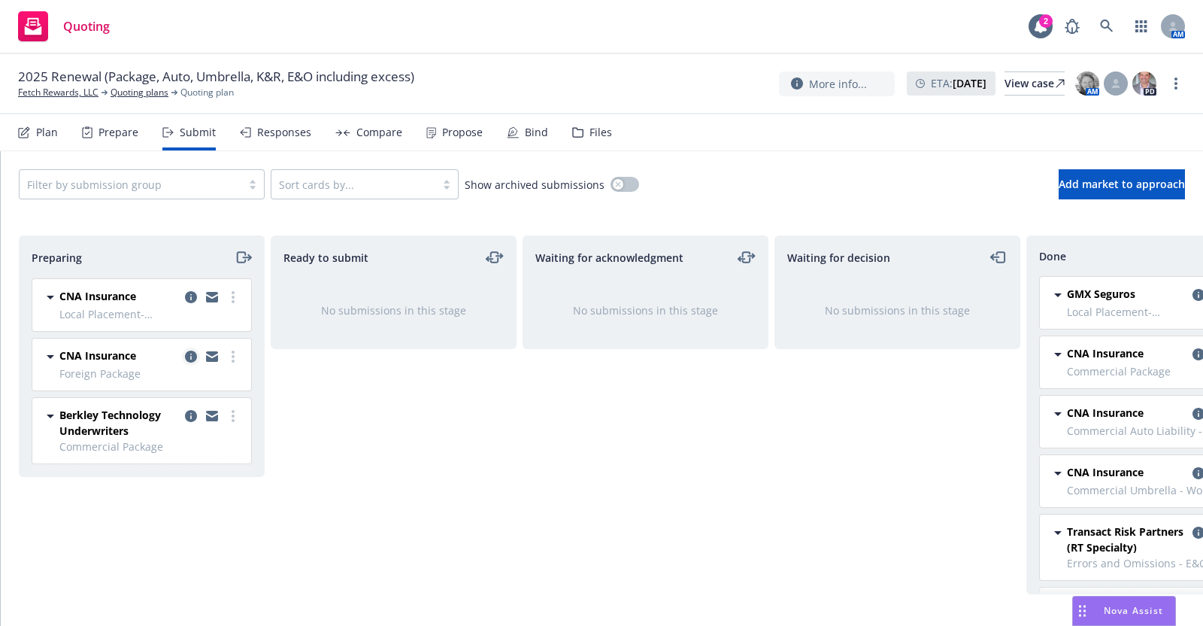
click at [191, 351] on icon "copy logging email" at bounding box center [191, 356] width 12 height 12
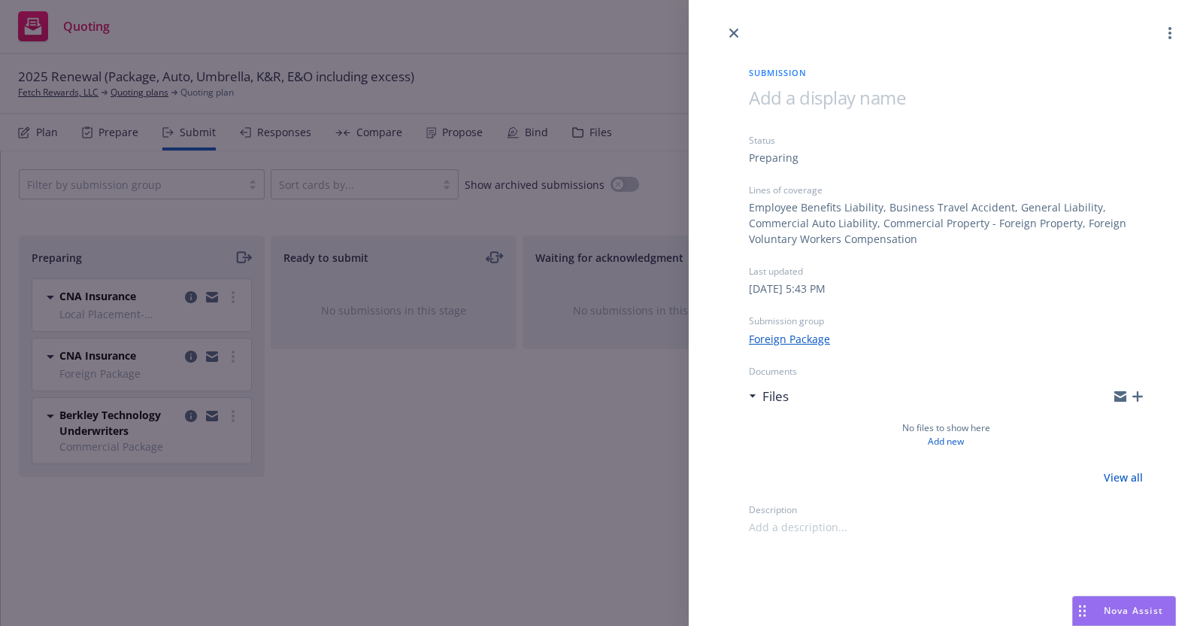
click at [806, 333] on link "Foreign Package" at bounding box center [789, 339] width 81 height 16
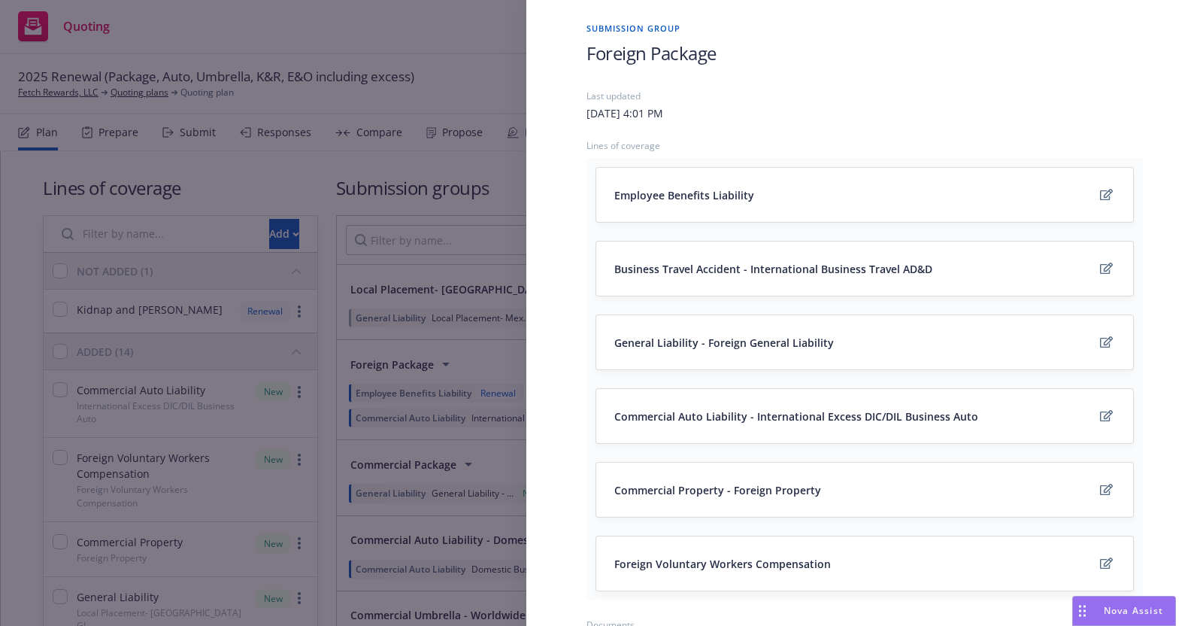
scroll to position [59, 0]
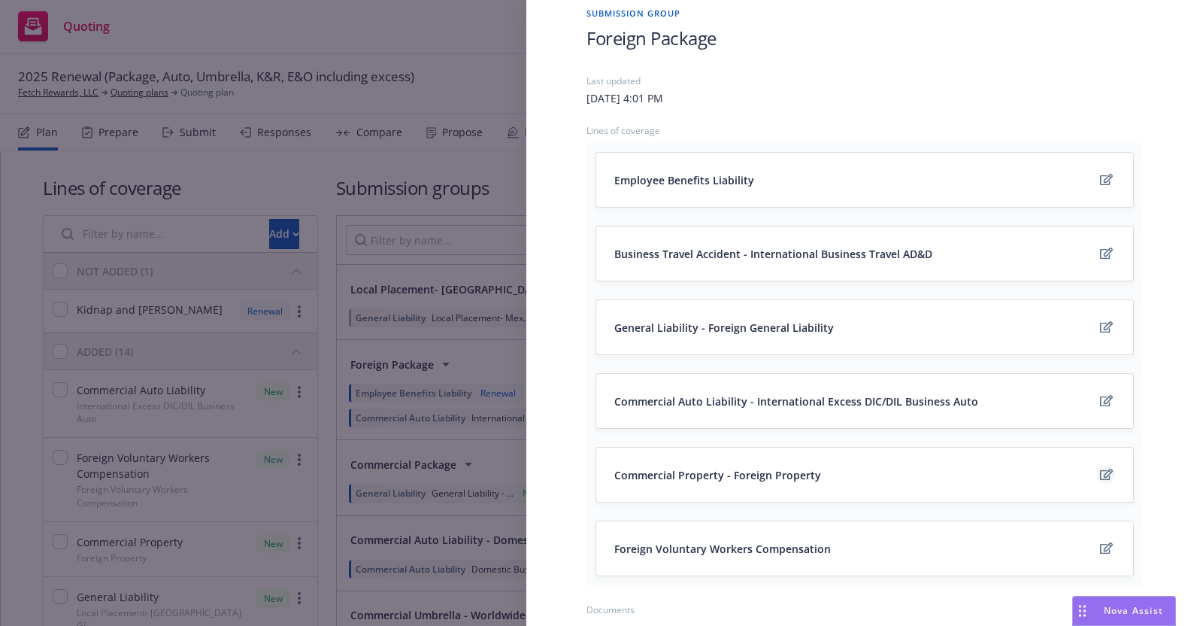
click at [1100, 472] on icon "edit" at bounding box center [1106, 474] width 13 height 12
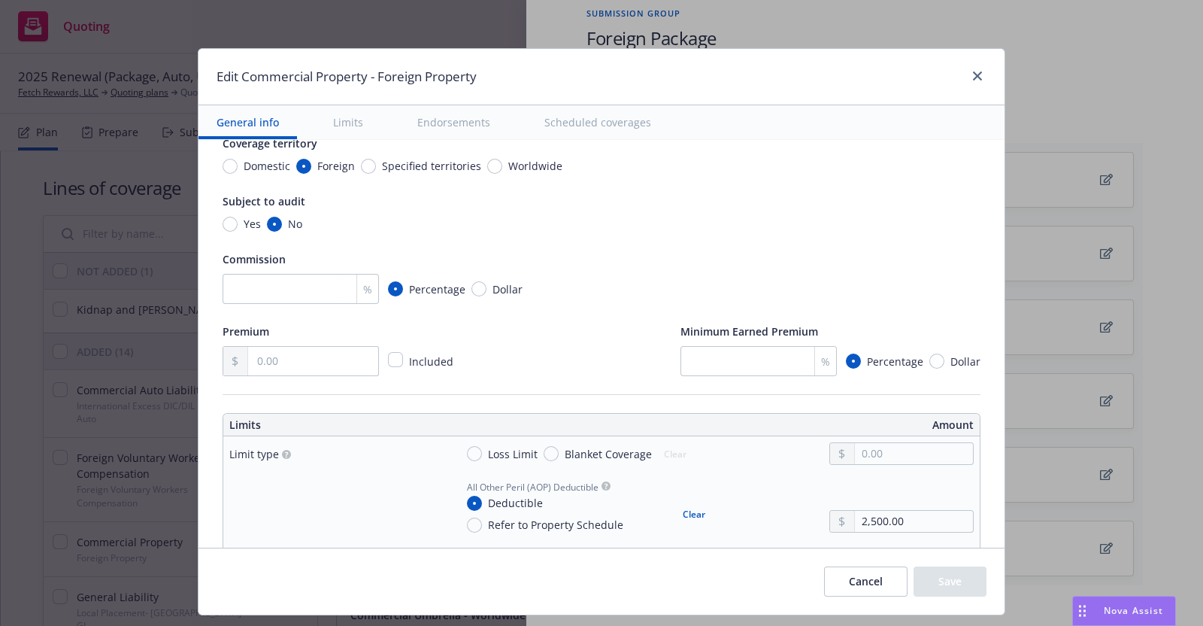
scroll to position [200, 0]
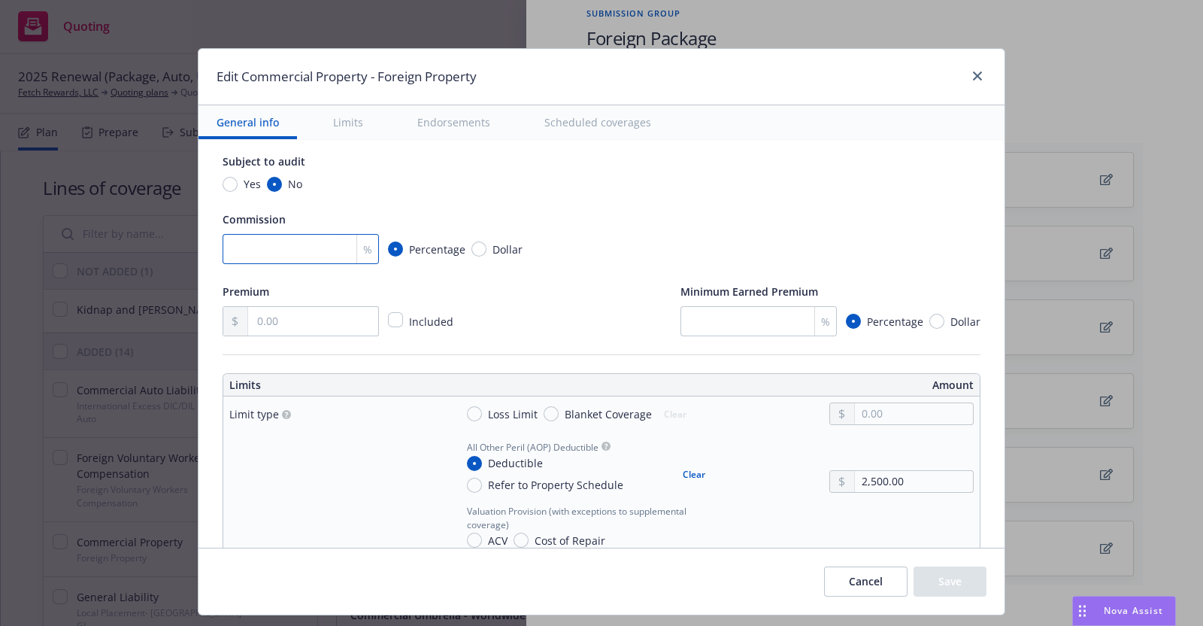
click at [257, 246] on input "number" at bounding box center [301, 249] width 156 height 30
